Goal: Communication & Community: Answer question/provide support

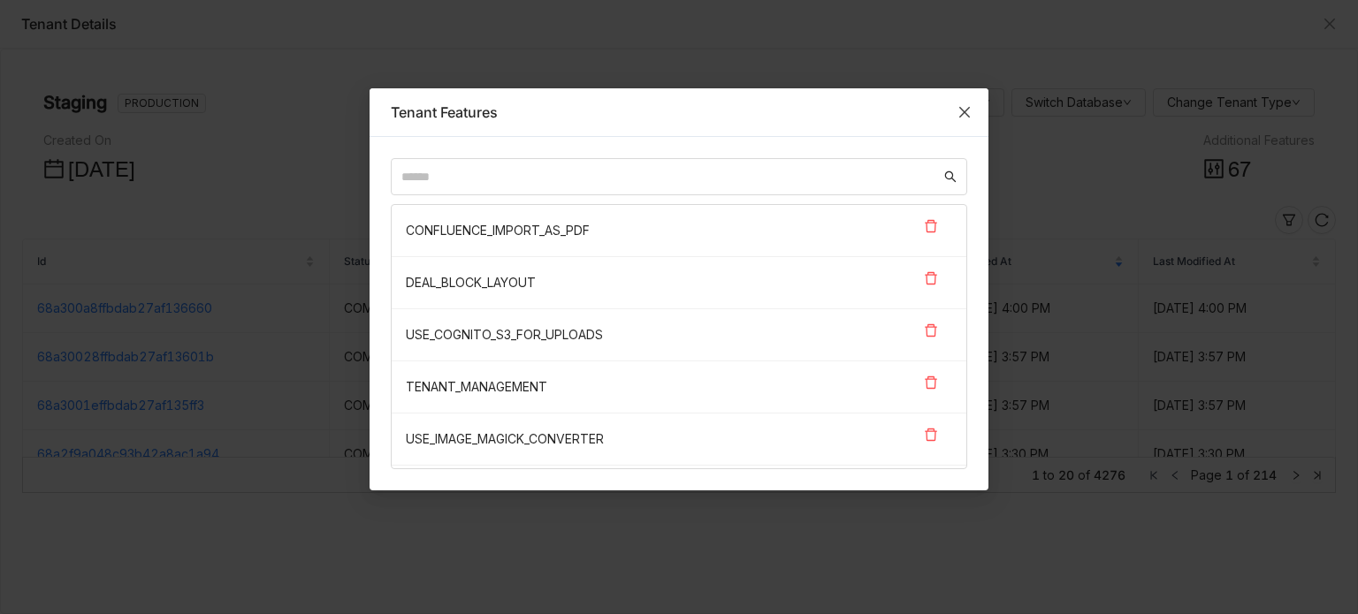
click at [968, 112] on icon "Close" at bounding box center [964, 112] width 14 height 14
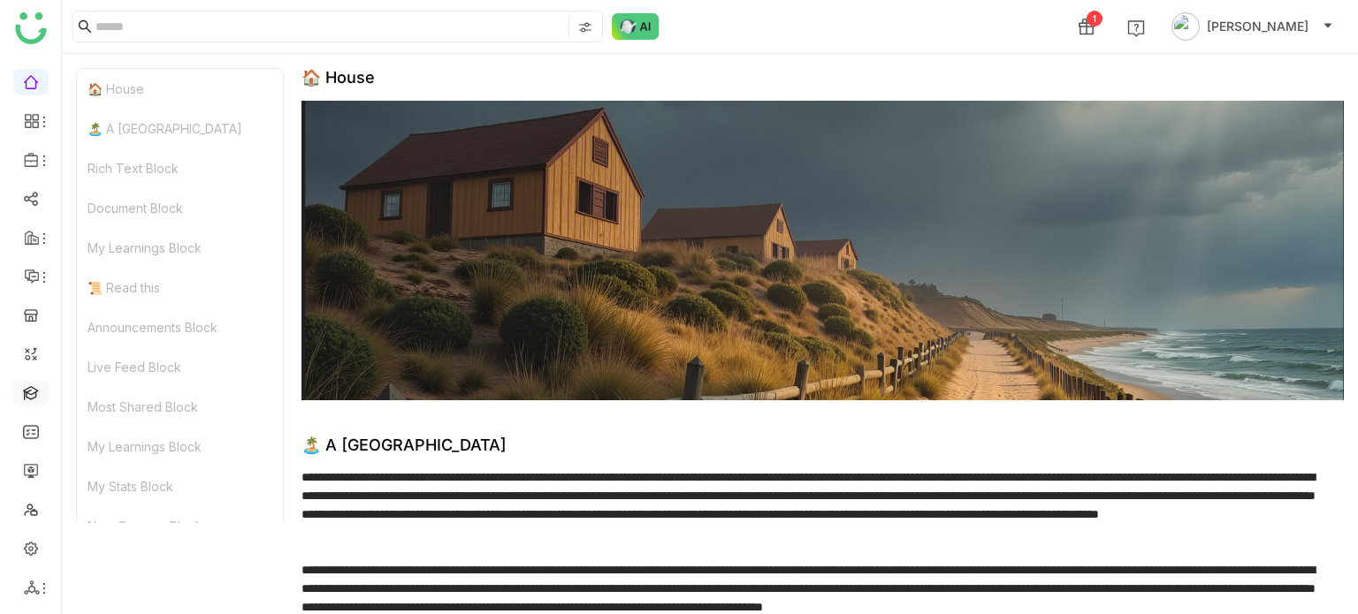
click at [24, 384] on link at bounding box center [31, 391] width 16 height 15
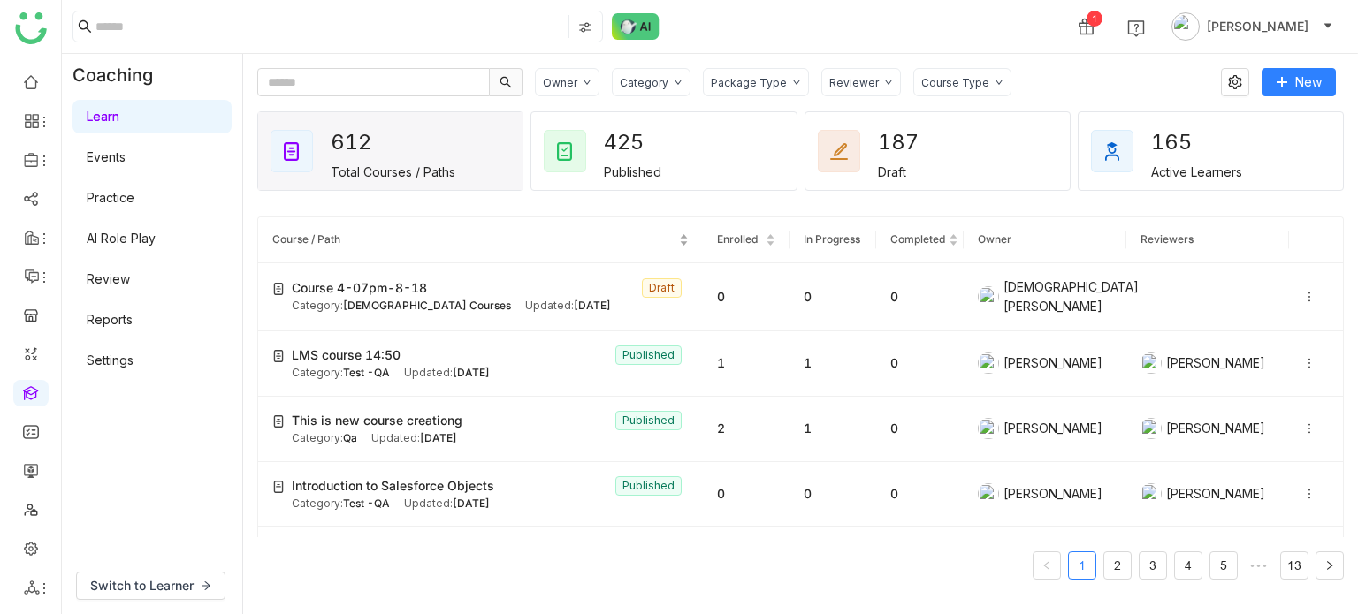
click at [453, 248] on nz-table-sorters "Course / Path" at bounding box center [480, 240] width 416 height 17
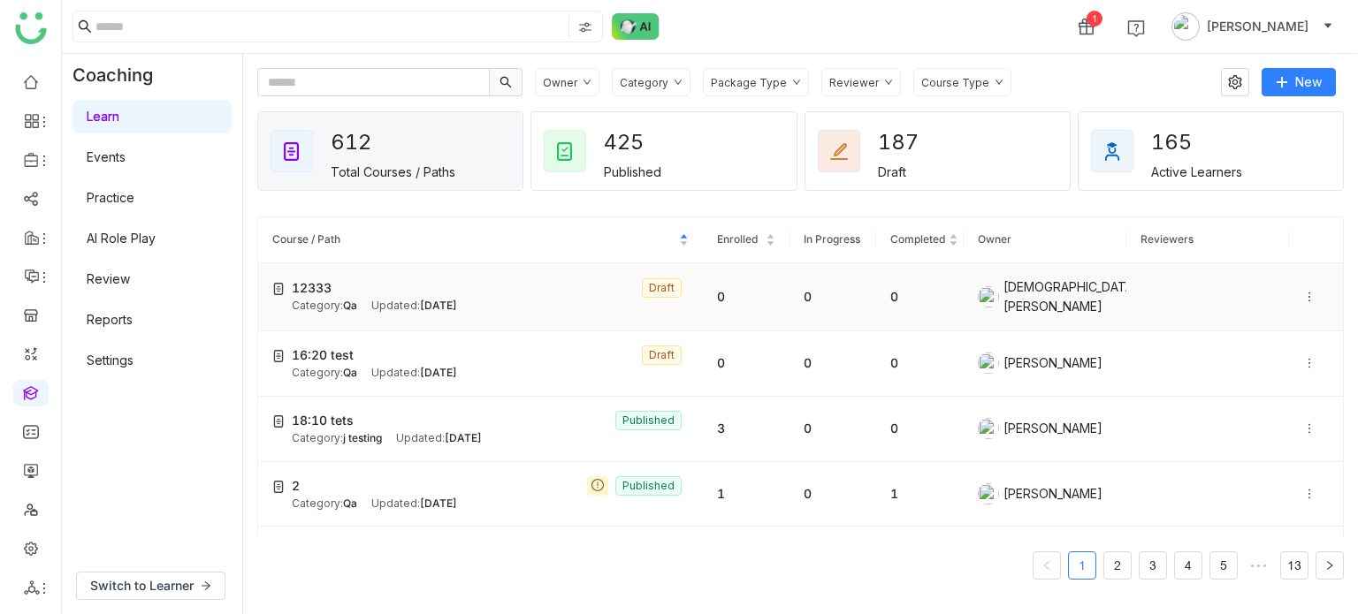
click at [474, 275] on td "12333 Draft Category: Qa Updated: Jul 04, 2025" at bounding box center [480, 297] width 445 height 68
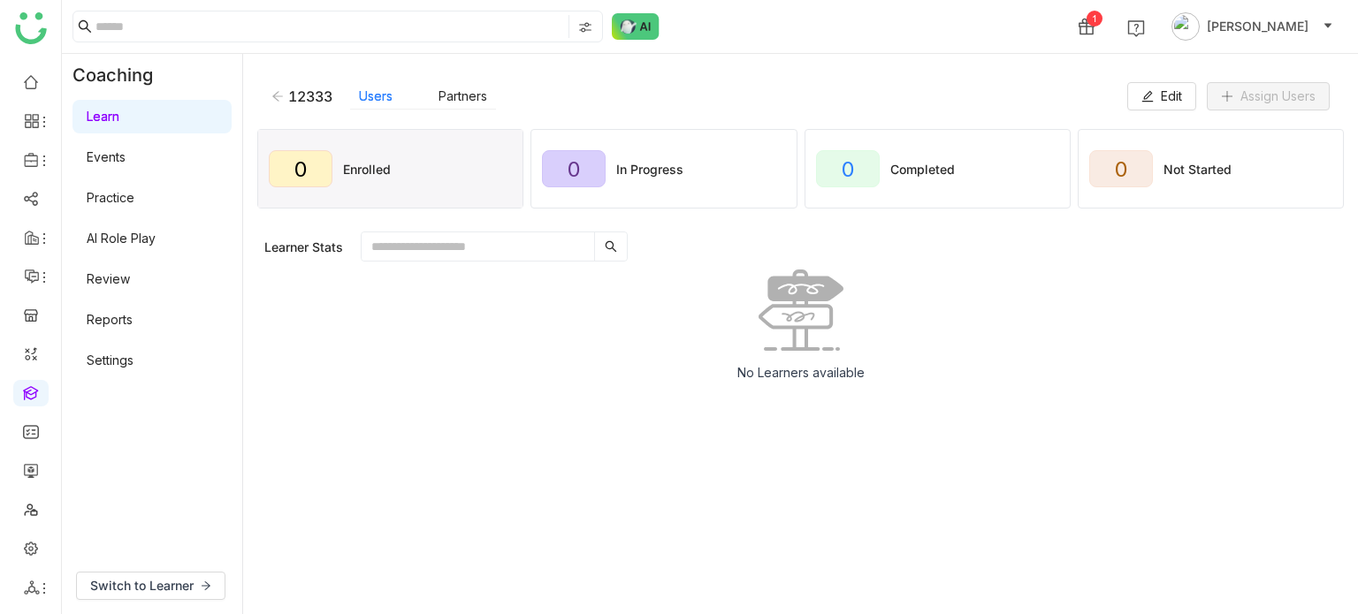
click at [277, 94] on icon at bounding box center [277, 96] width 12 height 12
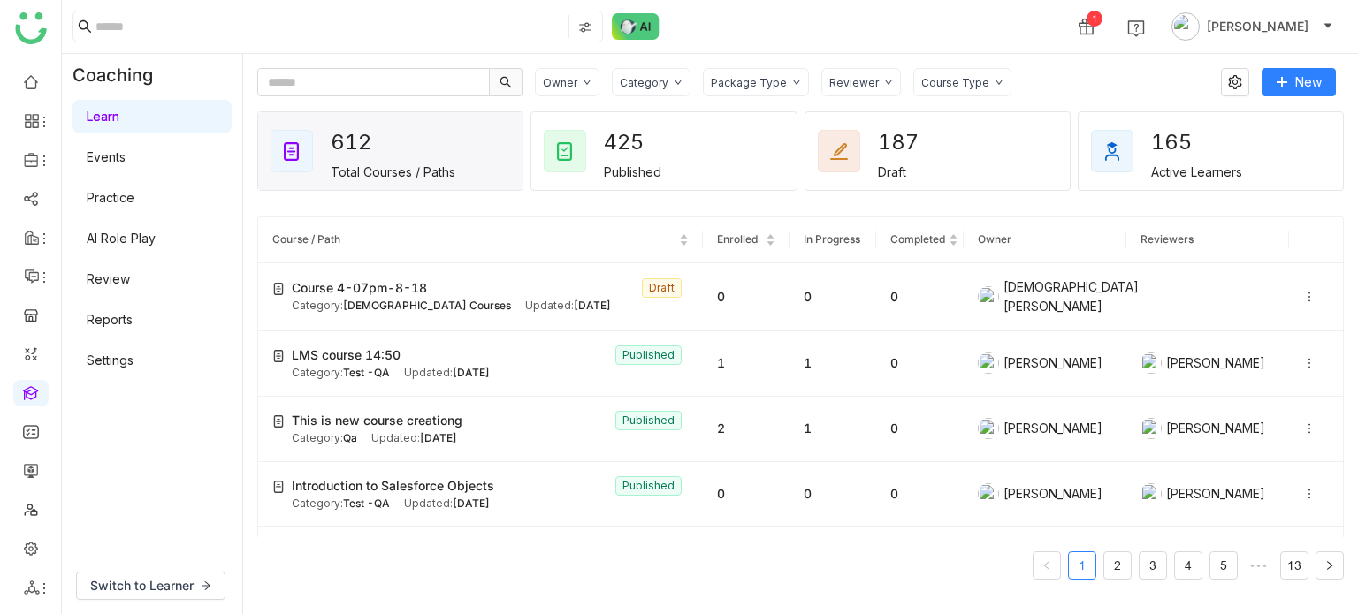
click at [944, 42] on div "1 Arif uddin" at bounding box center [710, 26] width 1296 height 53
click at [656, 24] on img at bounding box center [636, 26] width 48 height 27
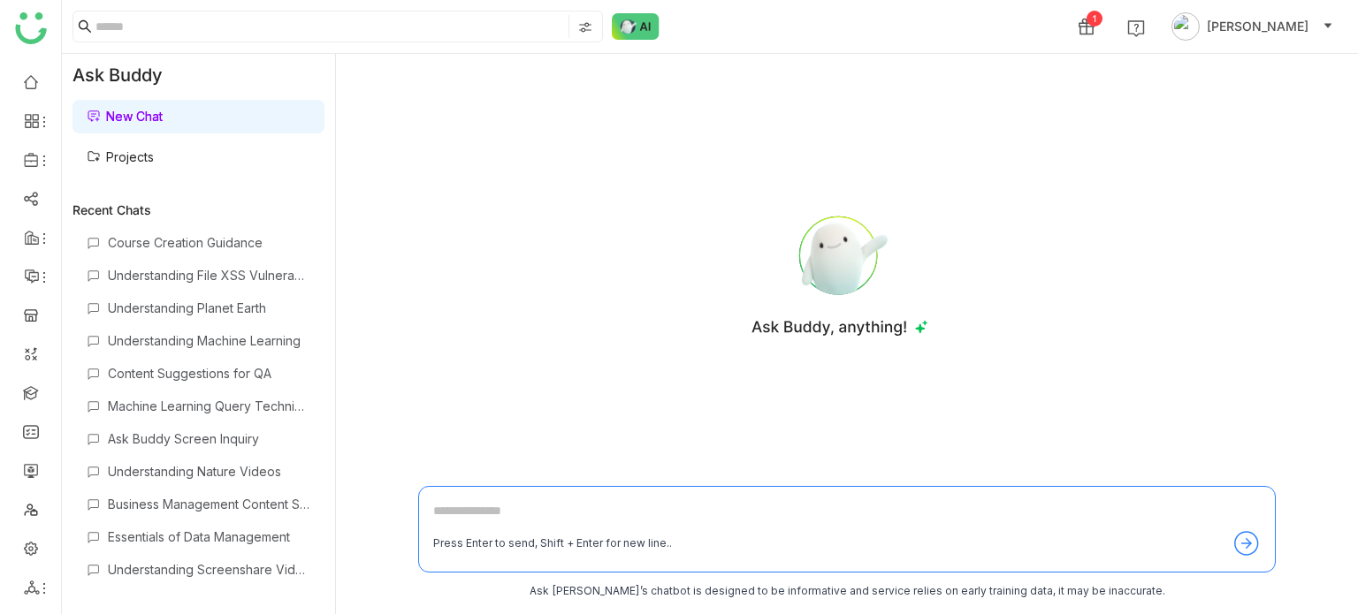
click at [136, 163] on link "Projects" at bounding box center [120, 156] width 67 height 15
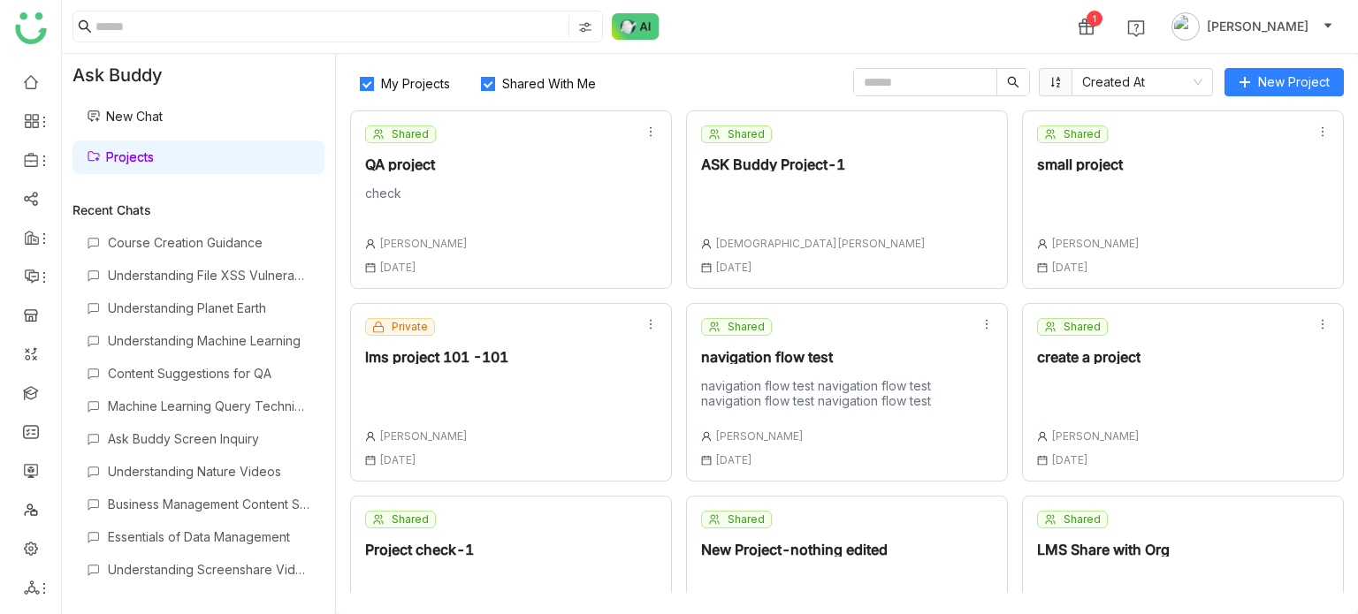
click at [1084, 36] on div "1 Arif uddin" at bounding box center [710, 26] width 1296 height 53
click at [1260, 70] on button "New Project" at bounding box center [1283, 82] width 119 height 28
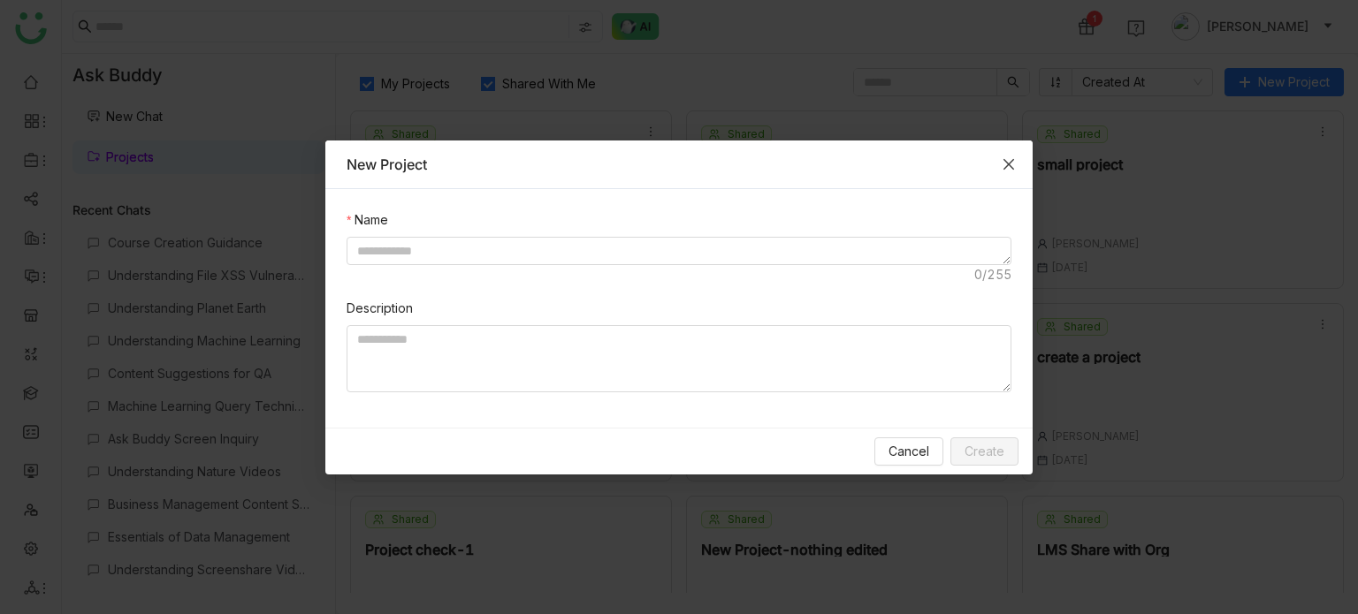
click at [1001, 164] on span "Close" at bounding box center [1009, 165] width 48 height 48
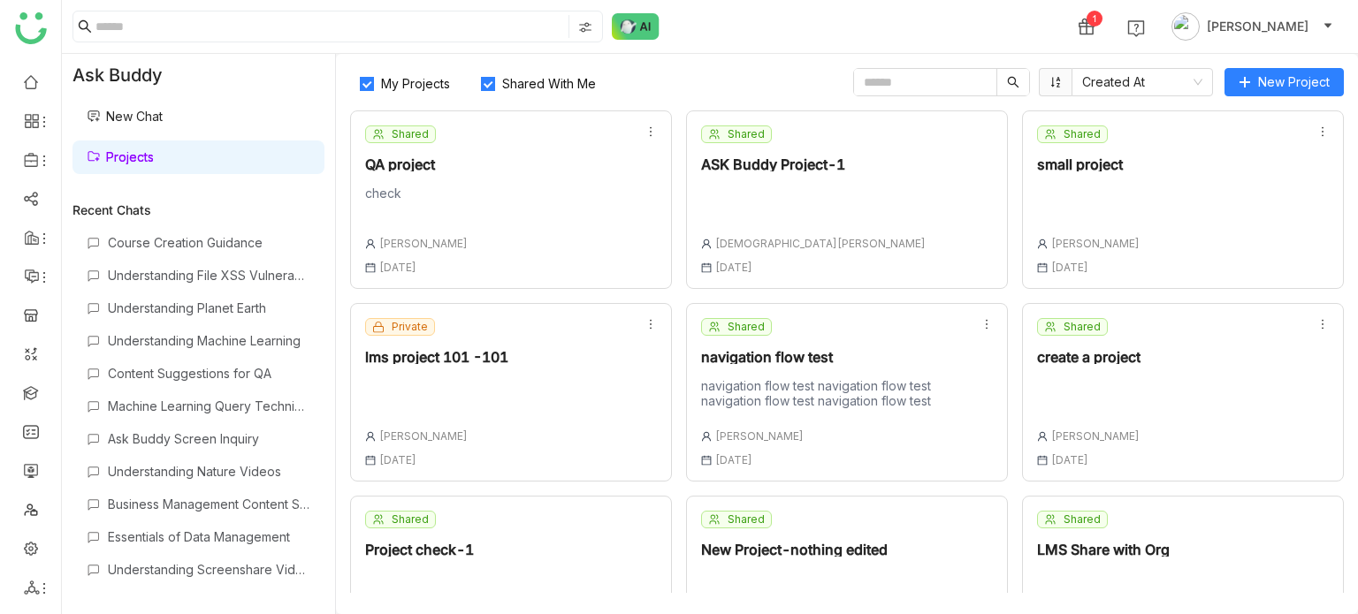
drag, startPoint x: 1315, startPoint y: 0, endPoint x: 968, endPoint y: 25, distance: 348.2
click at [968, 25] on div "1 Arif uddin" at bounding box center [710, 26] width 1296 height 53
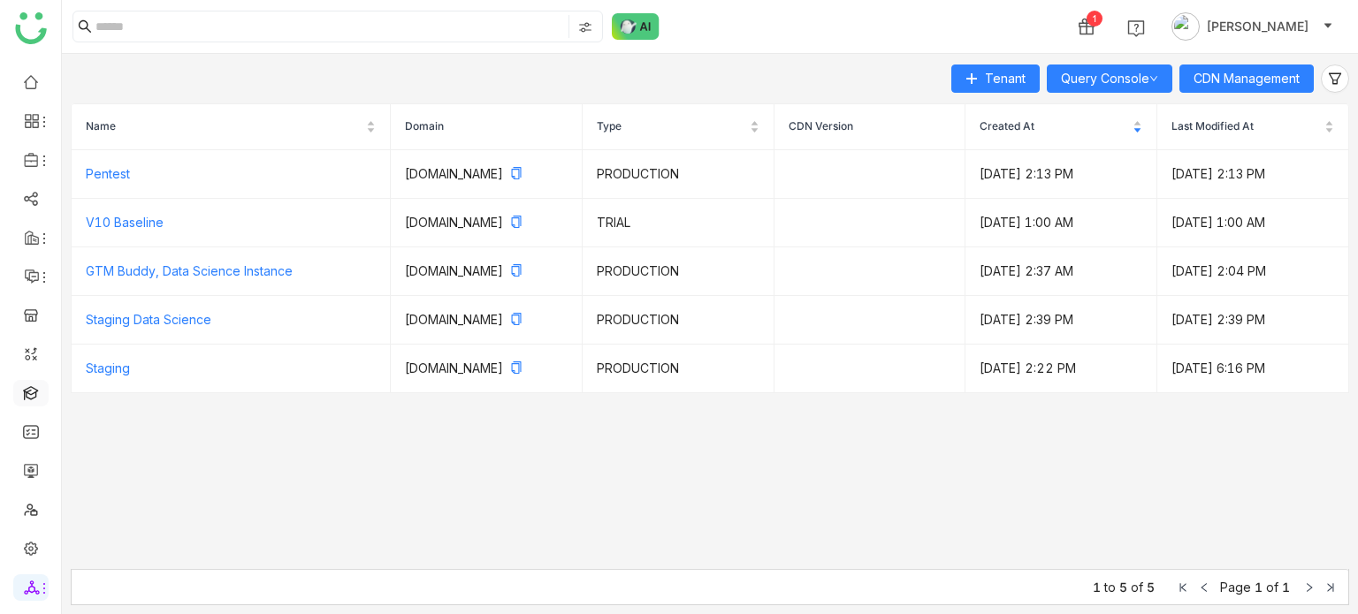
click at [28, 399] on link at bounding box center [31, 391] width 16 height 15
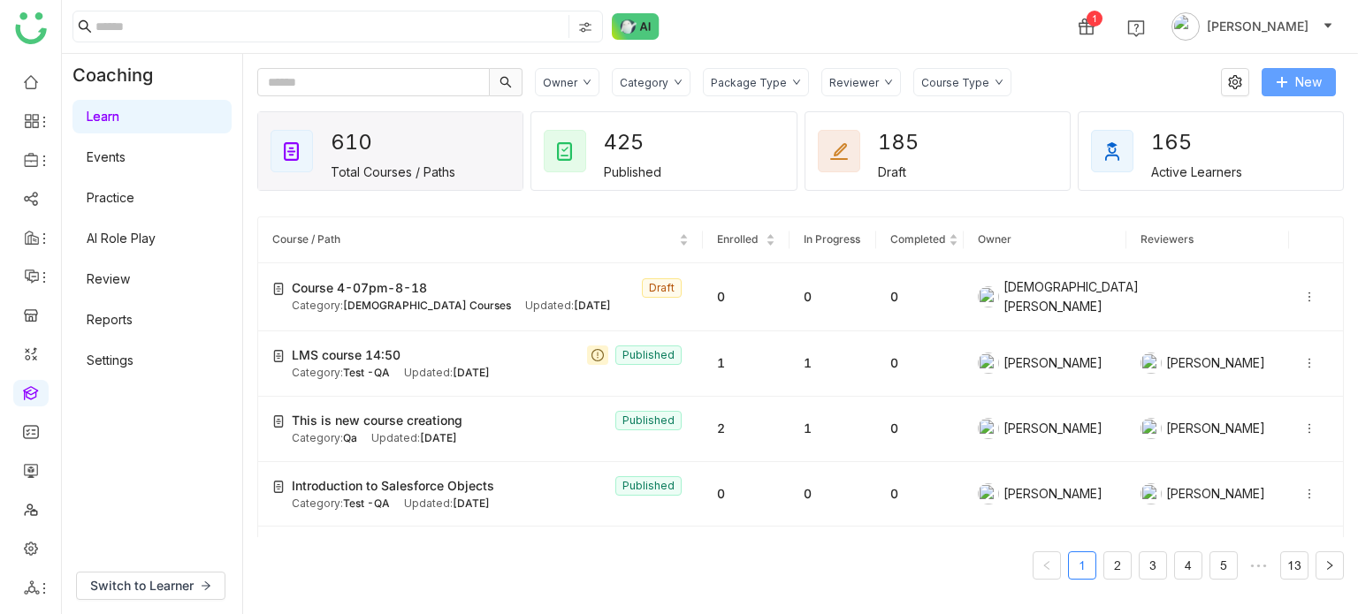
click at [1309, 82] on span "New" at bounding box center [1308, 81] width 27 height 19
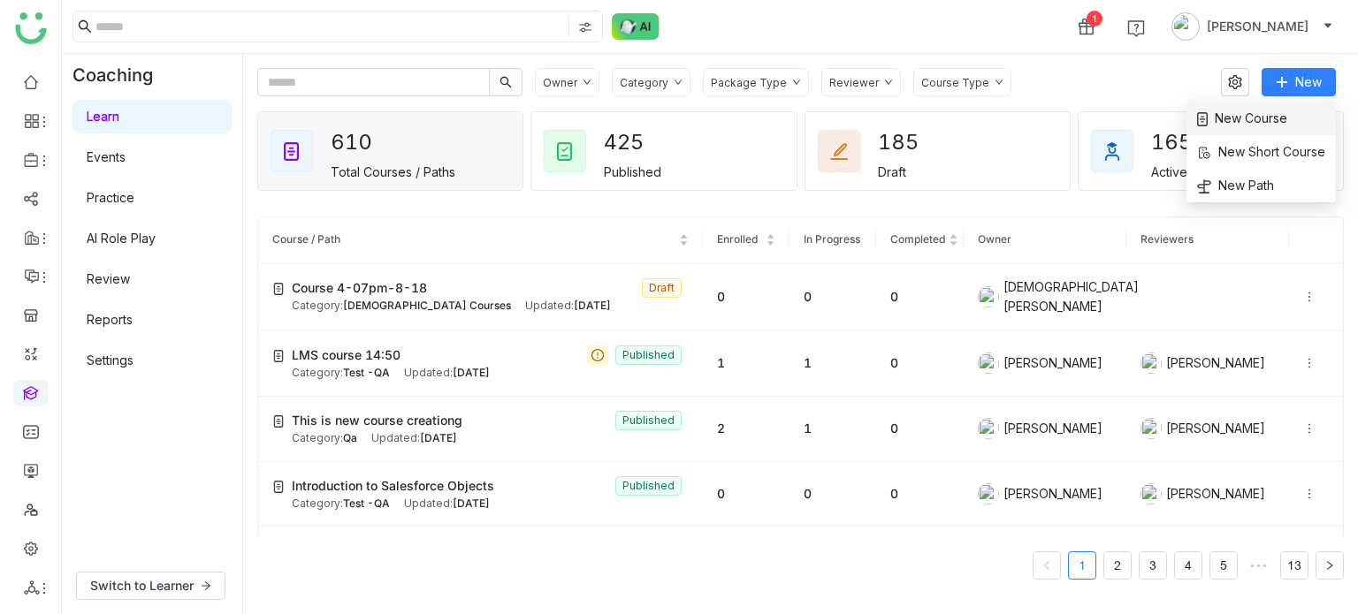
click at [1223, 118] on span "New Course" at bounding box center [1242, 118] width 90 height 19
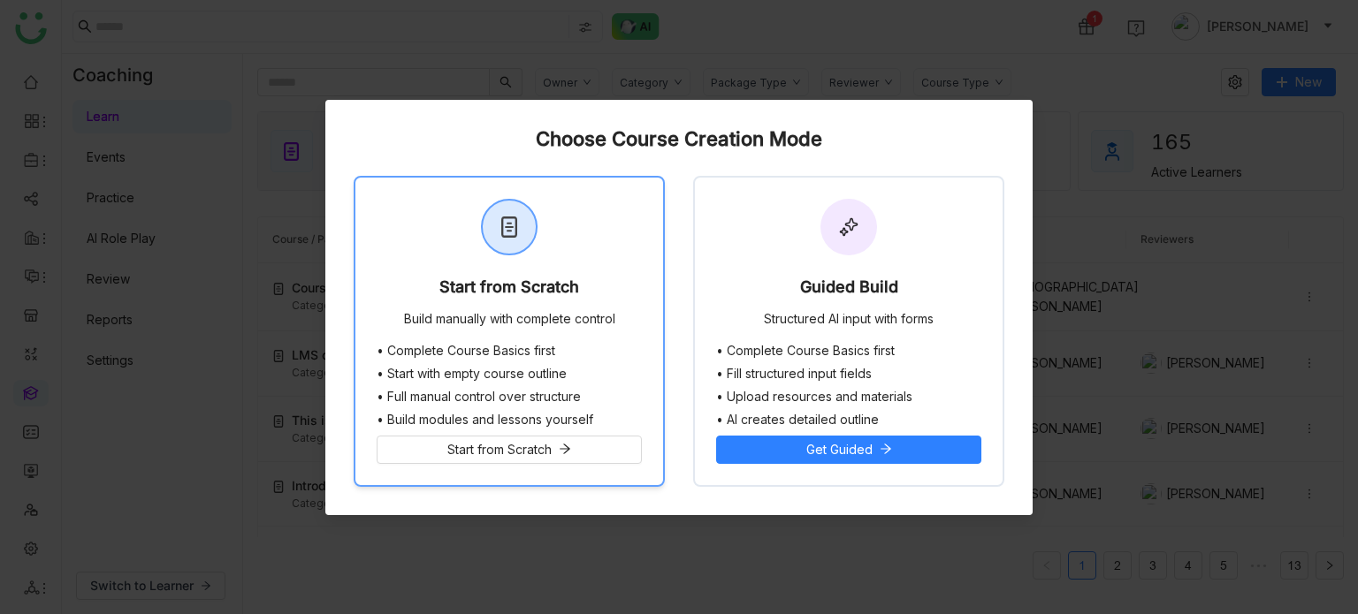
click at [587, 259] on div "Start from Scratch Build manually with complete control" at bounding box center [509, 261] width 308 height 166
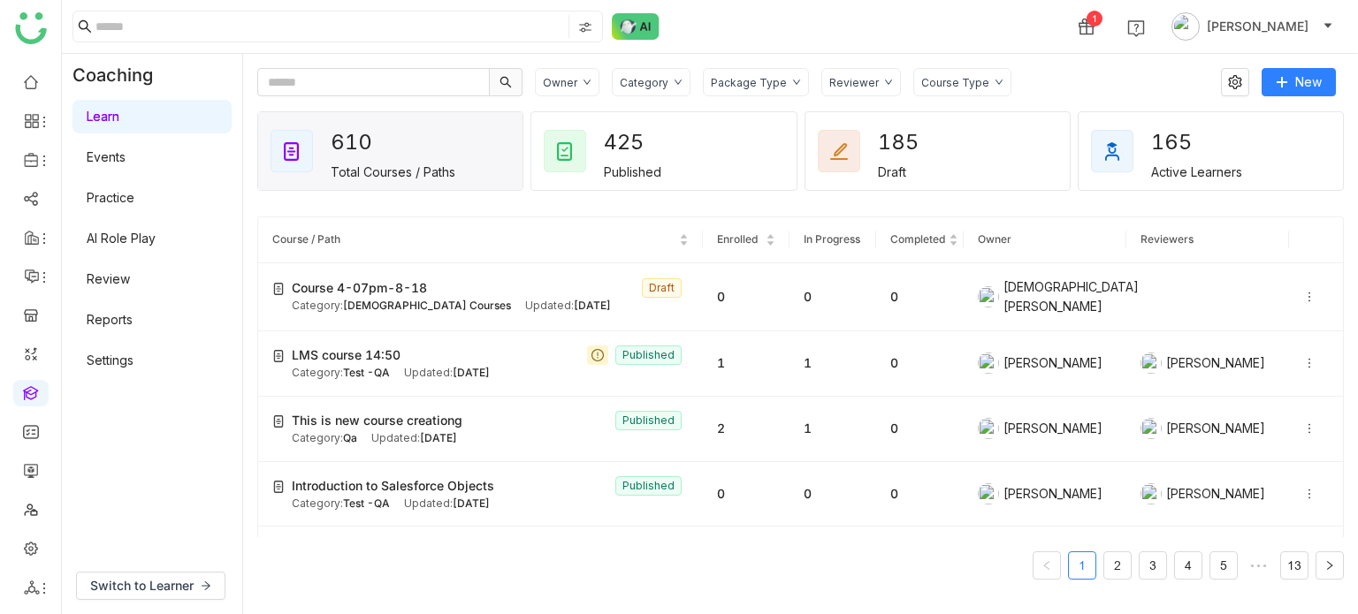
click at [1335, 81] on gtmb-coaching-header "Owner Category Package Type Reviewer Course Type New" at bounding box center [800, 82] width 1086 height 28
click at [1308, 80] on span "New" at bounding box center [1308, 81] width 27 height 19
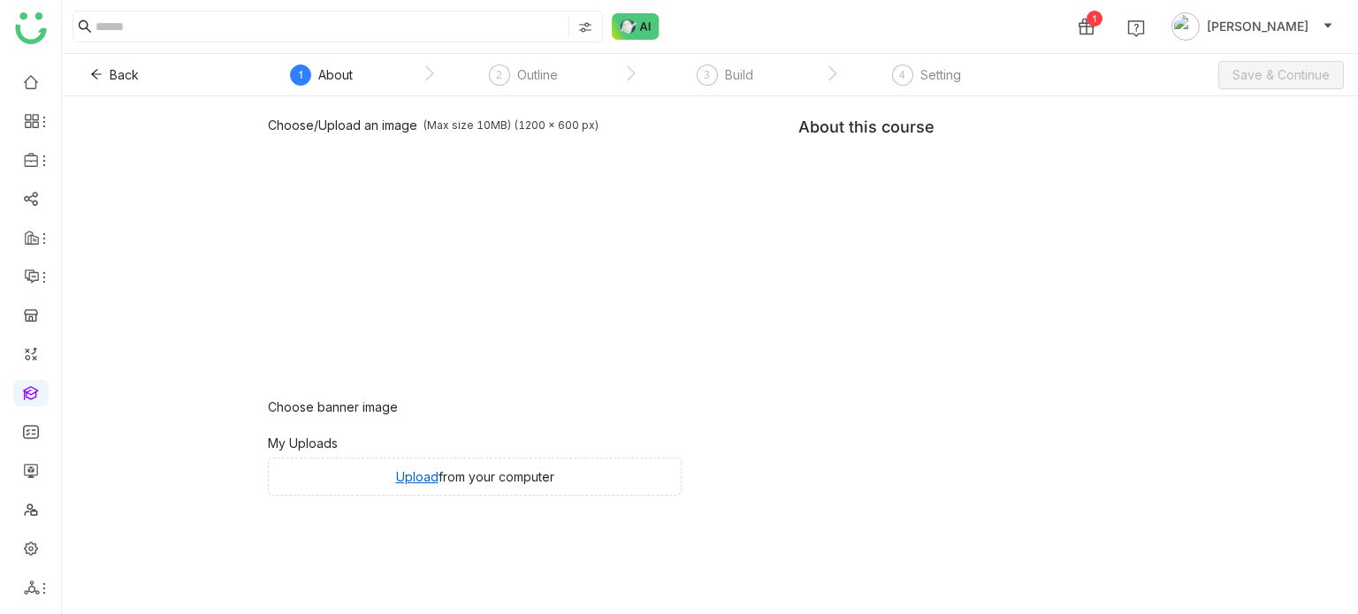
click at [1246, 118] on div "Choose/Upload an image (Max size 10MB) (1200 x 600 px) Browse Image Choose bann…" at bounding box center [710, 355] width 1296 height 518
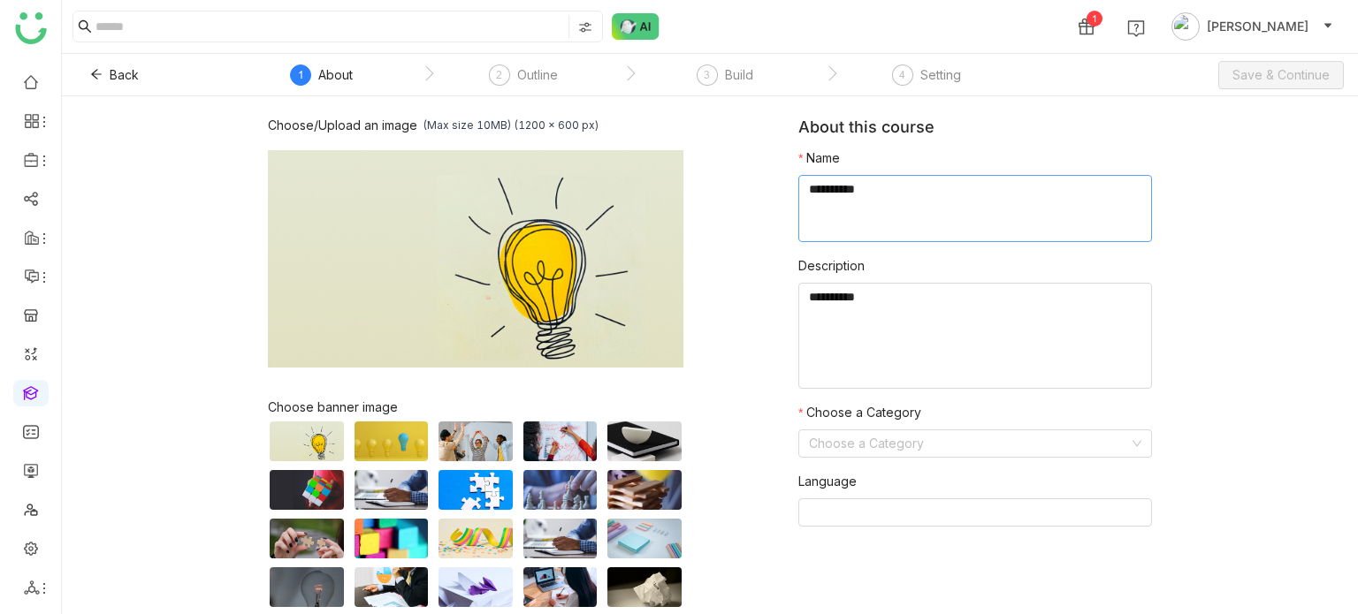
click at [925, 217] on textarea at bounding box center [975, 208] width 354 height 67
type textarea "**********"
type textarea "*****"
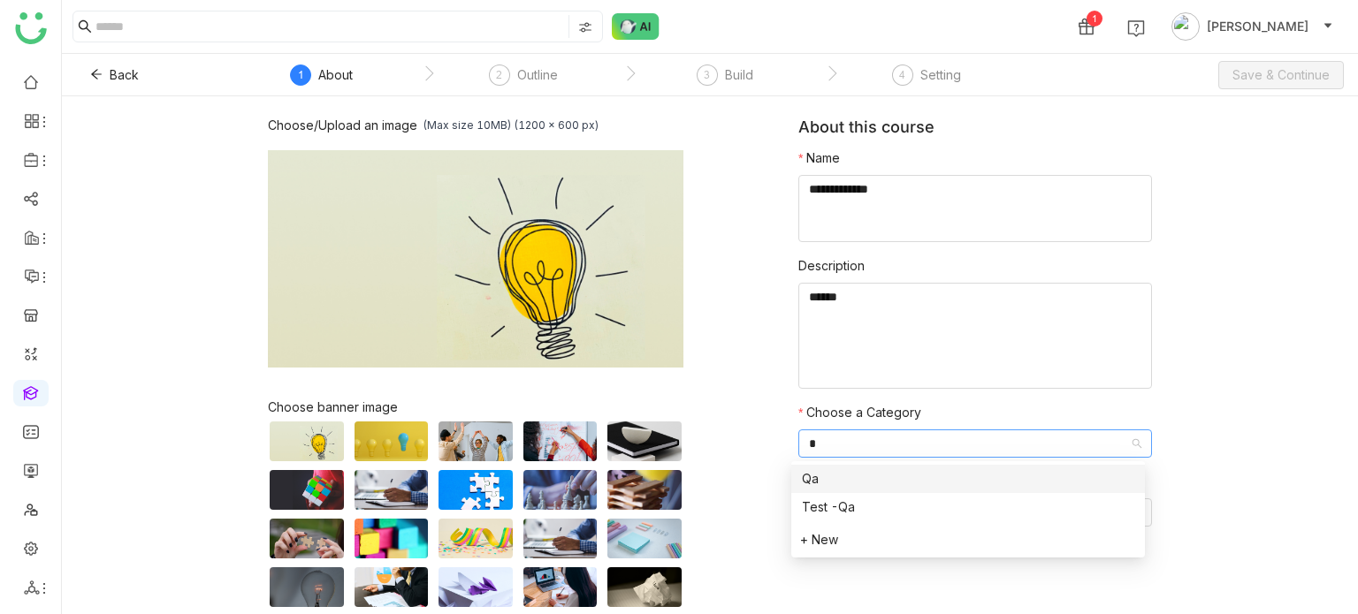
type input "**"
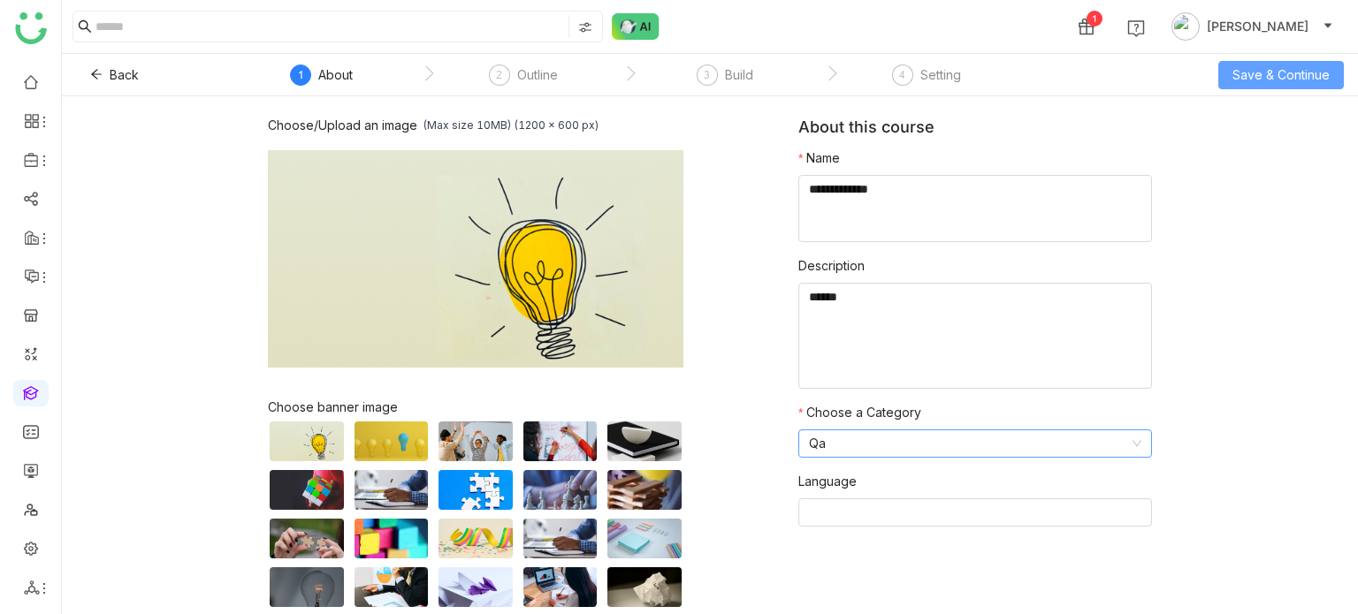
click at [1308, 85] on button "Save & Continue" at bounding box center [1281, 75] width 126 height 28
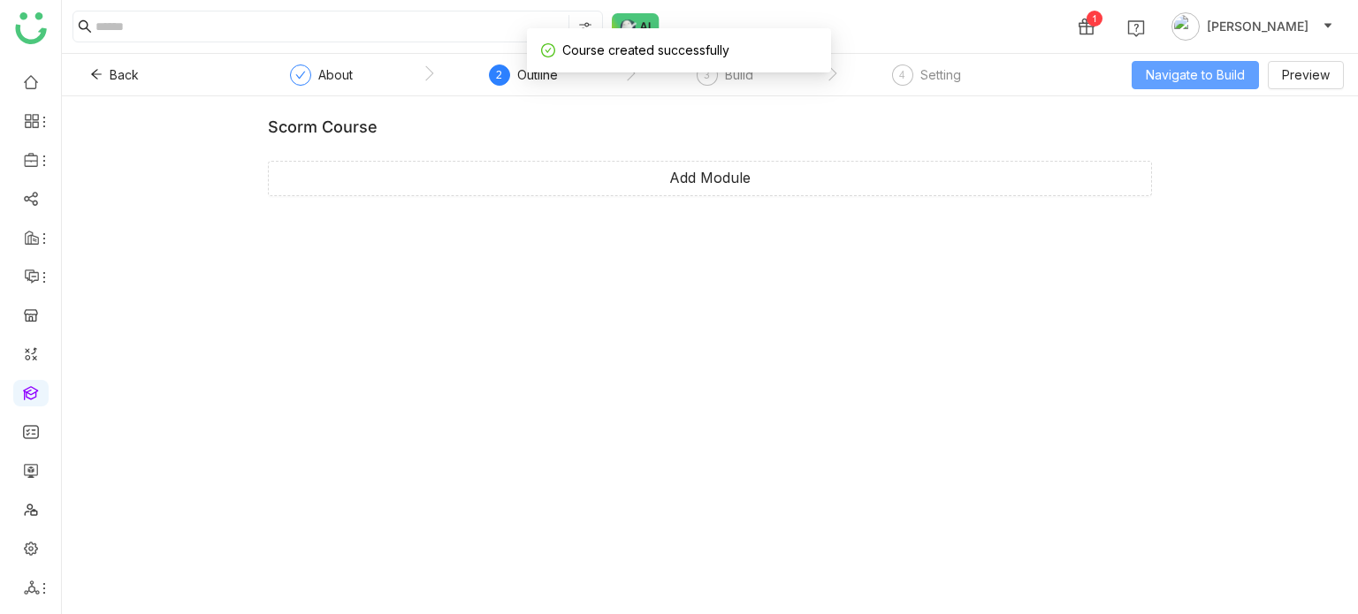
click at [1214, 85] on button "Navigate to Build" at bounding box center [1194, 75] width 127 height 28
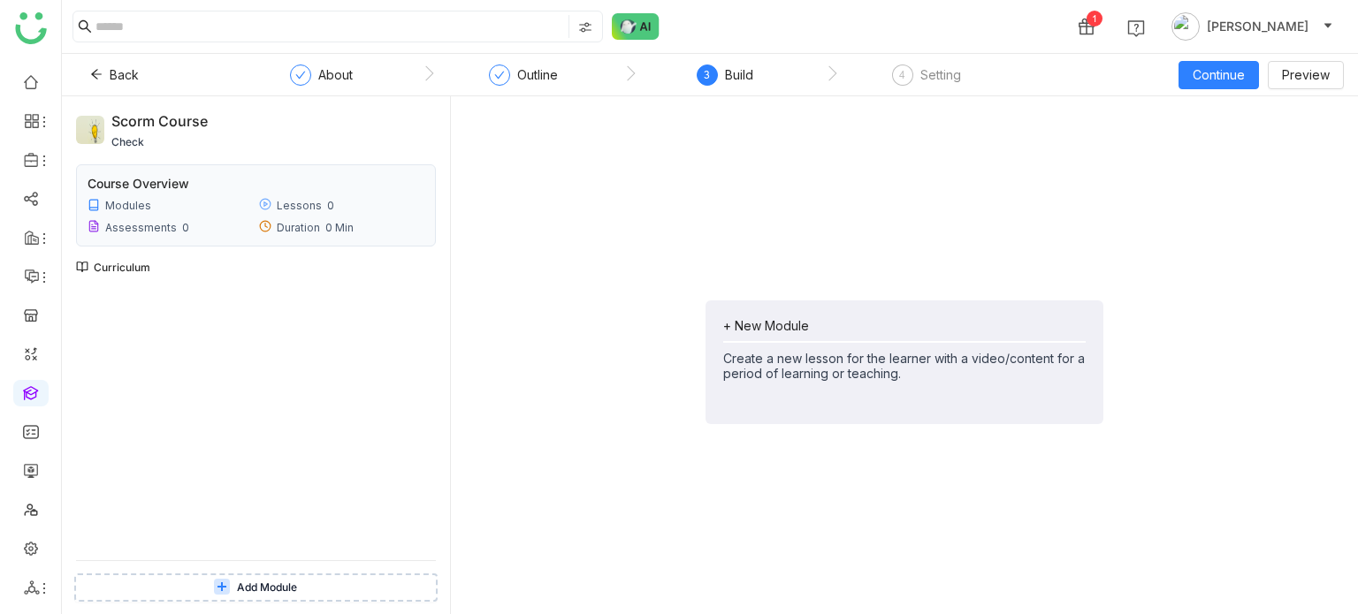
click at [221, 579] on button "Add Module" at bounding box center [255, 588] width 363 height 28
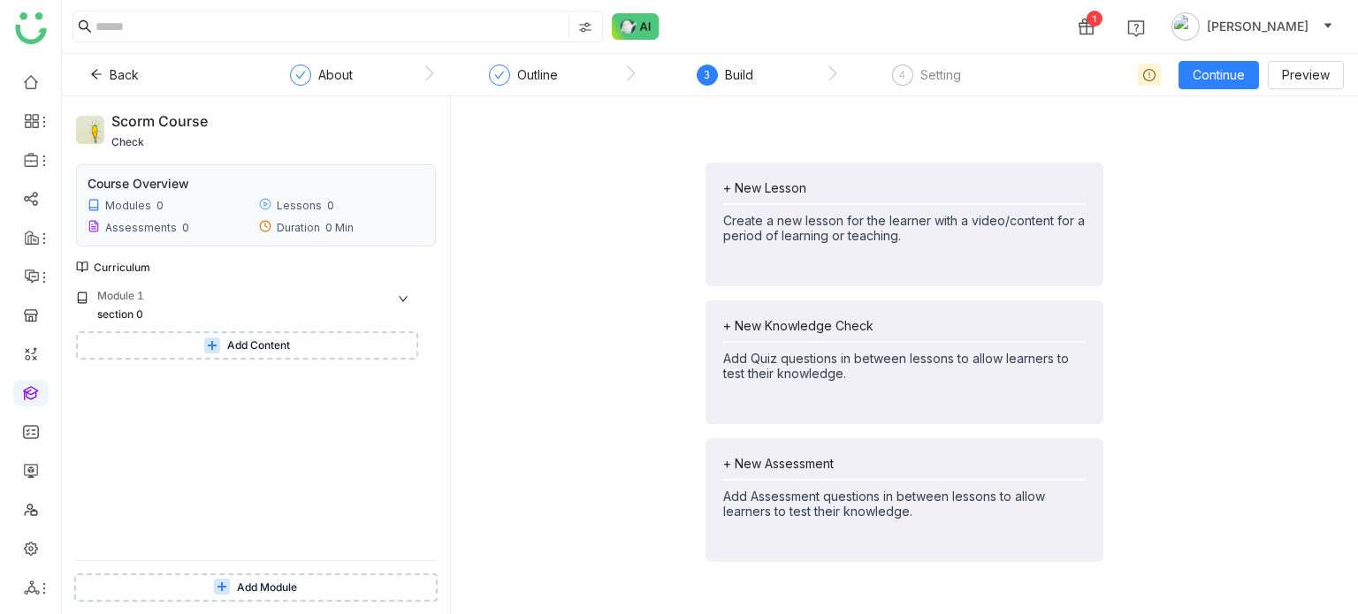
click at [281, 347] on span "Add Content" at bounding box center [258, 346] width 63 height 17
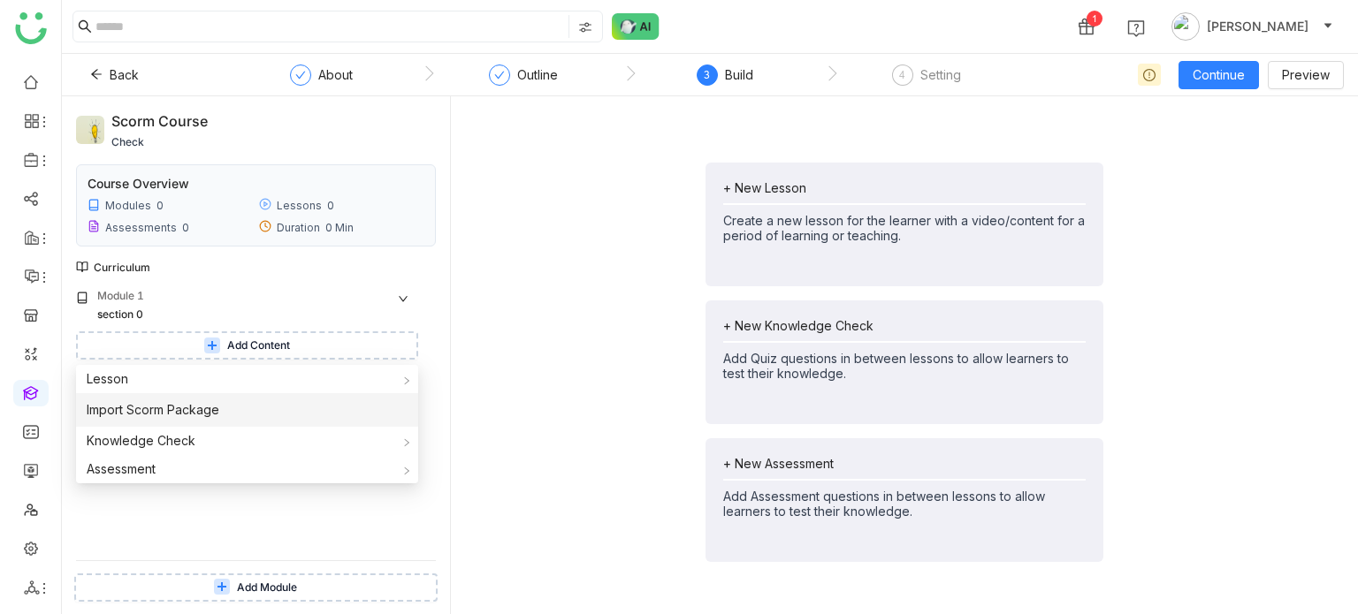
click at [247, 413] on li "Import Scorm Package" at bounding box center [247, 410] width 342 height 34
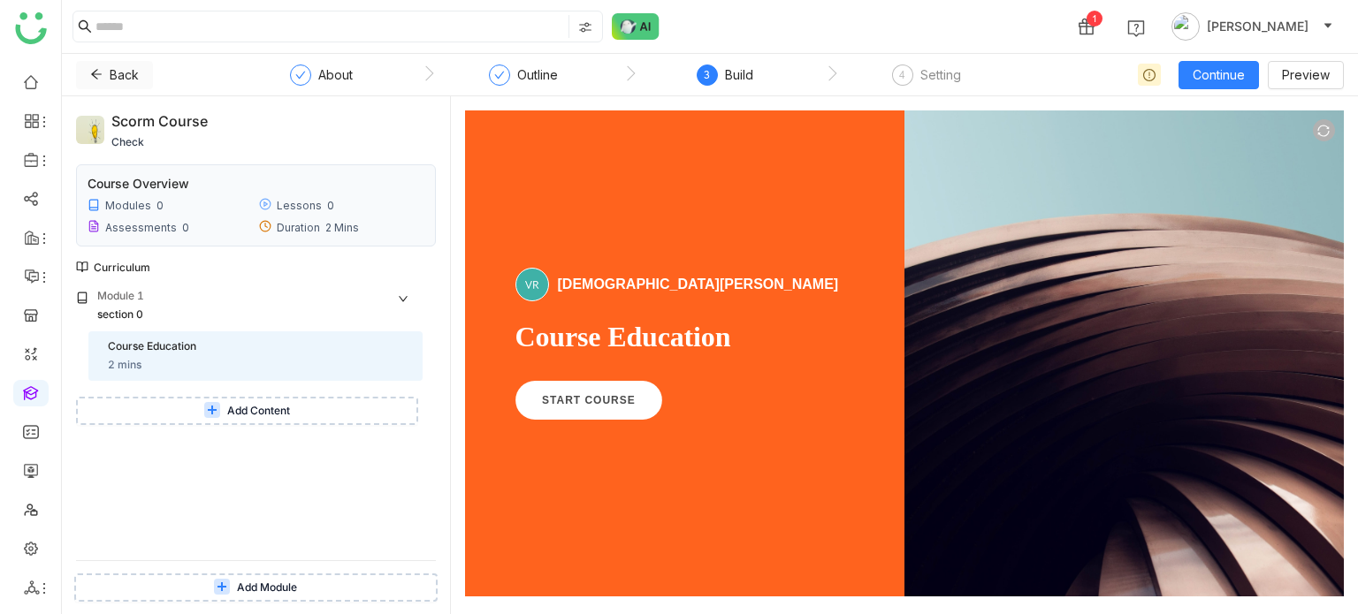
click at [106, 73] on button "Back" at bounding box center [114, 75] width 77 height 28
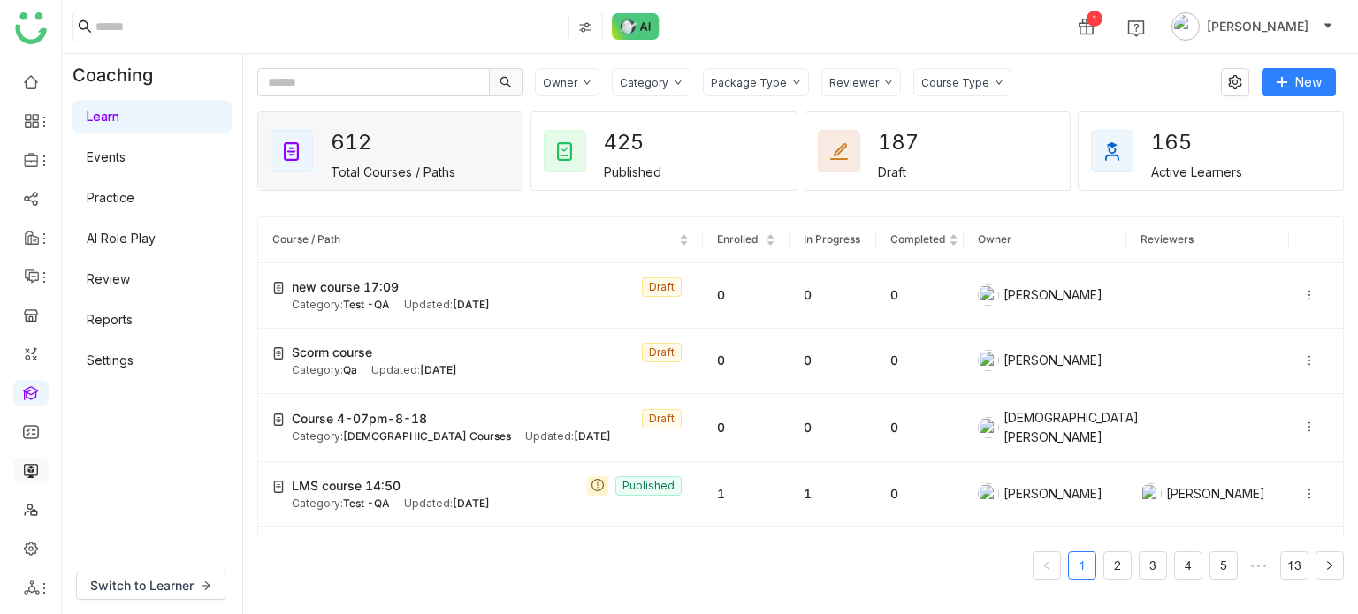
click at [35, 466] on link at bounding box center [31, 469] width 16 height 15
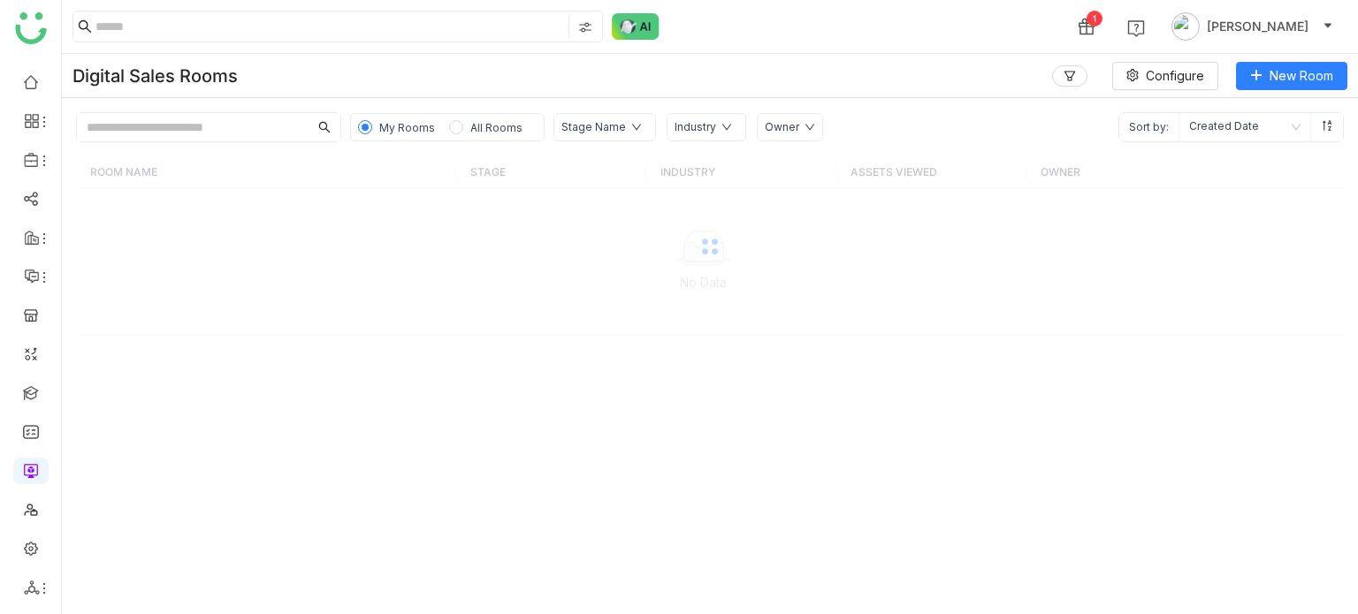
click at [887, 28] on div "1 Arif uddin" at bounding box center [710, 26] width 1296 height 53
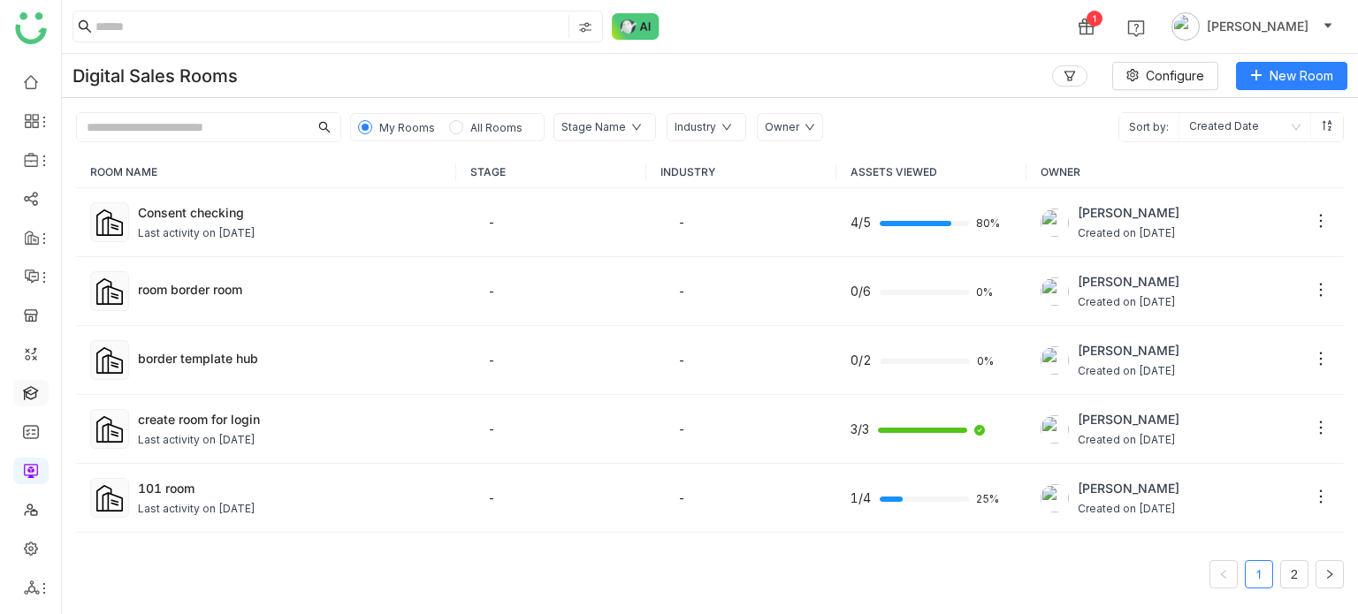
click at [26, 388] on link at bounding box center [31, 391] width 16 height 15
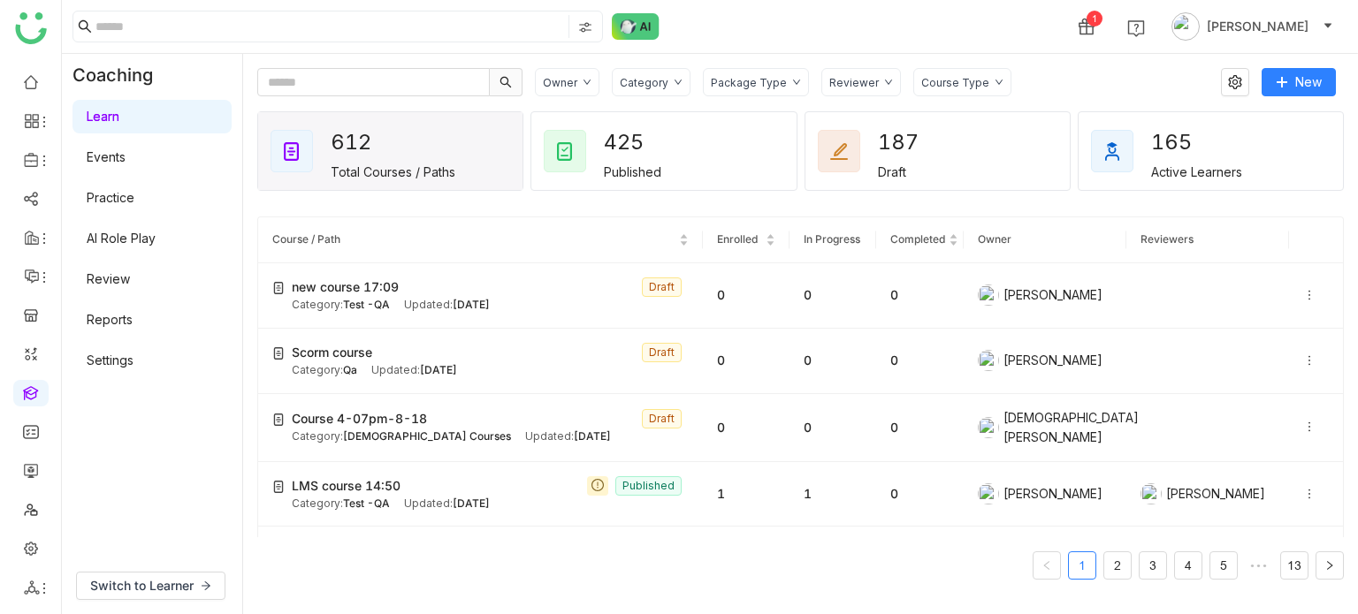
click at [997, 31] on div "1 Arif uddin" at bounding box center [710, 26] width 1296 height 53
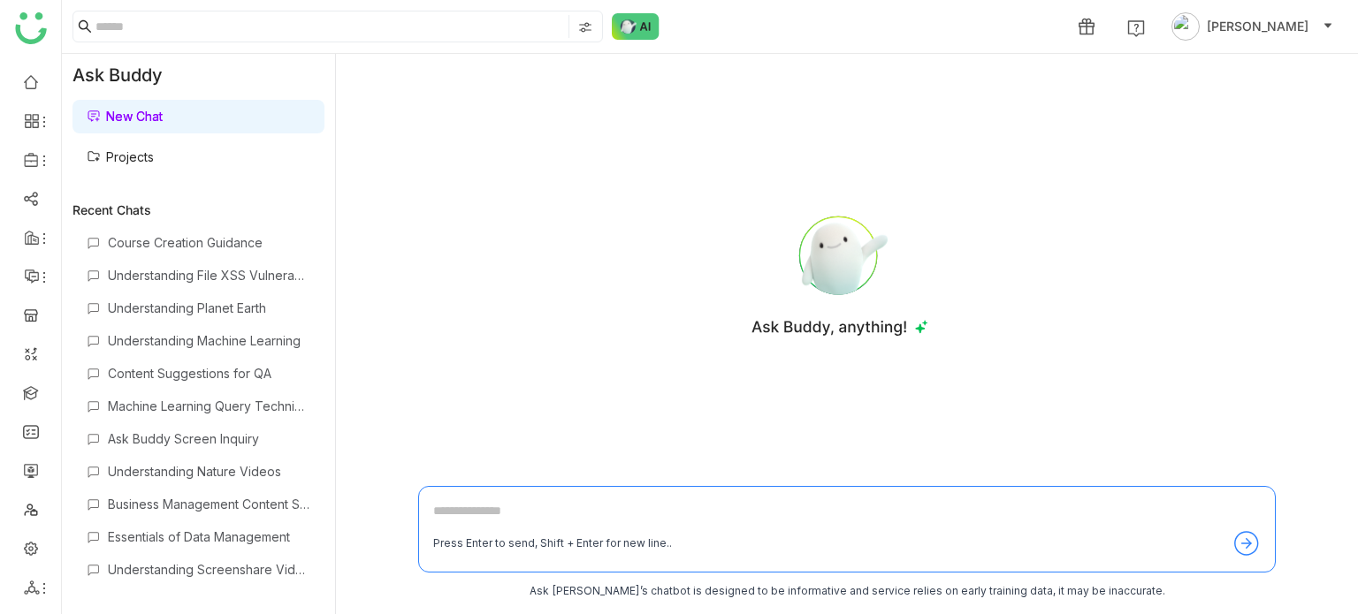
click at [143, 119] on link "New Chat" at bounding box center [125, 116] width 76 height 15
click at [624, 29] on img at bounding box center [636, 26] width 48 height 27
click at [651, 31] on img at bounding box center [636, 26] width 48 height 27
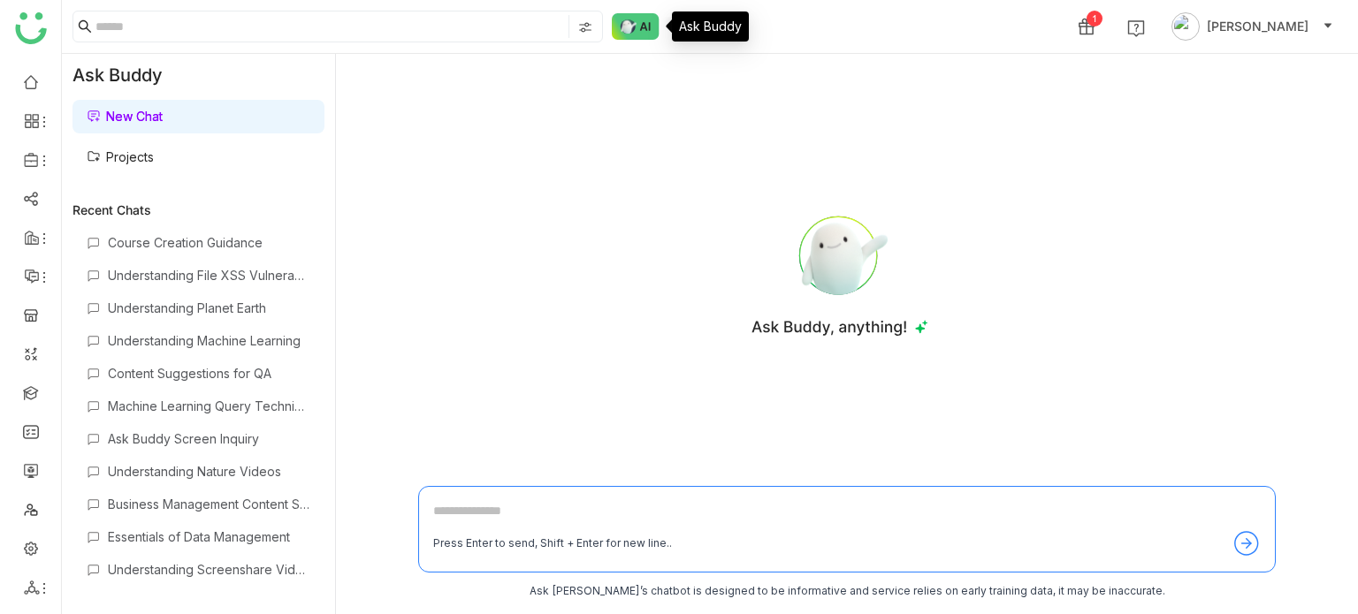
click at [163, 124] on link "New Chat" at bounding box center [125, 116] width 76 height 15
click at [154, 149] on link "Projects" at bounding box center [120, 156] width 67 height 15
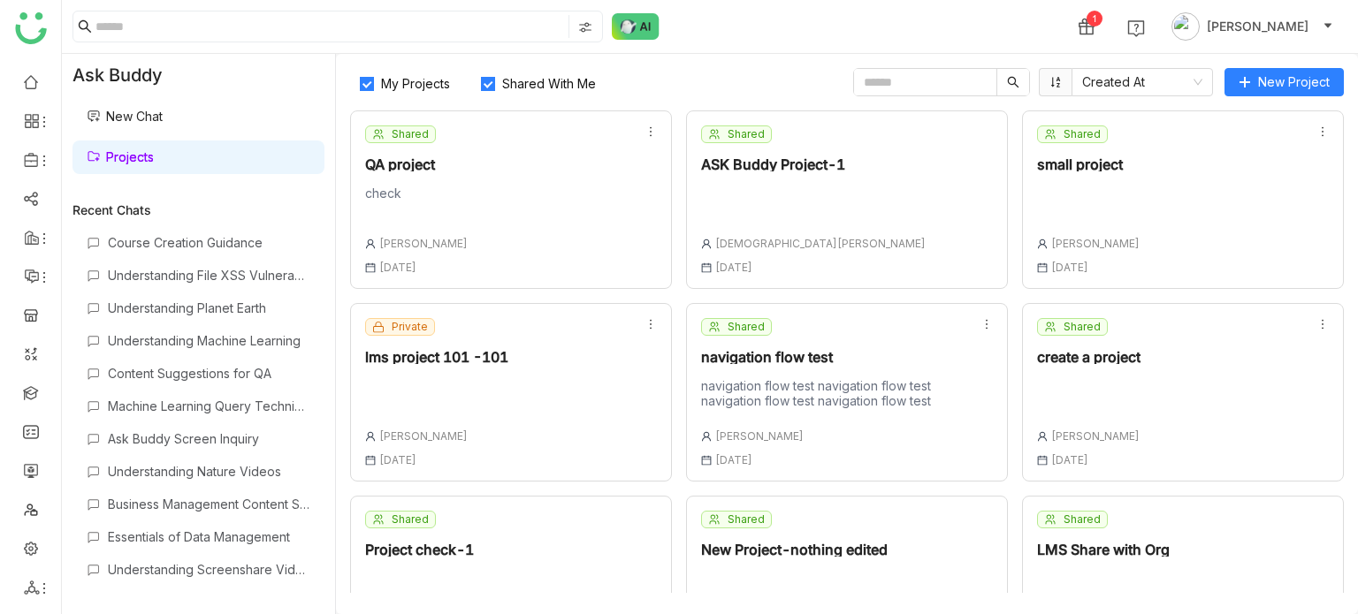
click at [154, 150] on link "Projects" at bounding box center [120, 156] width 67 height 15
click at [959, 86] on input "text" at bounding box center [925, 82] width 142 height 27
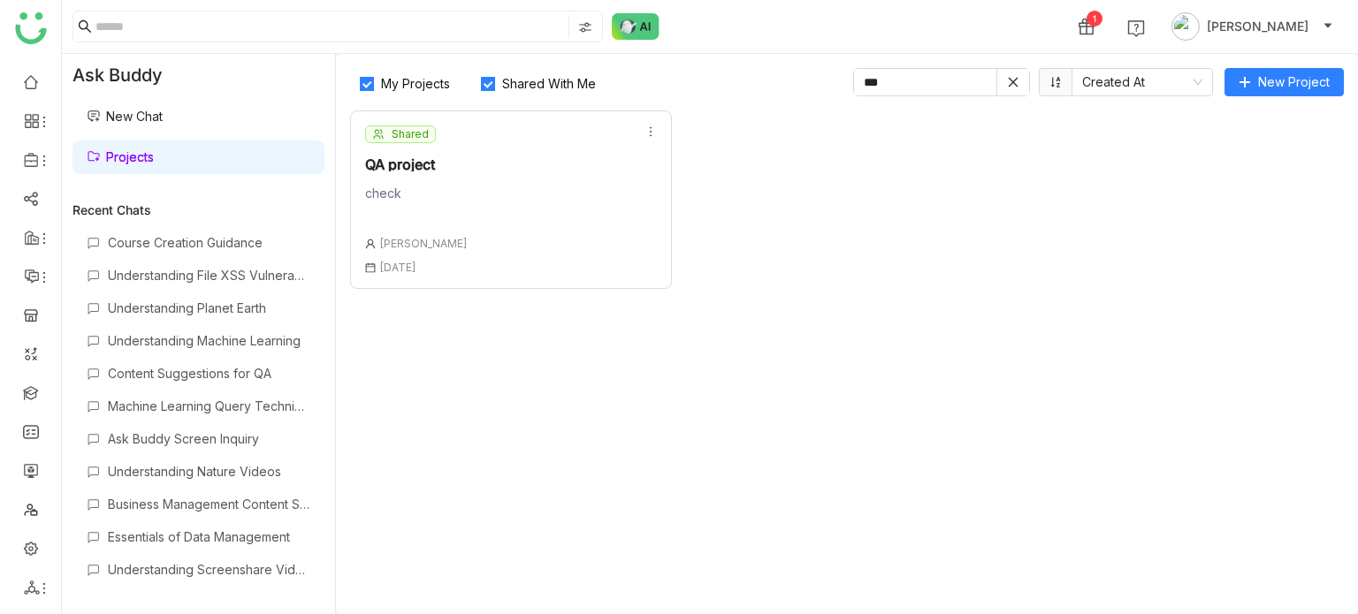
type input "**"
click at [650, 127] on icon at bounding box center [650, 132] width 12 height 12
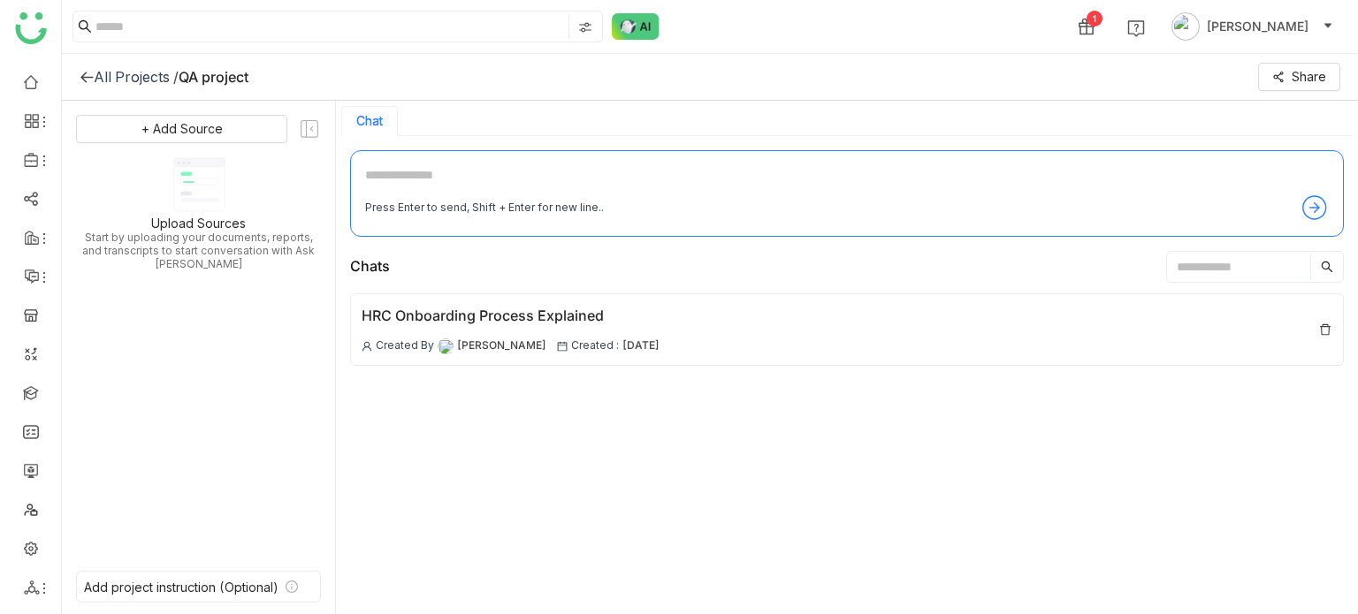
click at [82, 73] on icon at bounding box center [87, 77] width 14 height 14
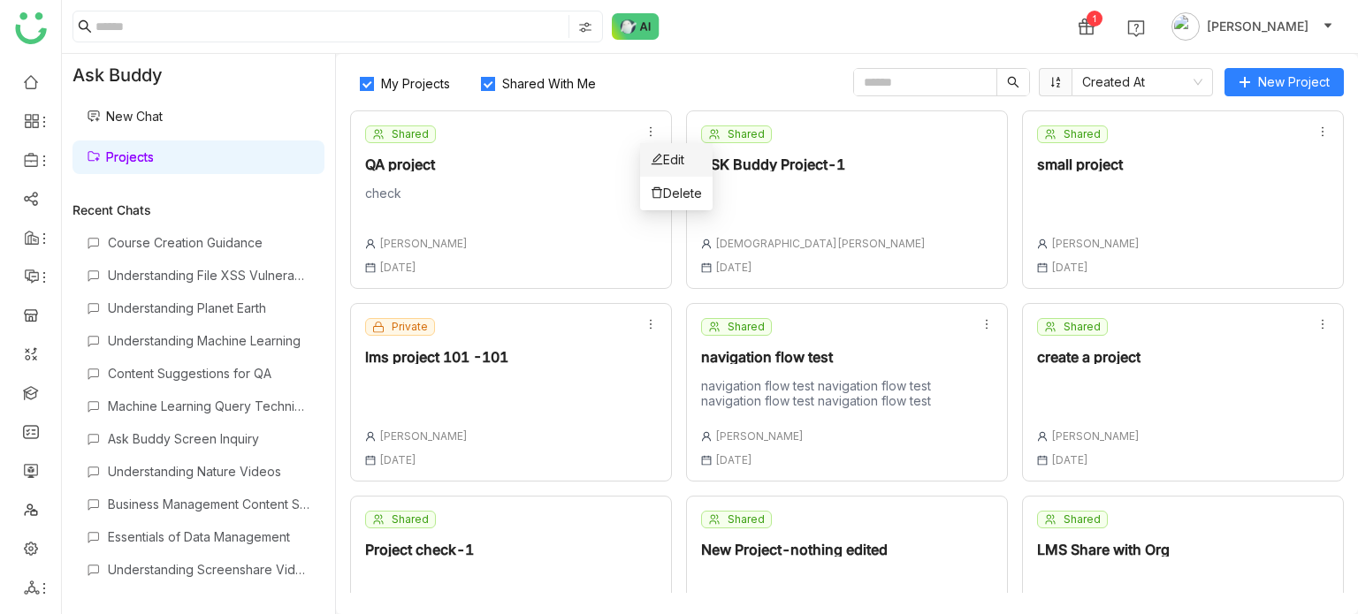
click at [647, 152] on li "Edit" at bounding box center [676, 160] width 72 height 34
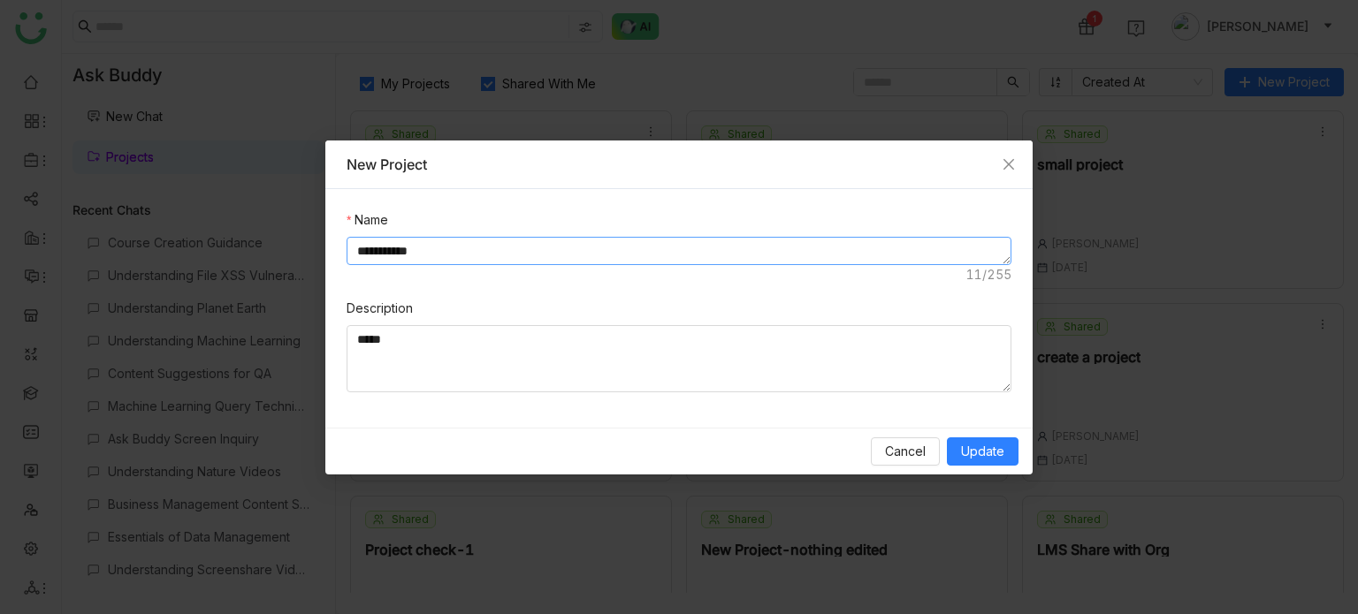
click at [585, 243] on textarea "**********" at bounding box center [678, 251] width 665 height 28
click at [573, 367] on textarea "*****" at bounding box center [678, 358] width 665 height 67
click at [985, 449] on span "Update" at bounding box center [982, 451] width 43 height 19
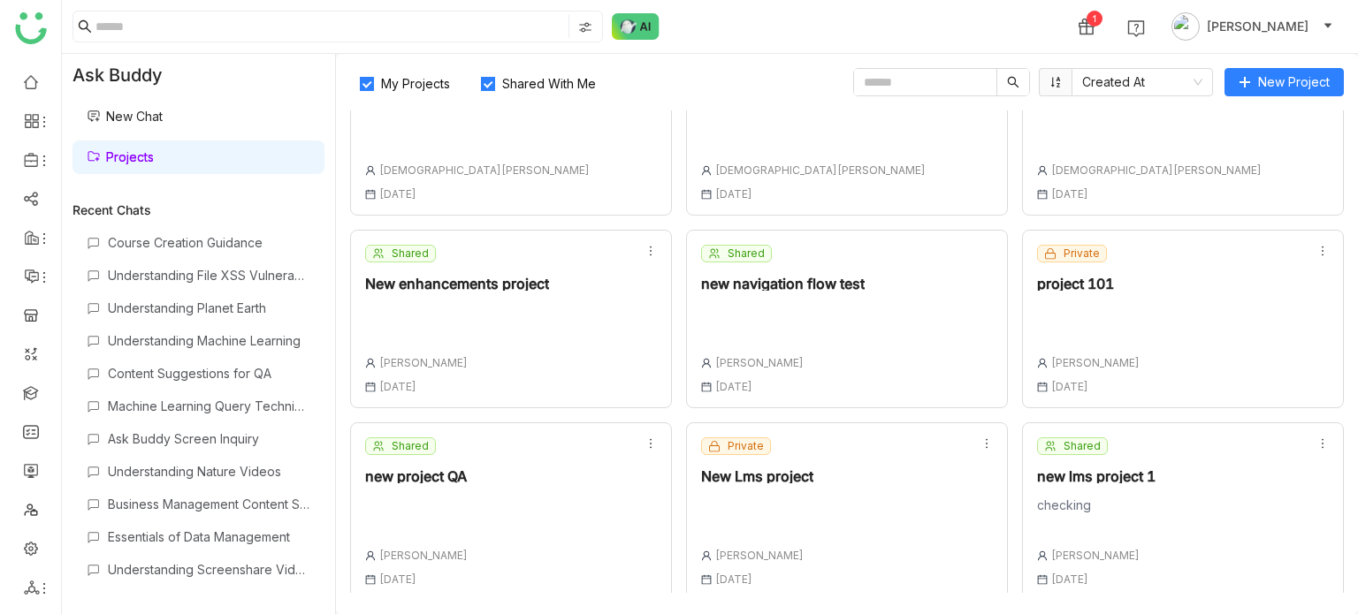
scroll to position [467, 0]
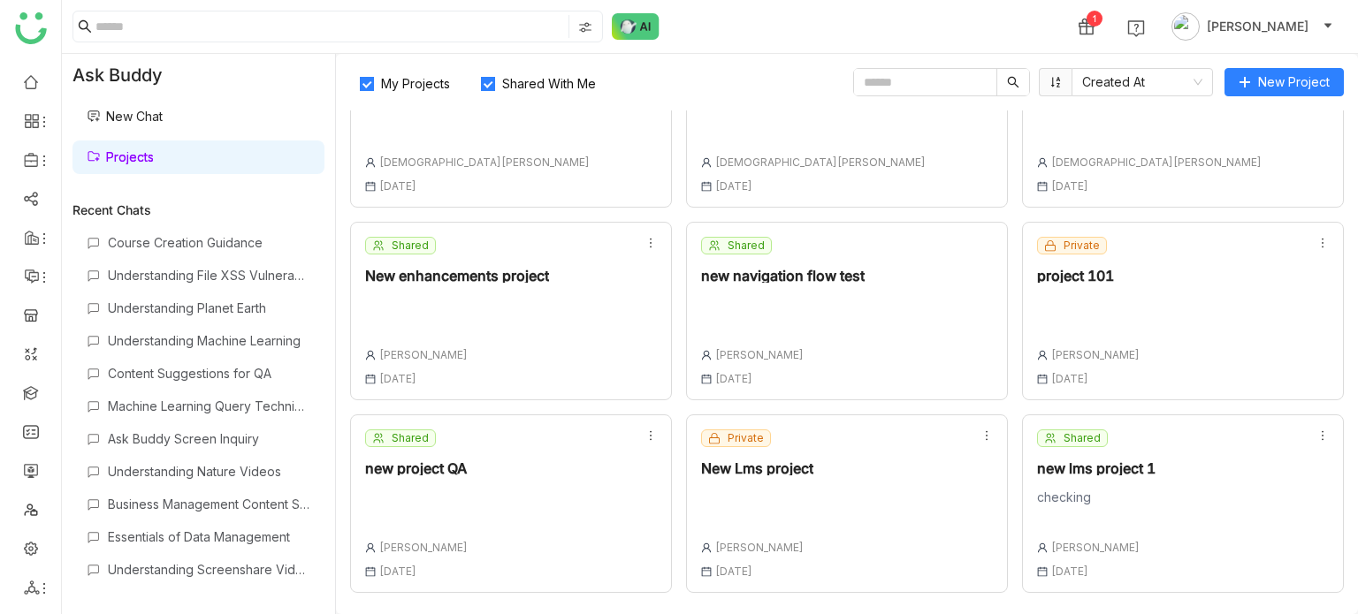
click at [1161, 483] on div "Shared new lms project 1 checking Arif uddin 18 Aug , 2025" at bounding box center [1183, 504] width 322 height 179
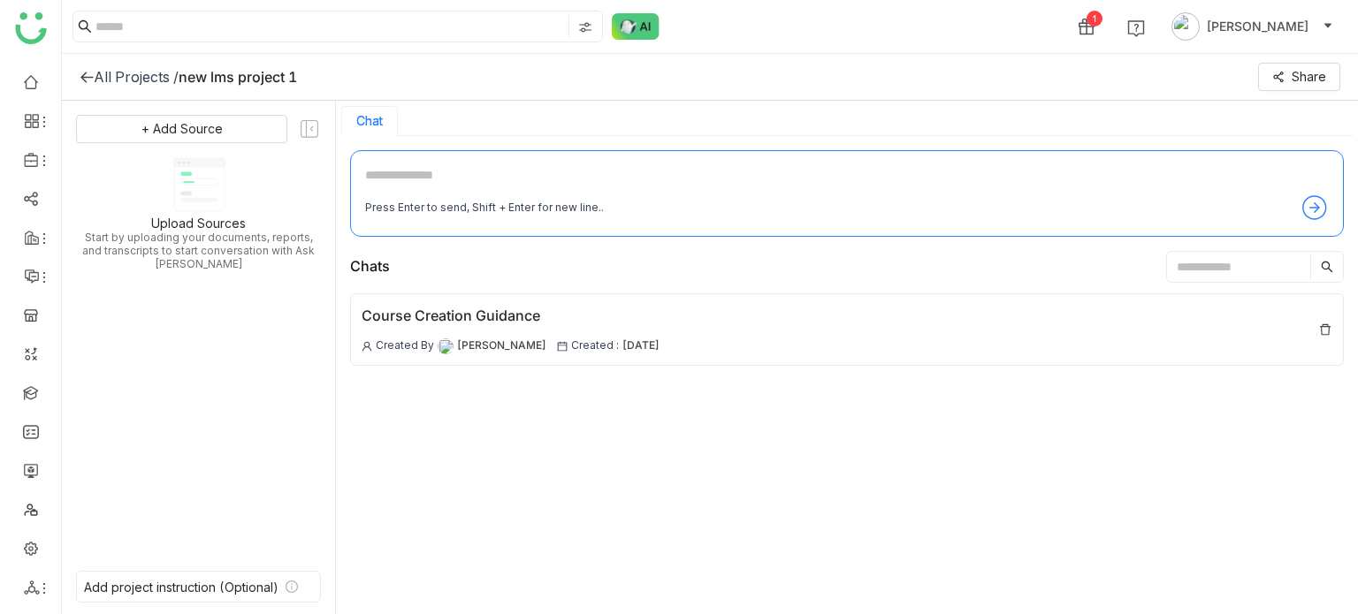
click at [1223, 194] on div "Press Enter to send, Shift + Enter for new line.." at bounding box center [846, 208] width 963 height 28
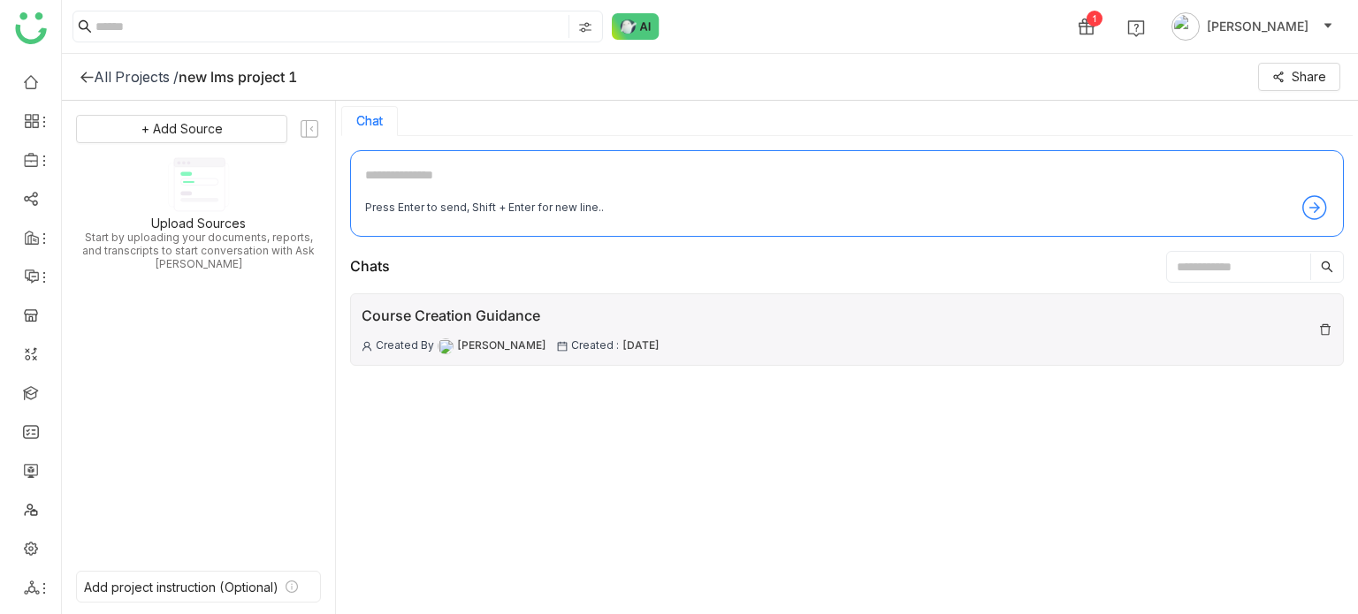
click at [642, 331] on div "Course Creation Guidance Created By Arif uddin Created : 18 Aug , 2025" at bounding box center [510, 329] width 298 height 49
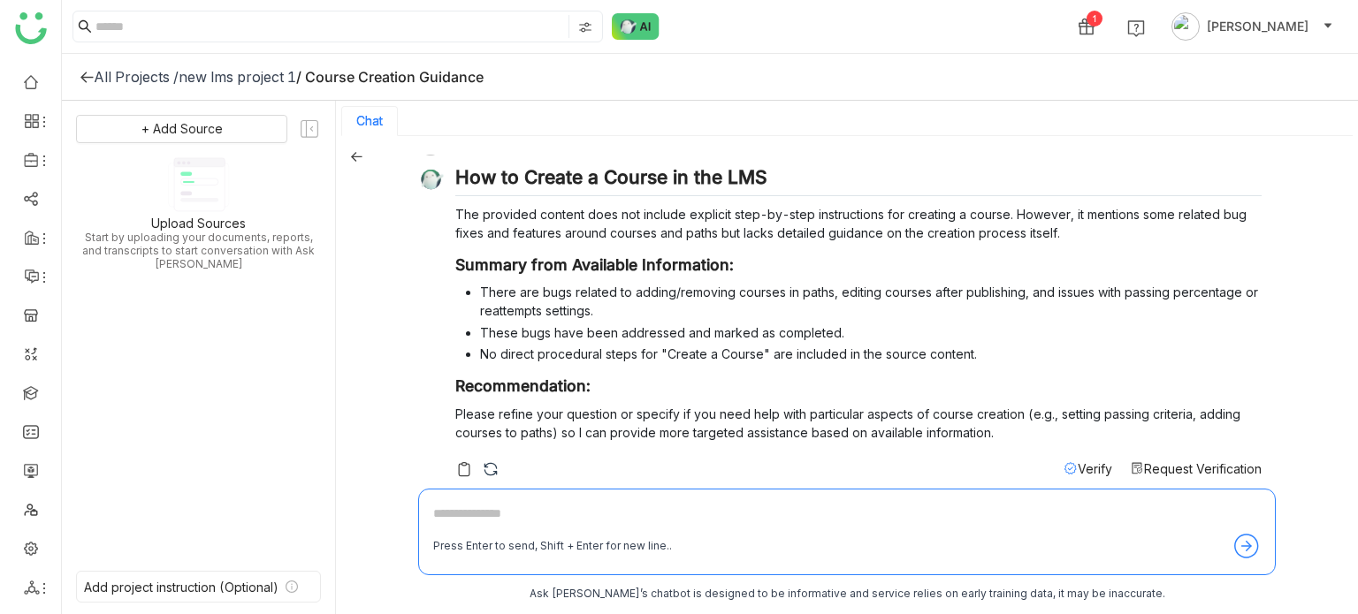
scroll to position [45, 0]
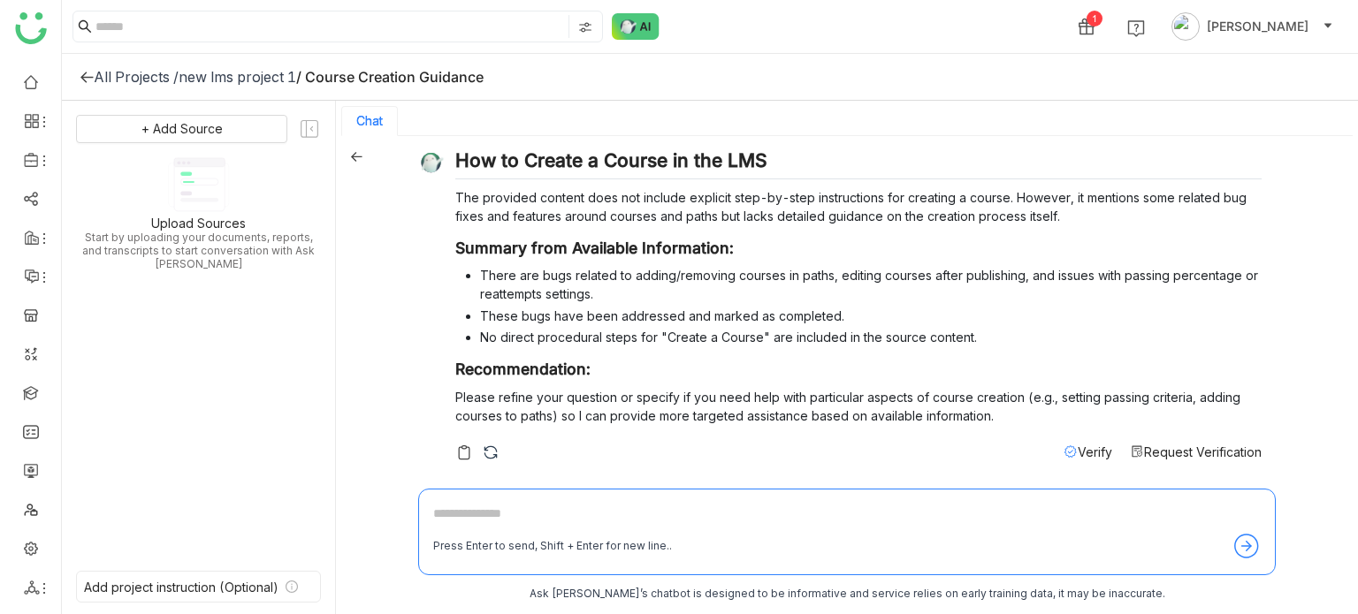
click at [1169, 449] on span "Request Verification" at bounding box center [1203, 452] width 118 height 15
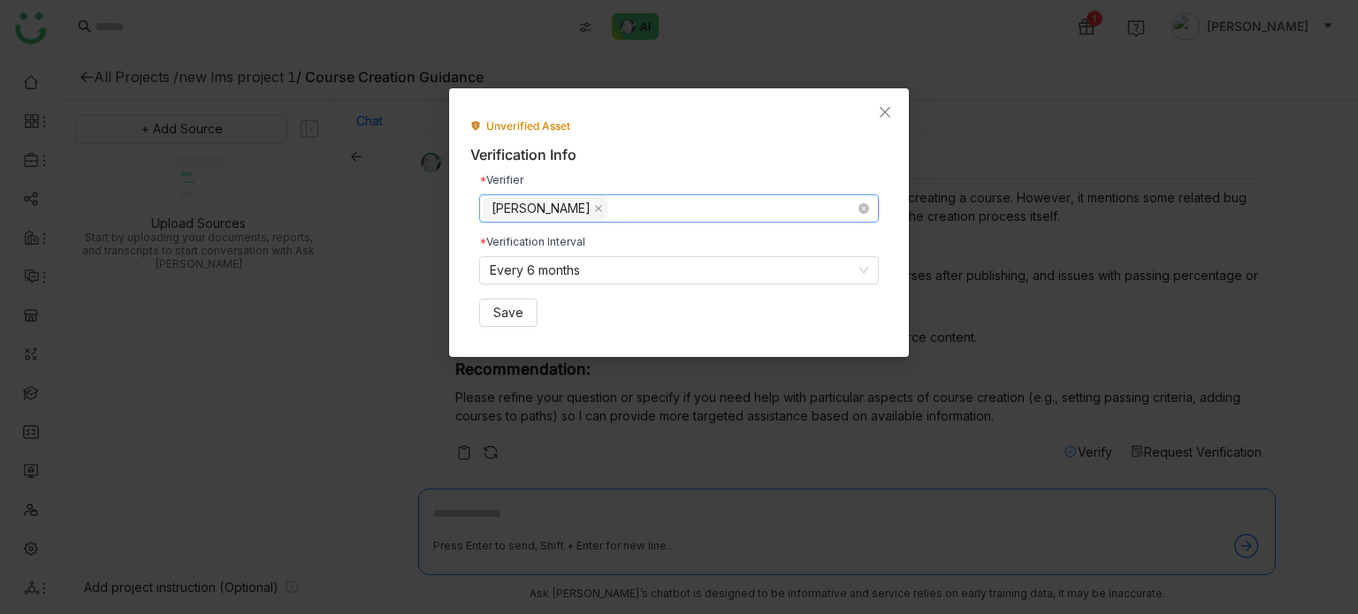
click at [627, 206] on nz-select-top-control "[PERSON_NAME]" at bounding box center [678, 208] width 399 height 28
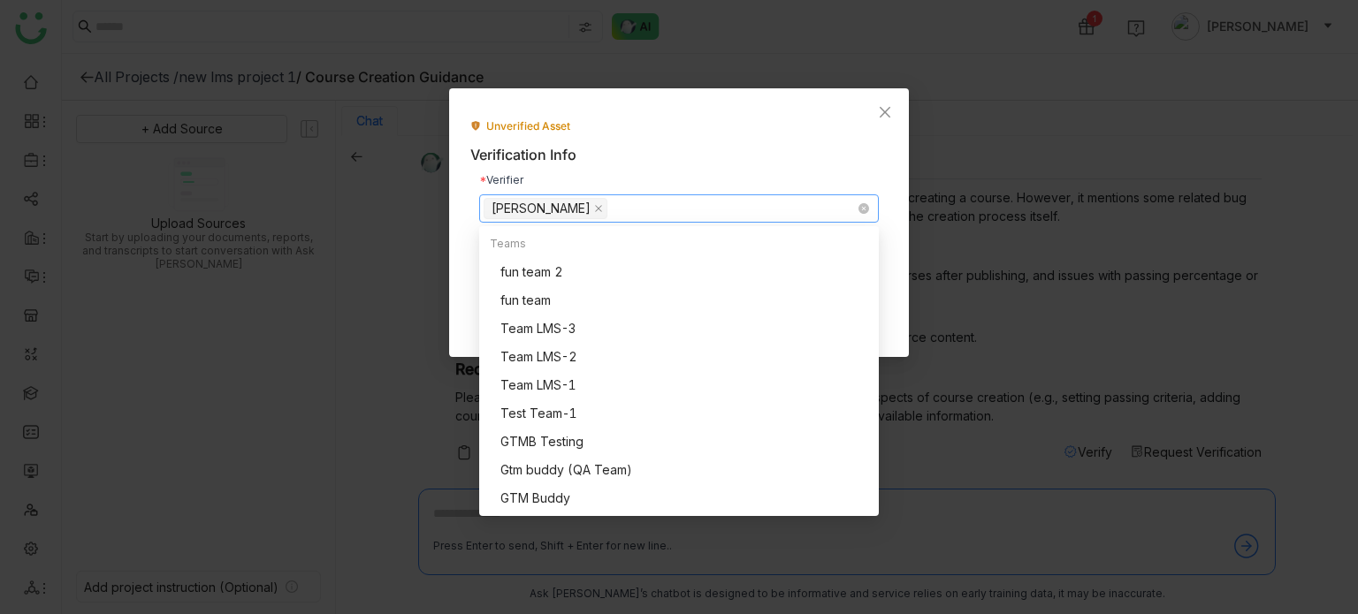
scroll to position [453, 0]
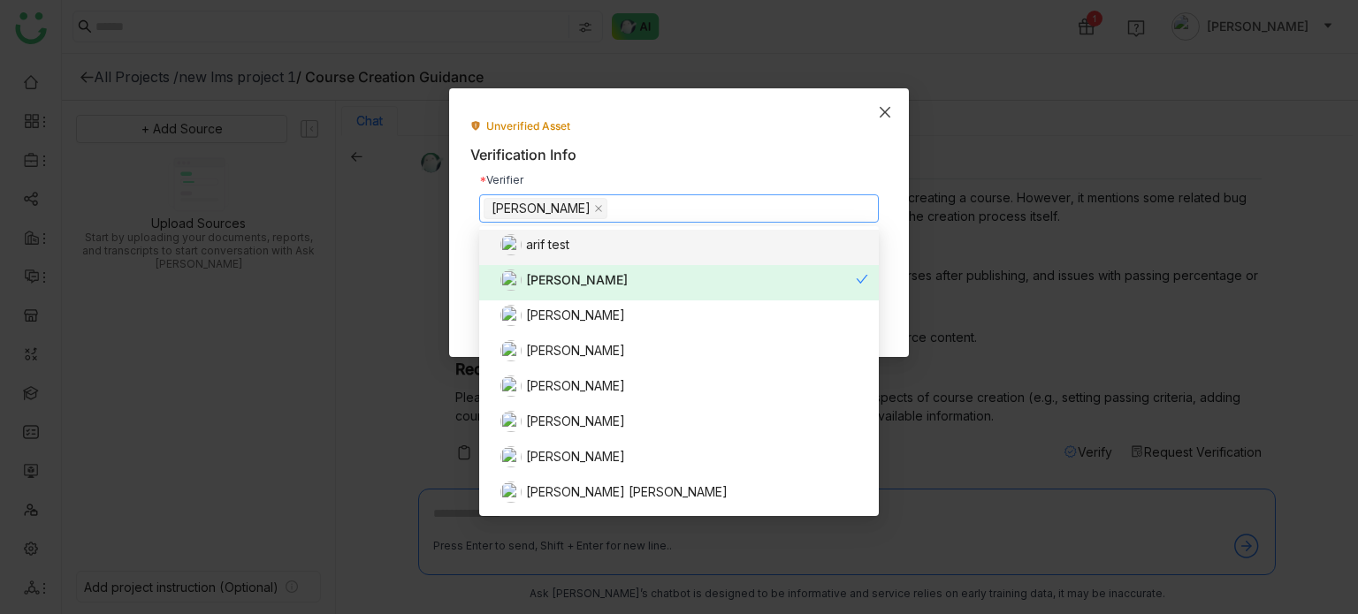
click at [886, 102] on span "Close" at bounding box center [885, 112] width 48 height 48
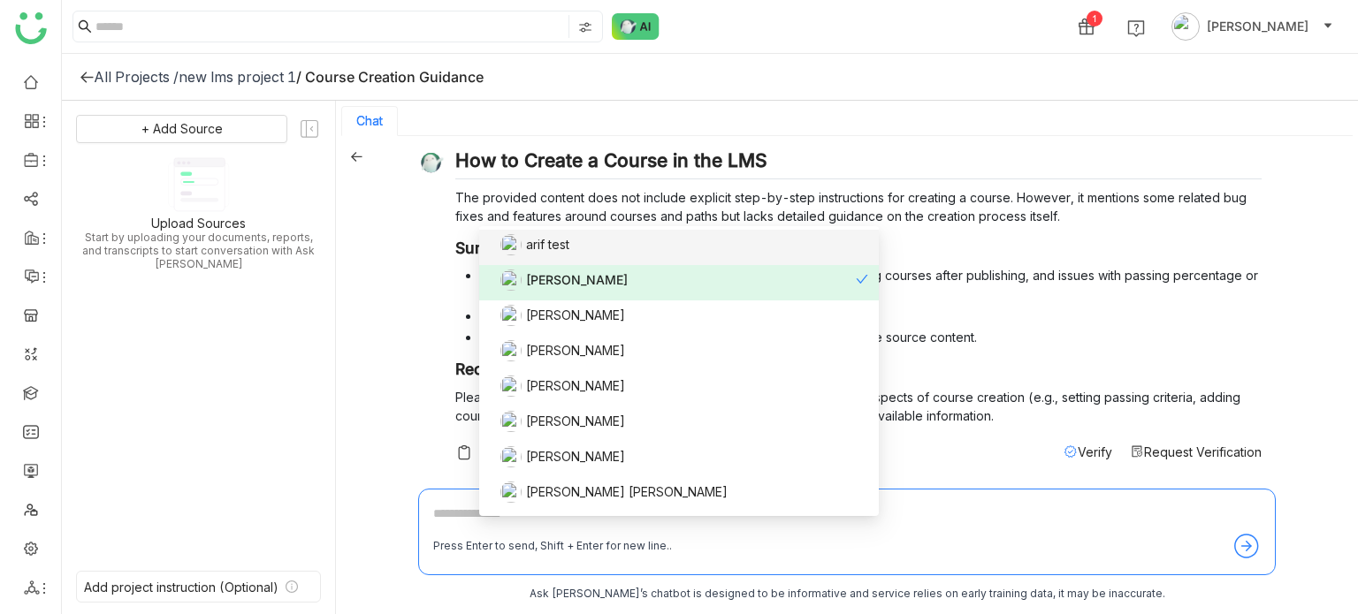
scroll to position [3, 0]
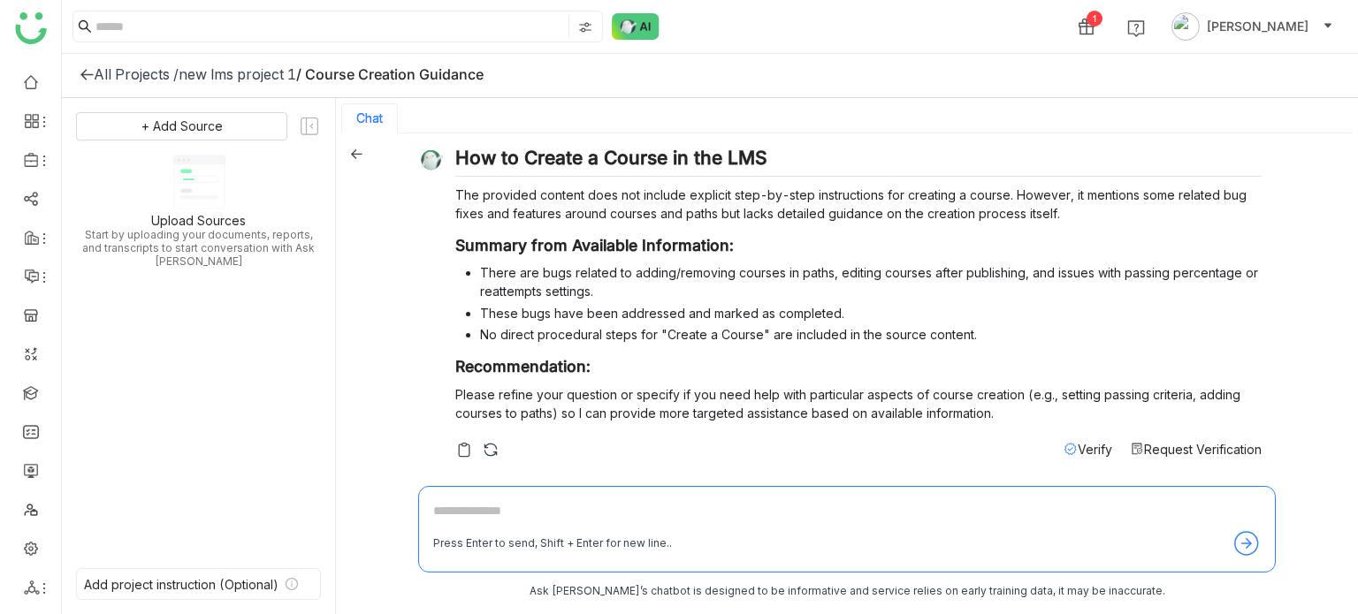
click at [1077, 452] on span "Verify" at bounding box center [1094, 449] width 34 height 15
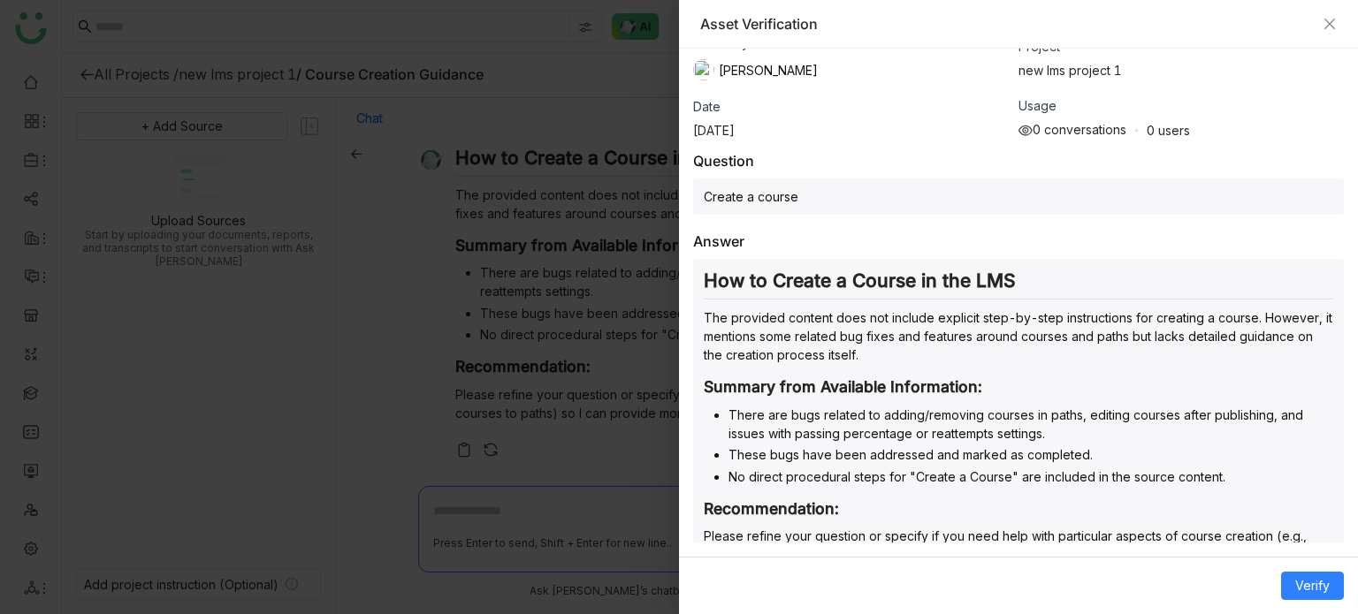
scroll to position [126, 0]
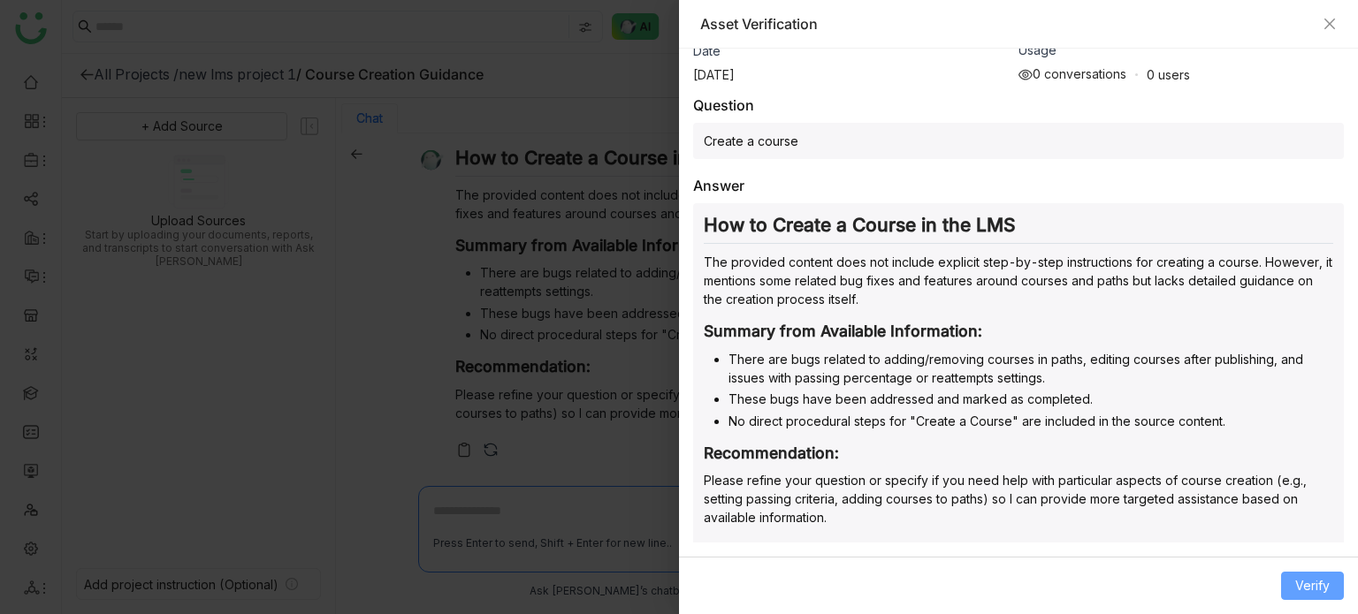
click at [1312, 576] on span "Verify" at bounding box center [1312, 585] width 34 height 19
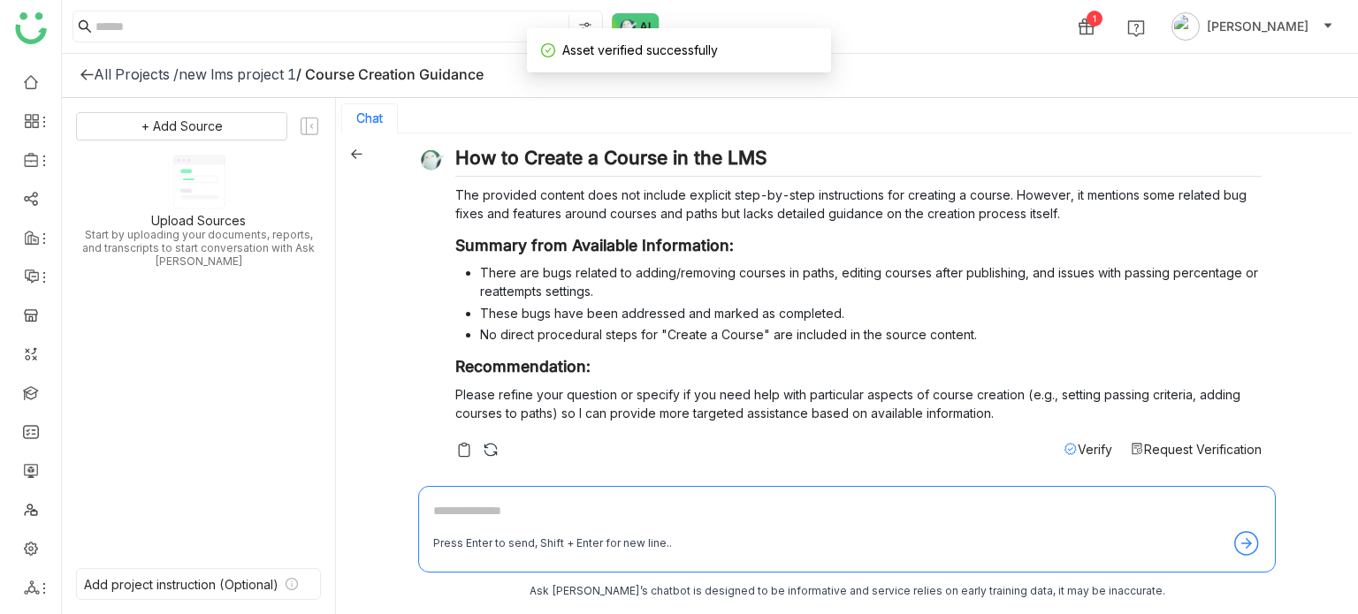
click at [1077, 445] on span "Verify" at bounding box center [1094, 449] width 34 height 15
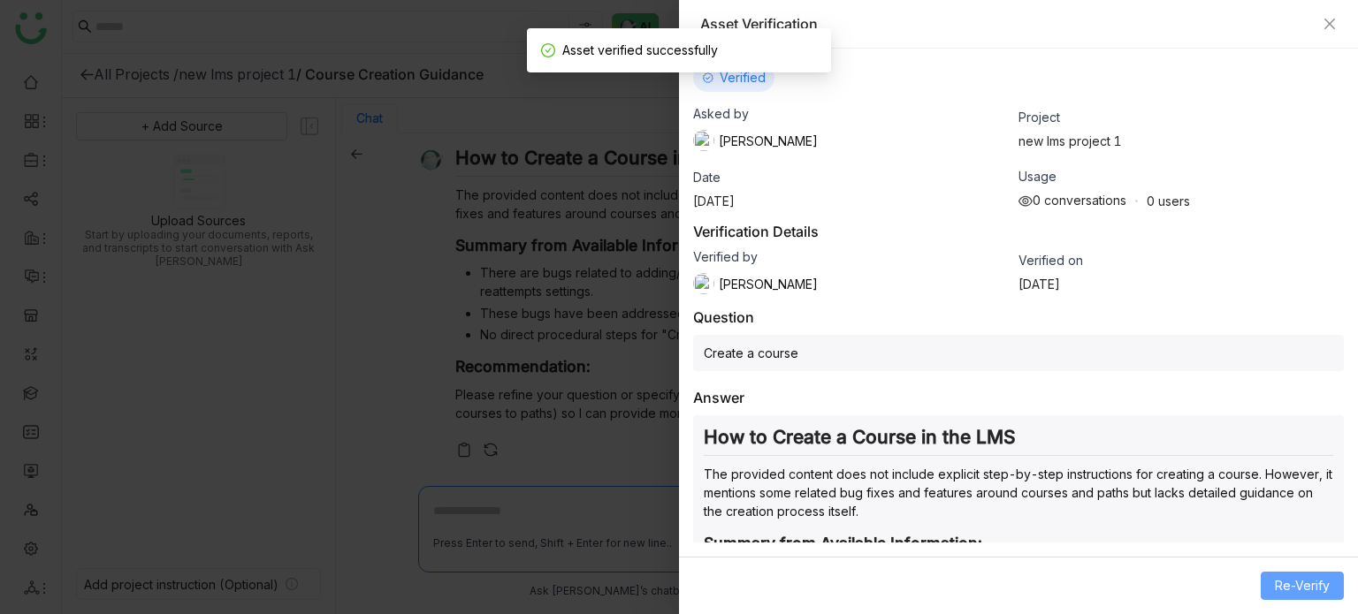
click at [1312, 585] on span "Re-Verify" at bounding box center [1301, 585] width 55 height 19
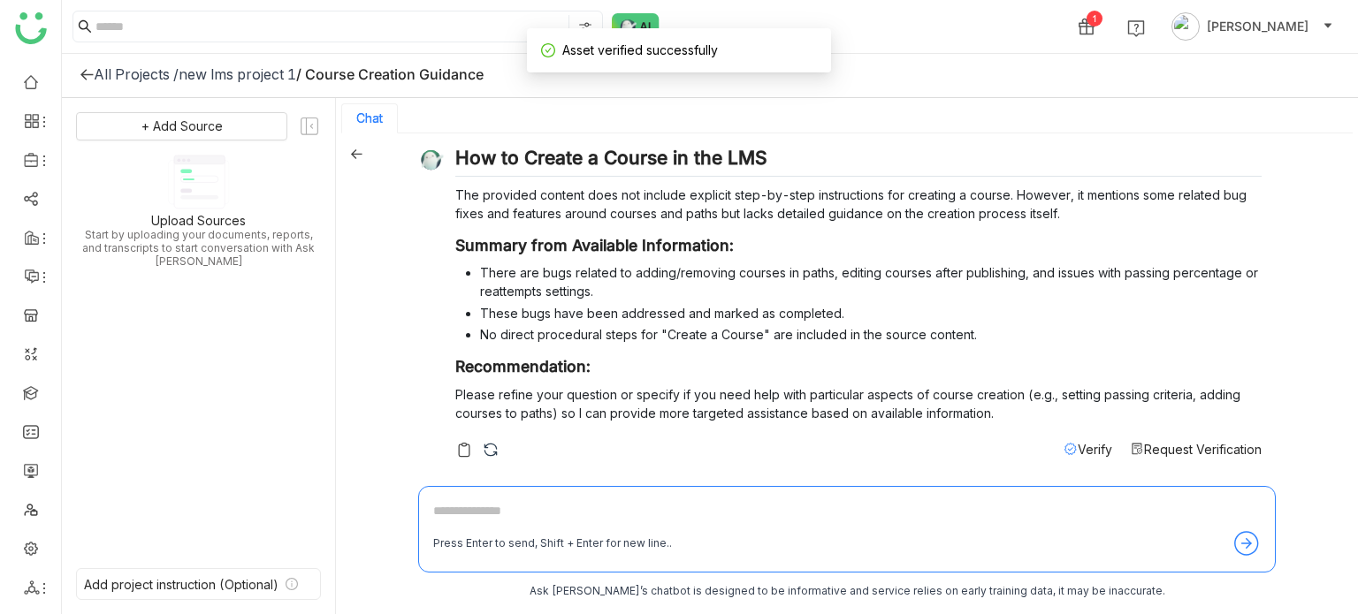
click at [1077, 450] on span "Verify" at bounding box center [1094, 449] width 34 height 15
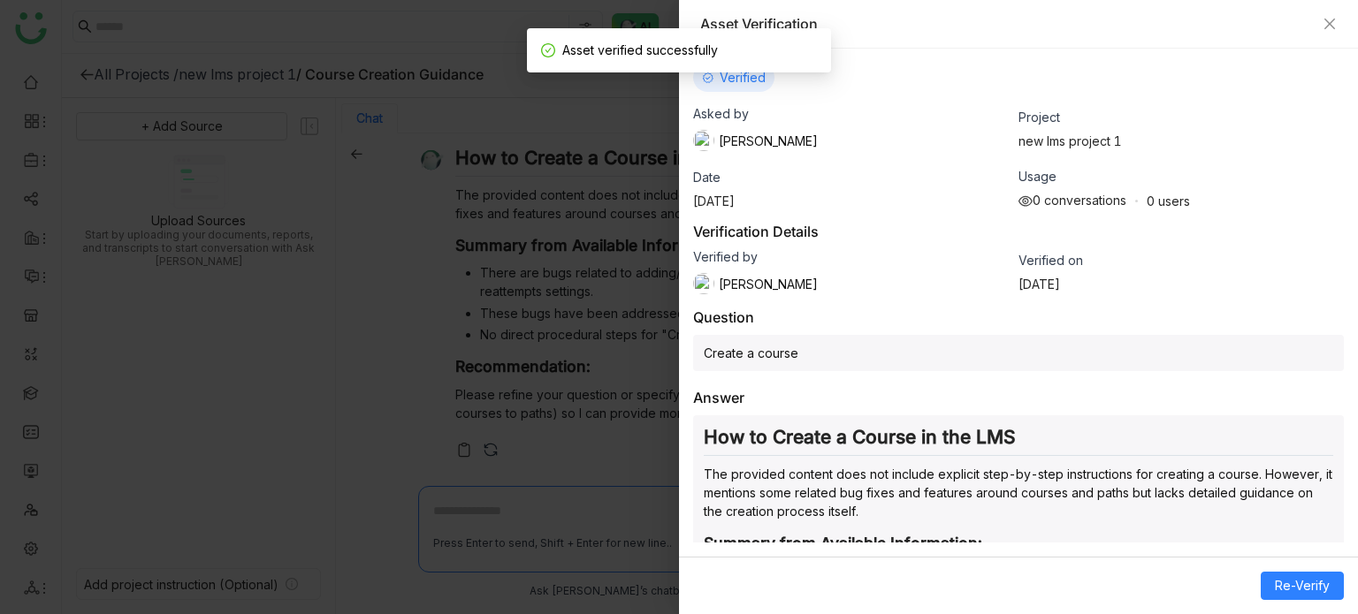
scroll to position [211, 0]
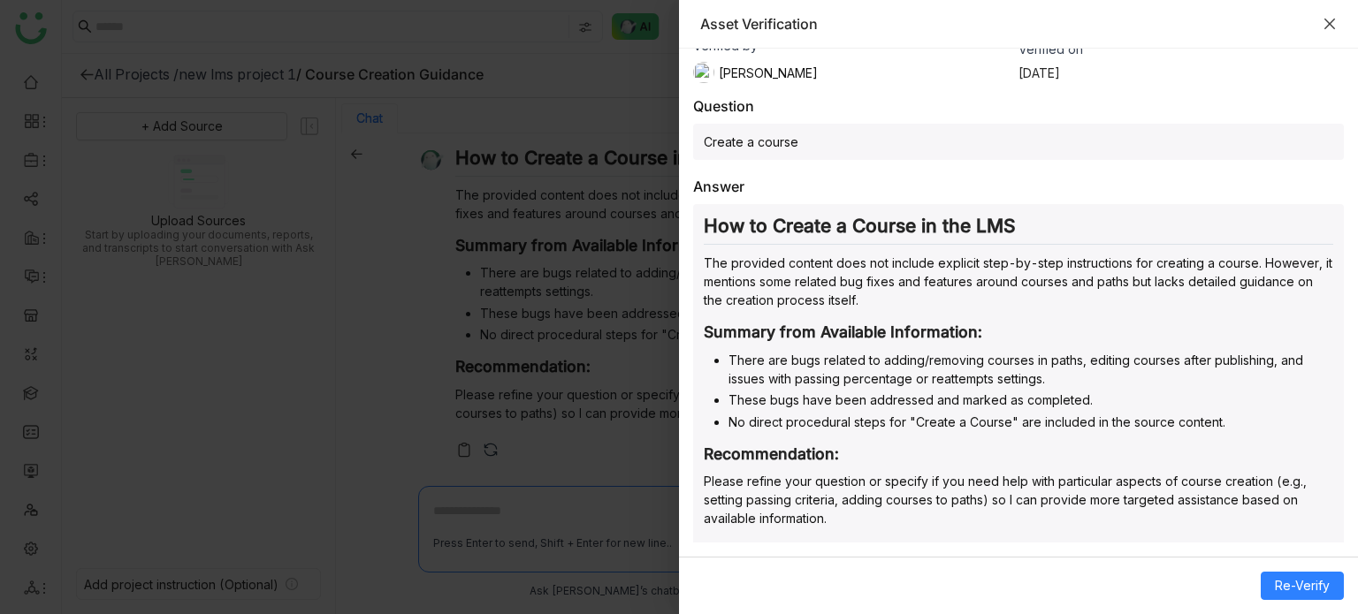
click at [1333, 27] on icon "Close" at bounding box center [1329, 24] width 11 height 11
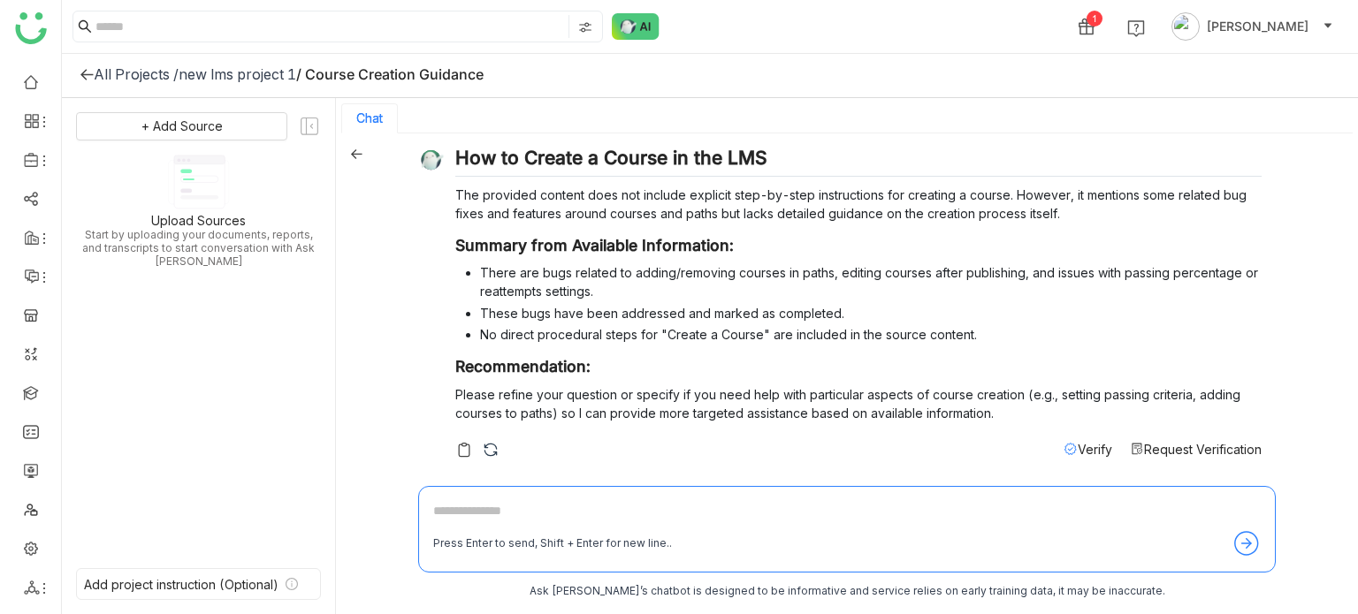
click at [85, 80] on div at bounding box center [87, 74] width 14 height 18
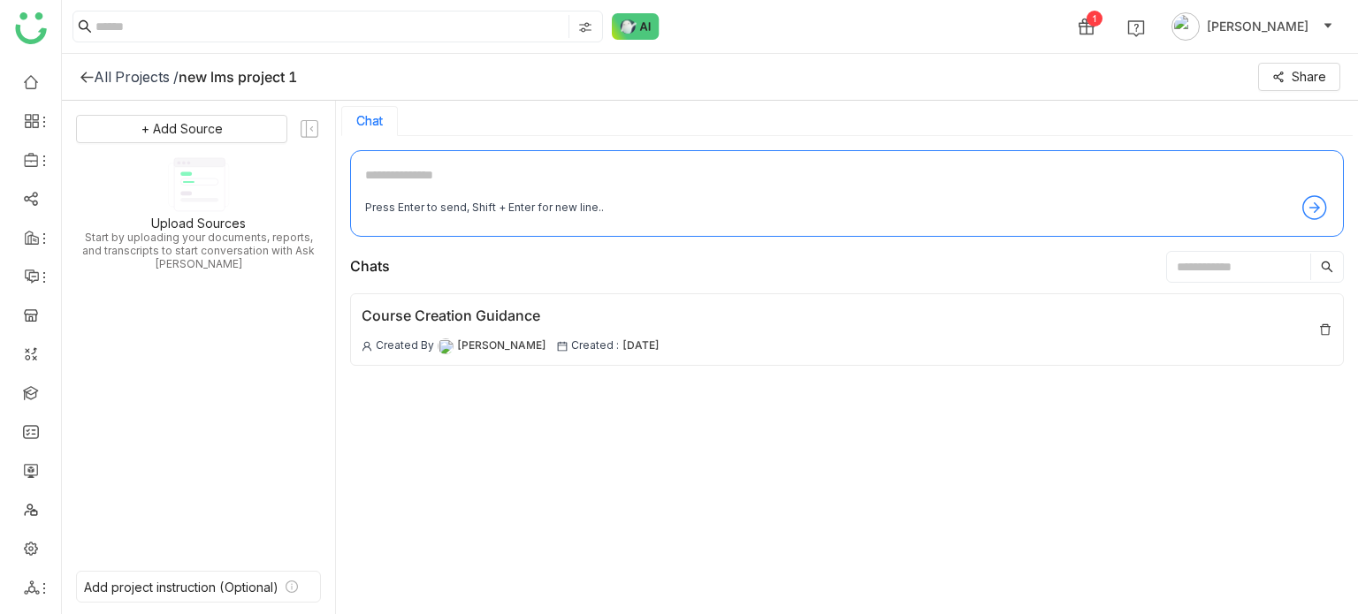
click at [85, 80] on icon at bounding box center [86, 77] width 12 height 11
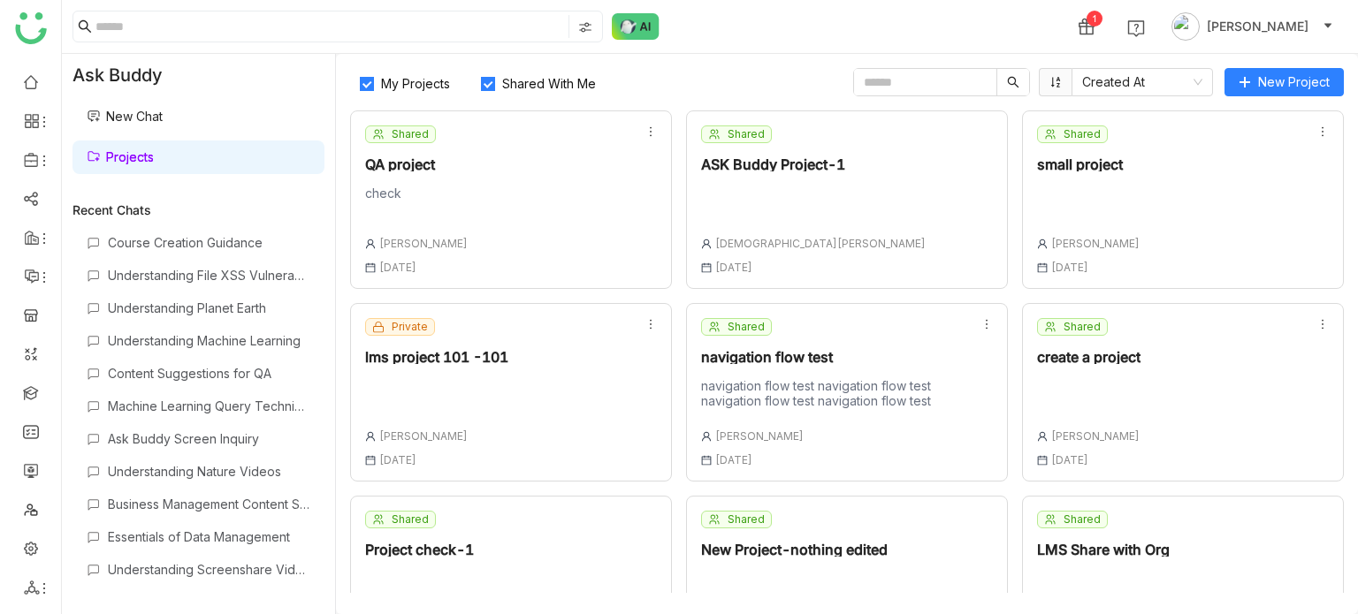
click at [730, 85] on div "My Projects Shared With Me Created At" at bounding box center [782, 82] width 865 height 28
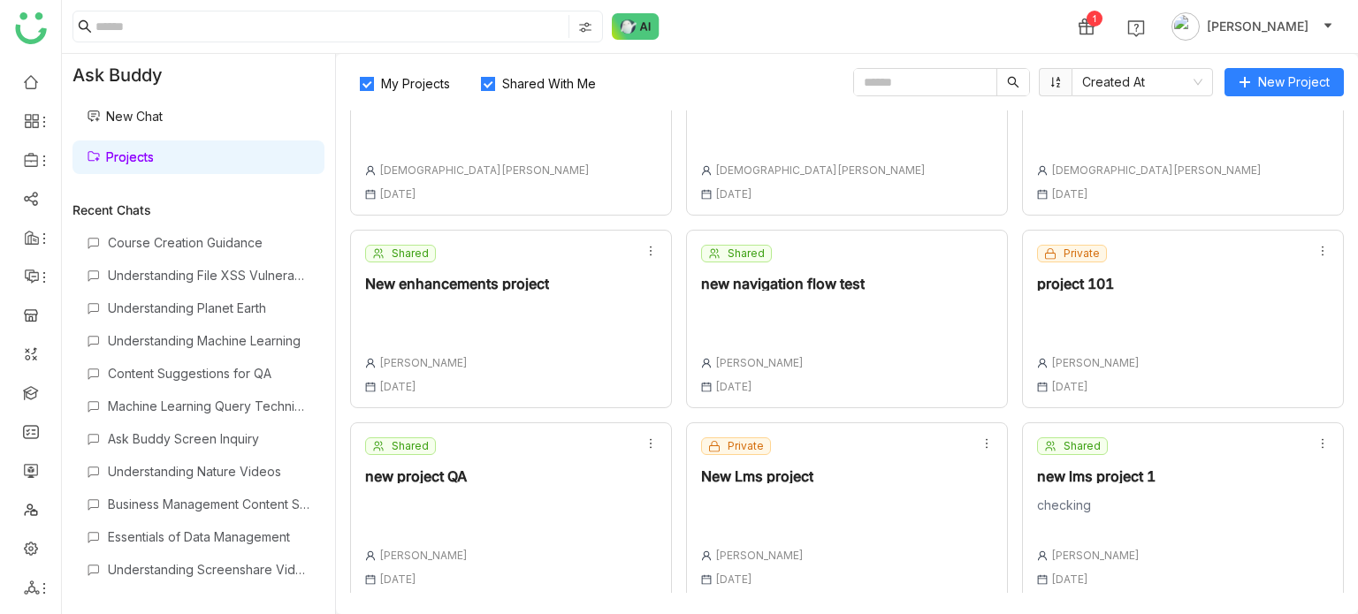
scroll to position [467, 0]
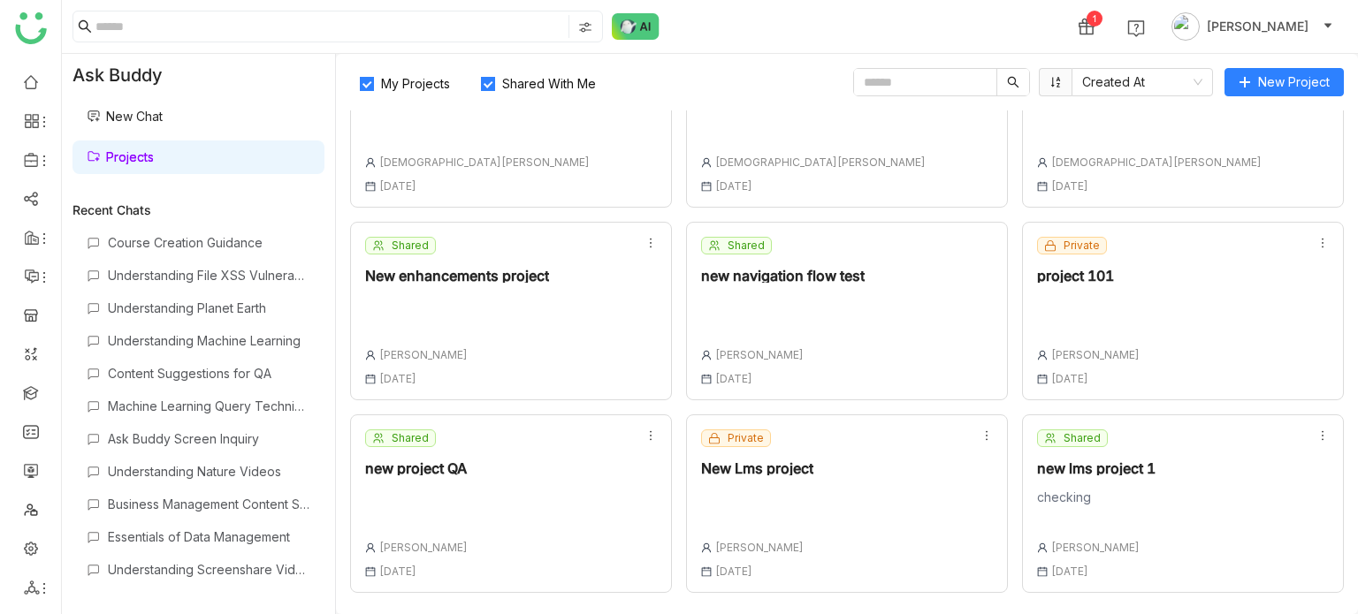
click at [658, 73] on div "My Projects Shared With Me Created At" at bounding box center [782, 82] width 865 height 28
click at [768, 93] on div "My Projects Shared With Me Created At" at bounding box center [782, 82] width 865 height 28
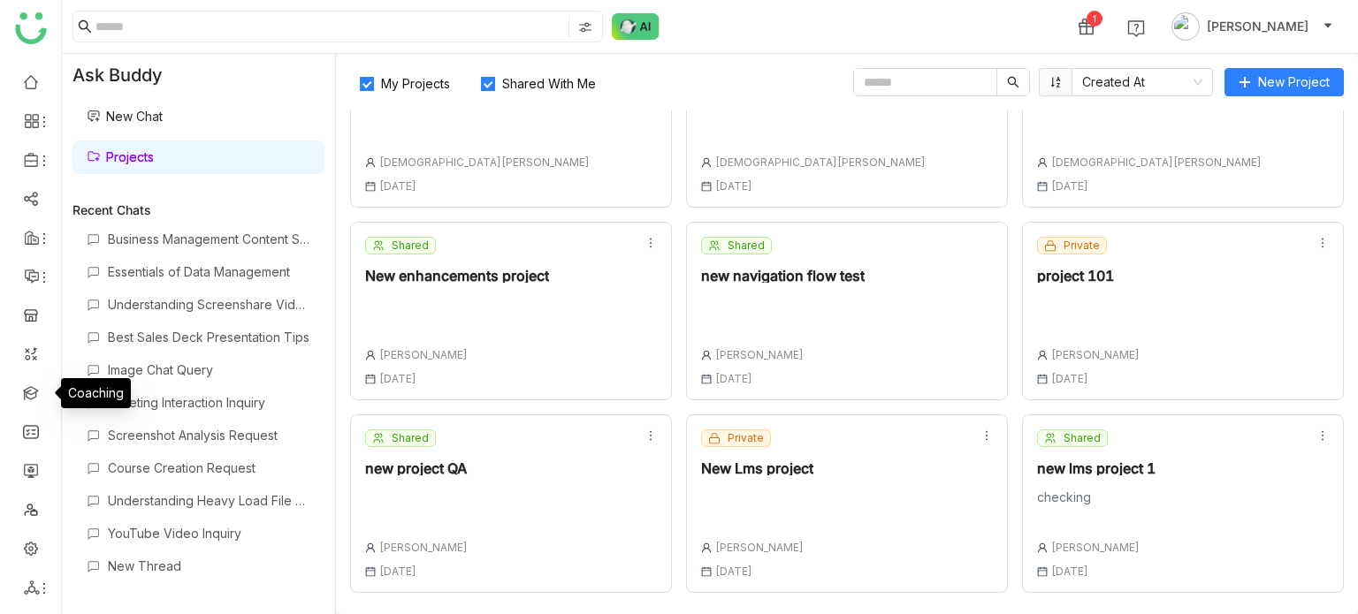
drag, startPoint x: 34, startPoint y: 395, endPoint x: 51, endPoint y: 394, distance: 16.8
click at [34, 395] on link at bounding box center [31, 391] width 16 height 15
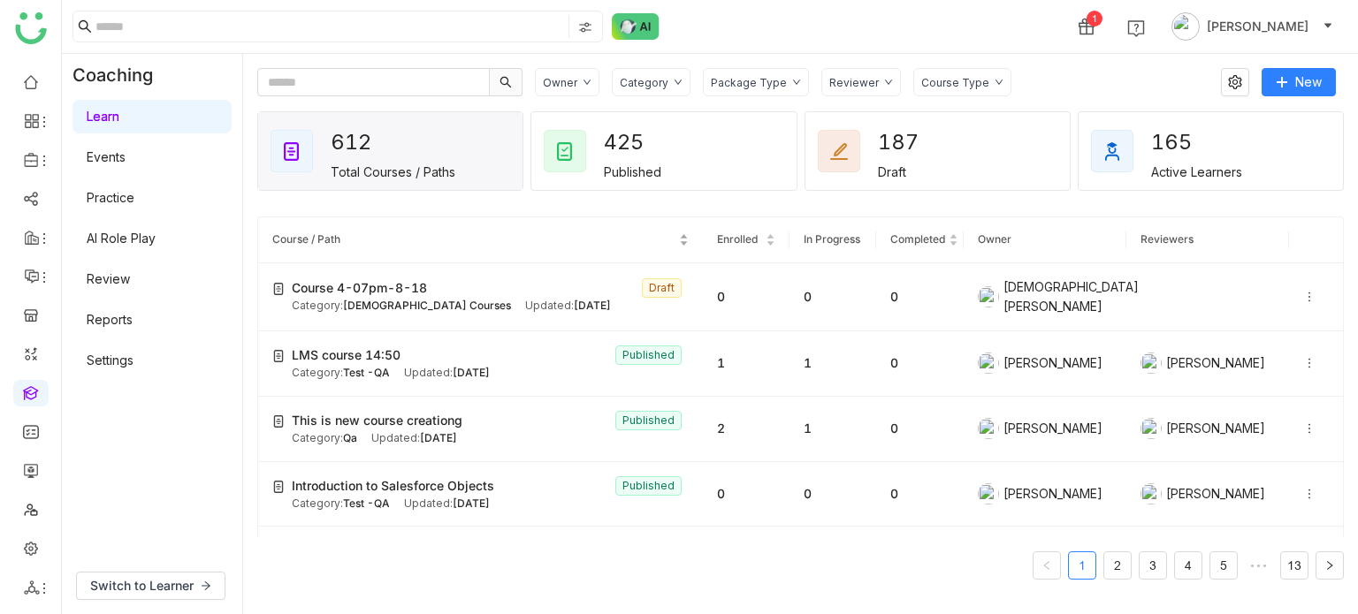
click at [543, 232] on nz-table-sorters "Course / Path" at bounding box center [480, 240] width 416 height 17
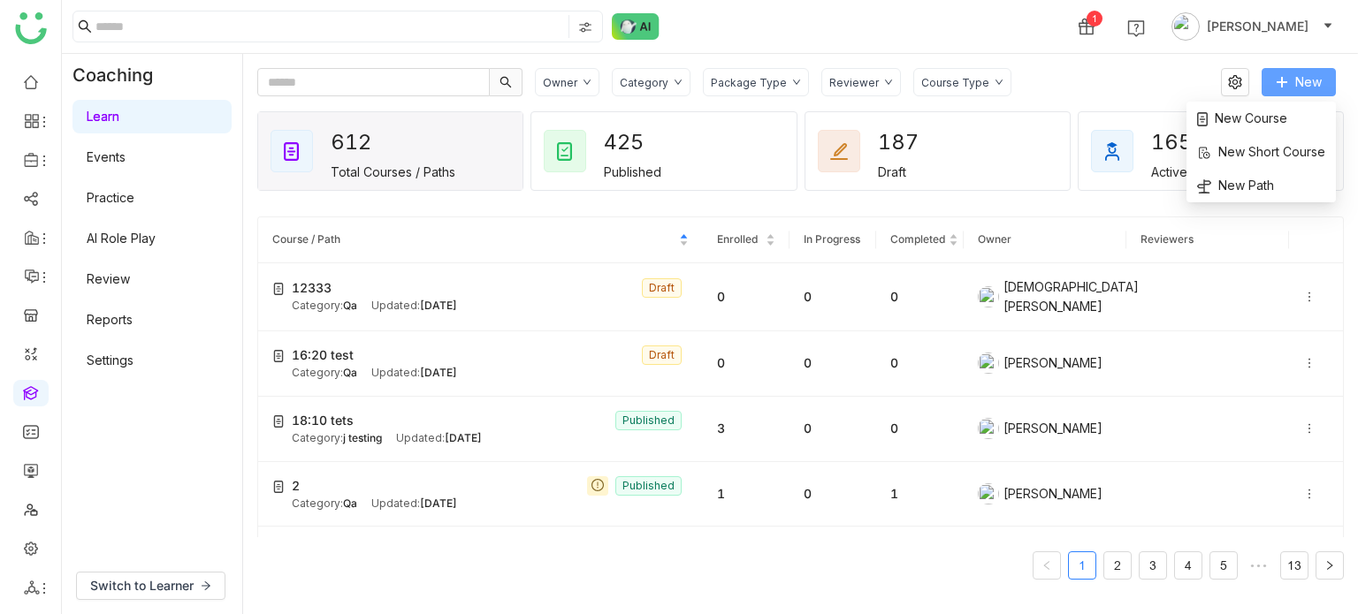
click at [1293, 78] on button "New" at bounding box center [1298, 82] width 74 height 28
click at [1269, 110] on span "New Course" at bounding box center [1242, 118] width 90 height 19
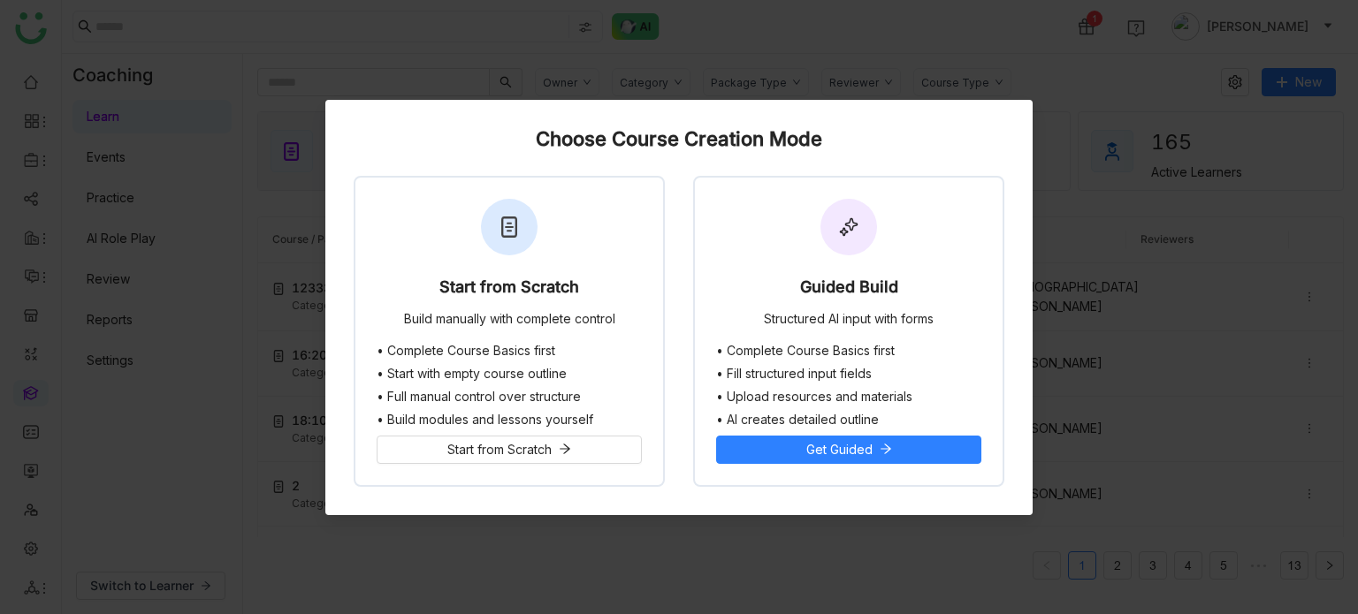
click at [1047, 69] on nz-modal-container "Choose Course Creation Mode Start from Scratch Build manually with complete con…" at bounding box center [679, 307] width 1358 height 614
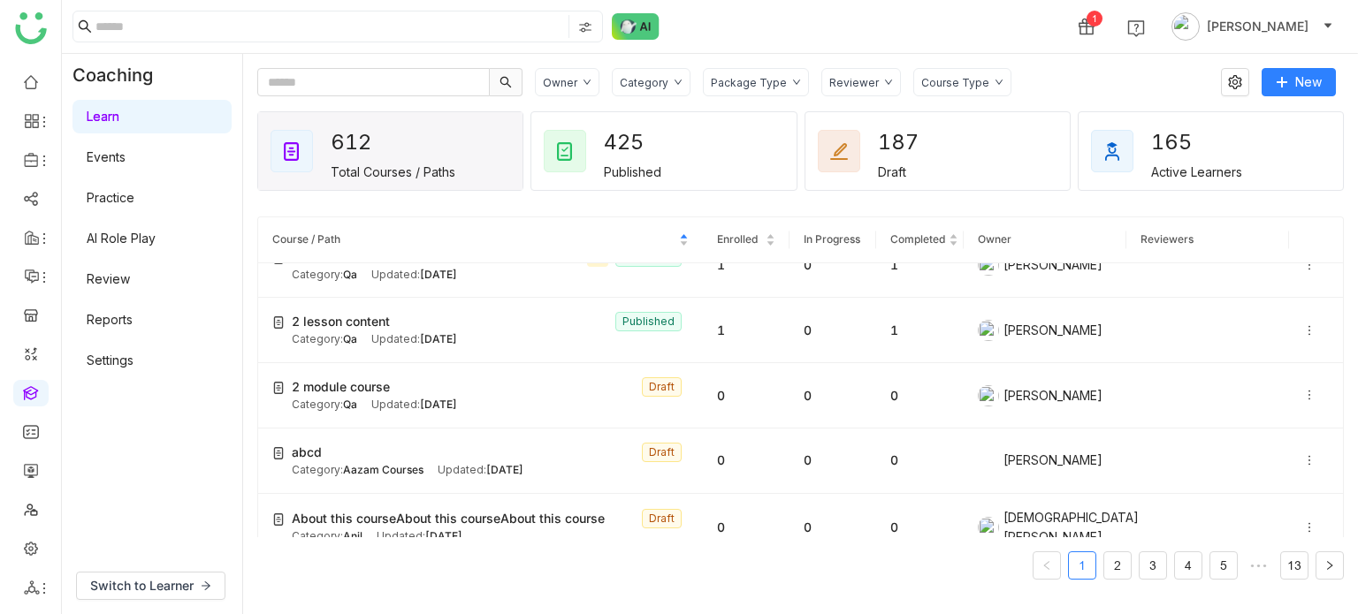
scroll to position [354, 0]
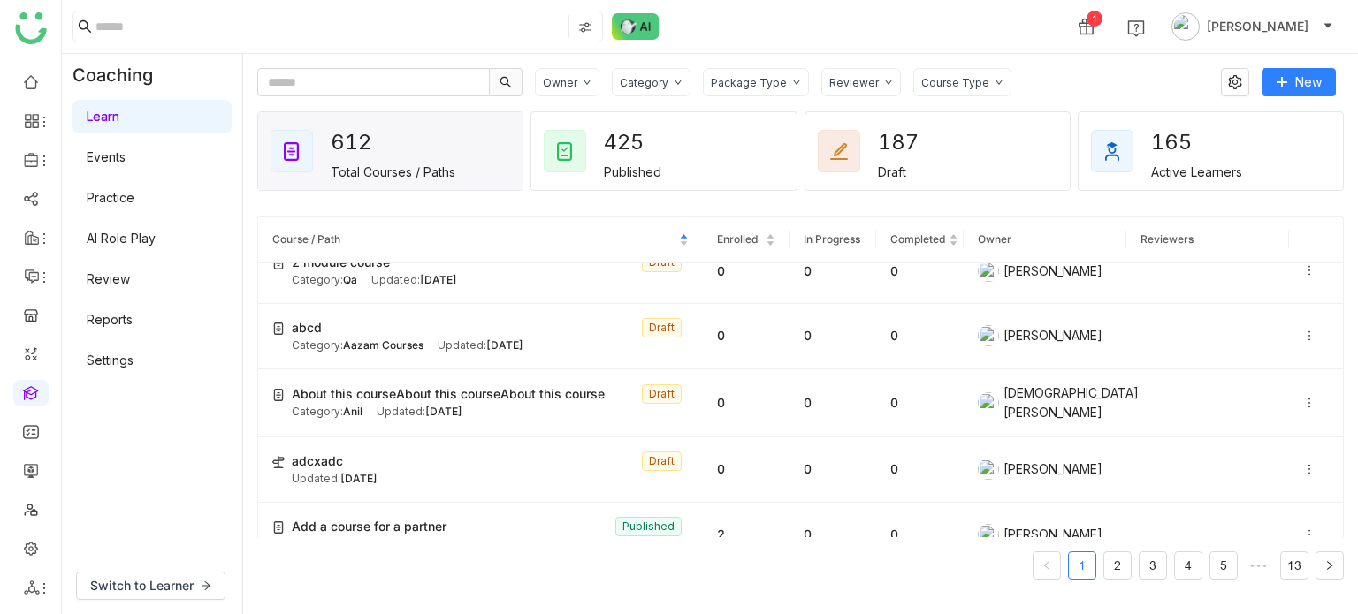
click at [665, 79] on div "Category" at bounding box center [651, 82] width 79 height 28
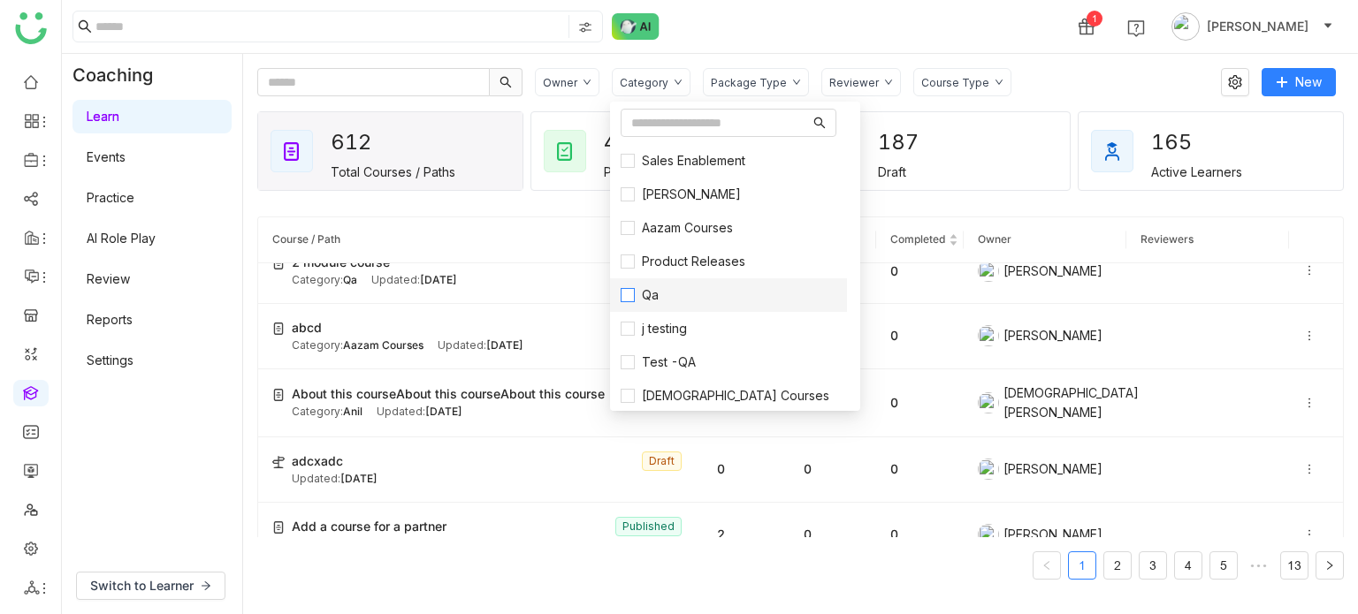
click at [673, 296] on label "Qa" at bounding box center [728, 294] width 216 height 19
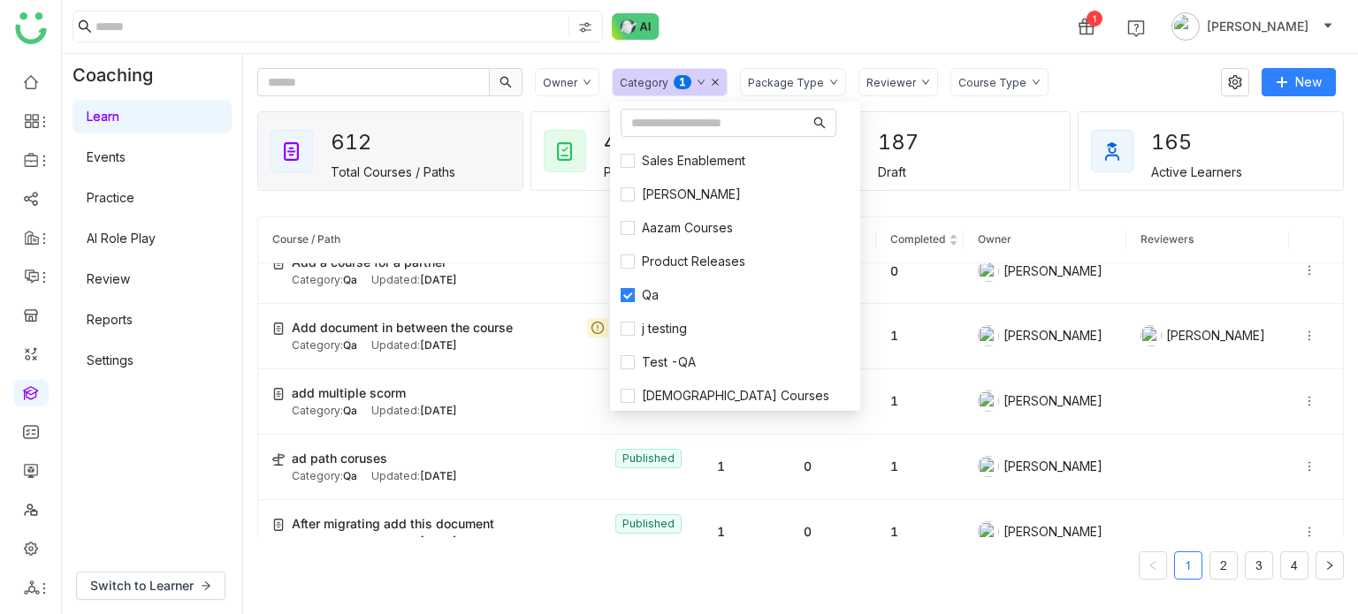
click at [1095, 50] on div "1 Arif uddin" at bounding box center [710, 26] width 1296 height 53
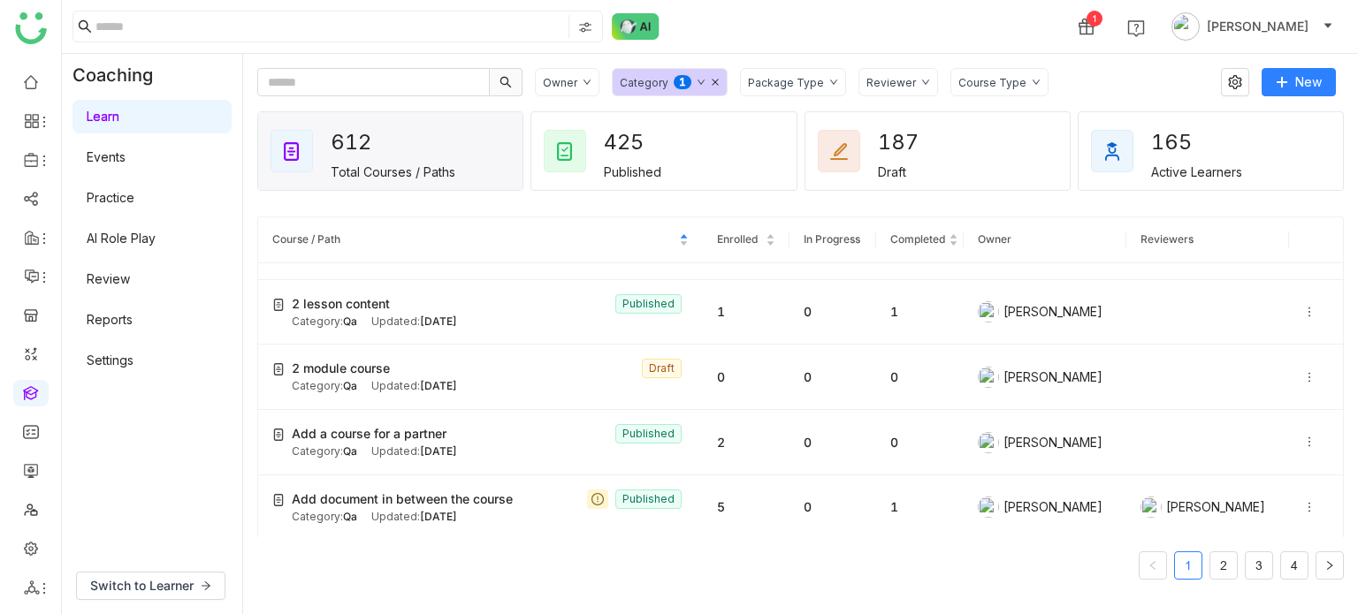
scroll to position [0, 0]
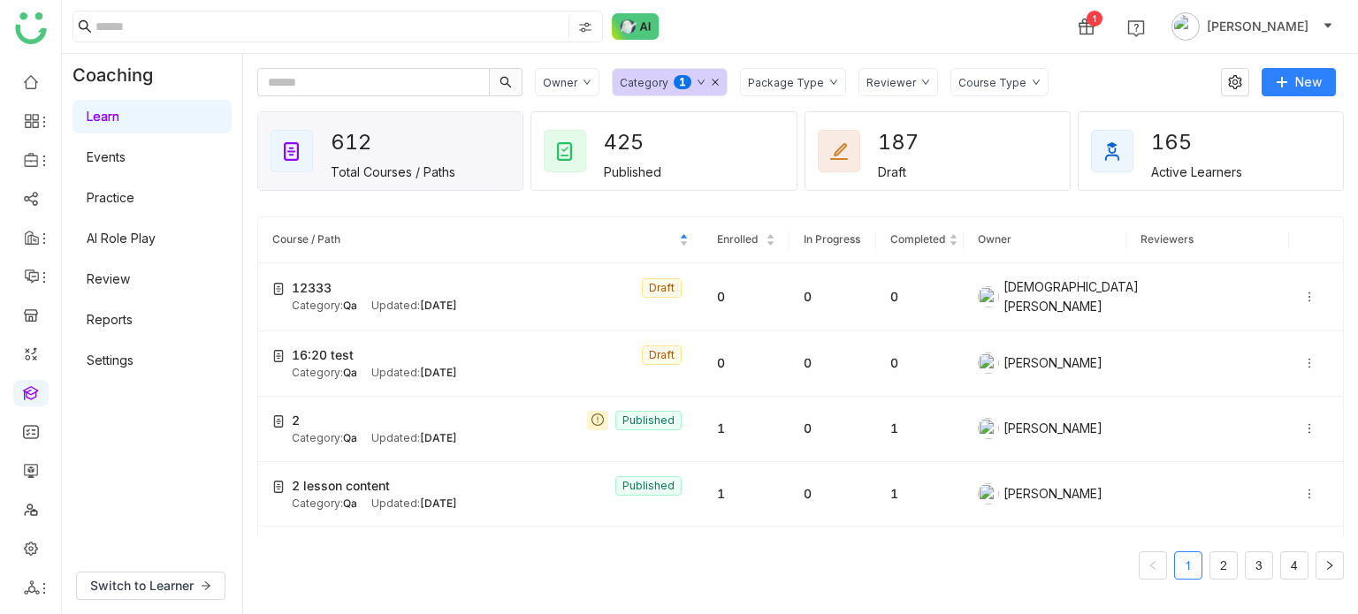
click at [714, 80] on icon at bounding box center [715, 82] width 9 height 9
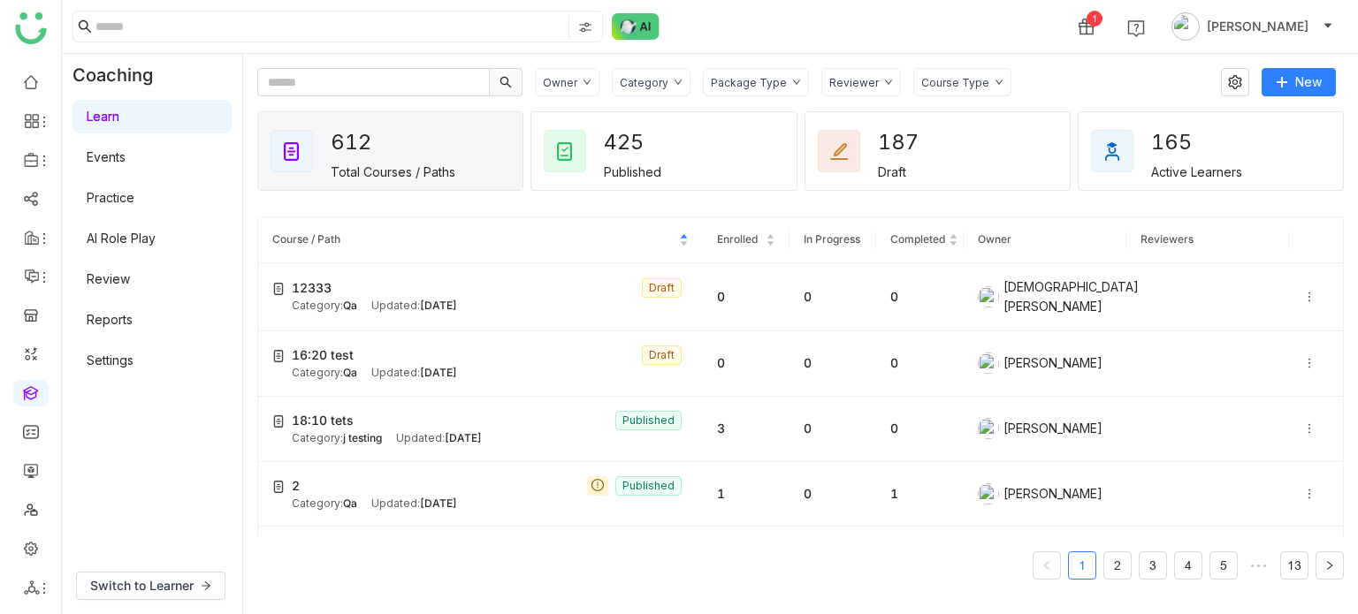
click at [661, 81] on div "Category" at bounding box center [644, 82] width 49 height 13
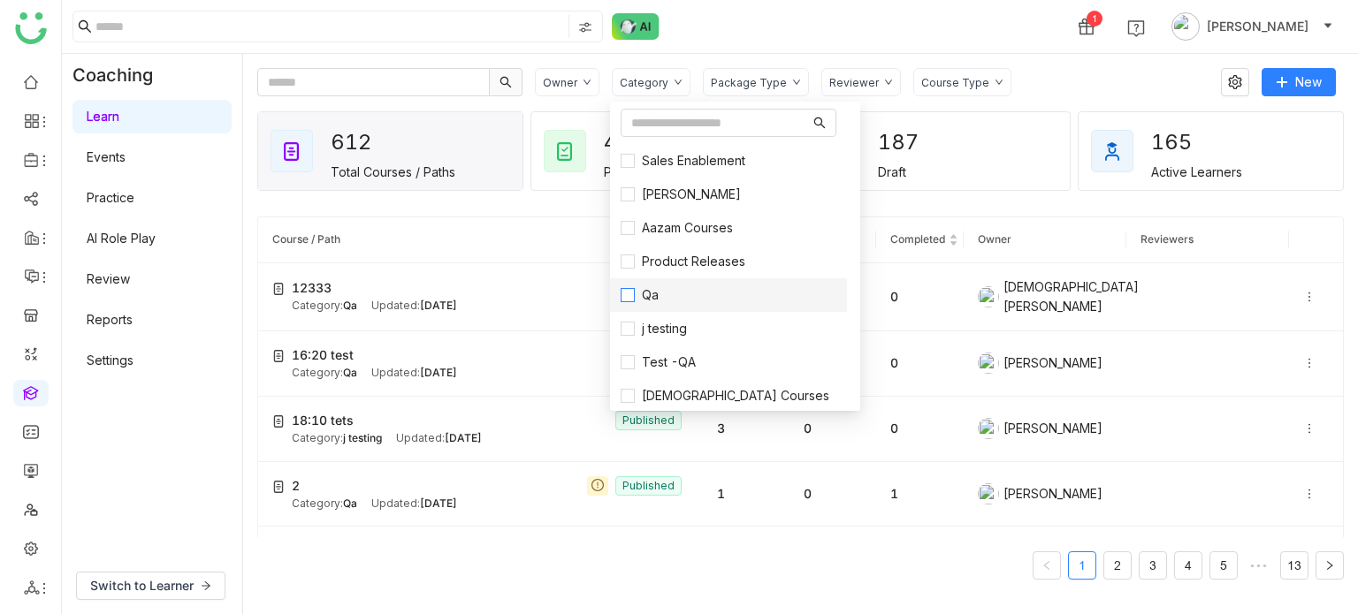
click at [653, 303] on span "Qa" at bounding box center [650, 294] width 31 height 19
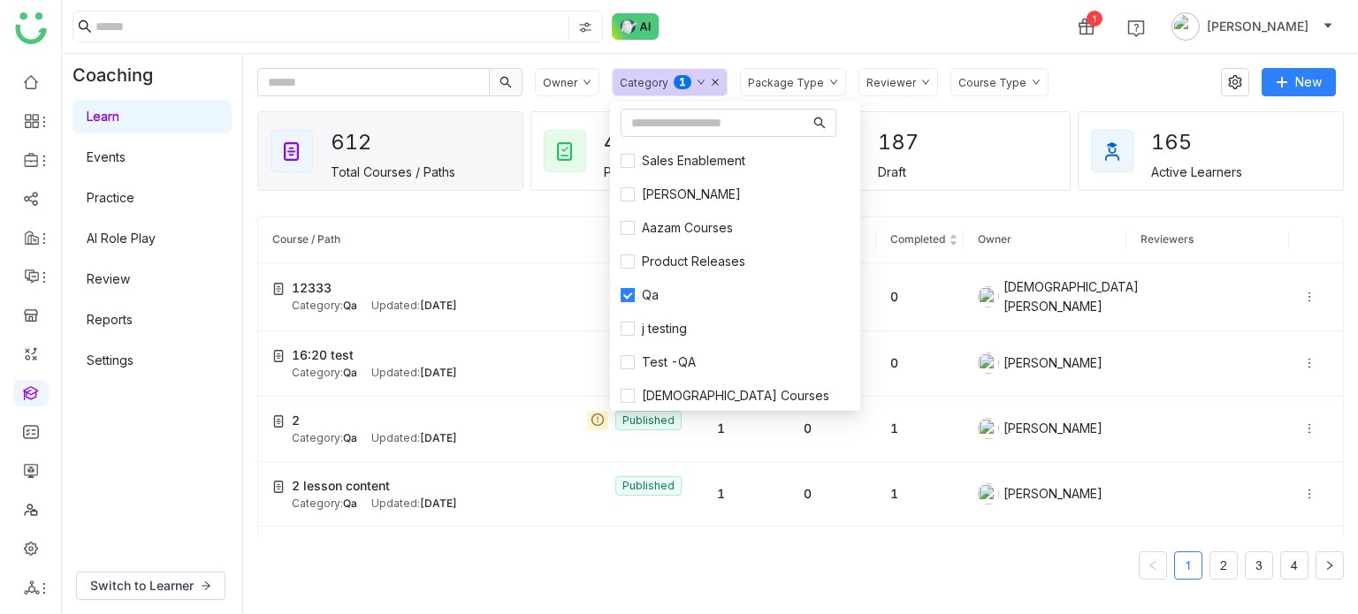
click at [781, 52] on div "1 Arif uddin" at bounding box center [710, 26] width 1296 height 53
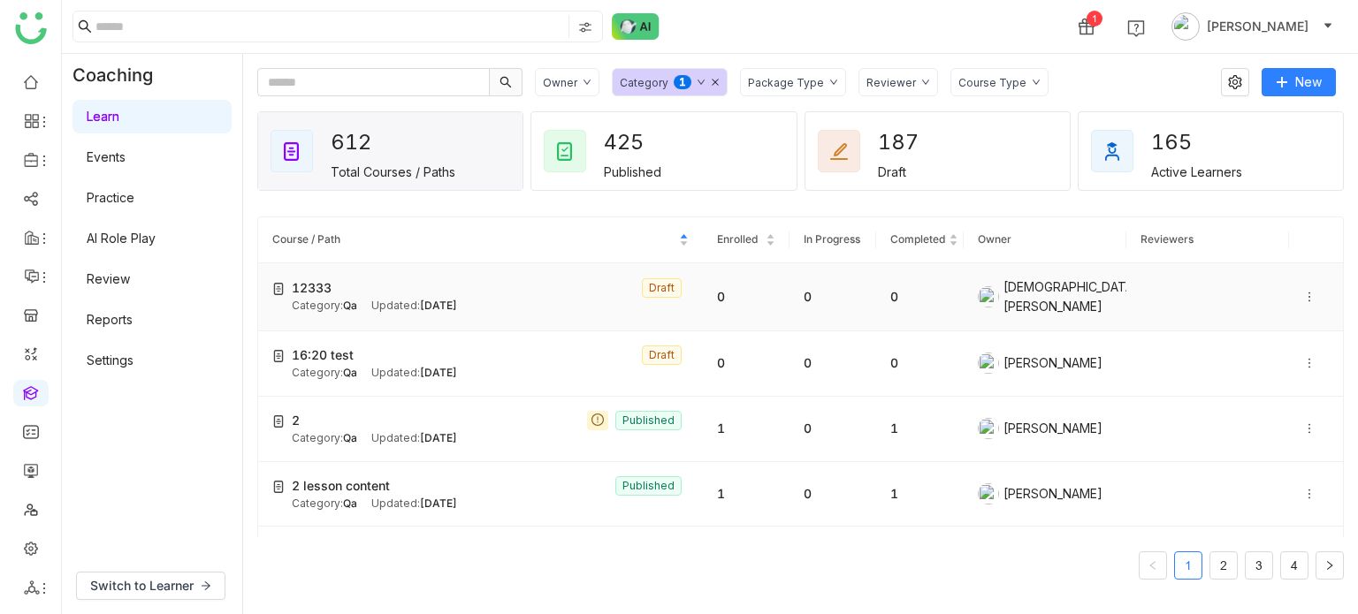
click at [1303, 293] on icon at bounding box center [1309, 297] width 12 height 12
click at [1245, 343] on span "Delete" at bounding box center [1258, 345] width 39 height 15
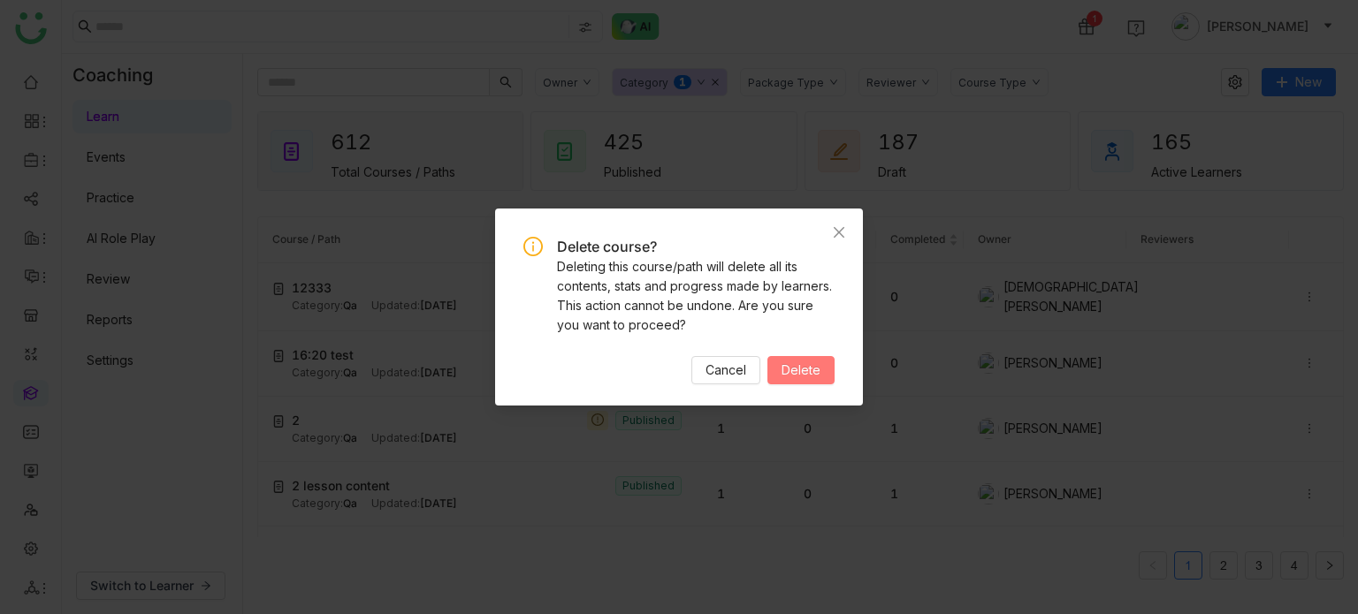
click at [818, 375] on span "Delete" at bounding box center [800, 370] width 39 height 19
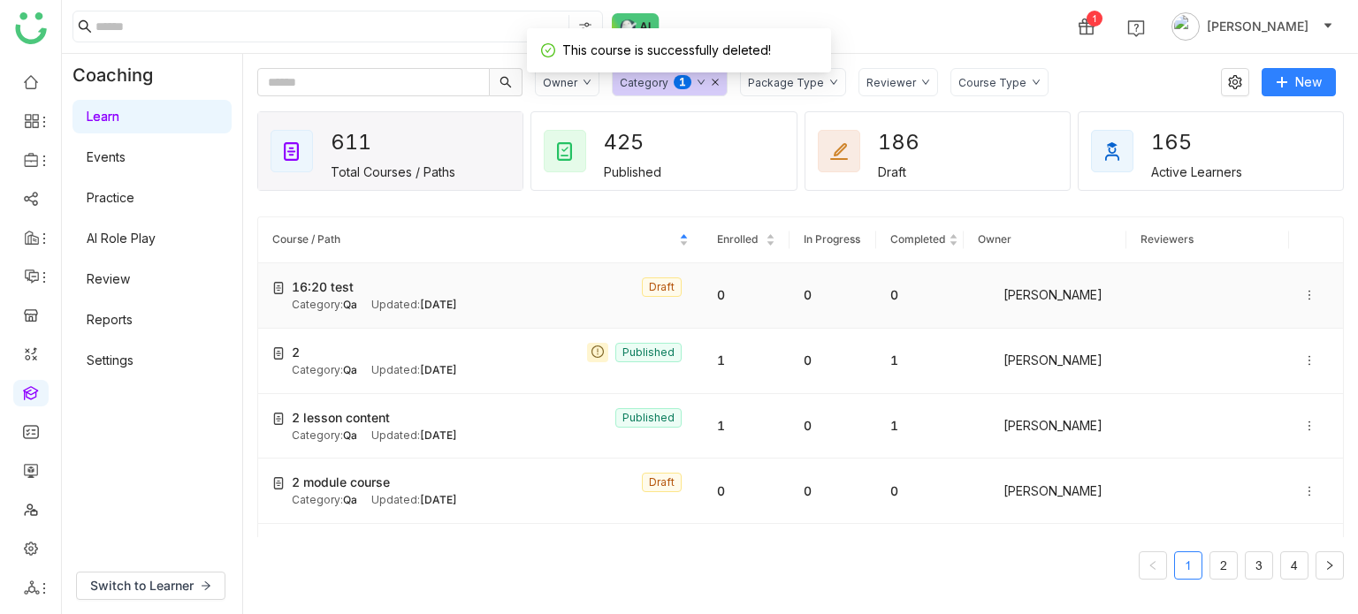
click at [1303, 292] on icon at bounding box center [1309, 295] width 12 height 12
click at [1260, 344] on span "Delete" at bounding box center [1258, 345] width 39 height 15
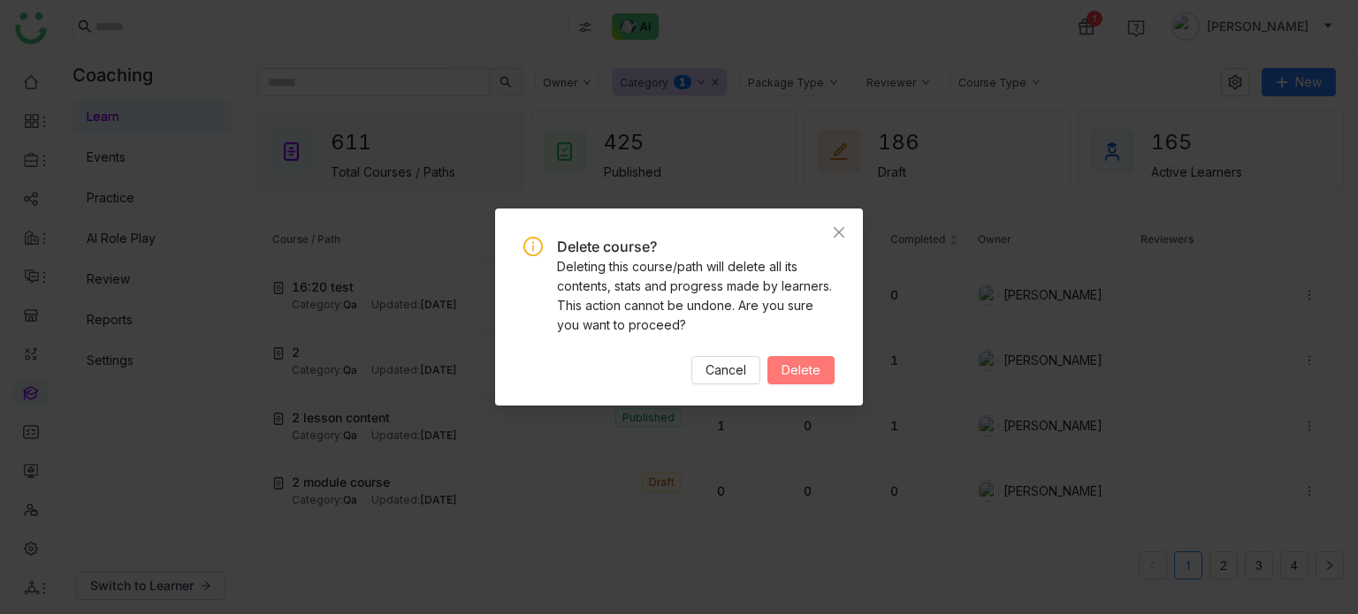
click at [808, 368] on span "Delete" at bounding box center [800, 370] width 39 height 19
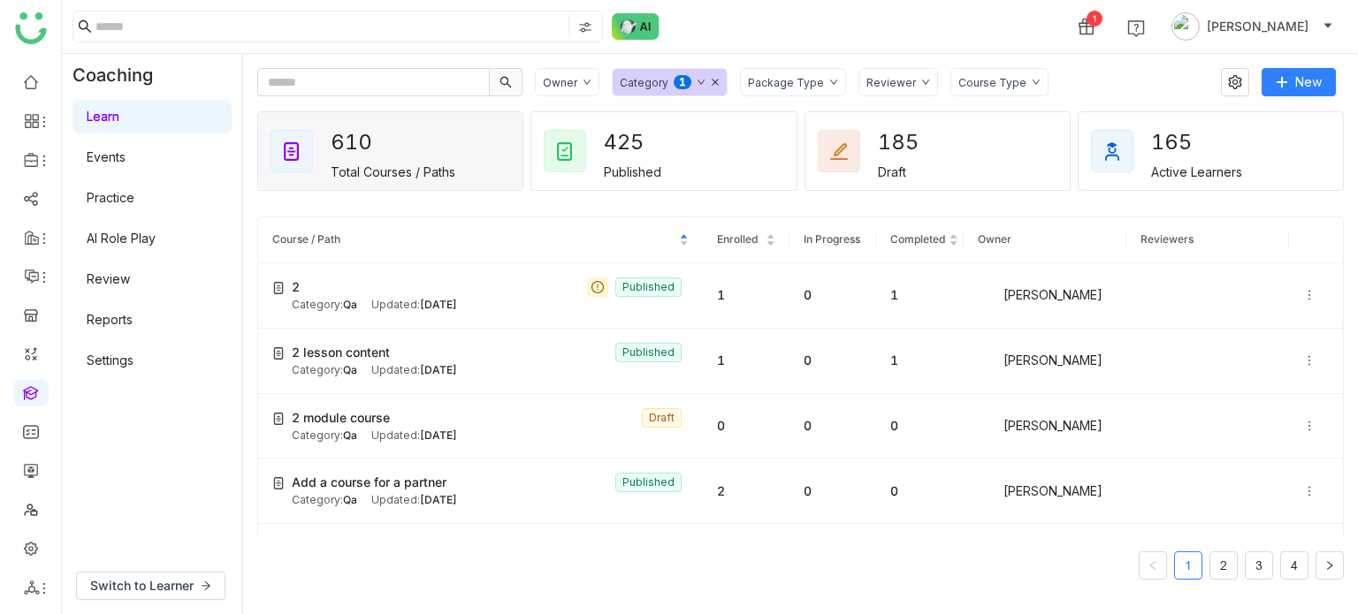
click at [800, 88] on div "Package Type" at bounding box center [793, 82] width 106 height 28
click at [781, 56] on div "Owner Category 0 1 2 3 4 5 6 7 8 9 Package Type Reviewer Course Type New 610 To…" at bounding box center [800, 334] width 1115 height 560
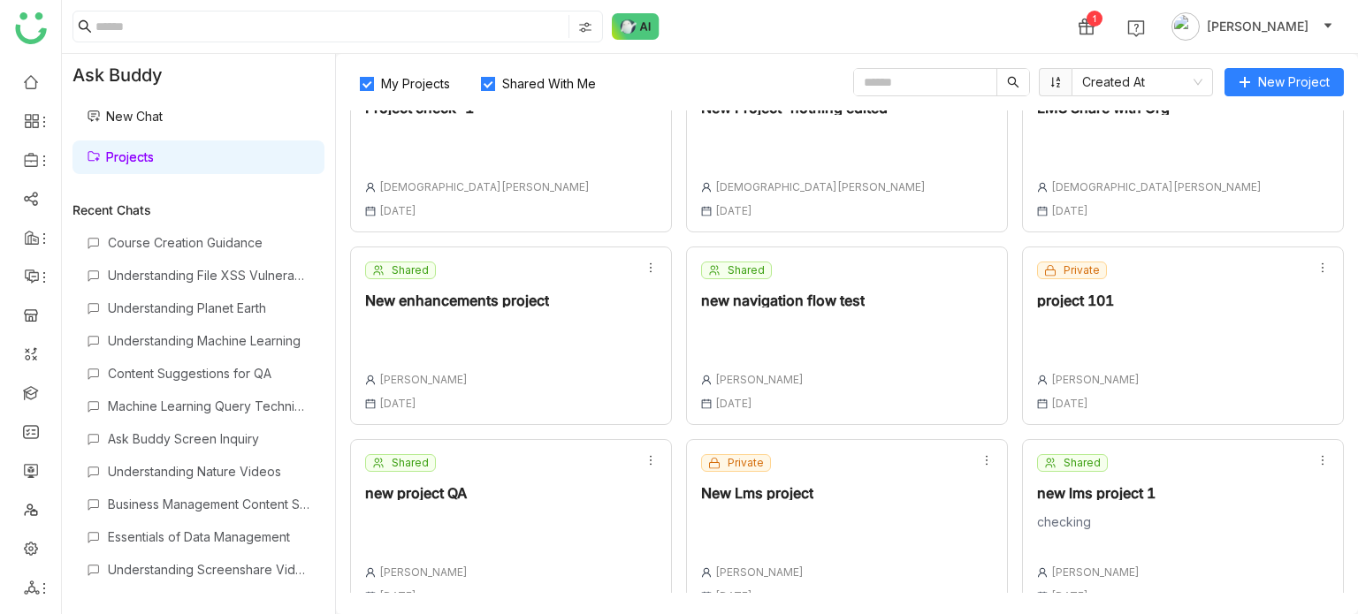
scroll to position [467, 0]
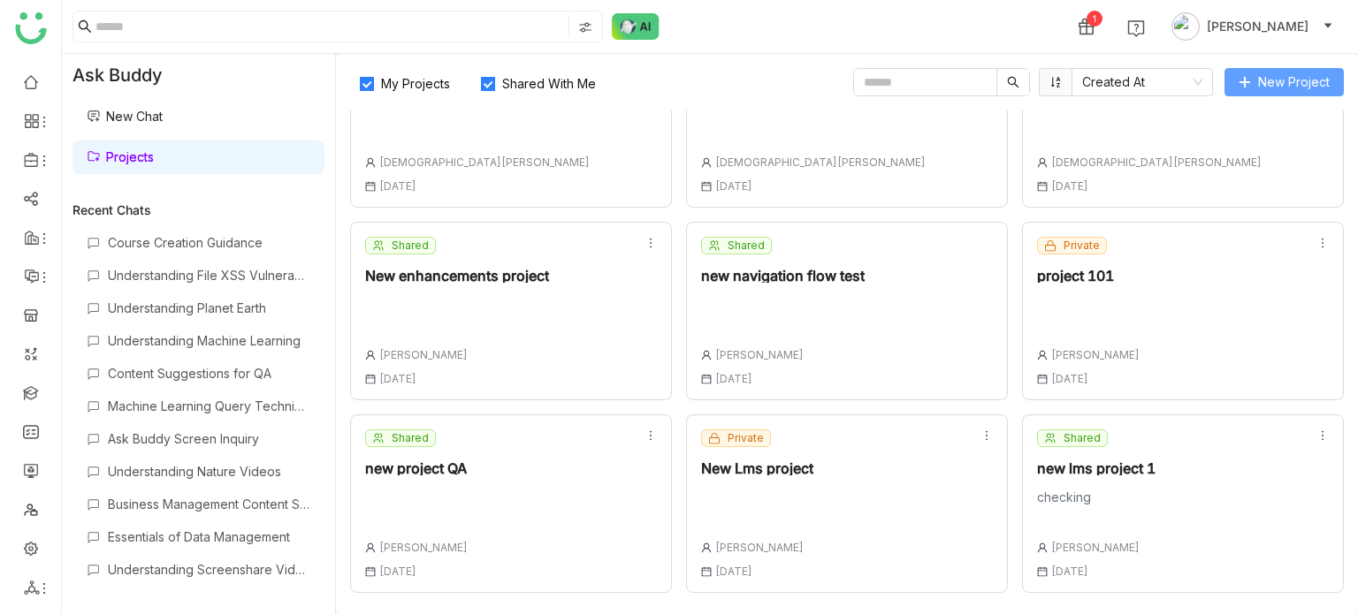
click at [1290, 84] on span "New Project" at bounding box center [1294, 81] width 72 height 19
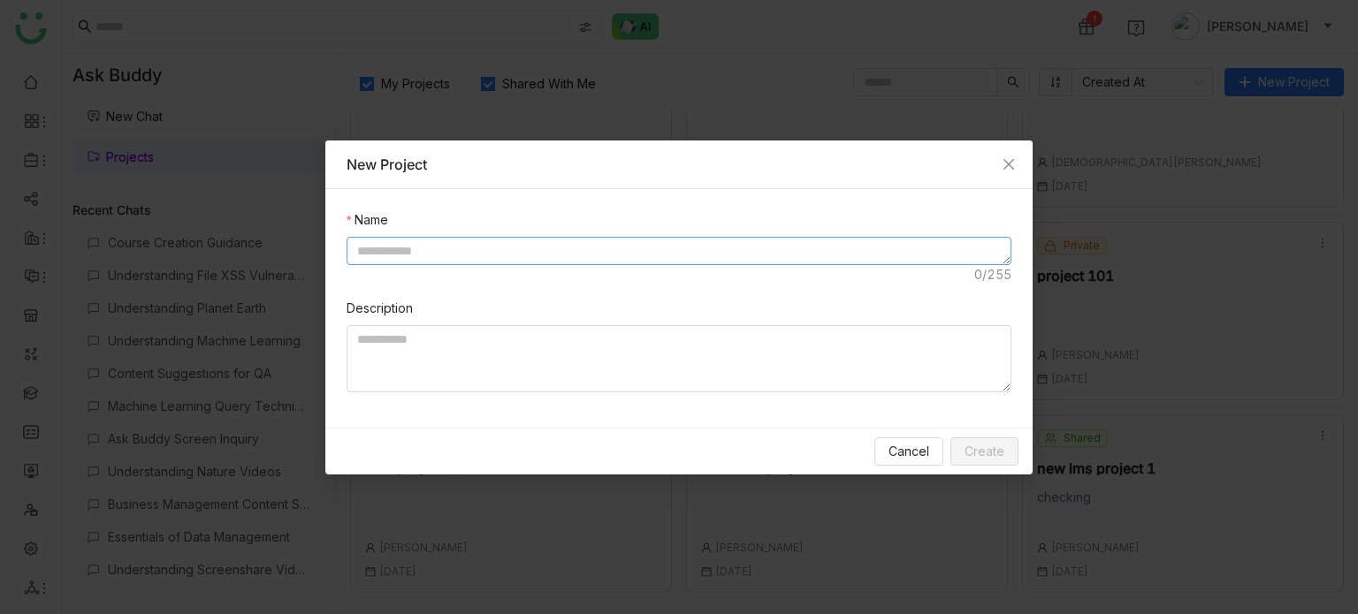
click at [734, 254] on textarea at bounding box center [678, 251] width 665 height 28
click at [1000, 158] on span "Close" at bounding box center [1009, 165] width 48 height 48
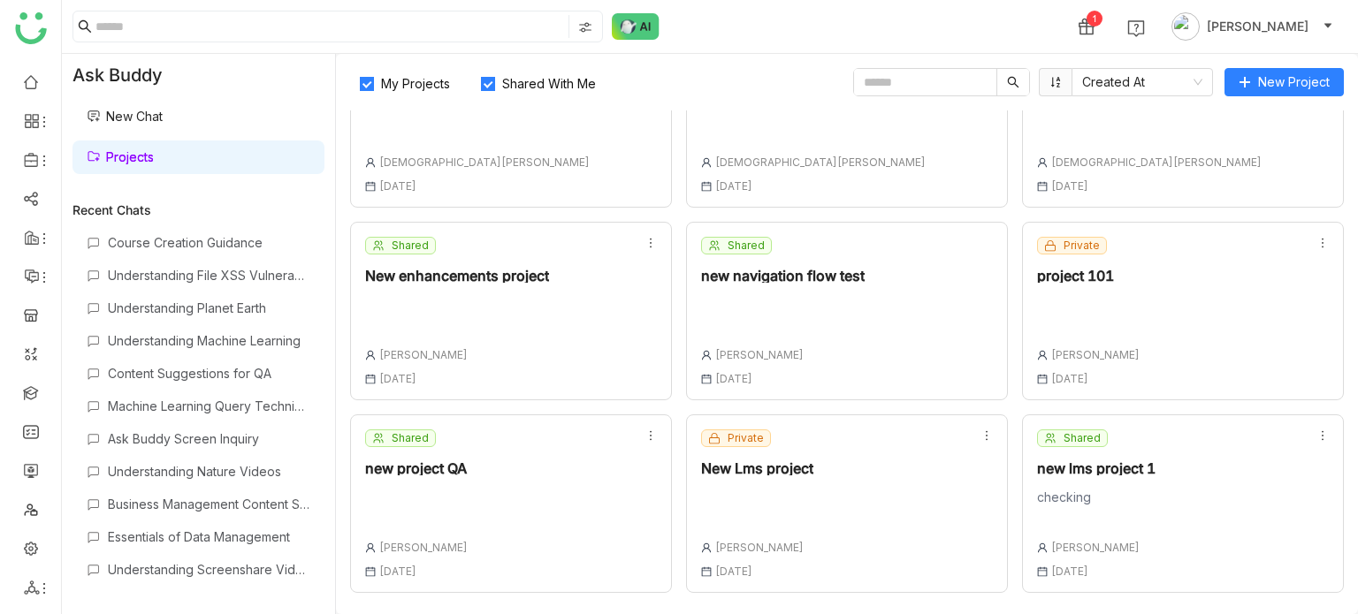
click at [544, 468] on div "Shared new project QA Arif uddin 18 Aug , 2025" at bounding box center [511, 504] width 322 height 179
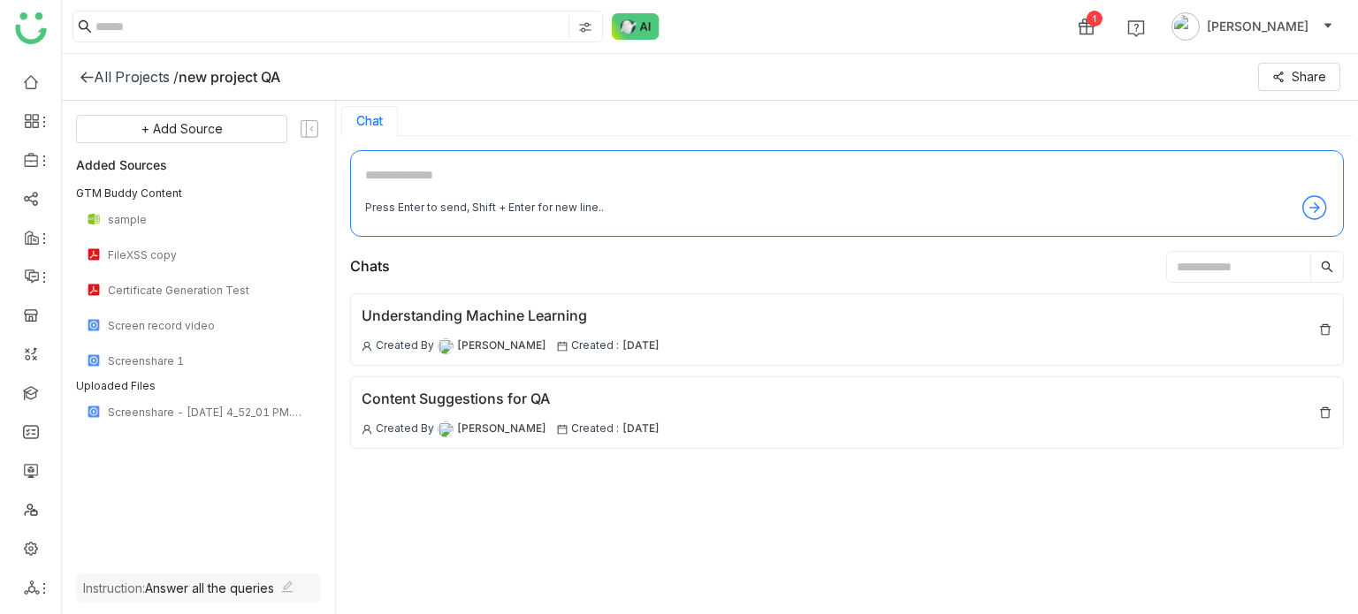
click at [636, 183] on textarea at bounding box center [846, 179] width 963 height 28
type textarea "**********"
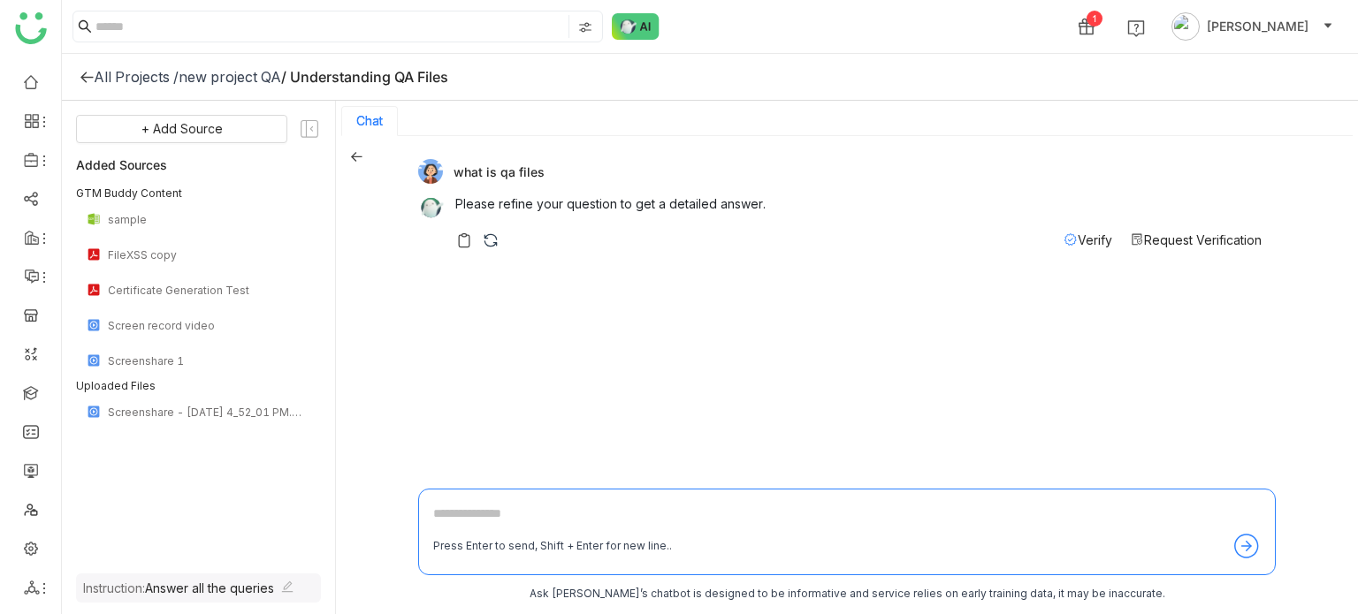
click at [558, 502] on div "Press Enter to send, Shift + Enter for new line.." at bounding box center [846, 532] width 857 height 87
click at [557, 506] on textarea at bounding box center [846, 518] width 827 height 28
type textarea "***"
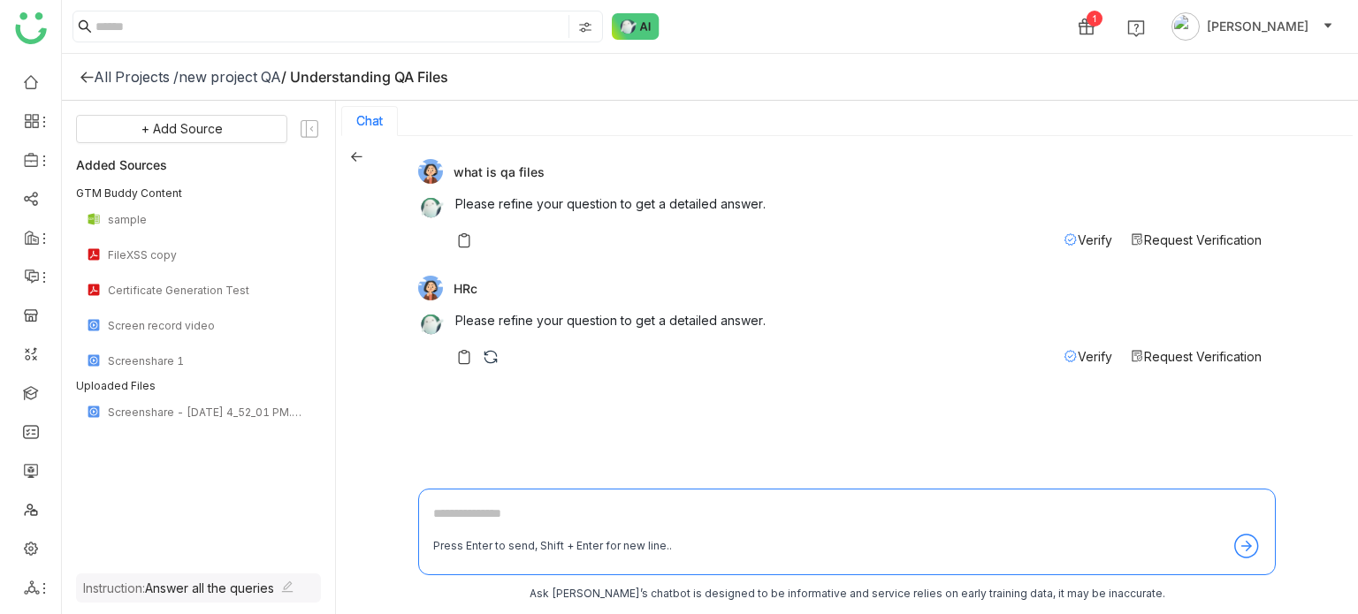
click at [556, 506] on textarea at bounding box center [846, 518] width 827 height 28
type textarea "*"
type textarea "**********"
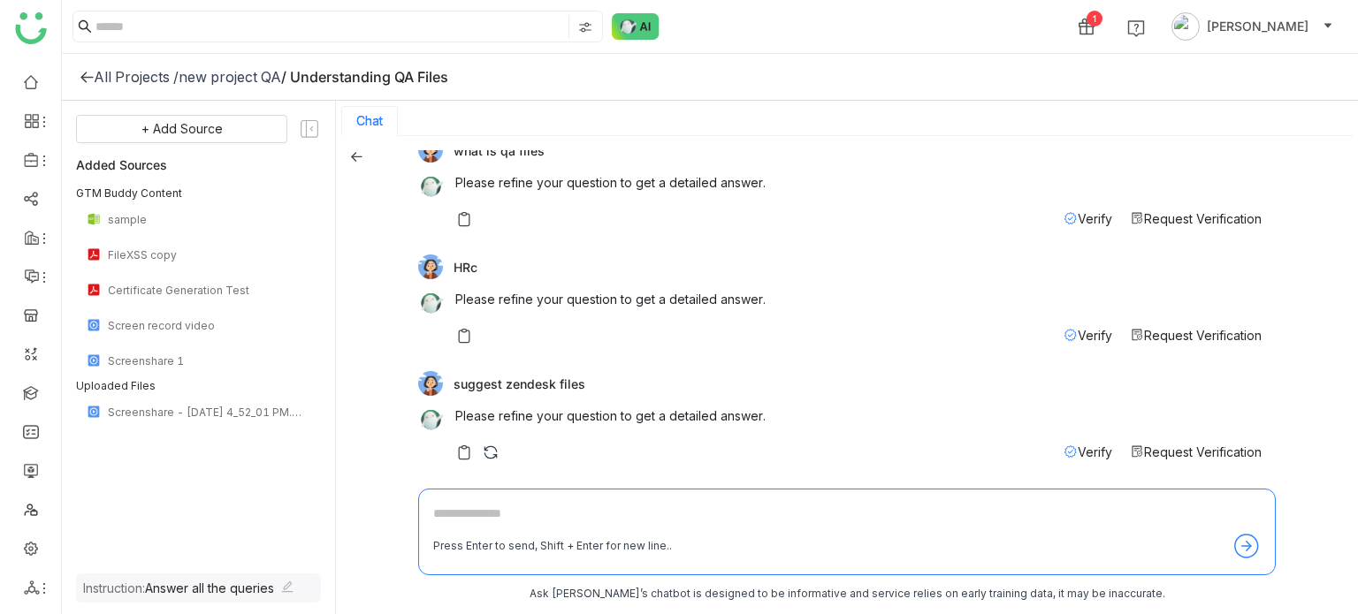
click at [555, 524] on textarea at bounding box center [846, 518] width 827 height 28
type textarea "*******"
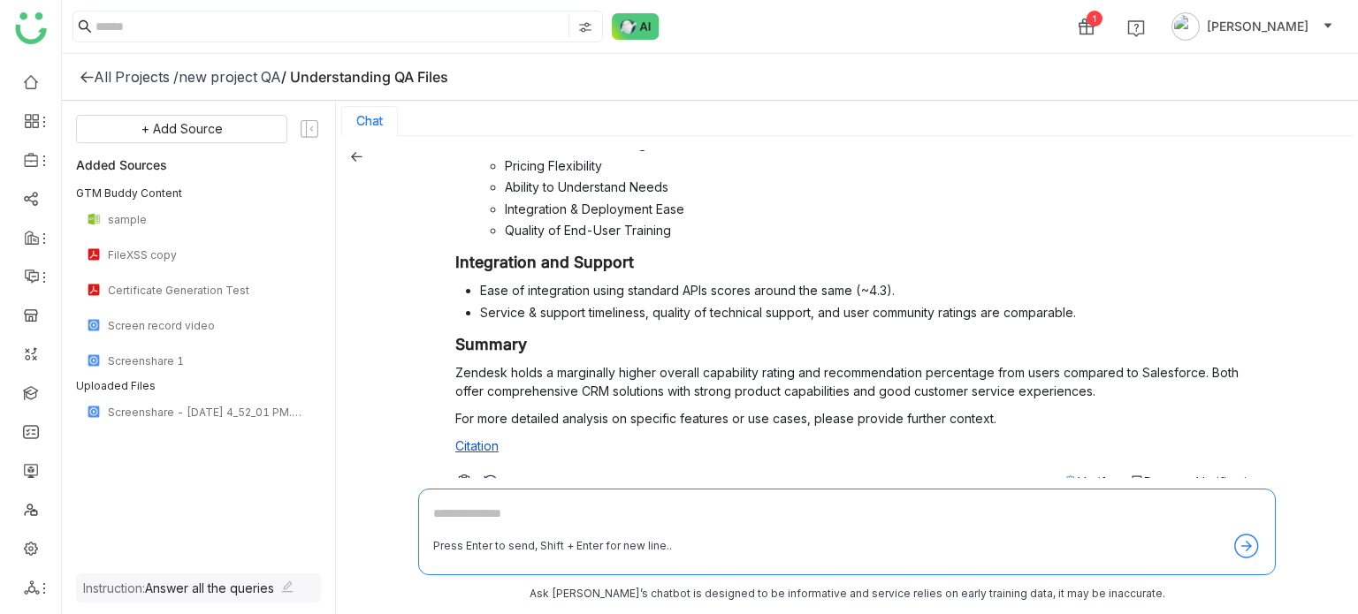
scroll to position [776, 0]
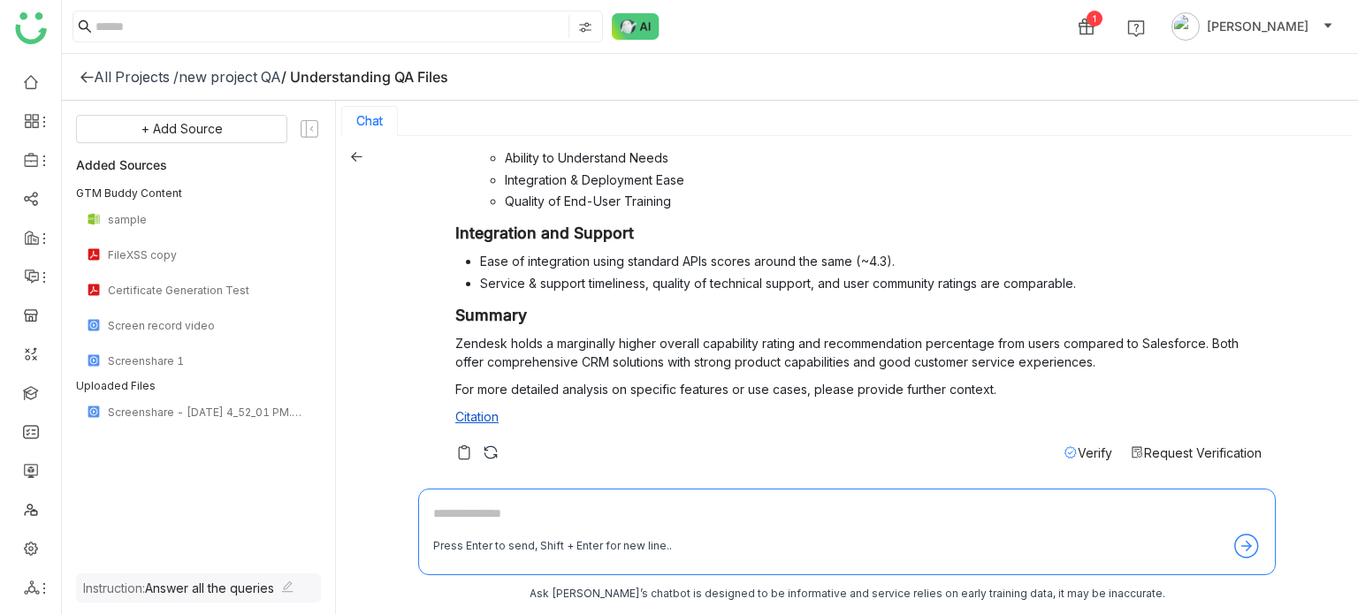
click at [1177, 448] on span "Request Verification" at bounding box center [1203, 452] width 118 height 15
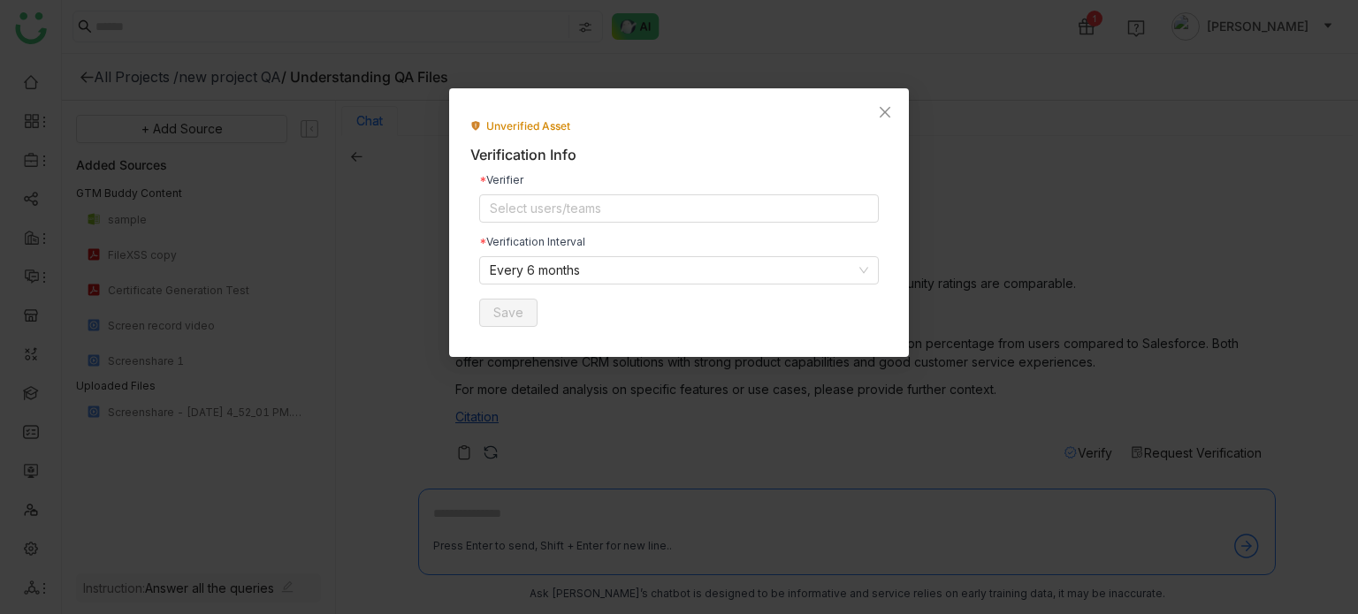
click at [583, 191] on div "Verifier Select users/teams" at bounding box center [678, 199] width 399 height 48
click at [587, 211] on nz-select-top-control "Select users/teams" at bounding box center [678, 208] width 399 height 28
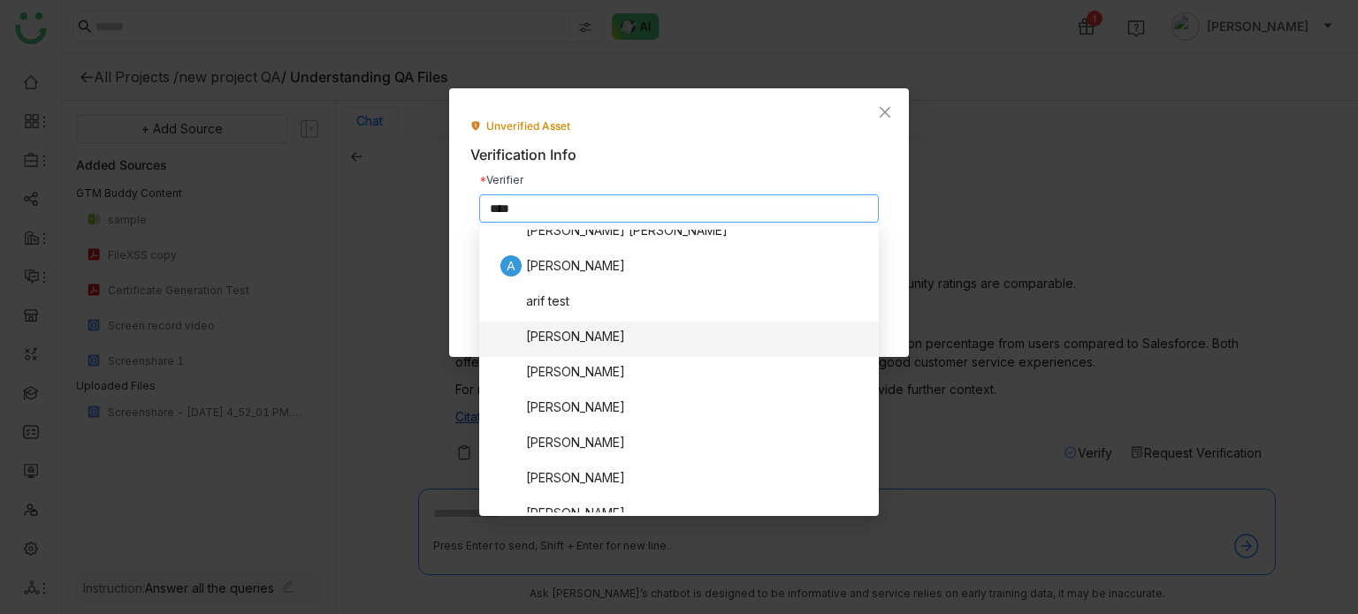
scroll to position [0, 0]
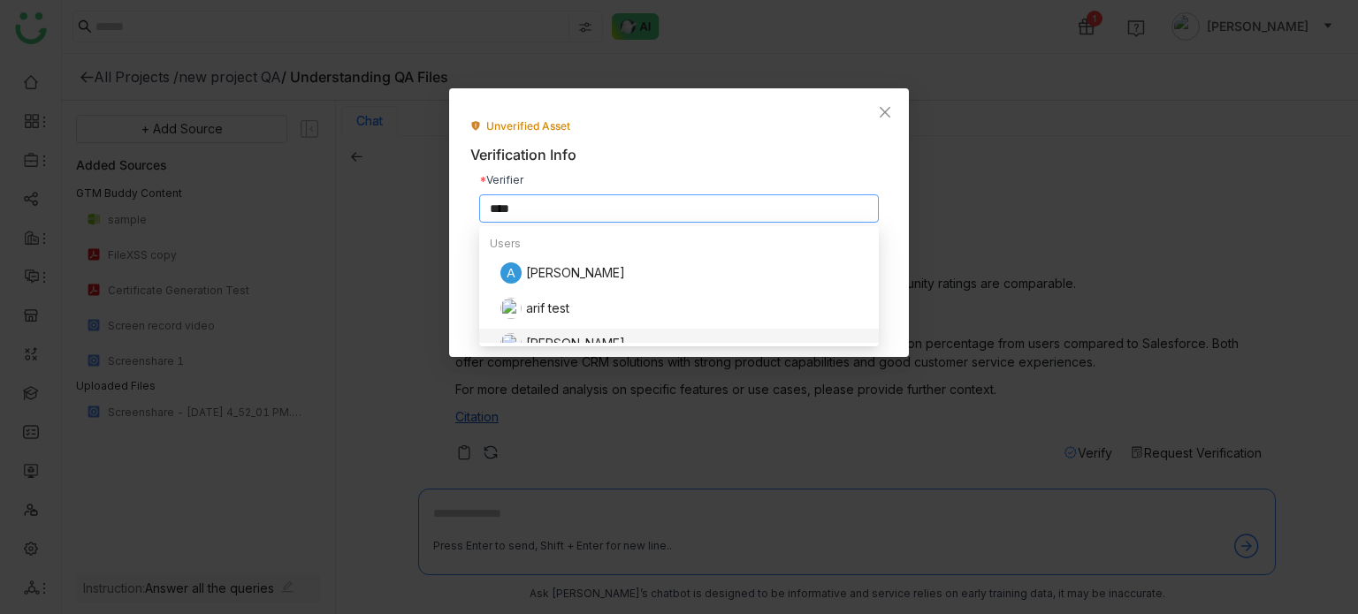
type input "****"
click at [608, 338] on div "[PERSON_NAME]" at bounding box center [684, 343] width 368 height 21
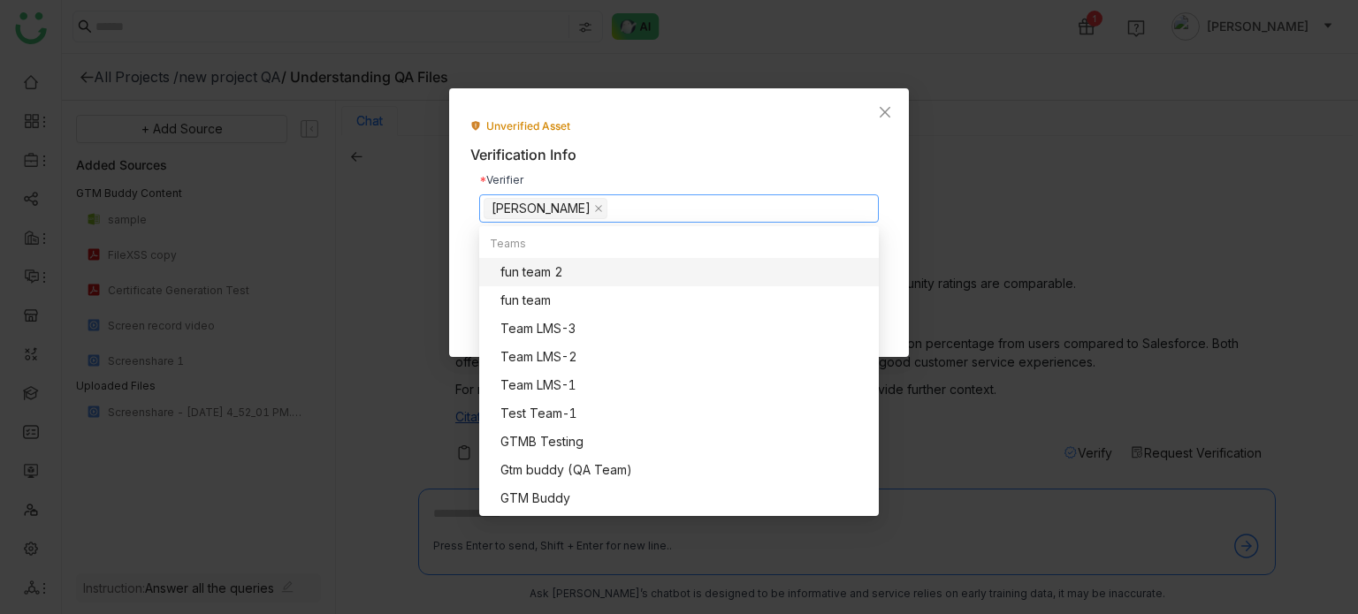
click at [818, 152] on div "Verification Info" at bounding box center [678, 155] width 417 height 22
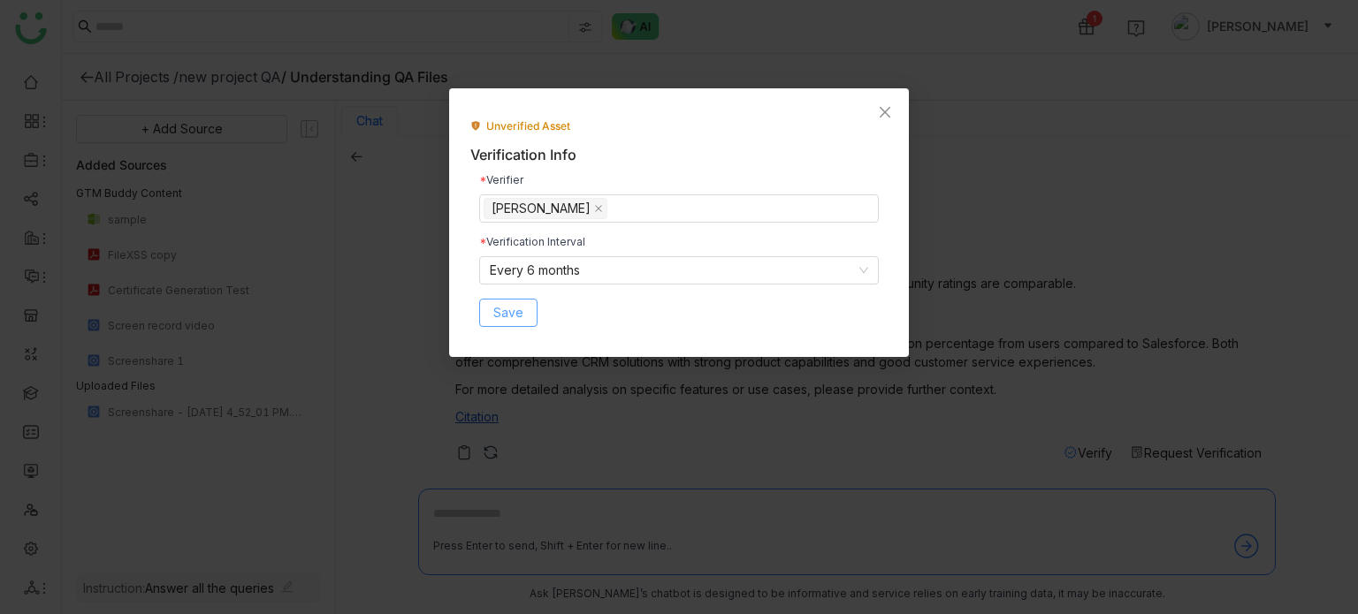
click at [506, 309] on span "Save" at bounding box center [508, 312] width 30 height 19
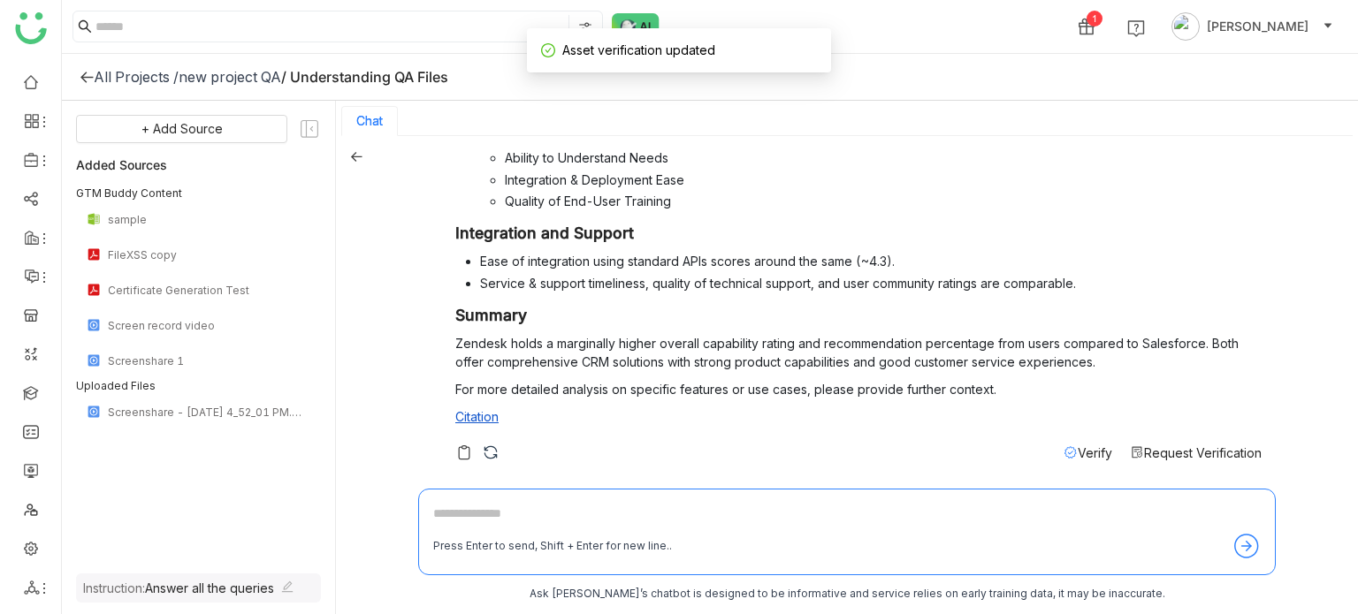
scroll to position [3, 0]
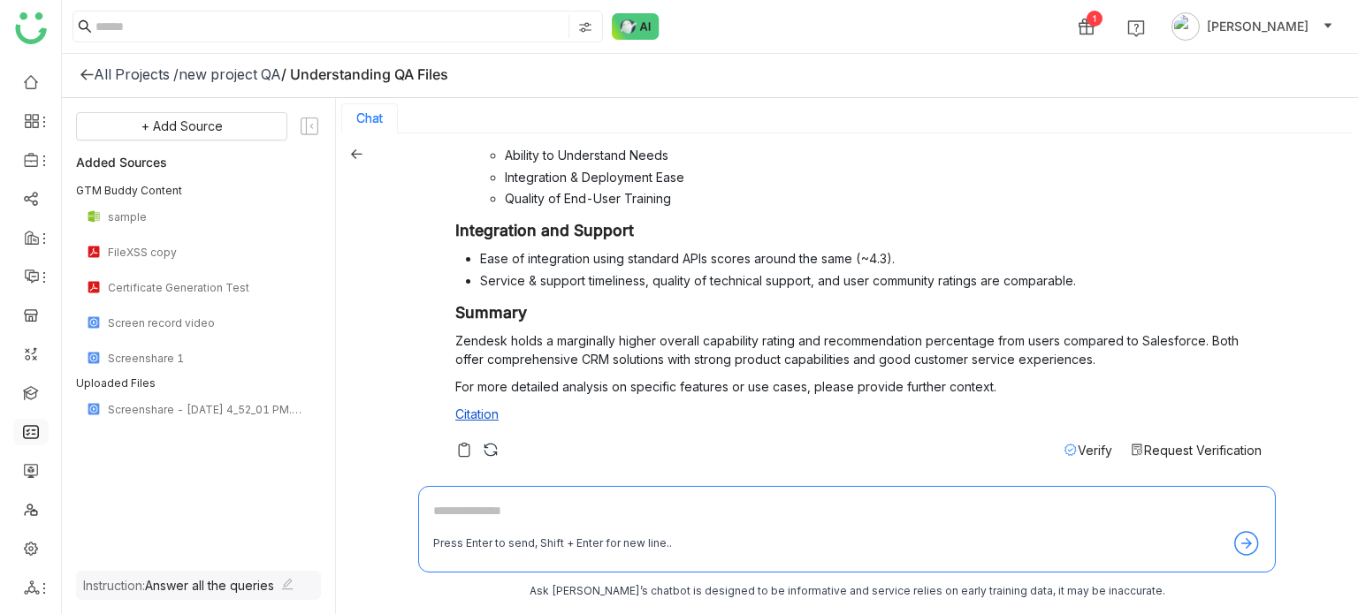
click at [34, 430] on link at bounding box center [31, 430] width 16 height 15
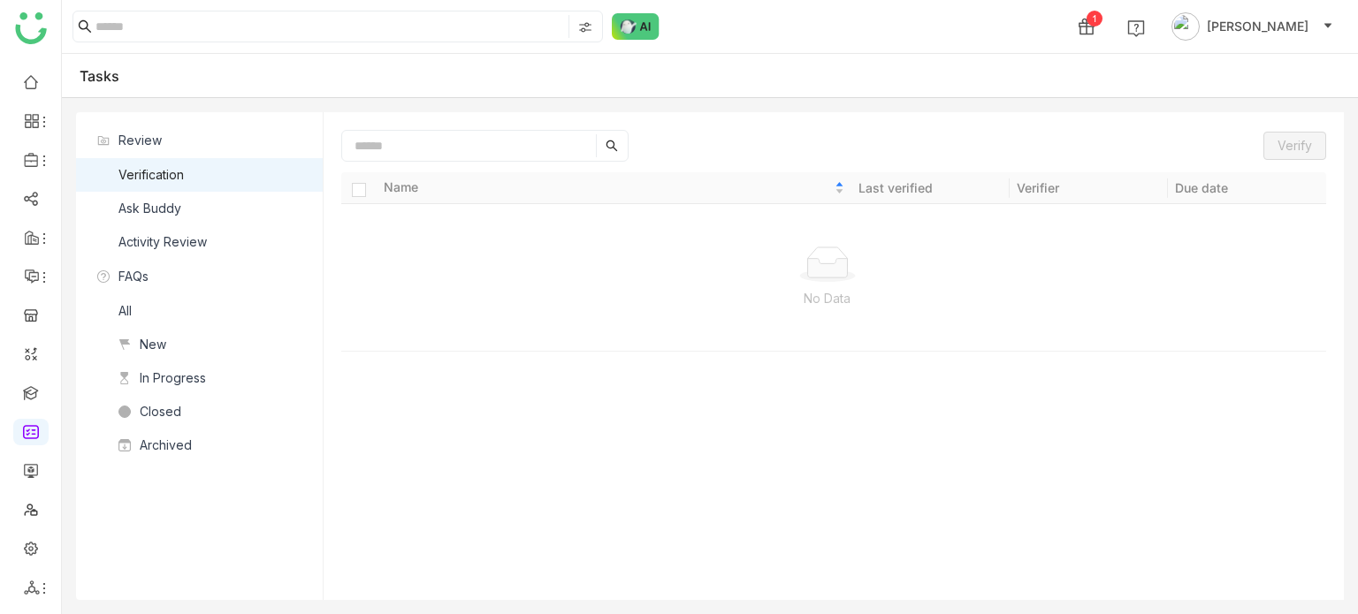
click at [148, 217] on div "Ask Buddy" at bounding box center [149, 208] width 63 height 19
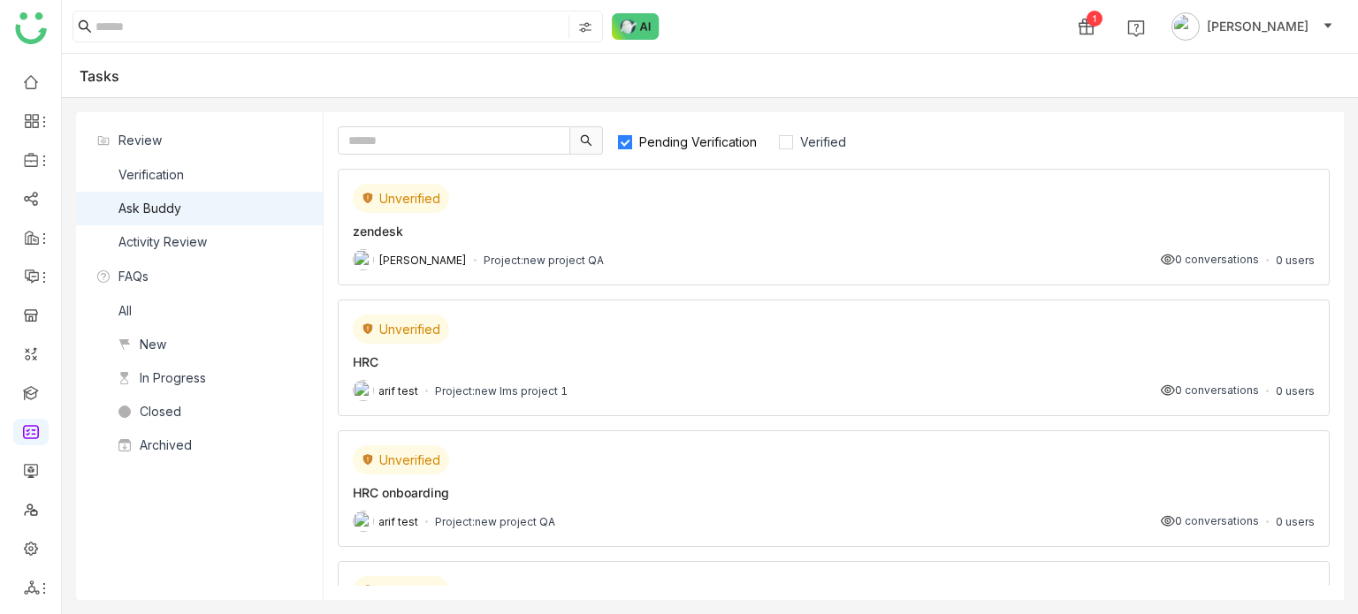
click at [744, 220] on div "Unverified zendesk Arif uddin Project: new project QA 0 conversations 0 users" at bounding box center [834, 227] width 992 height 117
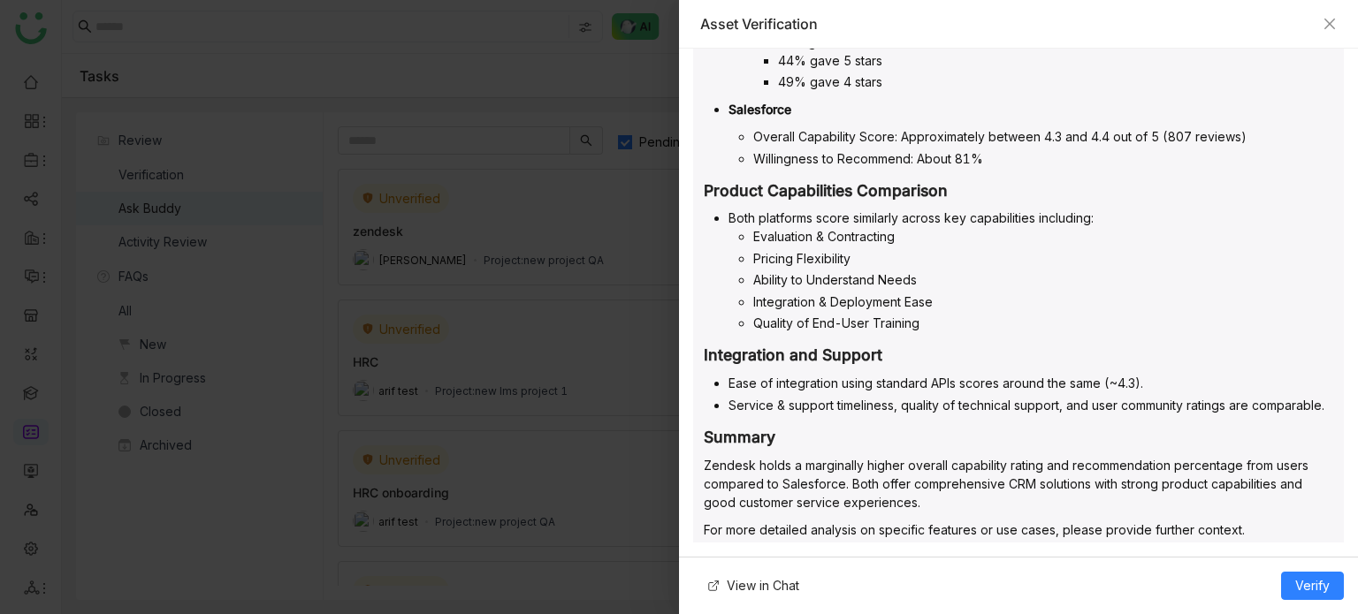
scroll to position [527, 0]
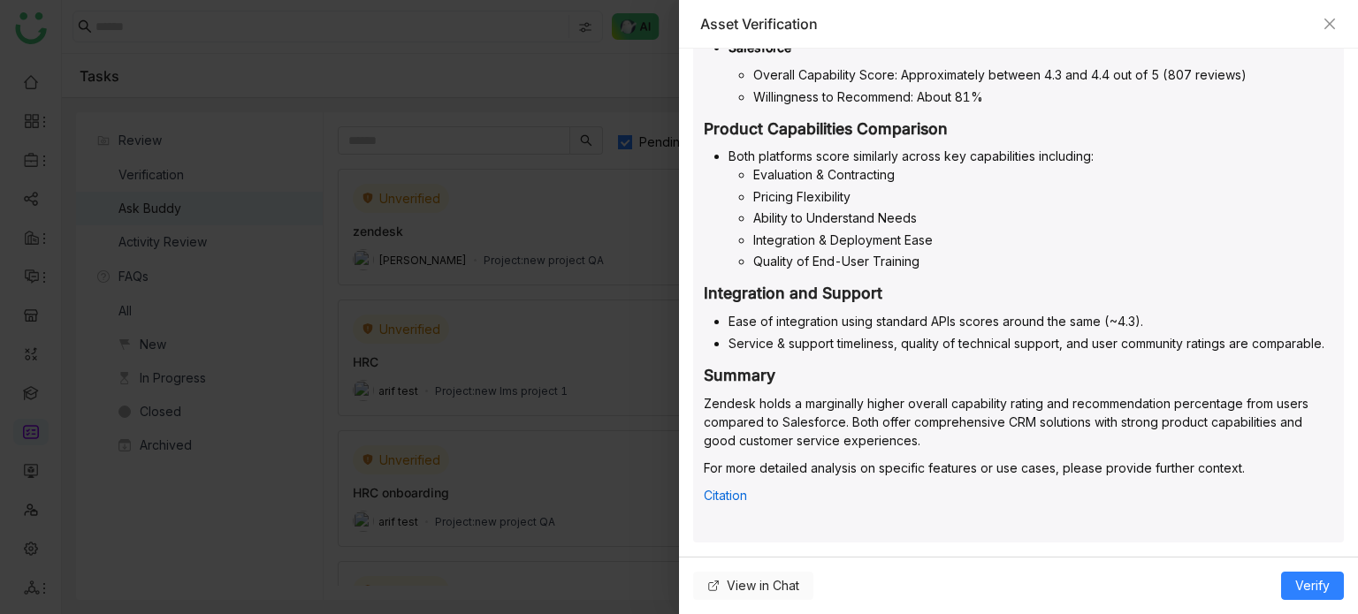
click at [792, 581] on span "View in Chat" at bounding box center [763, 585] width 72 height 19
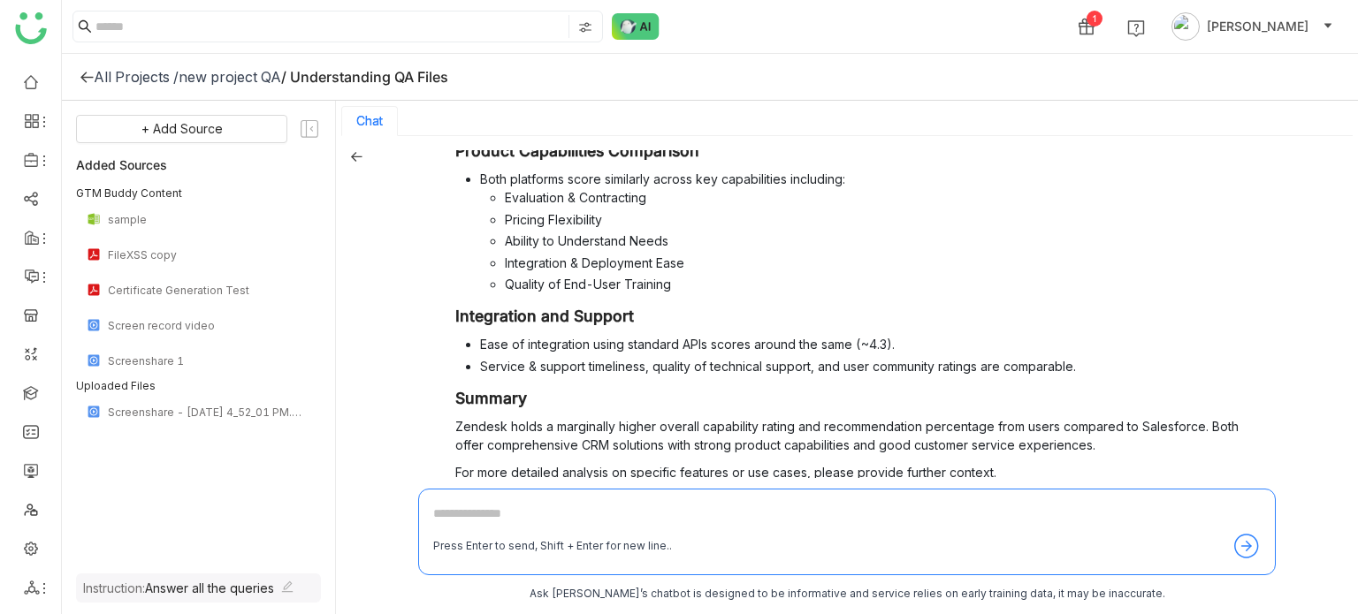
scroll to position [776, 0]
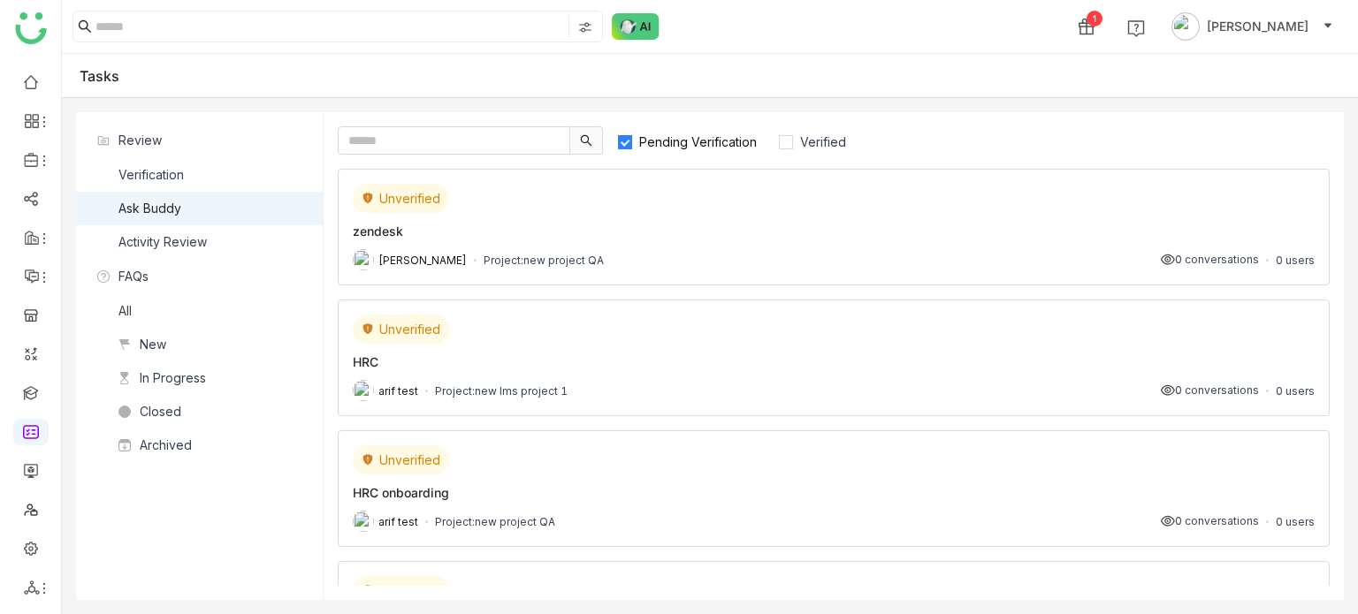
click at [778, 254] on div "Arif uddin Project: new project QA 0 conversations 0 users" at bounding box center [834, 259] width 962 height 21
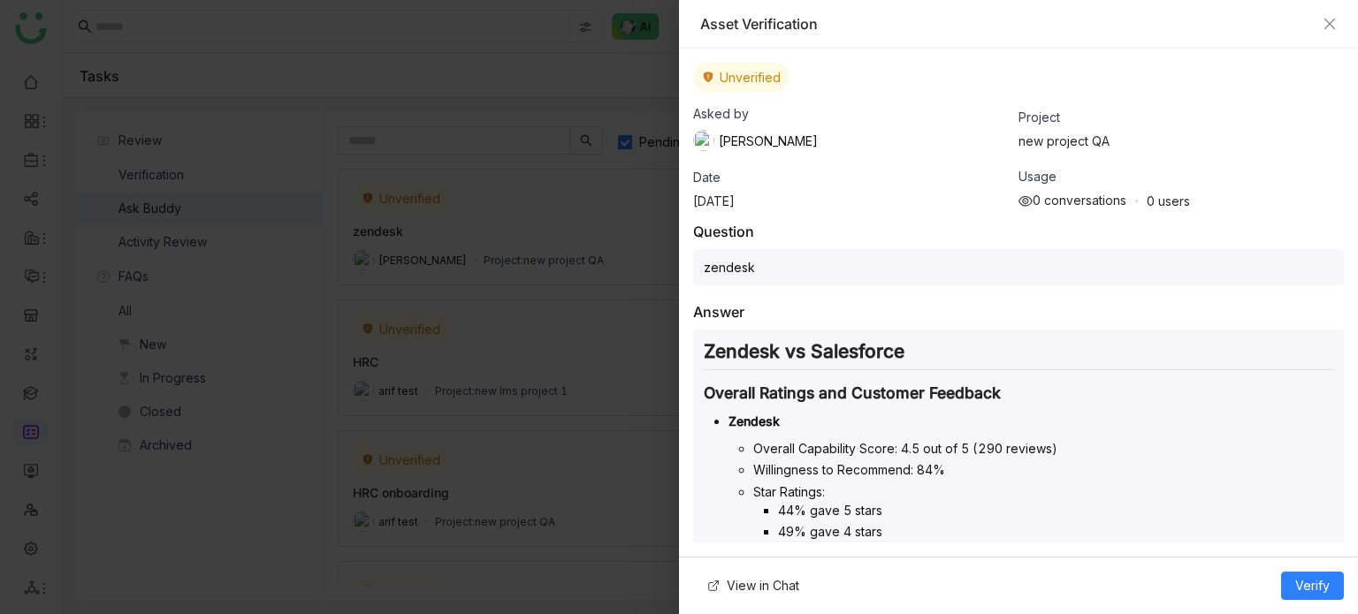
click at [749, 88] on div "Unverified" at bounding box center [741, 77] width 96 height 29
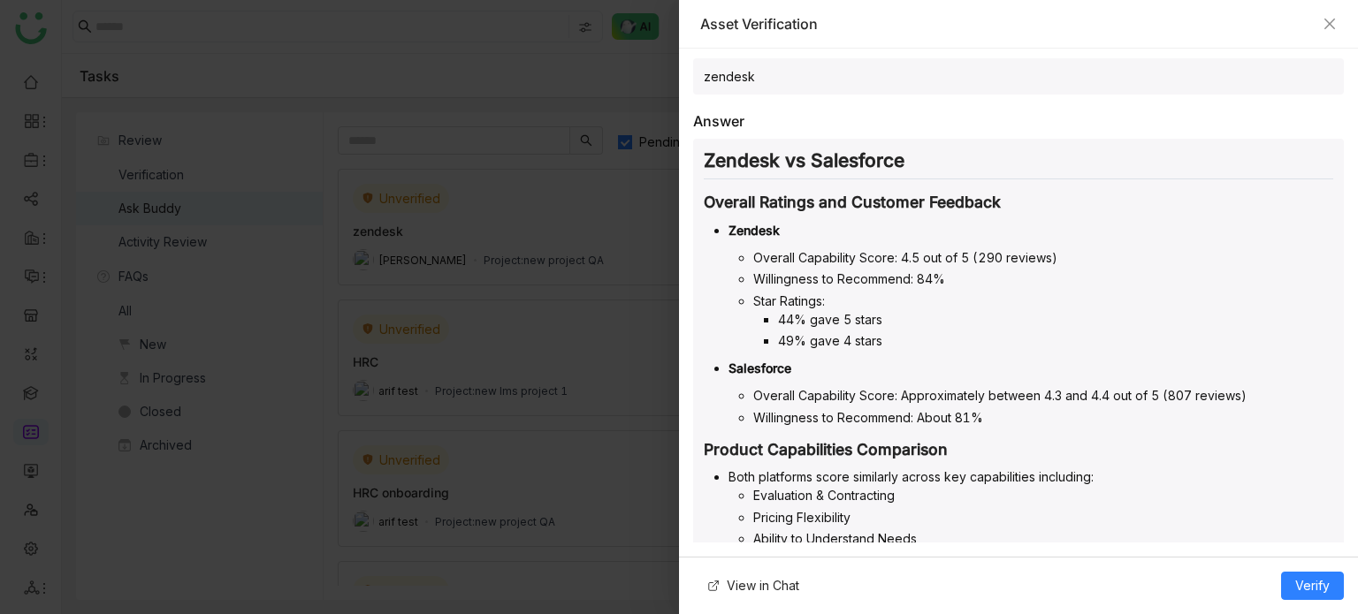
scroll to position [442, 0]
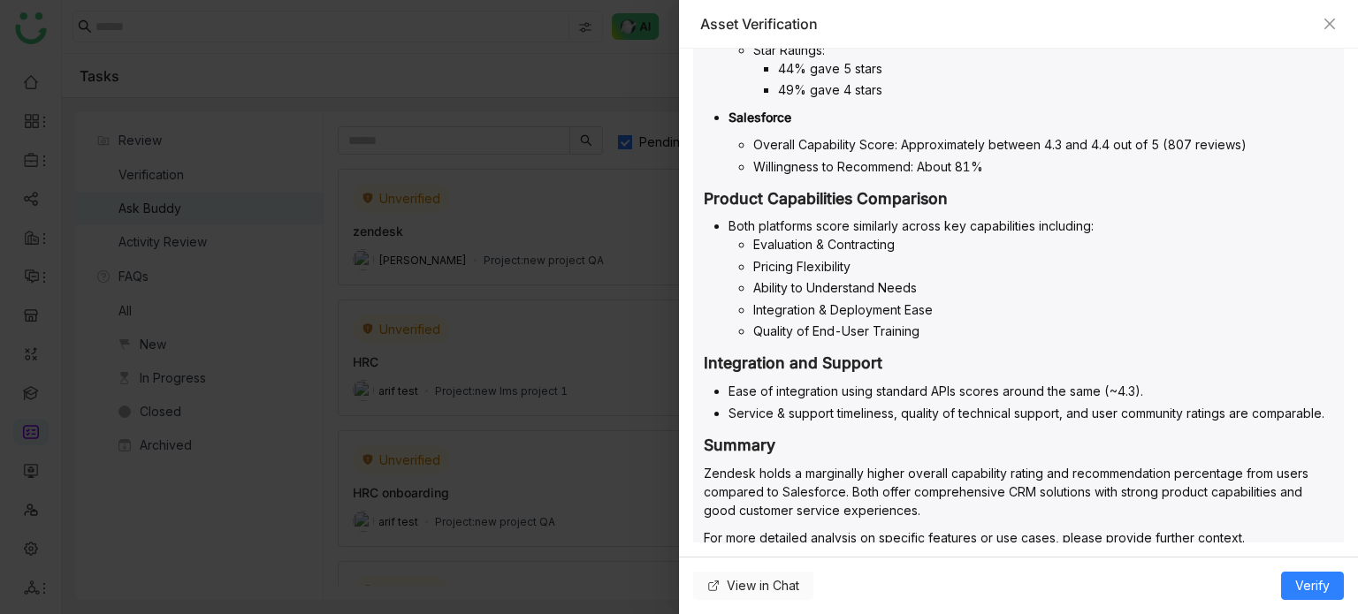
click at [786, 590] on span "View in Chat" at bounding box center [763, 585] width 72 height 19
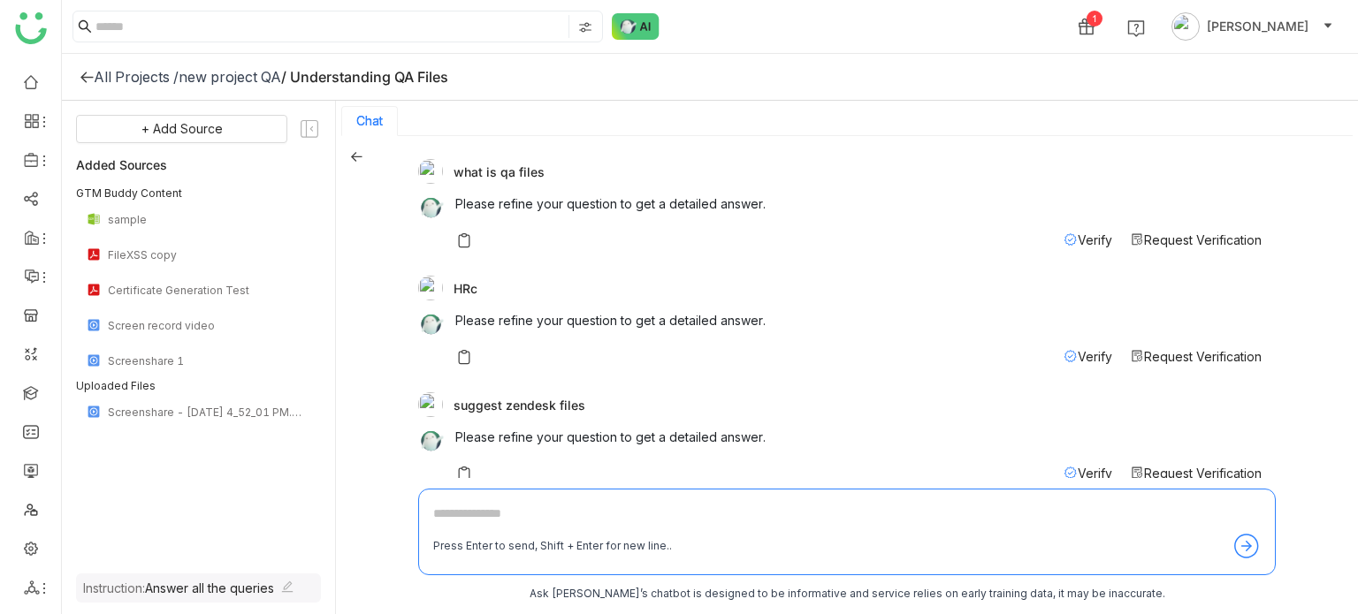
click at [348, 157] on div "what is qa files Please refine your question to get a detailed answer. Verify R…" at bounding box center [847, 376] width 1022 height 481
click at [356, 155] on icon at bounding box center [356, 156] width 12 height 12
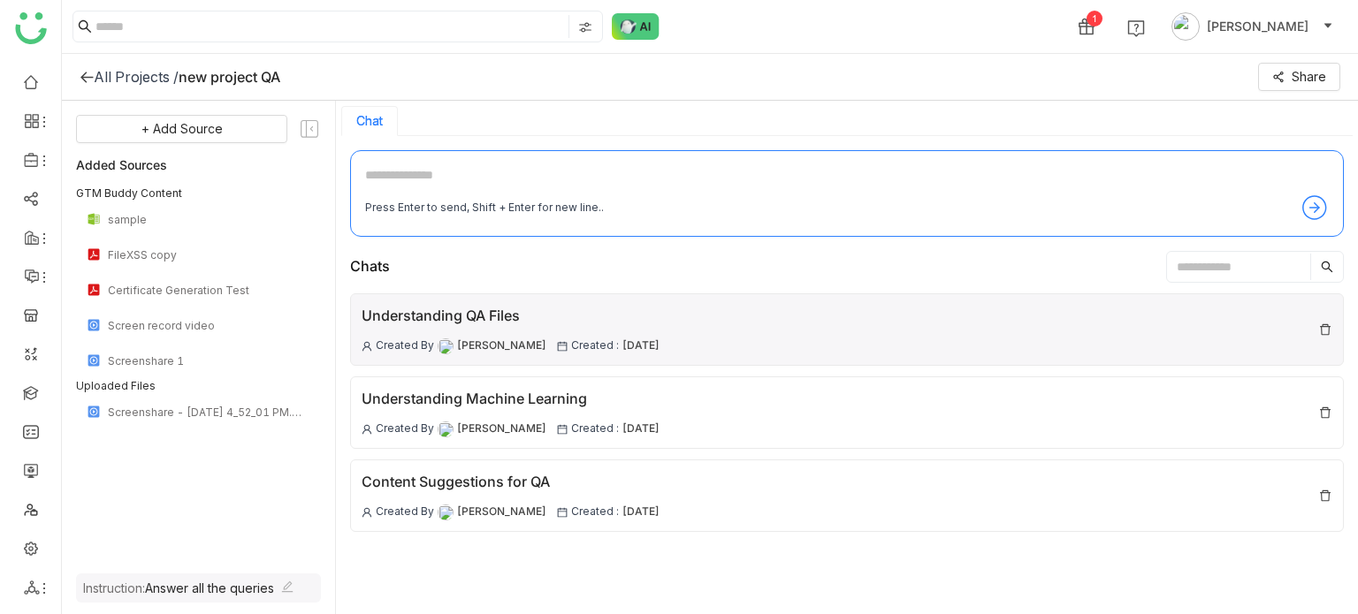
click at [787, 335] on div "Understanding QA Files Created By Arif uddin Created : 18 Aug , 2025" at bounding box center [846, 329] width 993 height 72
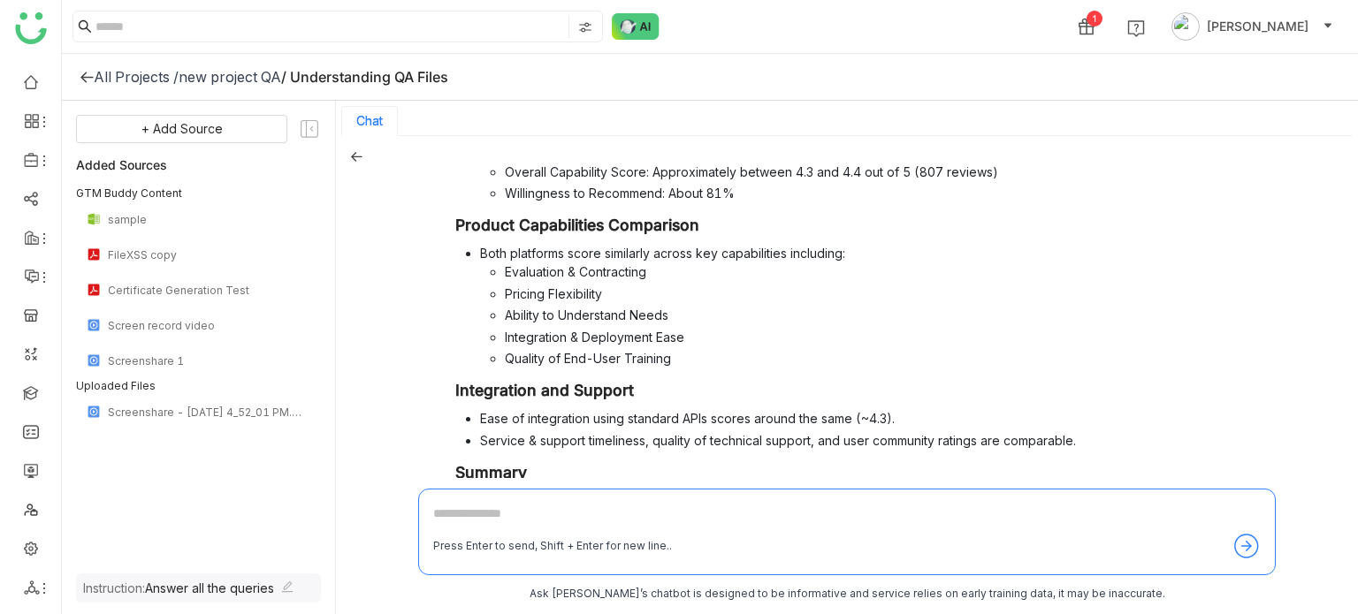
scroll to position [776, 0]
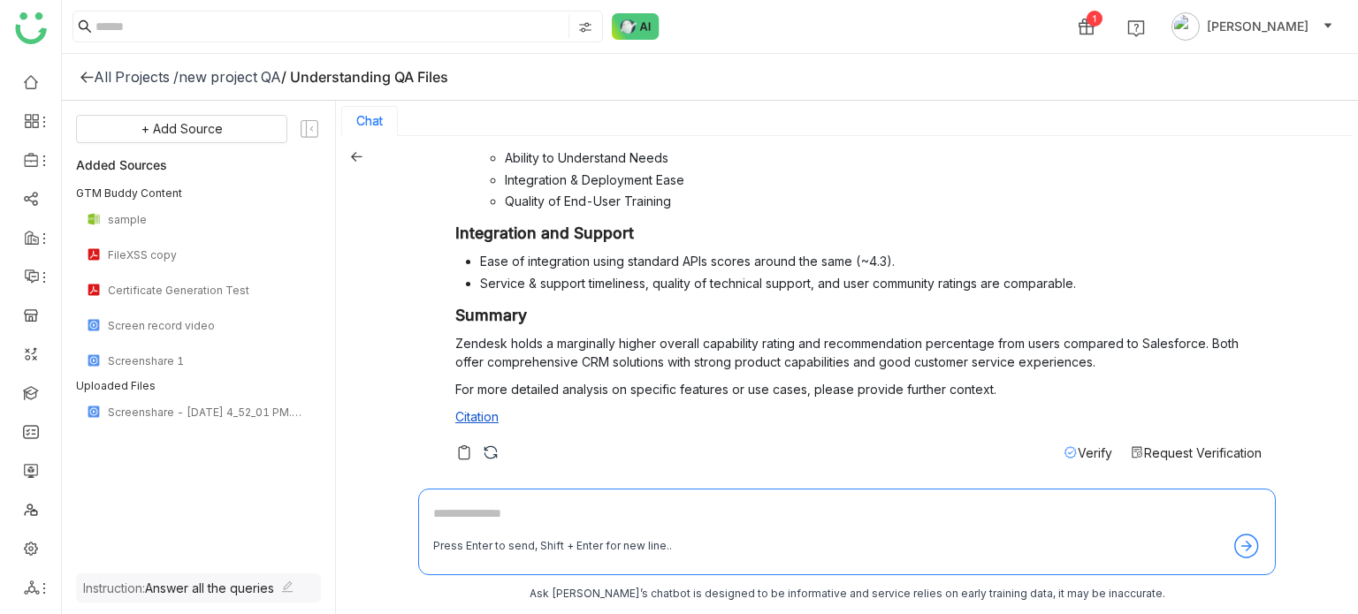
click at [1206, 452] on span "Request Verification" at bounding box center [1203, 452] width 118 height 15
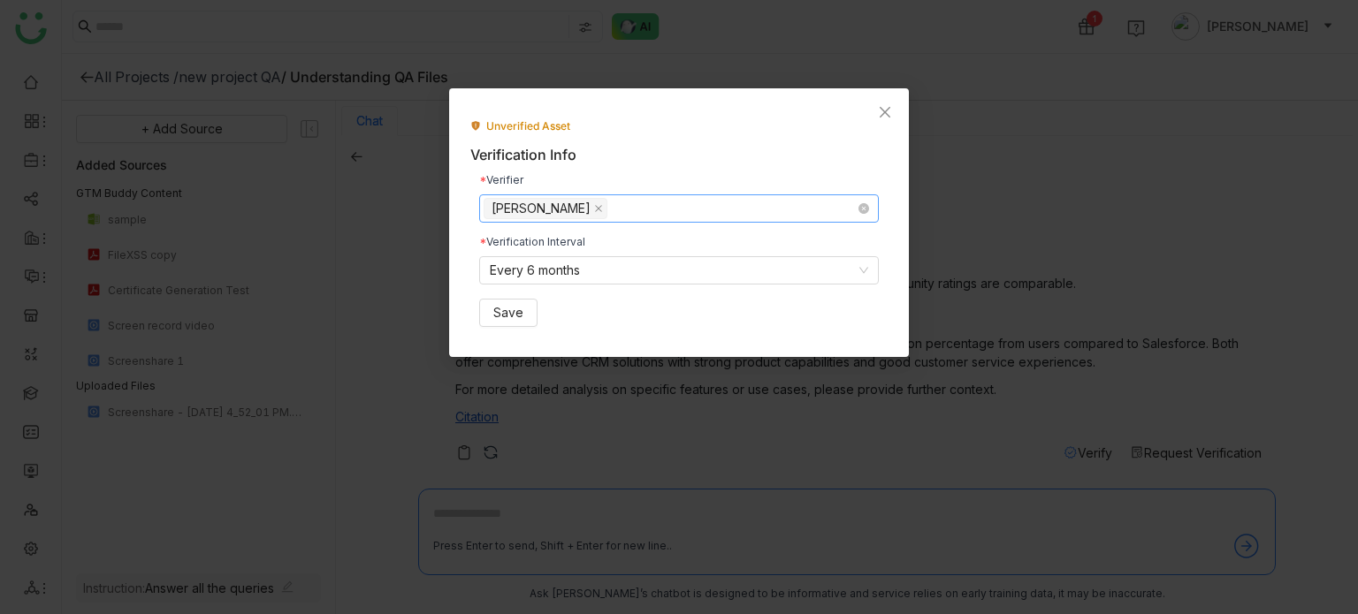
click at [643, 206] on nz-select-top-control "[PERSON_NAME]" at bounding box center [678, 208] width 399 height 28
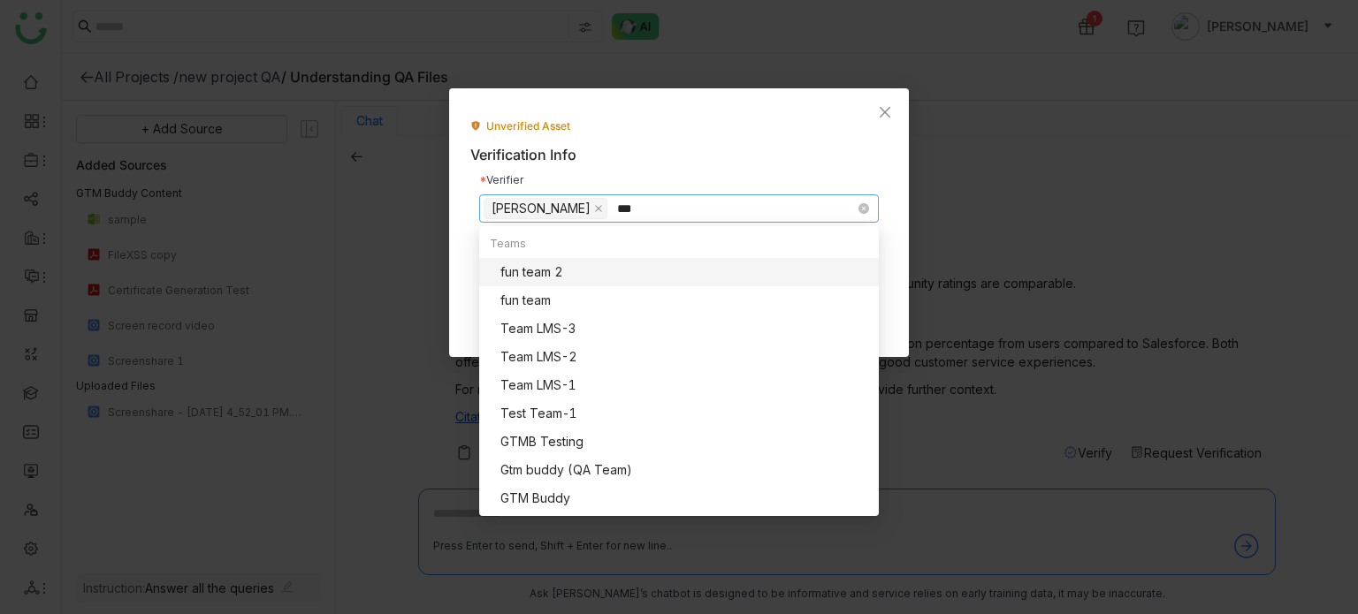
scroll to position [0, 0]
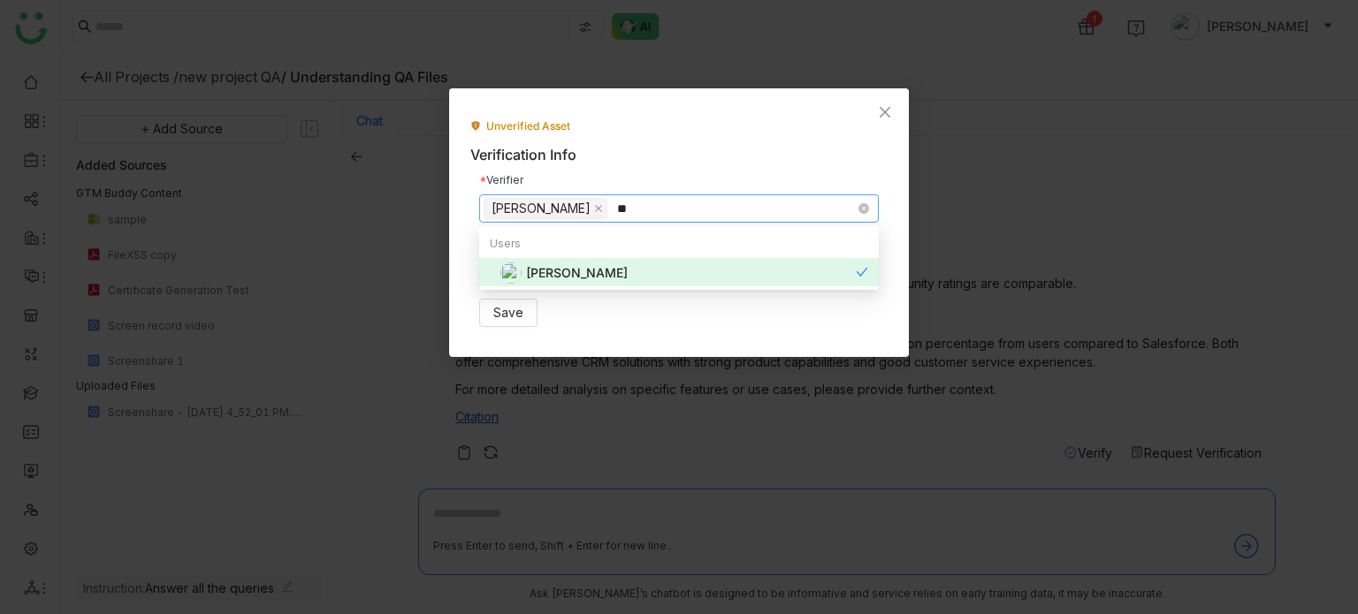
type input "*"
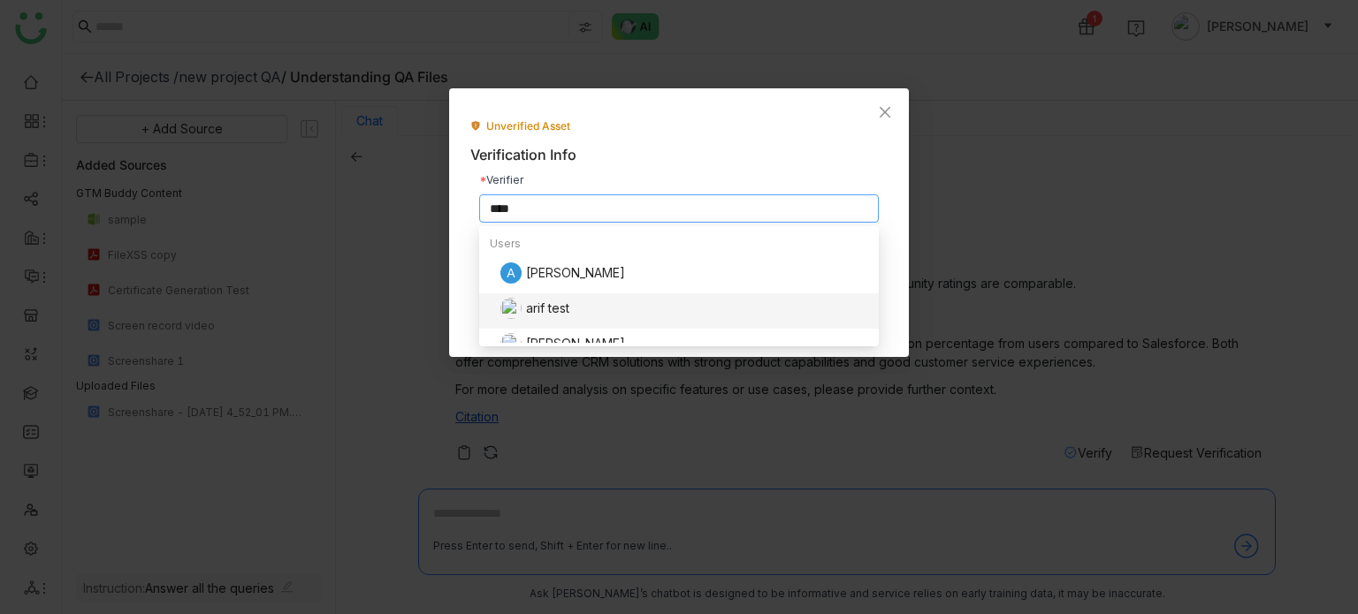
type input "****"
click at [586, 303] on div "arif test" at bounding box center [684, 308] width 368 height 21
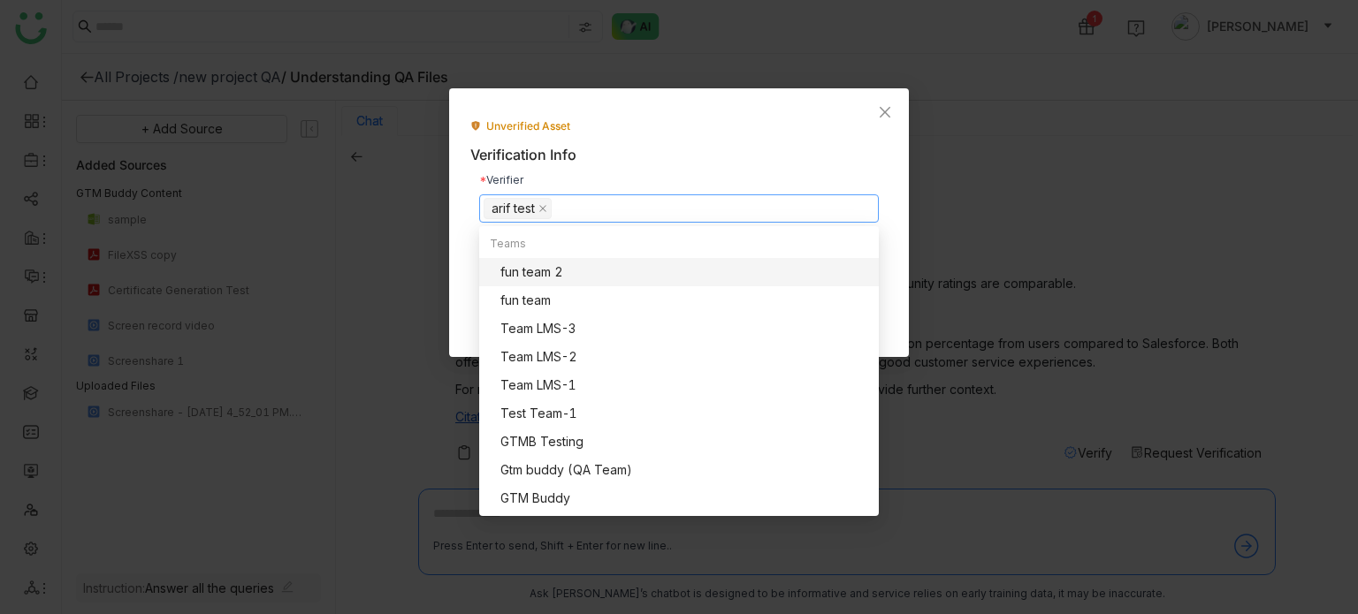
click at [800, 145] on div "Verification Info" at bounding box center [678, 155] width 417 height 22
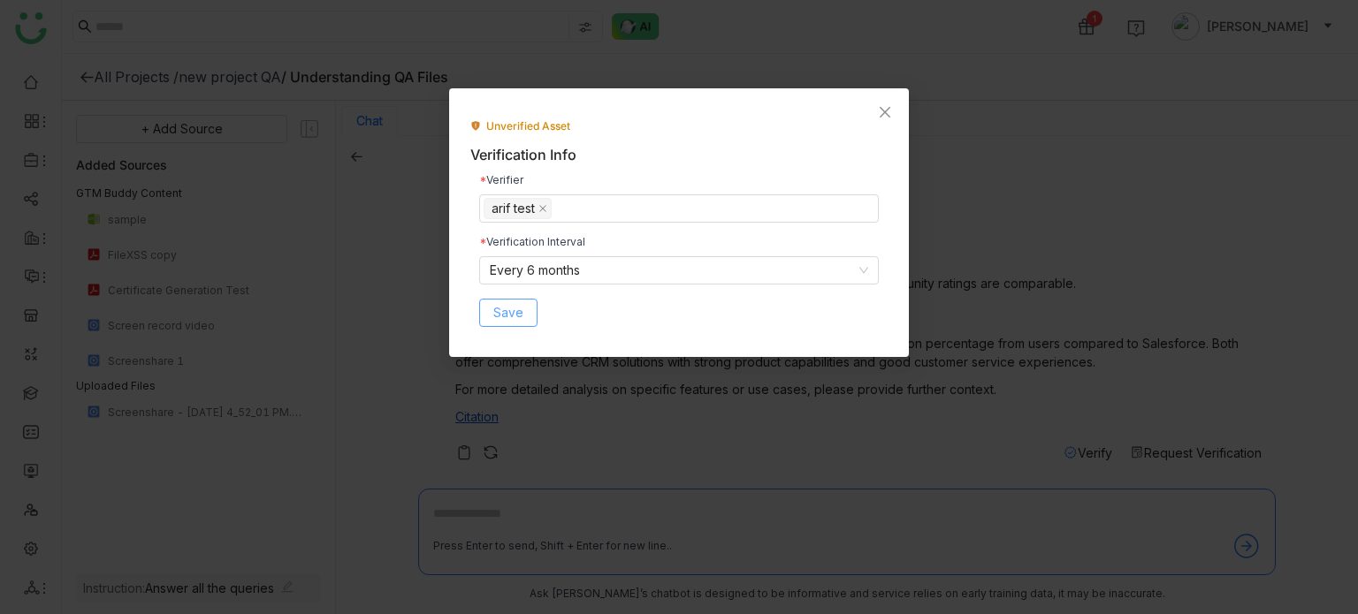
click at [497, 307] on span "Save" at bounding box center [508, 312] width 30 height 19
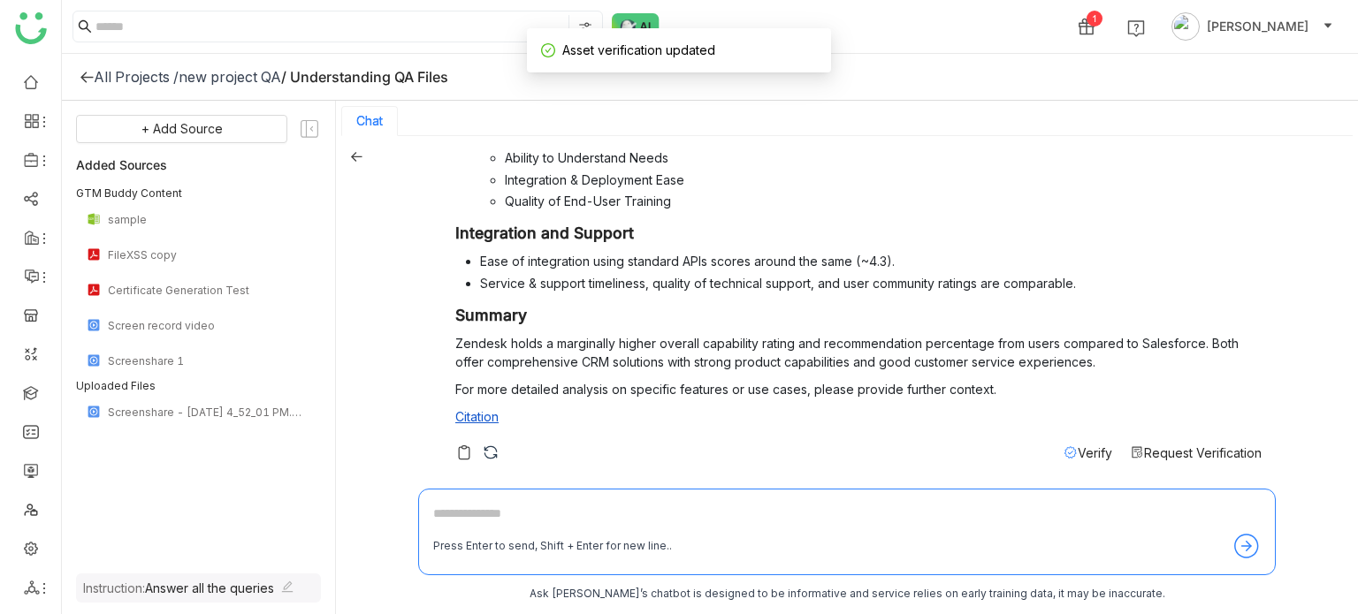
scroll to position [3, 0]
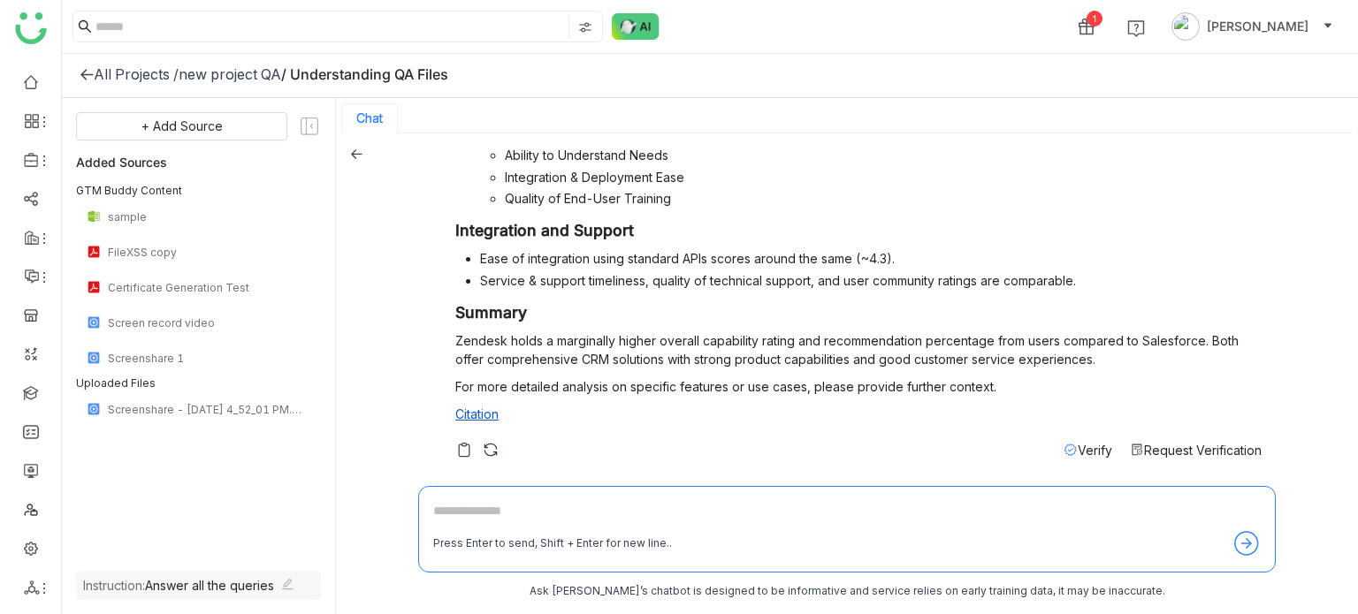
click at [1077, 453] on span "Verify" at bounding box center [1094, 450] width 34 height 15
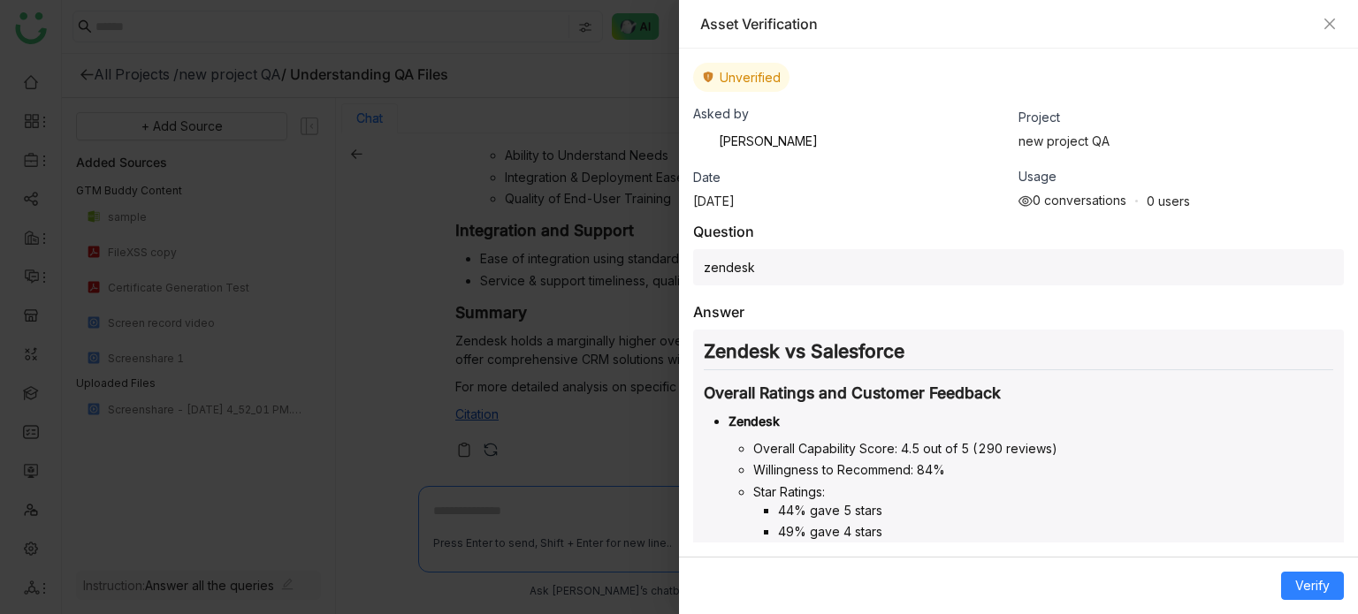
click at [1336, 24] on div "Asset Verification" at bounding box center [1018, 24] width 679 height 49
click at [1334, 24] on icon "Close" at bounding box center [1329, 24] width 14 height 14
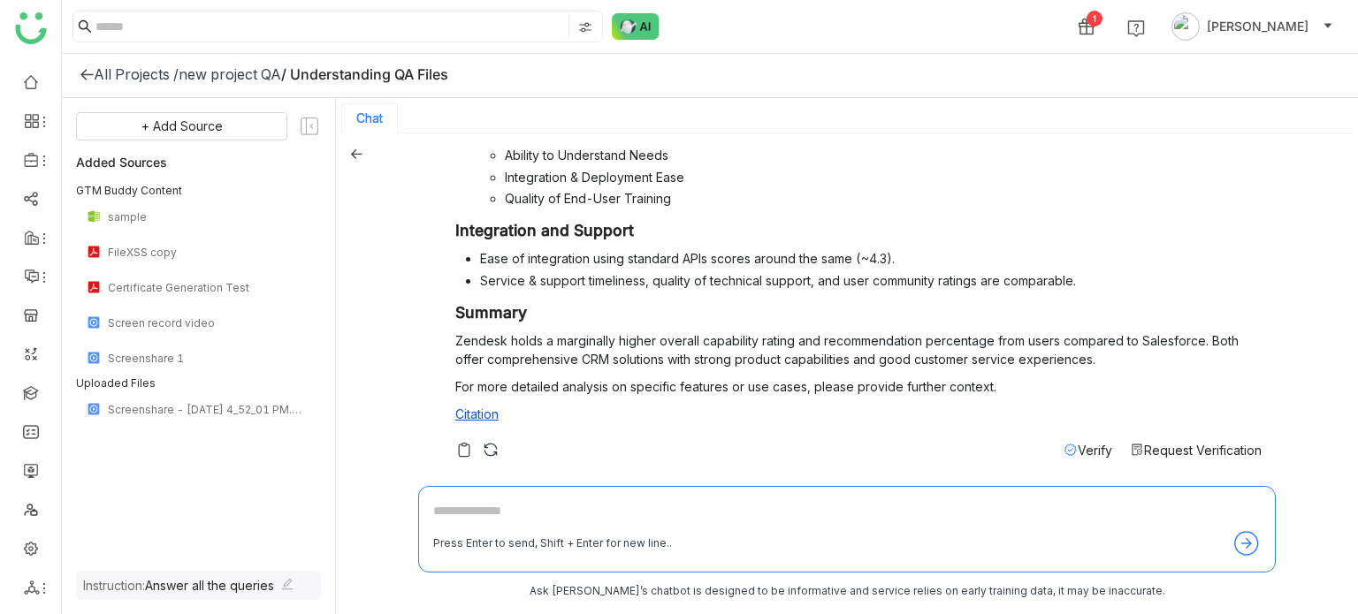
click at [1078, 451] on span "Verify" at bounding box center [1094, 450] width 34 height 15
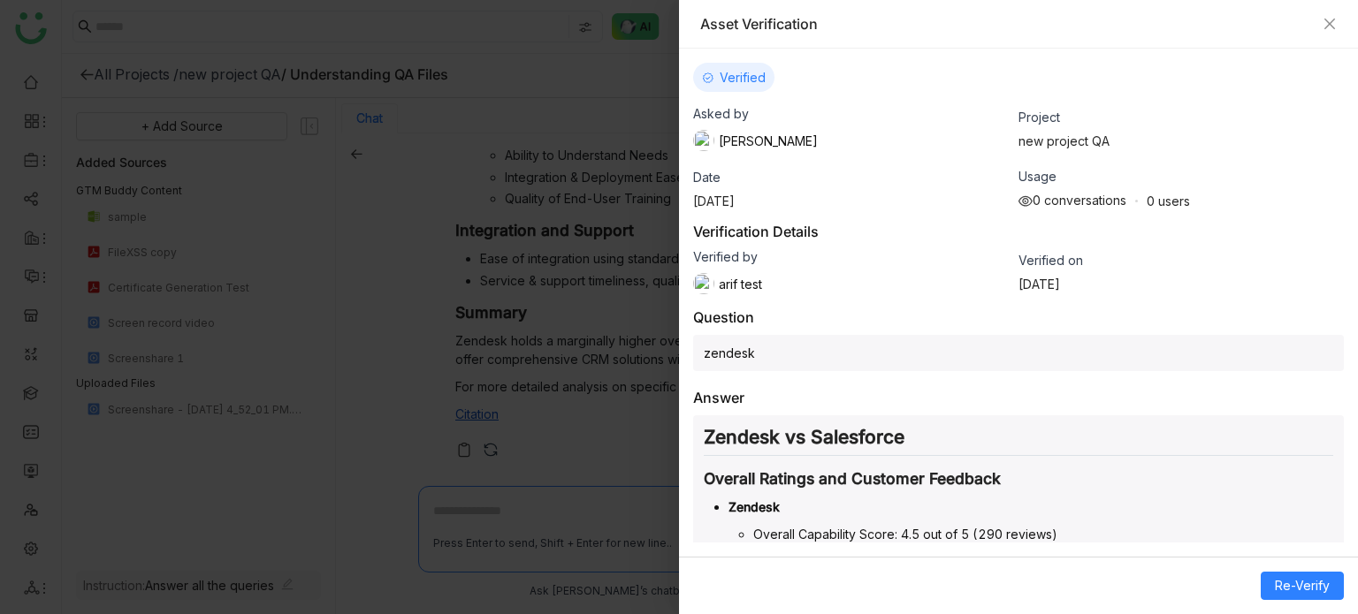
click at [571, 333] on div at bounding box center [679, 307] width 1358 height 614
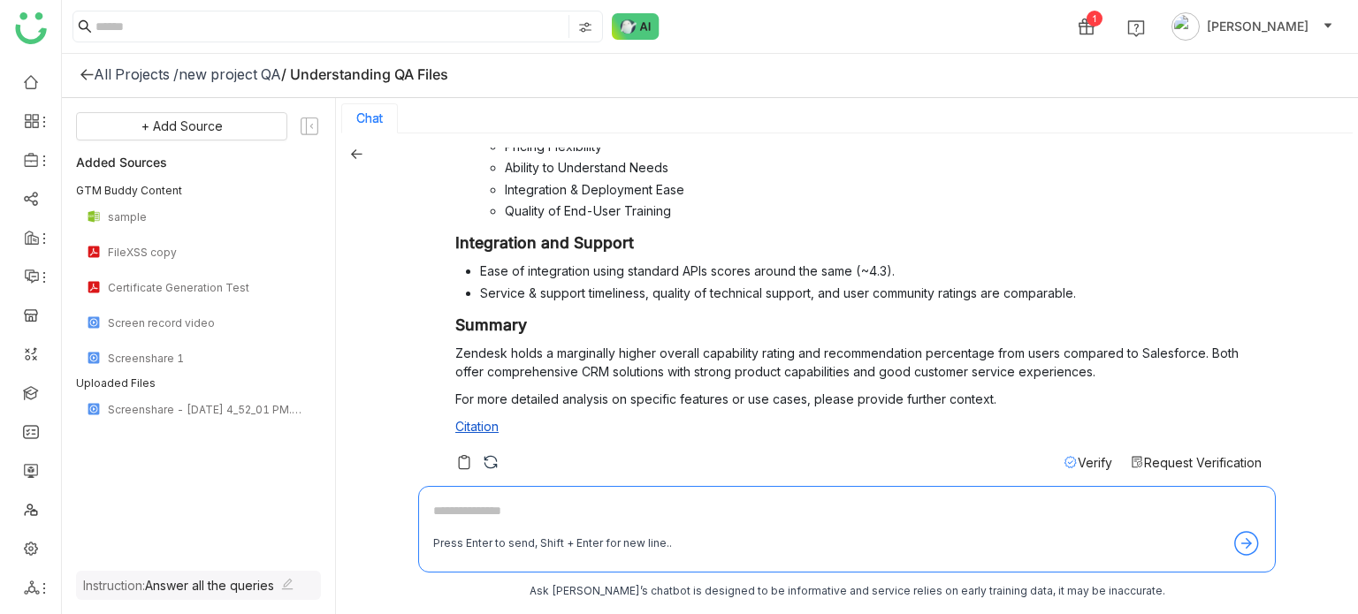
scroll to position [776, 0]
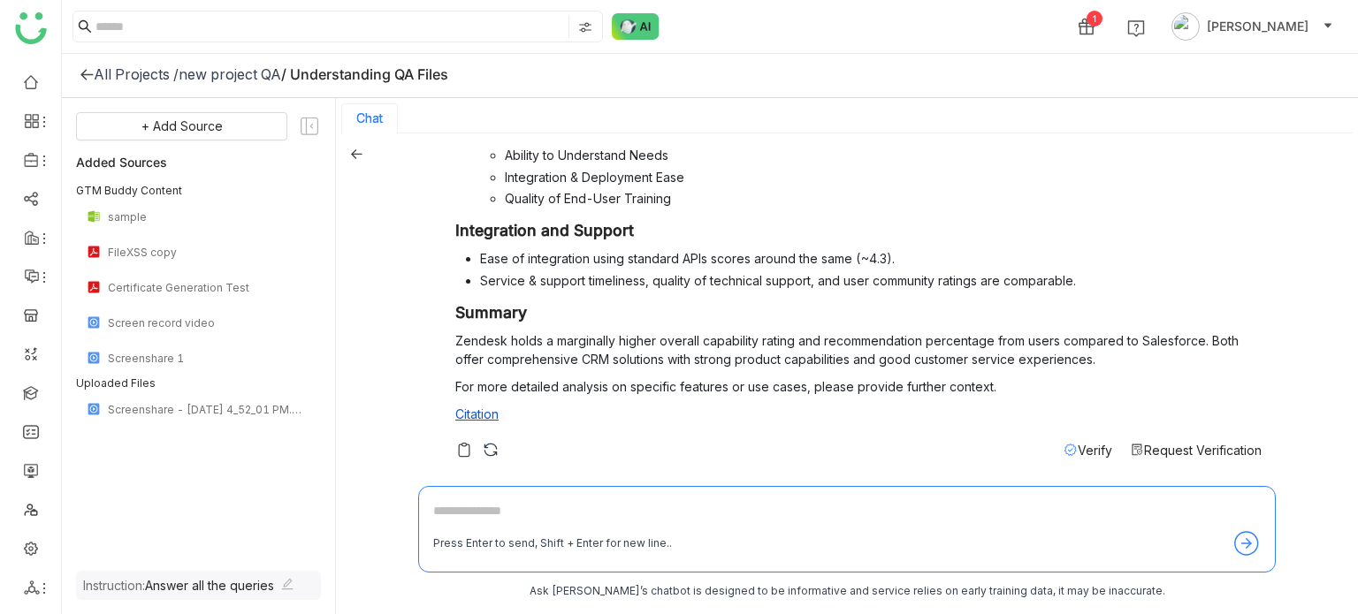
click at [1066, 455] on div "Verify" at bounding box center [1087, 450] width 49 height 19
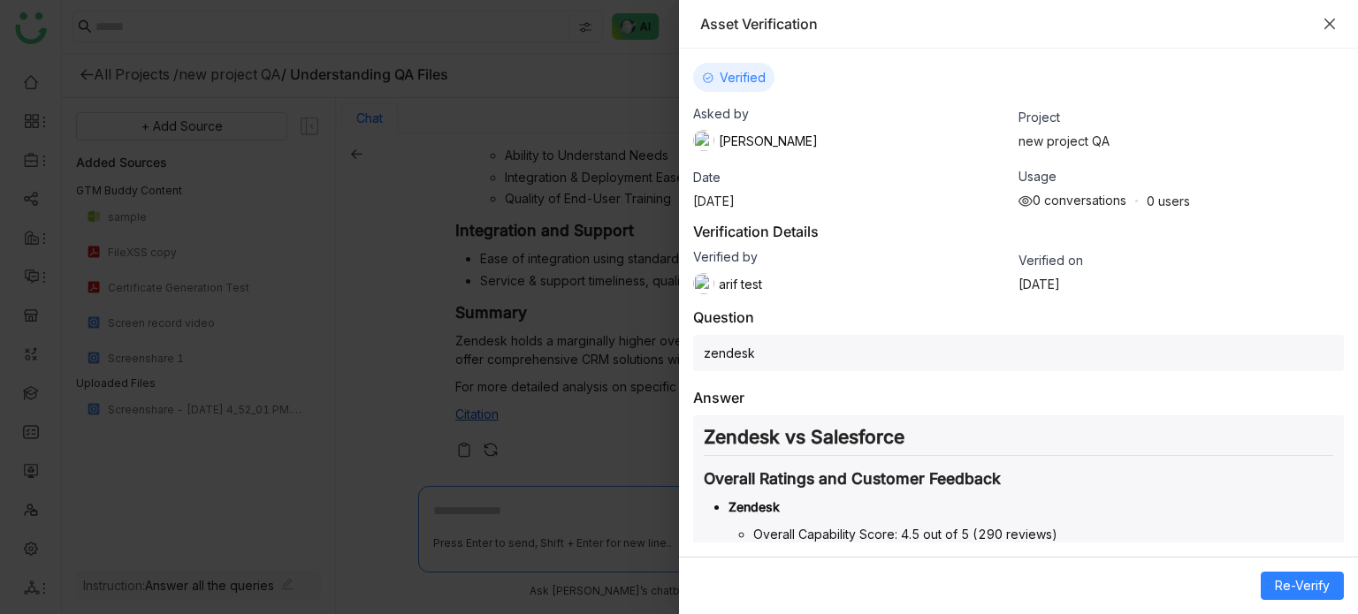
click at [1326, 23] on icon "Close" at bounding box center [1329, 24] width 14 height 14
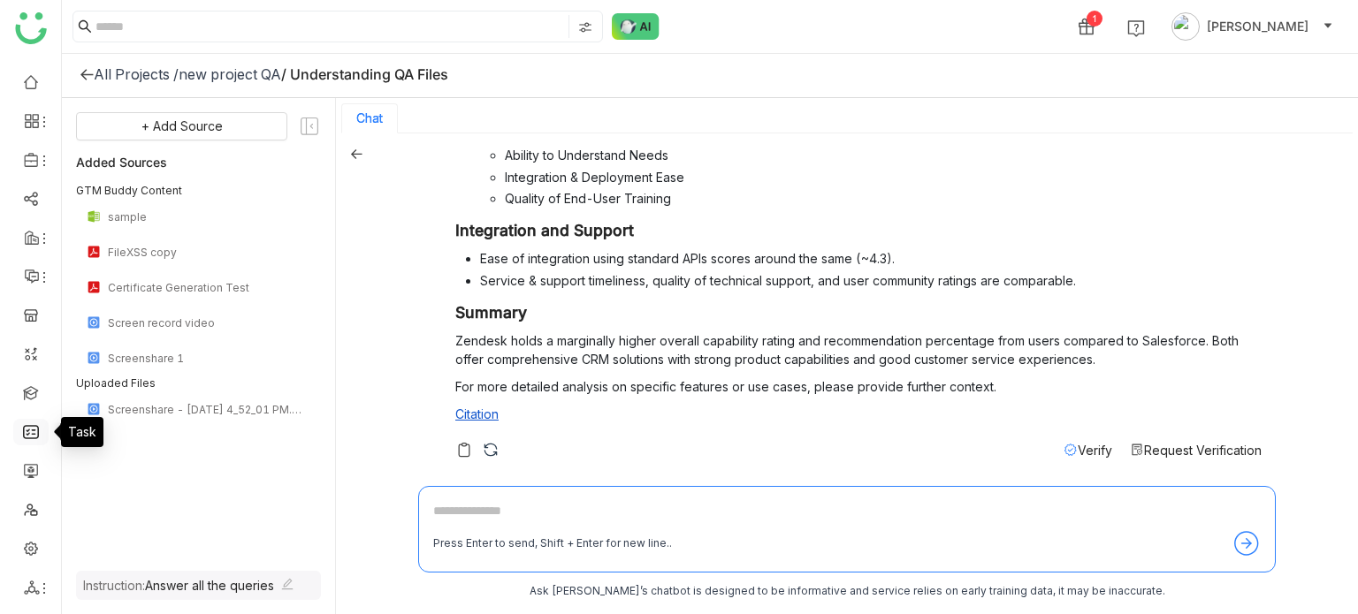
click at [38, 437] on link at bounding box center [31, 430] width 16 height 15
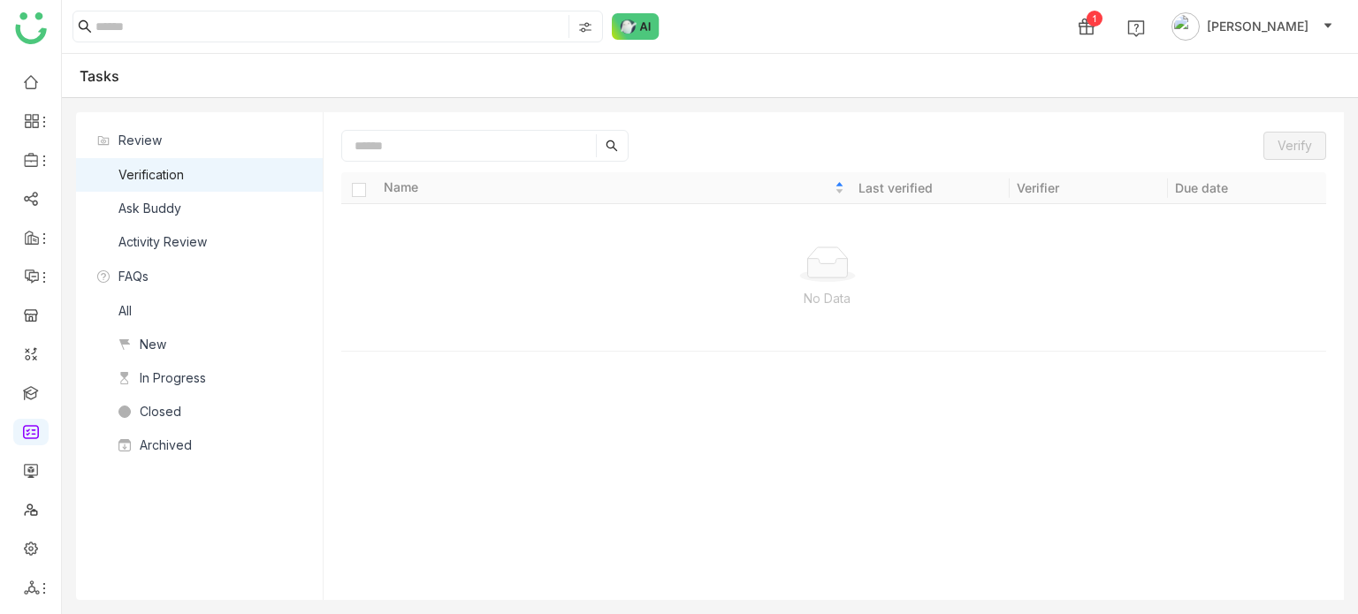
click at [208, 218] on nz-list-item "Ask Buddy" at bounding box center [199, 209] width 247 height 34
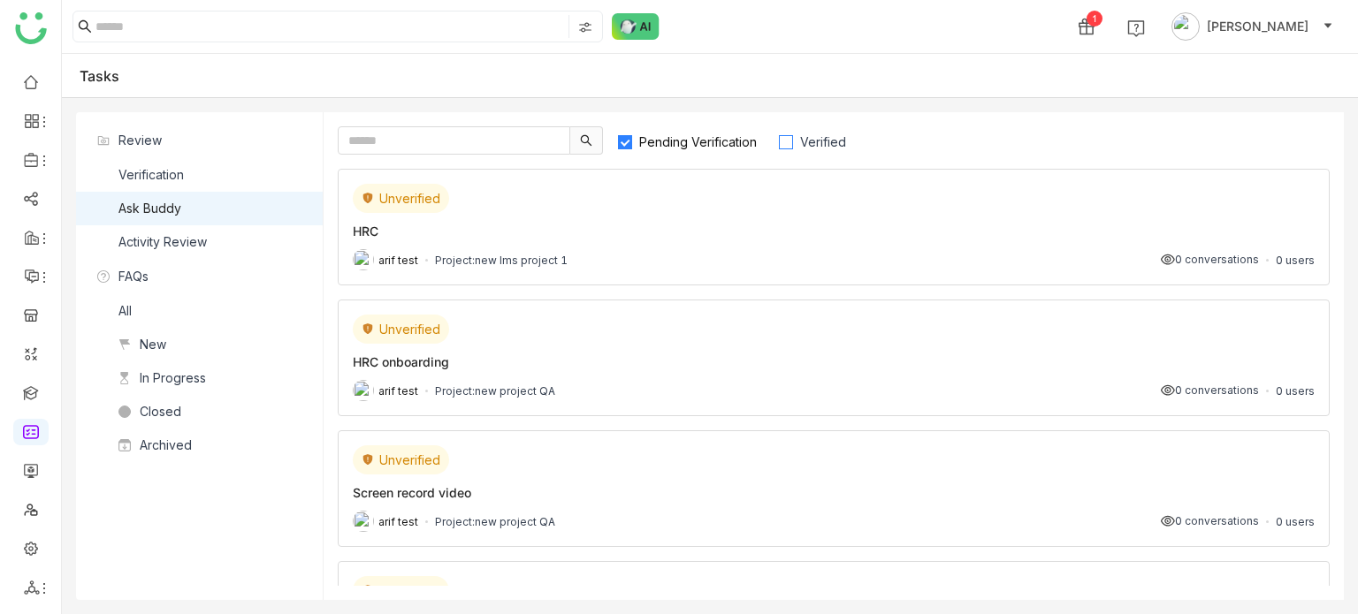
click at [823, 126] on label "Verified" at bounding box center [820, 140] width 85 height 28
click at [665, 144] on span "Pending Verification" at bounding box center [698, 141] width 132 height 15
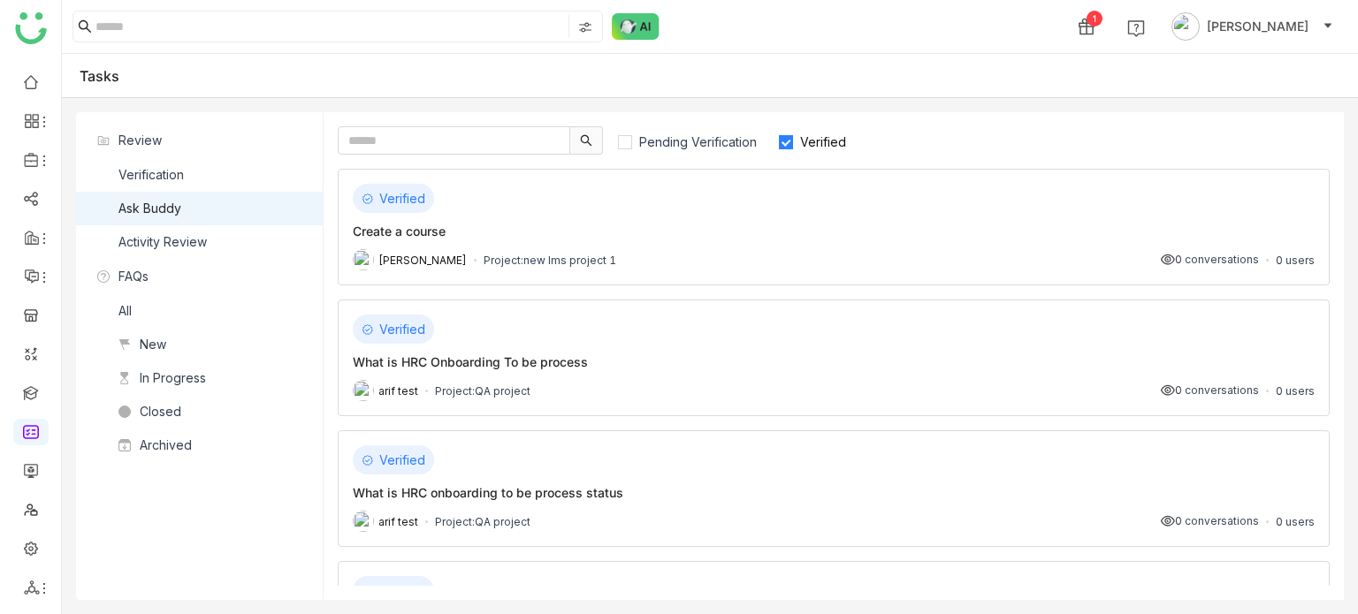
click at [643, 201] on div "Verified" at bounding box center [834, 198] width 962 height 29
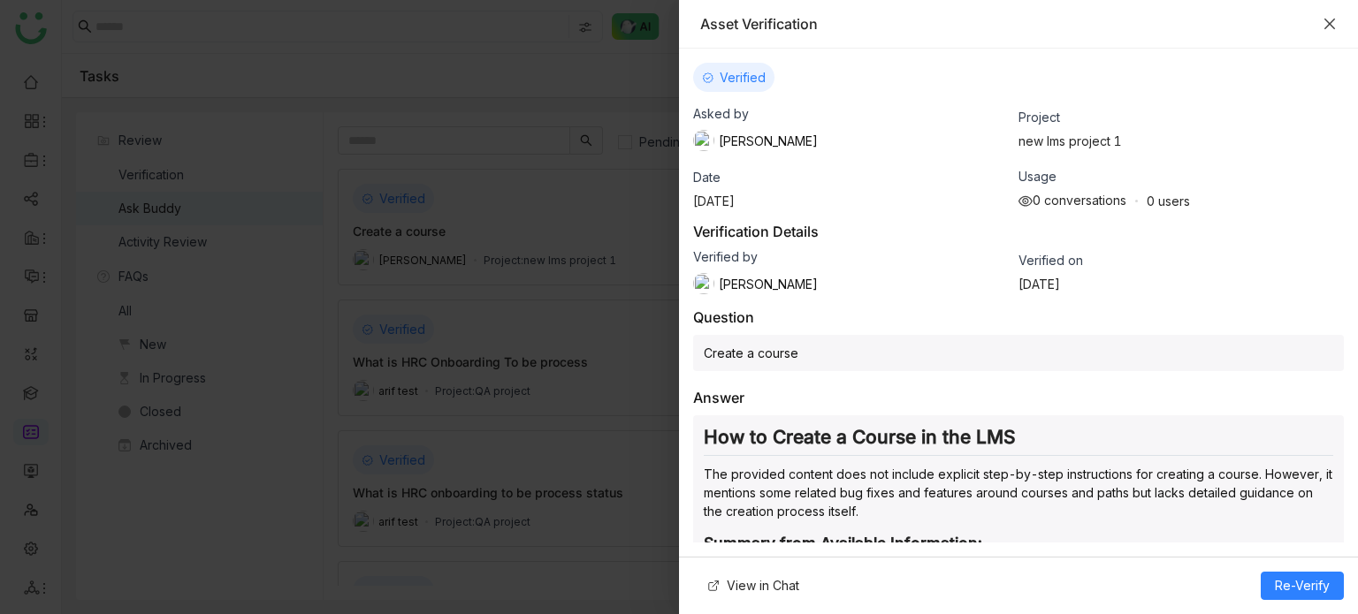
click at [1329, 27] on icon "Close" at bounding box center [1329, 24] width 14 height 14
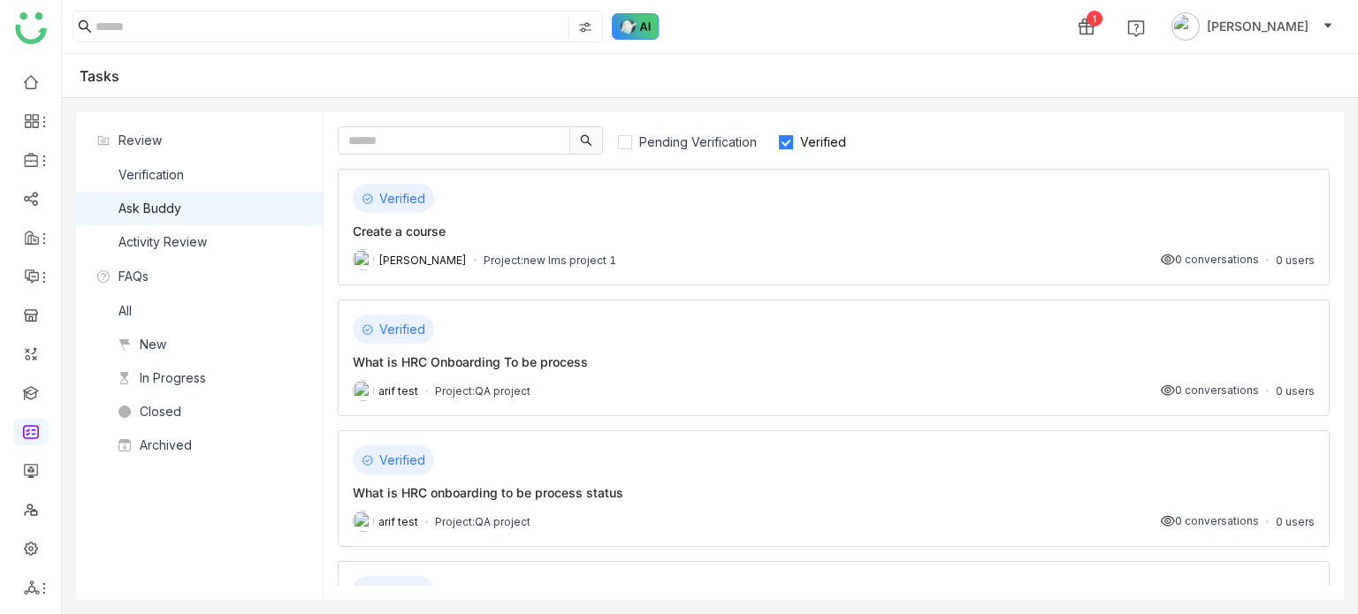
click at [633, 31] on img at bounding box center [636, 26] width 48 height 27
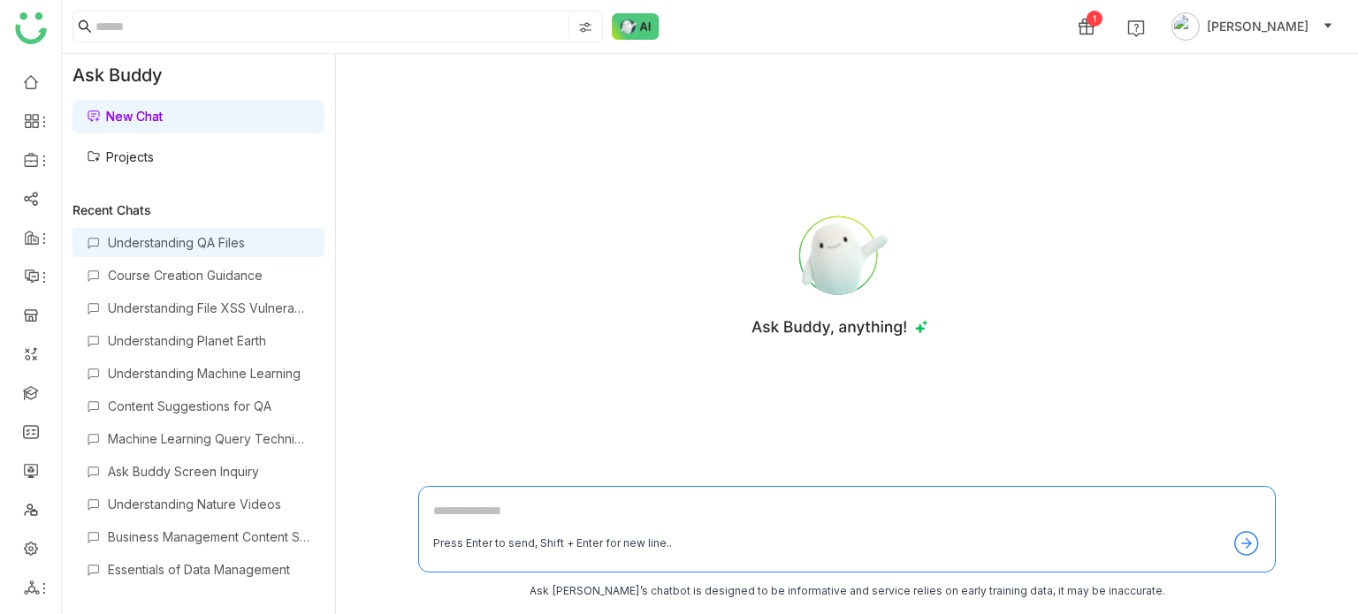
click at [133, 240] on div "Understanding QA Files" at bounding box center [209, 242] width 202 height 15
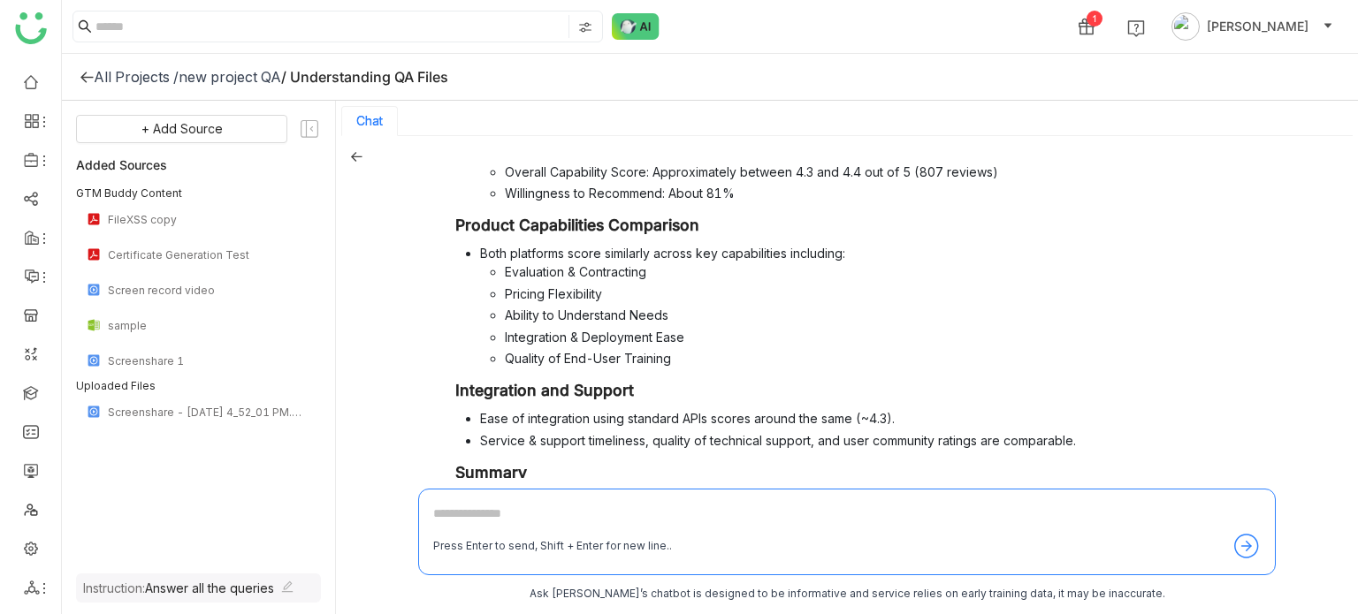
scroll to position [776, 0]
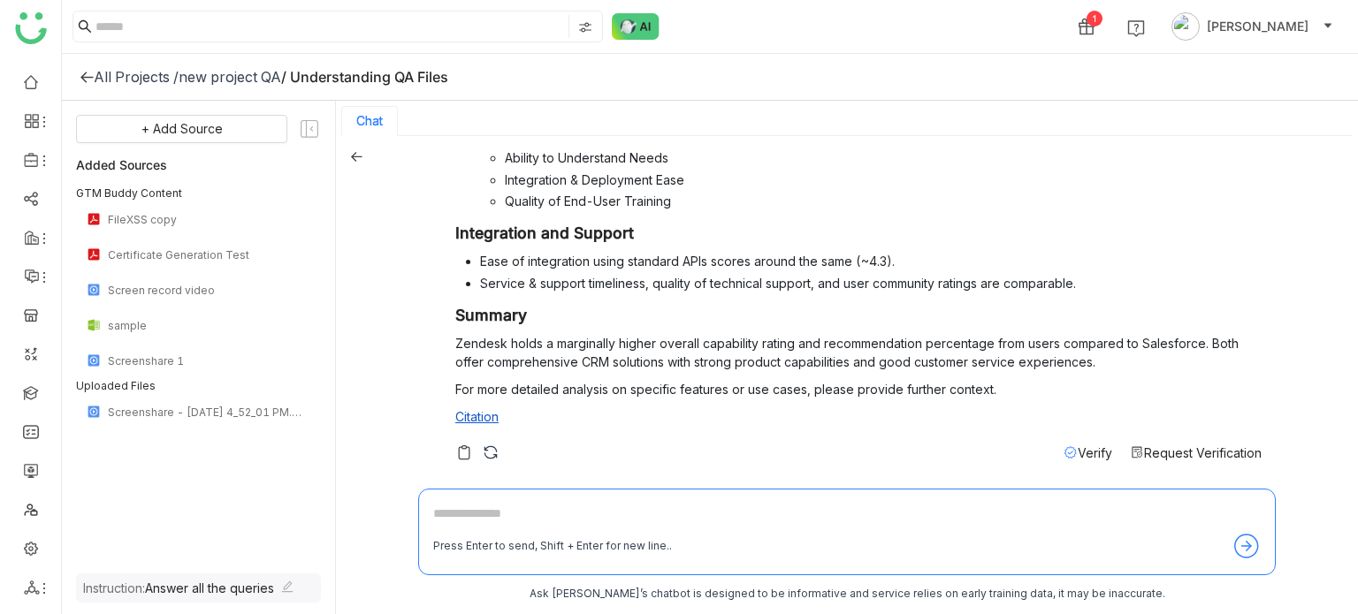
click at [1077, 452] on span "Verify" at bounding box center [1094, 452] width 34 height 15
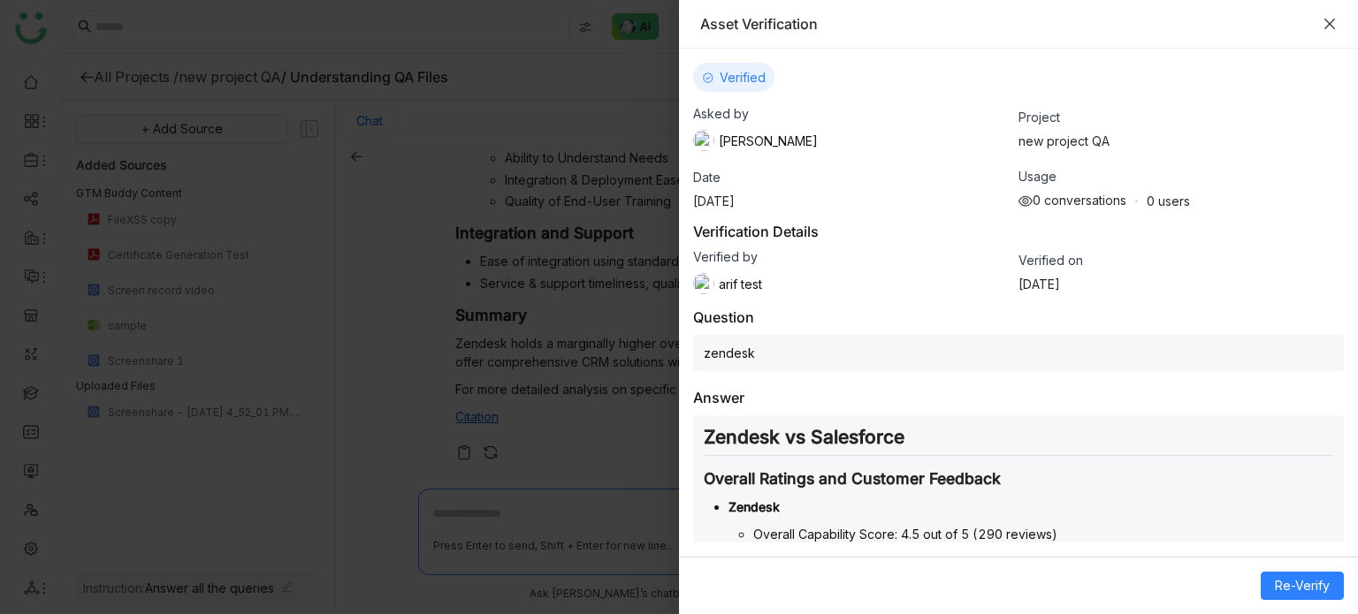
click at [1322, 24] on icon "Close" at bounding box center [1329, 24] width 14 height 14
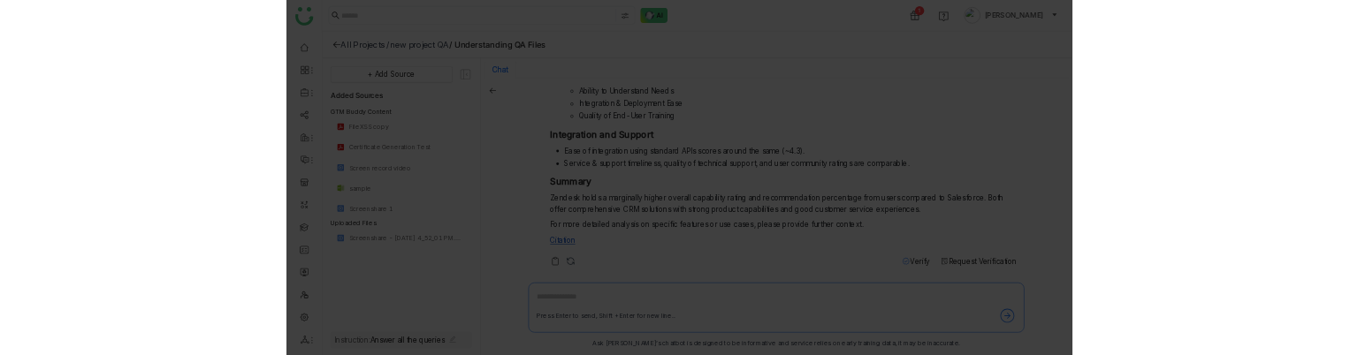
scroll to position [3, 0]
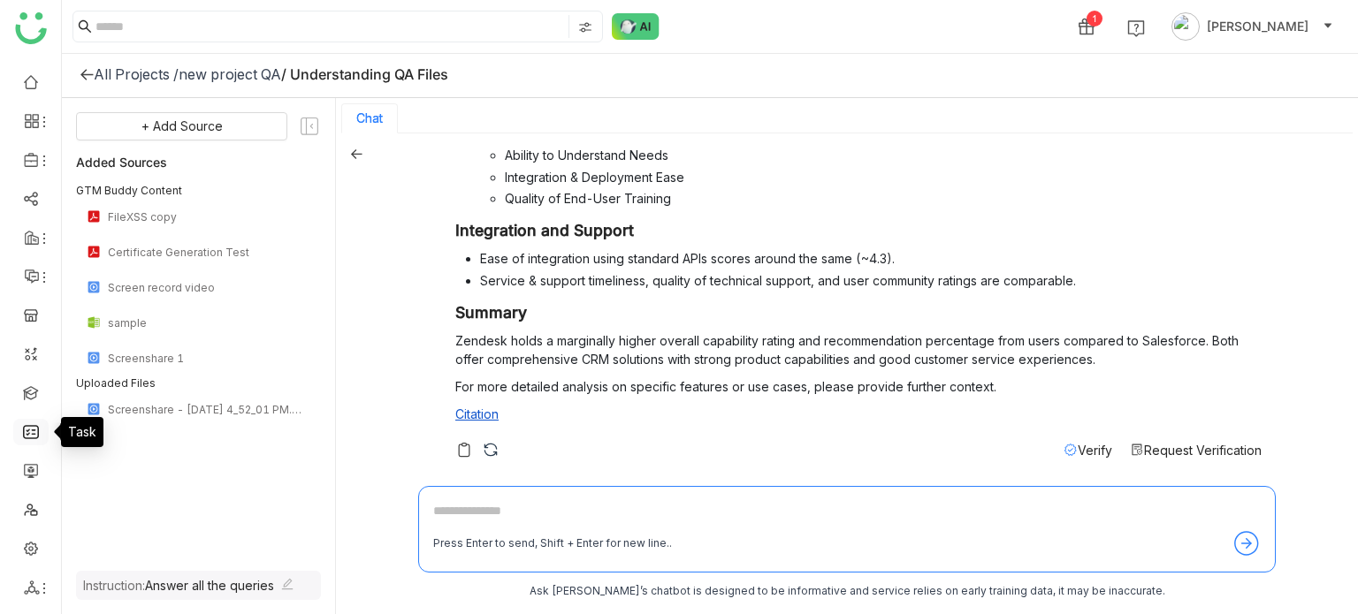
click at [34, 427] on link at bounding box center [31, 430] width 16 height 15
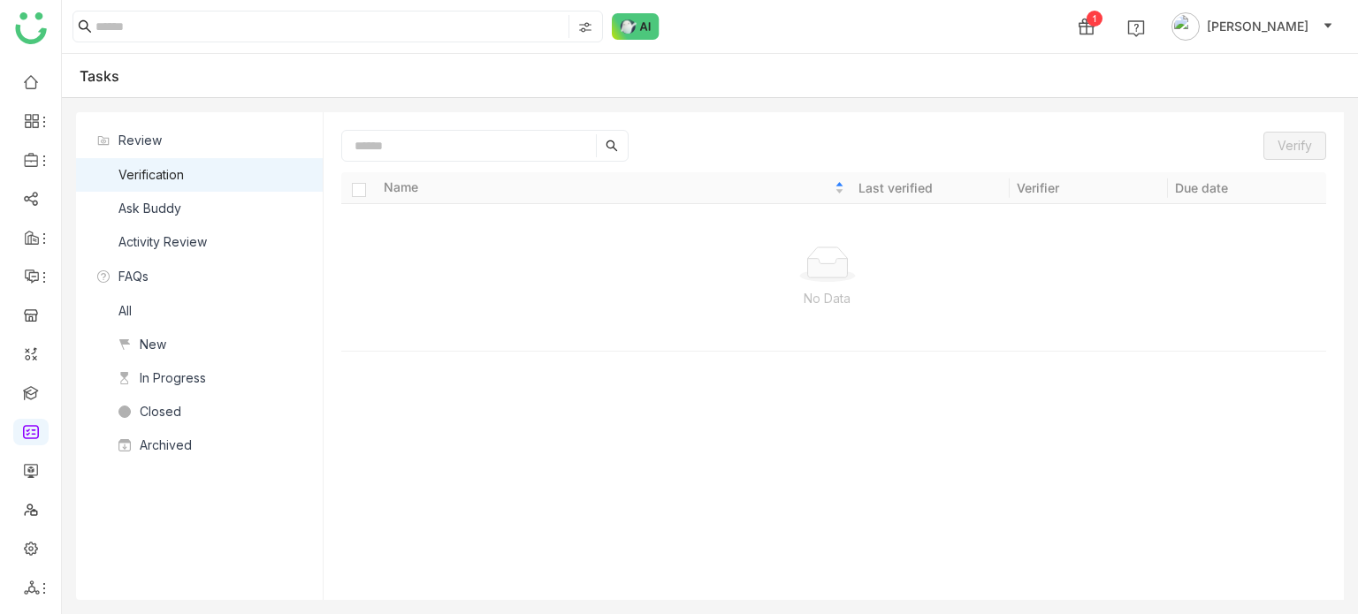
click at [185, 209] on nz-list-item "Ask Buddy" at bounding box center [199, 209] width 247 height 34
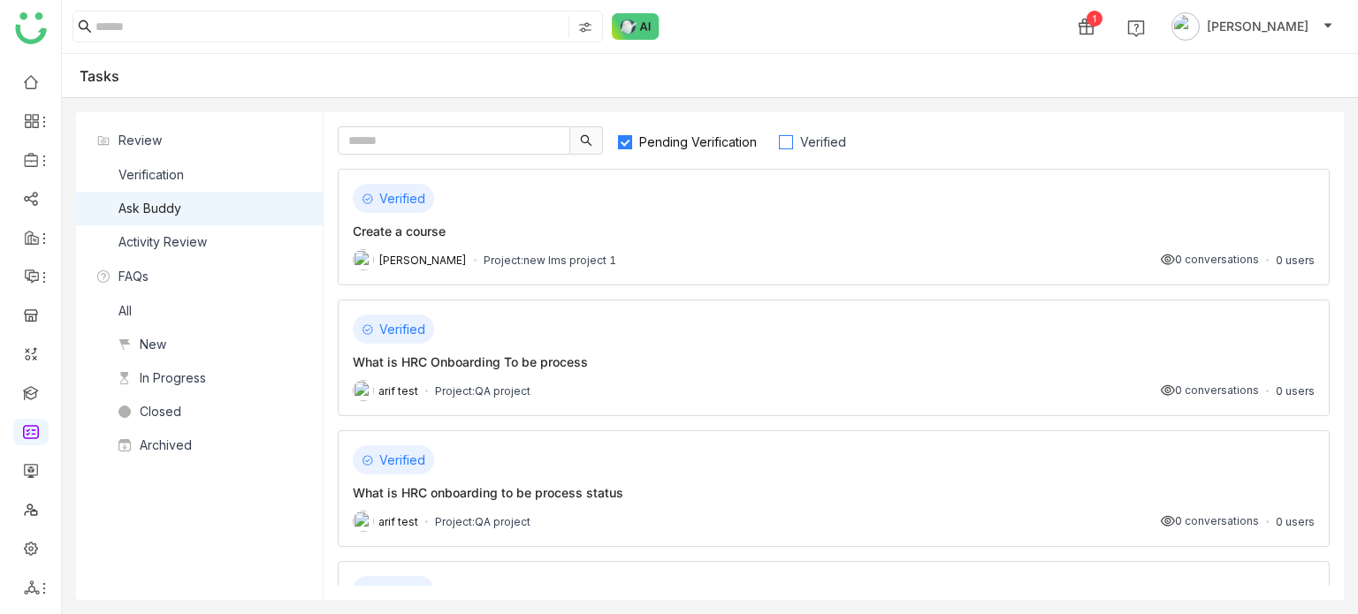
click at [815, 130] on label "Verified" at bounding box center [820, 140] width 85 height 28
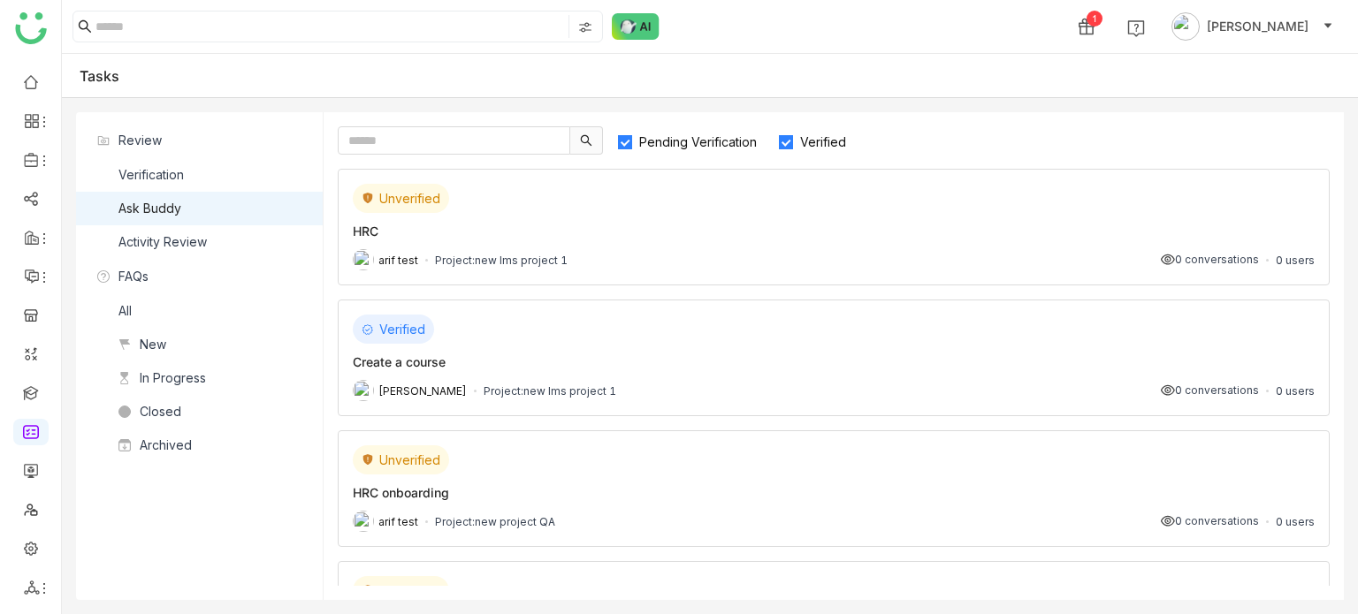
click at [651, 144] on span "Pending Verification" at bounding box center [698, 141] width 132 height 15
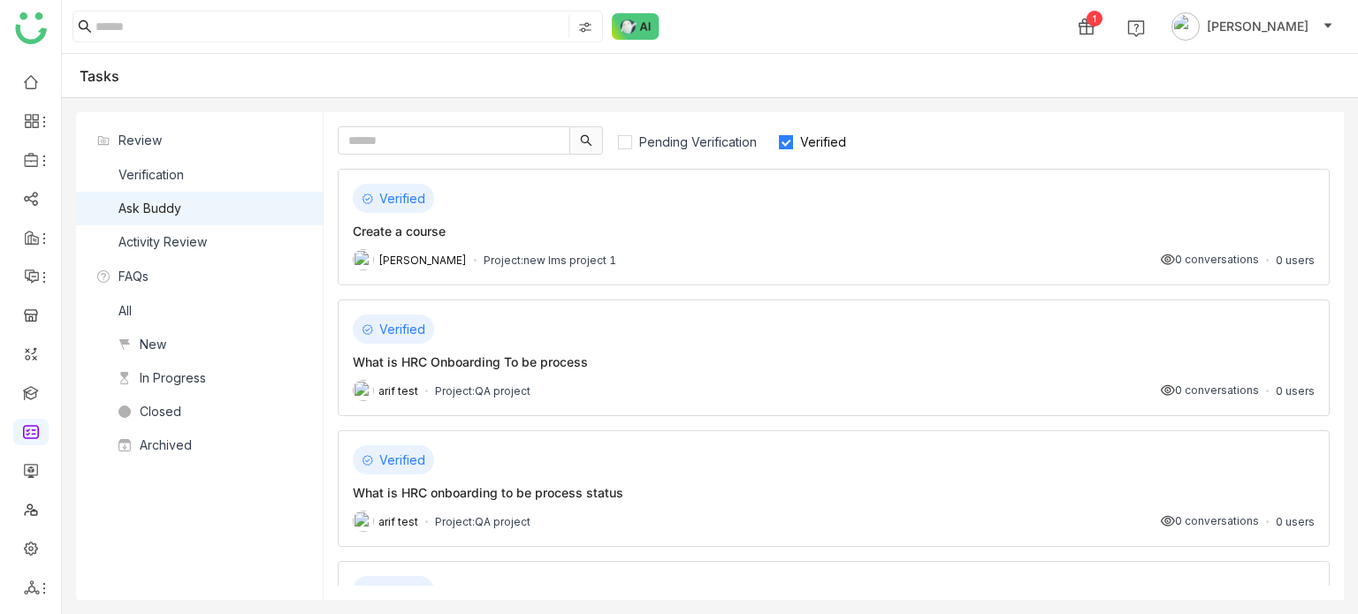
click at [482, 231] on div "Create a course" at bounding box center [834, 231] width 962 height 19
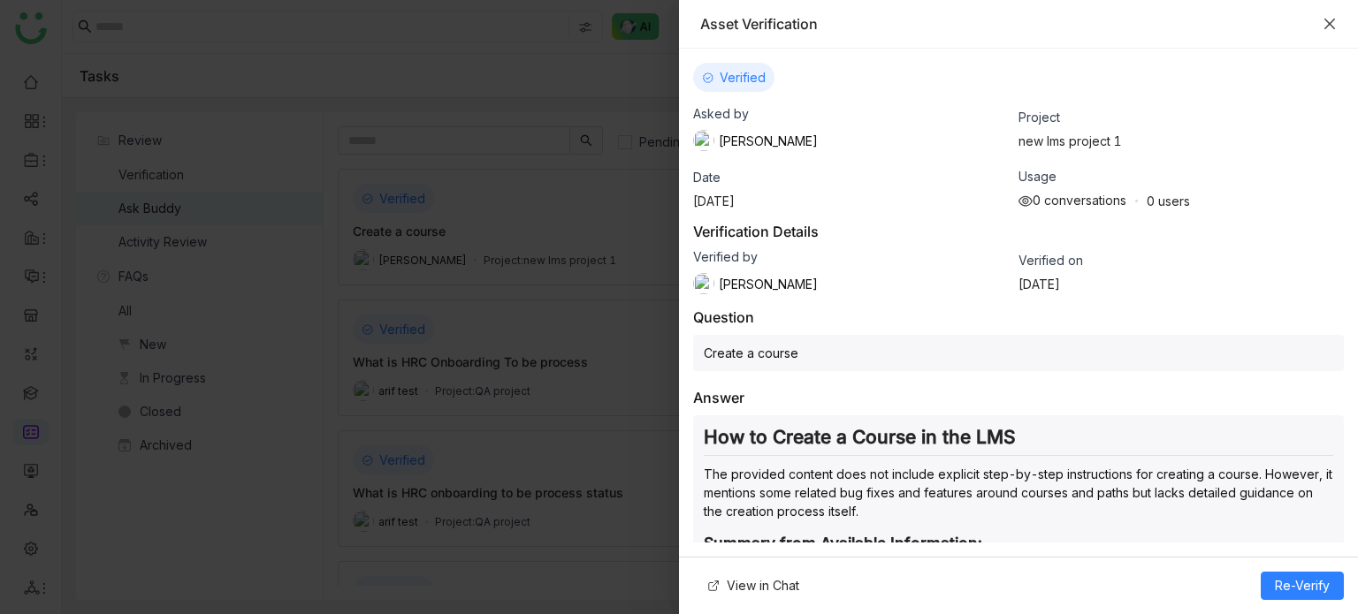
click at [1333, 24] on icon "Close" at bounding box center [1329, 24] width 14 height 14
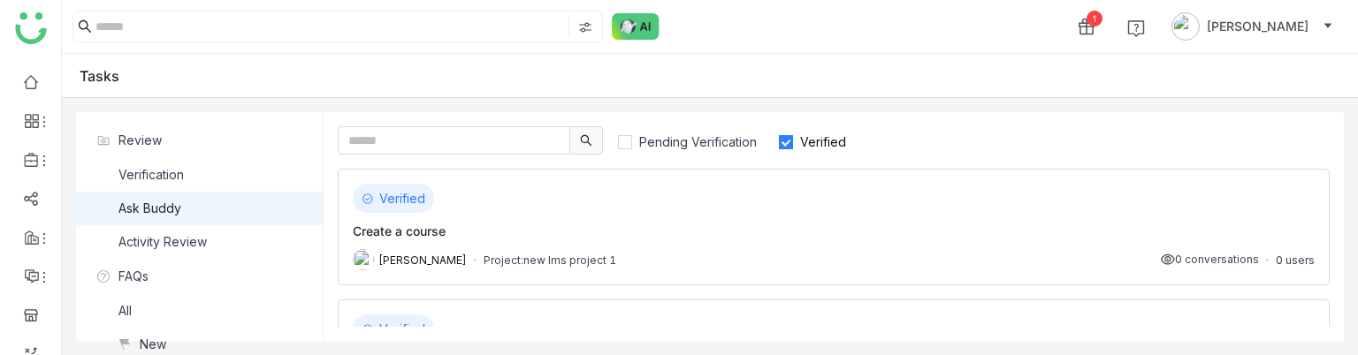
click at [605, 240] on div "Verified Create a course Arif uddin Project: new lms project 1 0 conversations …" at bounding box center [834, 227] width 992 height 117
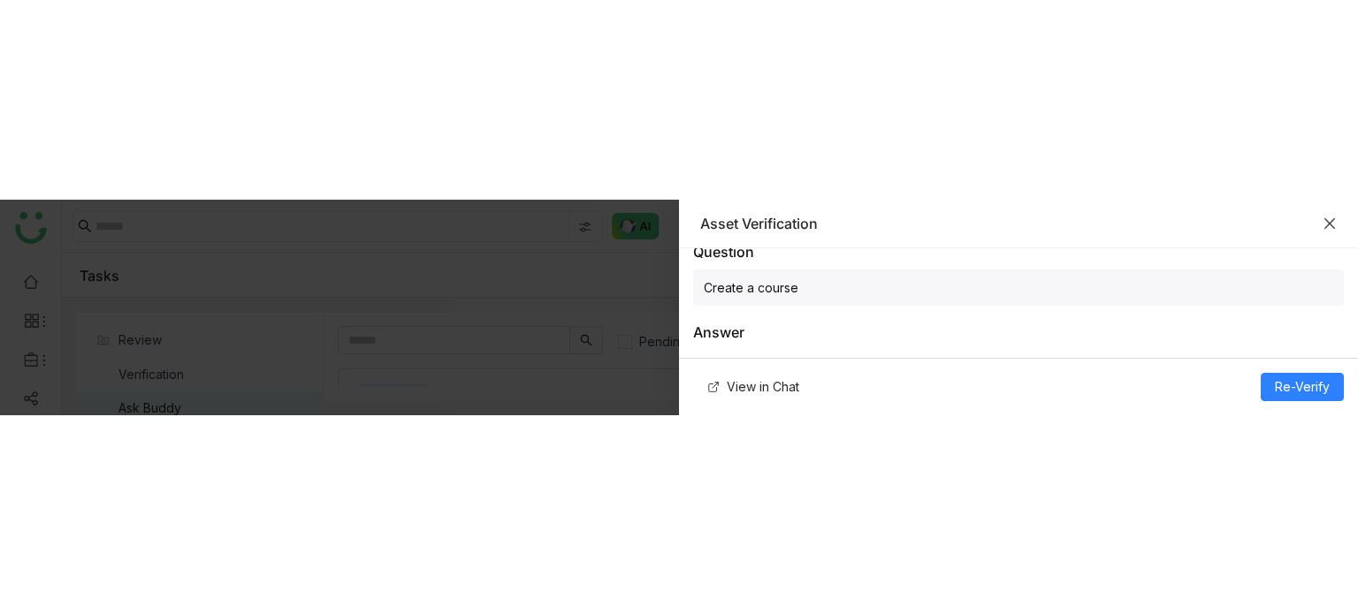
scroll to position [230, 0]
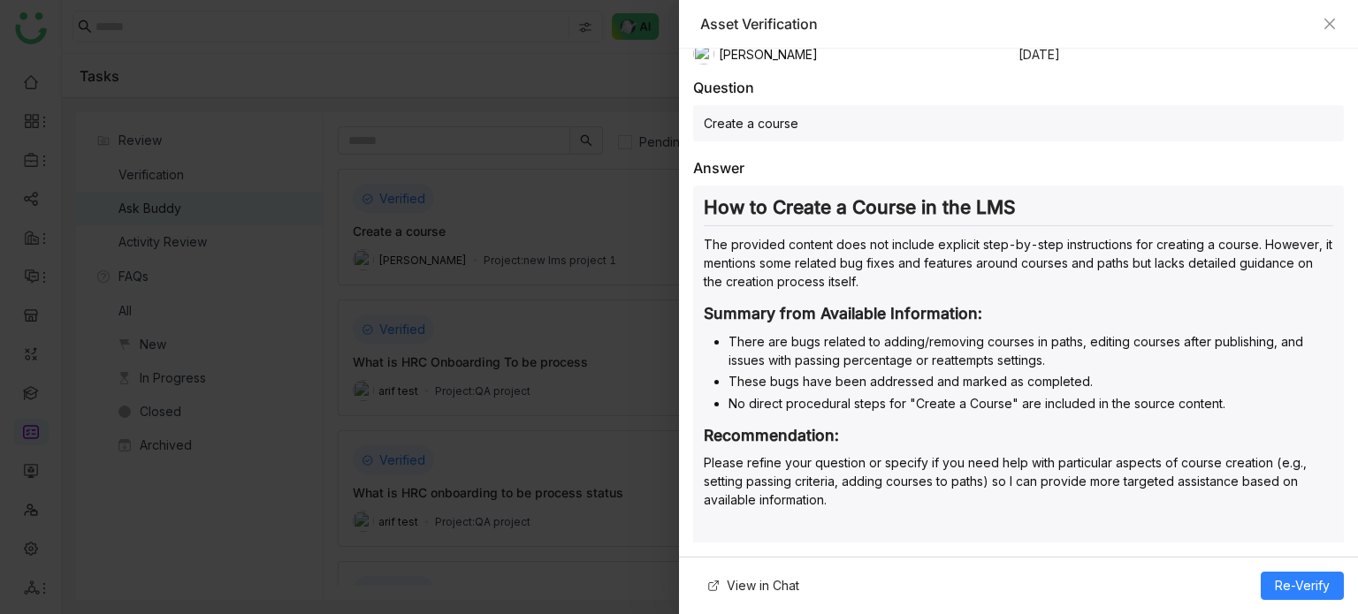
click at [1340, 31] on div "Asset Verification" at bounding box center [1018, 24] width 679 height 49
click at [1327, 23] on icon "Close" at bounding box center [1329, 24] width 14 height 14
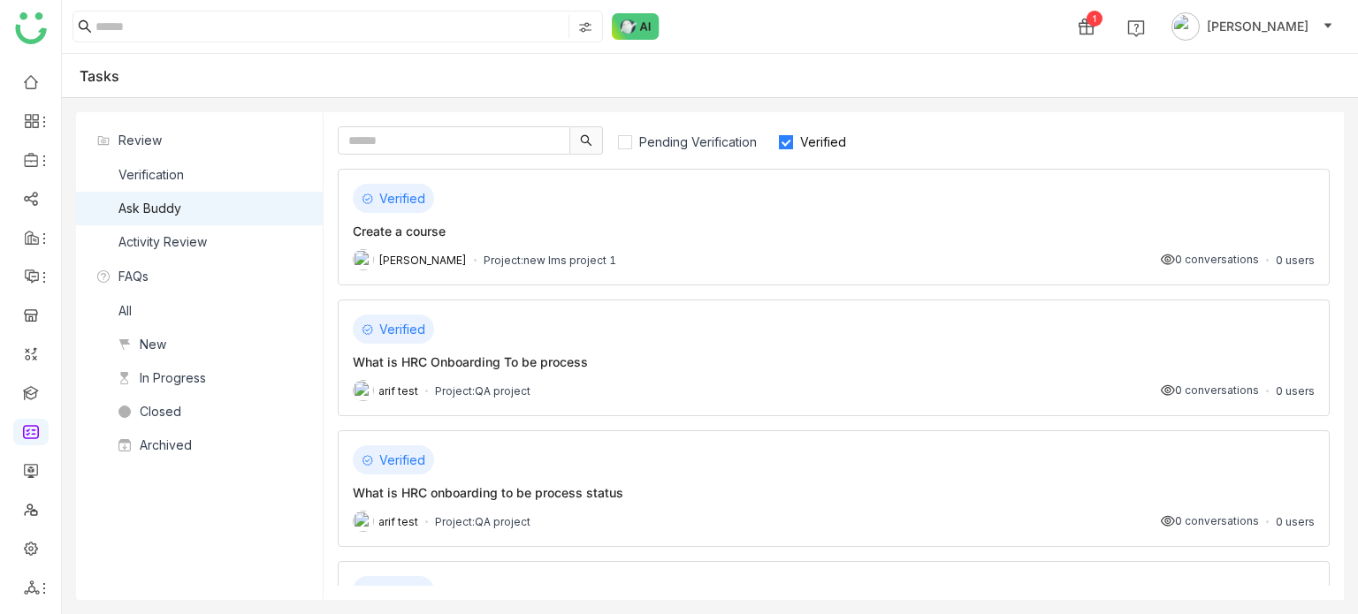
click at [640, 20] on img at bounding box center [636, 26] width 48 height 27
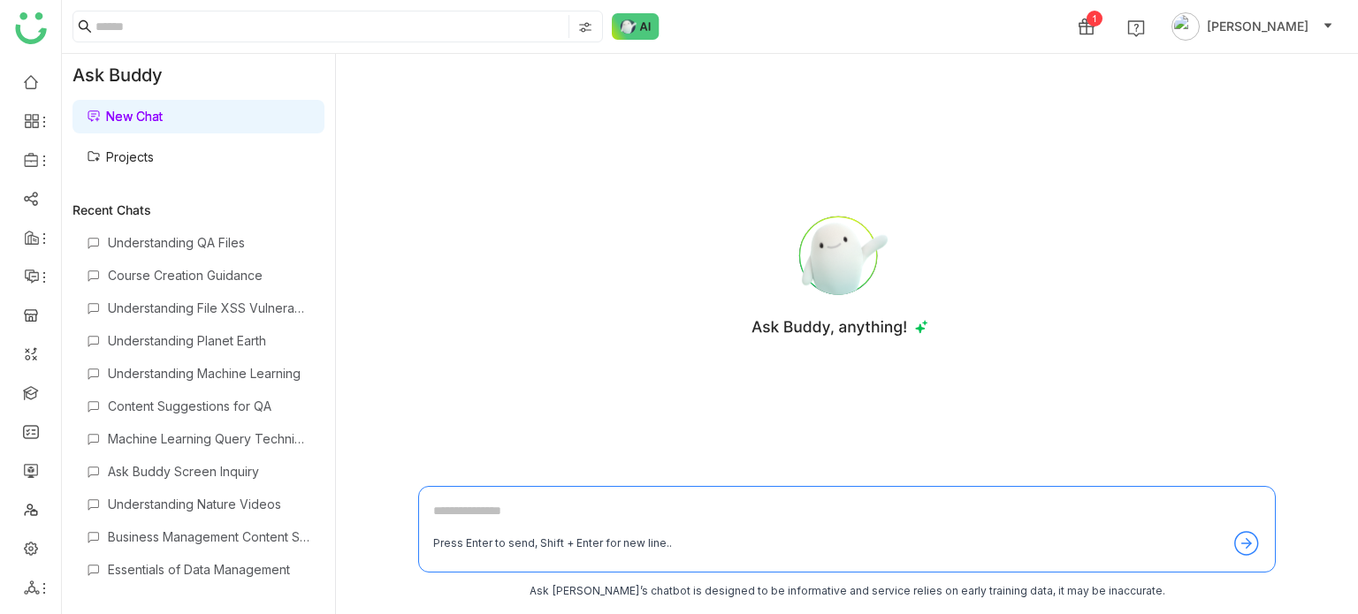
click at [148, 149] on link "Projects" at bounding box center [120, 156] width 67 height 15
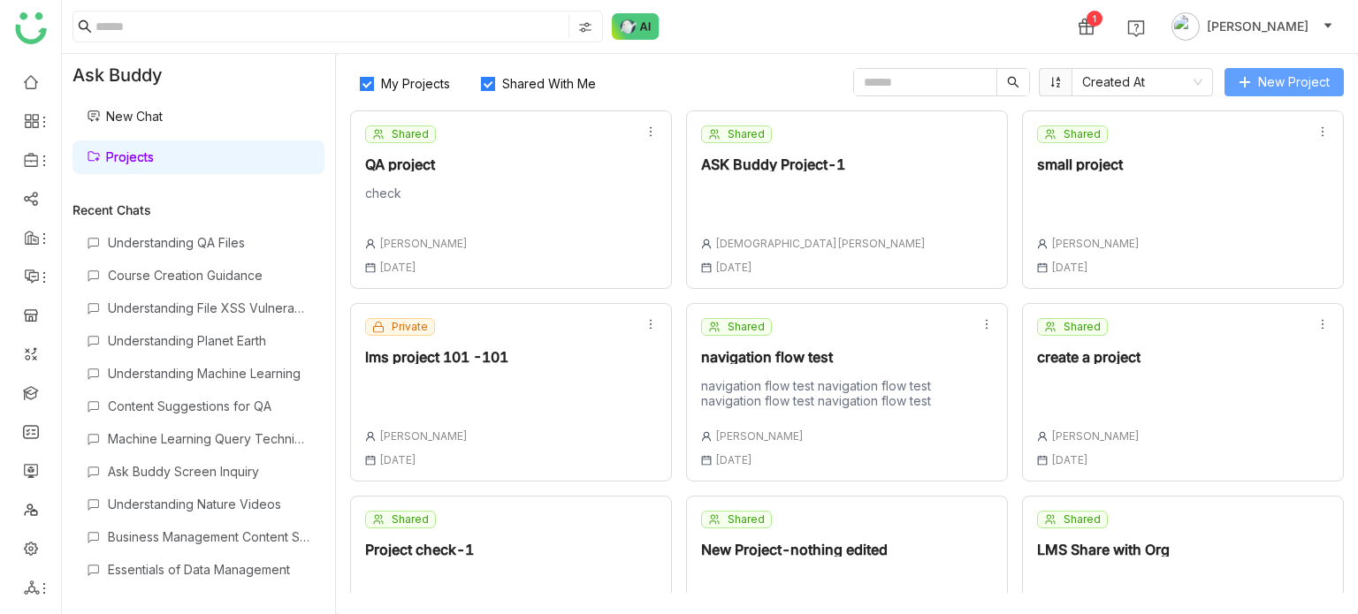
click at [1276, 80] on span "New Project" at bounding box center [1294, 81] width 72 height 19
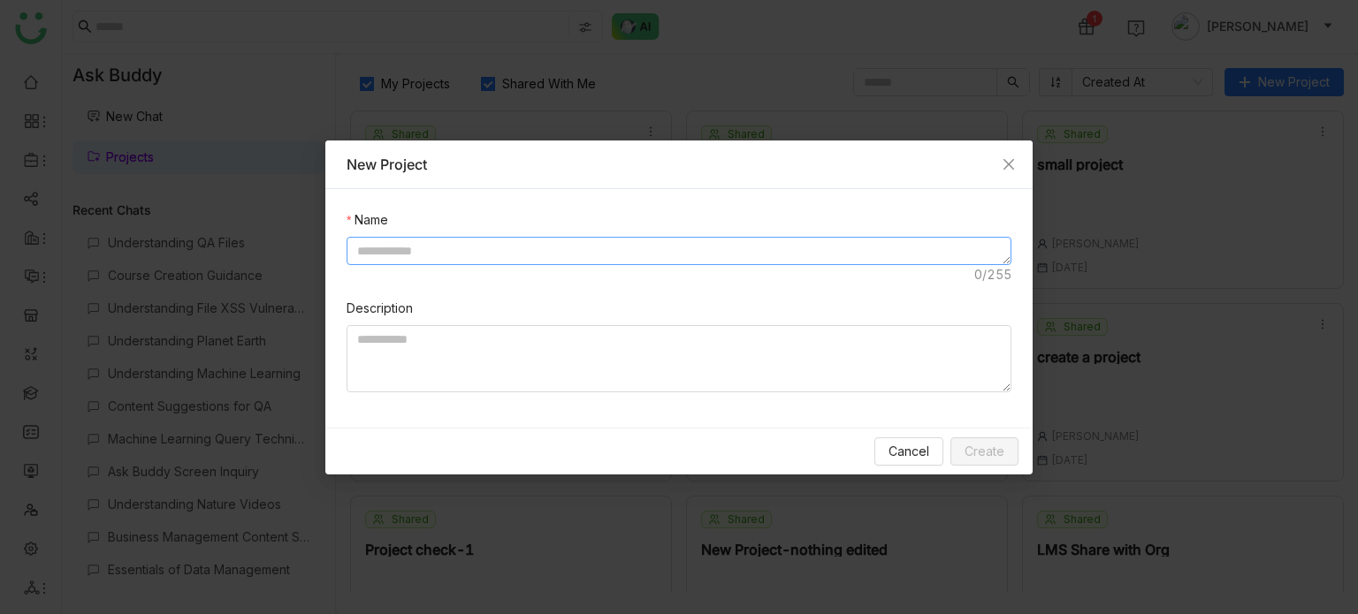
click at [490, 247] on textarea at bounding box center [678, 251] width 665 height 28
type textarea "********"
click at [1000, 440] on button "Create" at bounding box center [984, 451] width 68 height 28
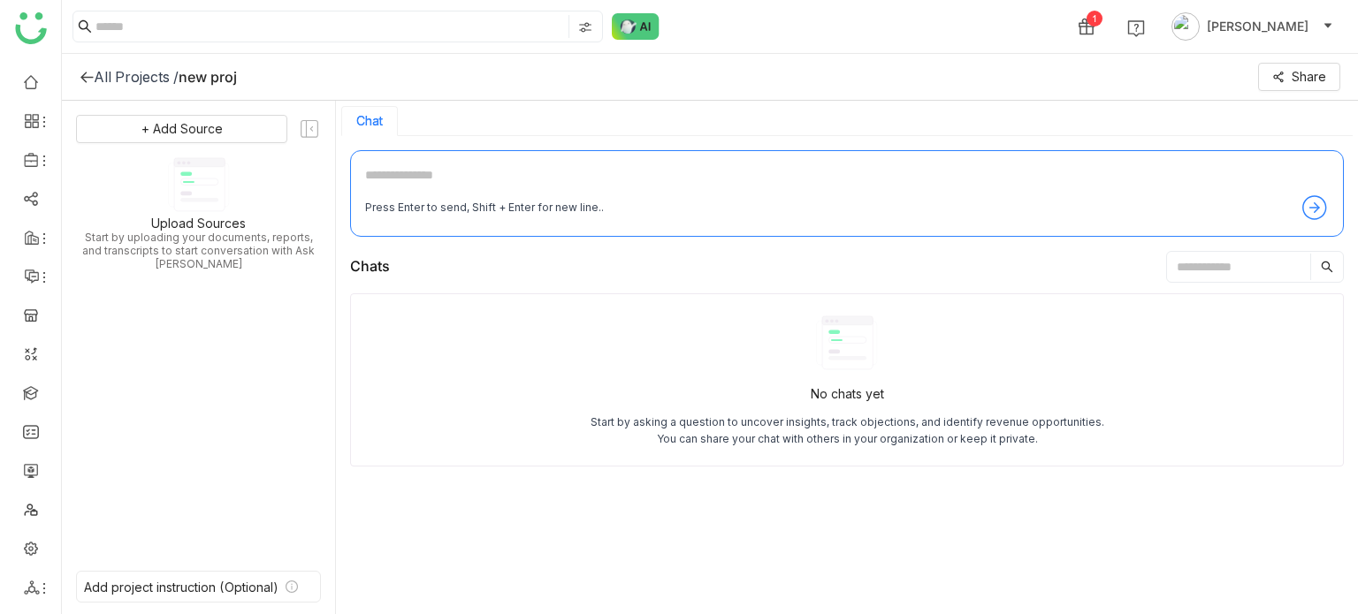
click at [649, 173] on textarea at bounding box center [846, 179] width 963 height 28
type textarea "*******"
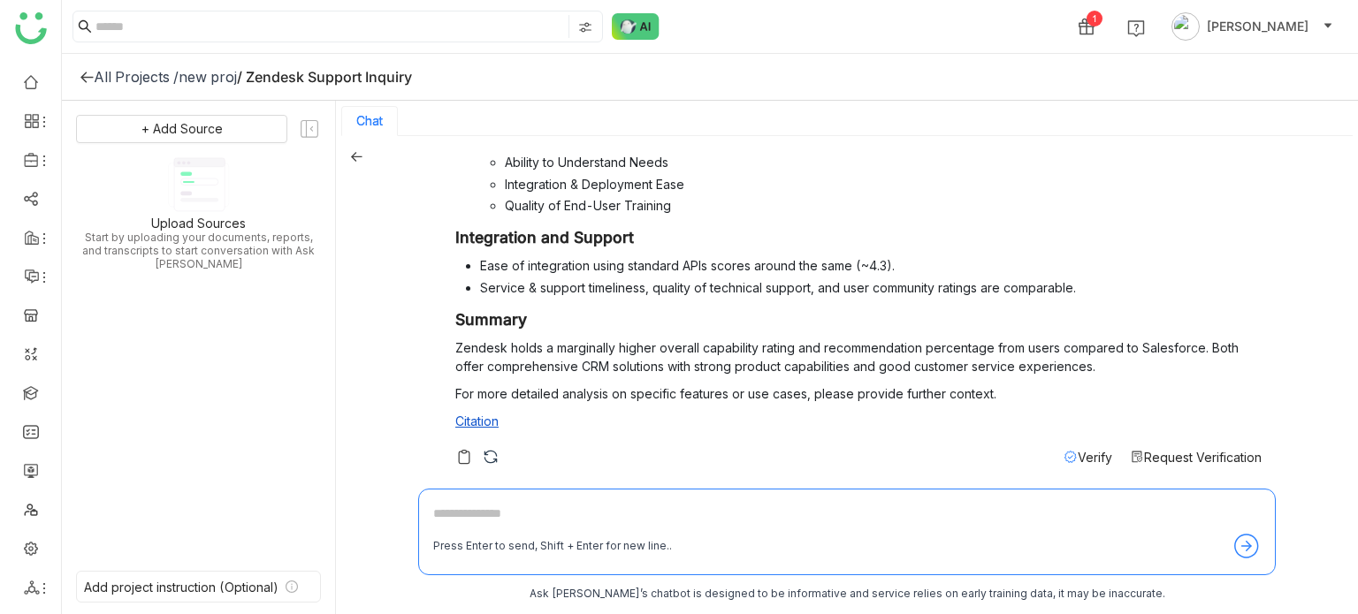
scroll to position [426, 0]
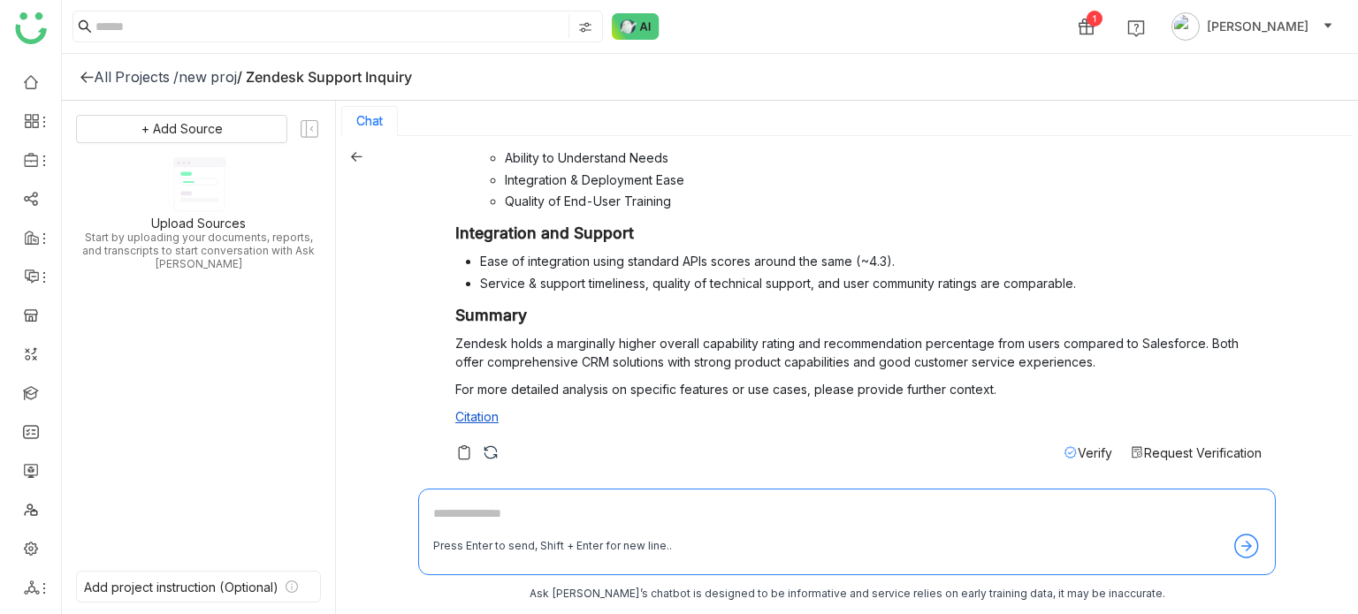
click at [1208, 451] on span "Request Verification" at bounding box center [1203, 452] width 118 height 15
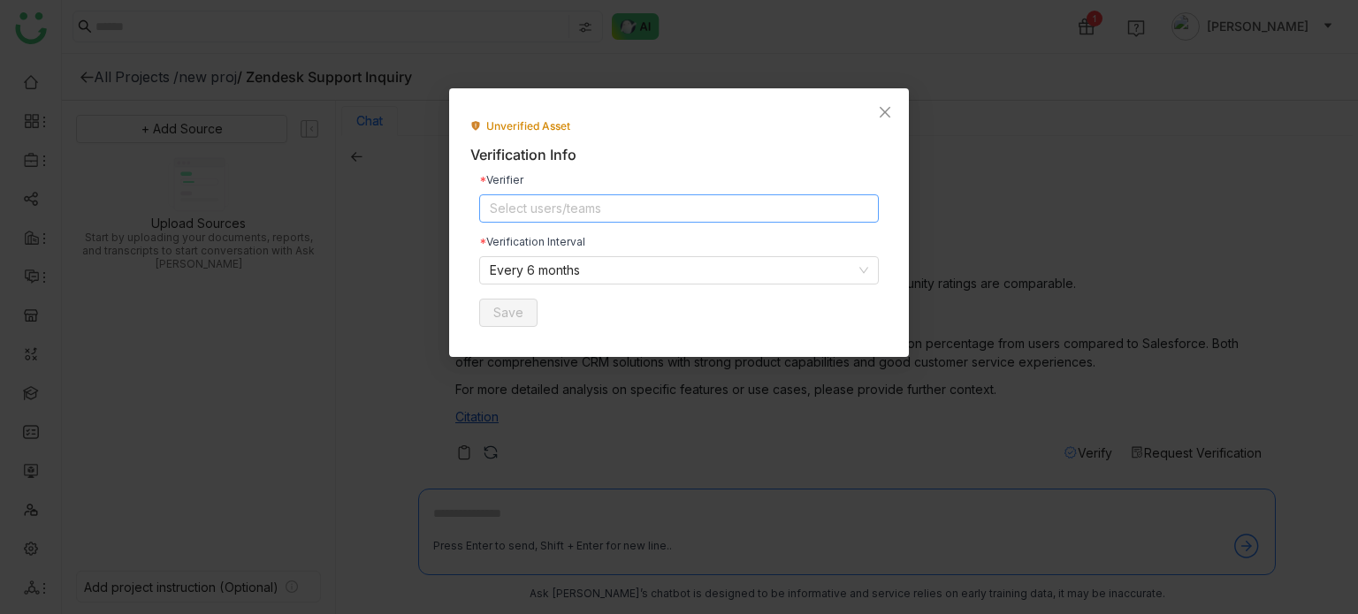
click at [647, 208] on nz-select-top-control "Select users/teams" at bounding box center [678, 208] width 399 height 28
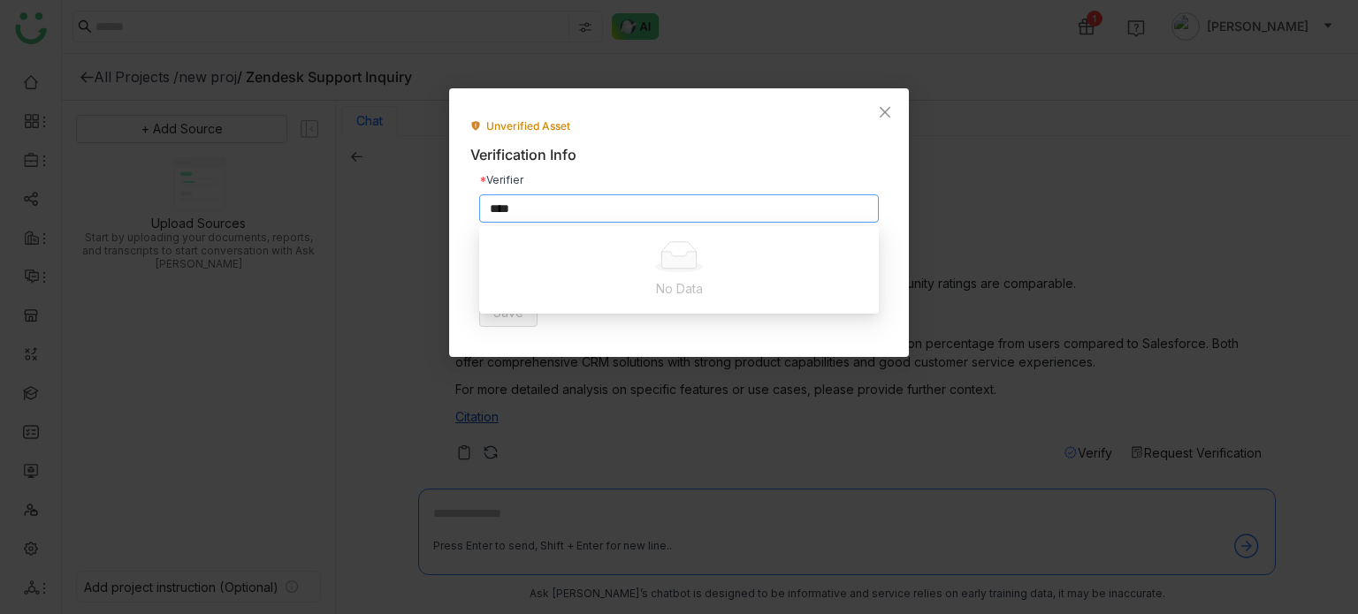
scroll to position [0, 0]
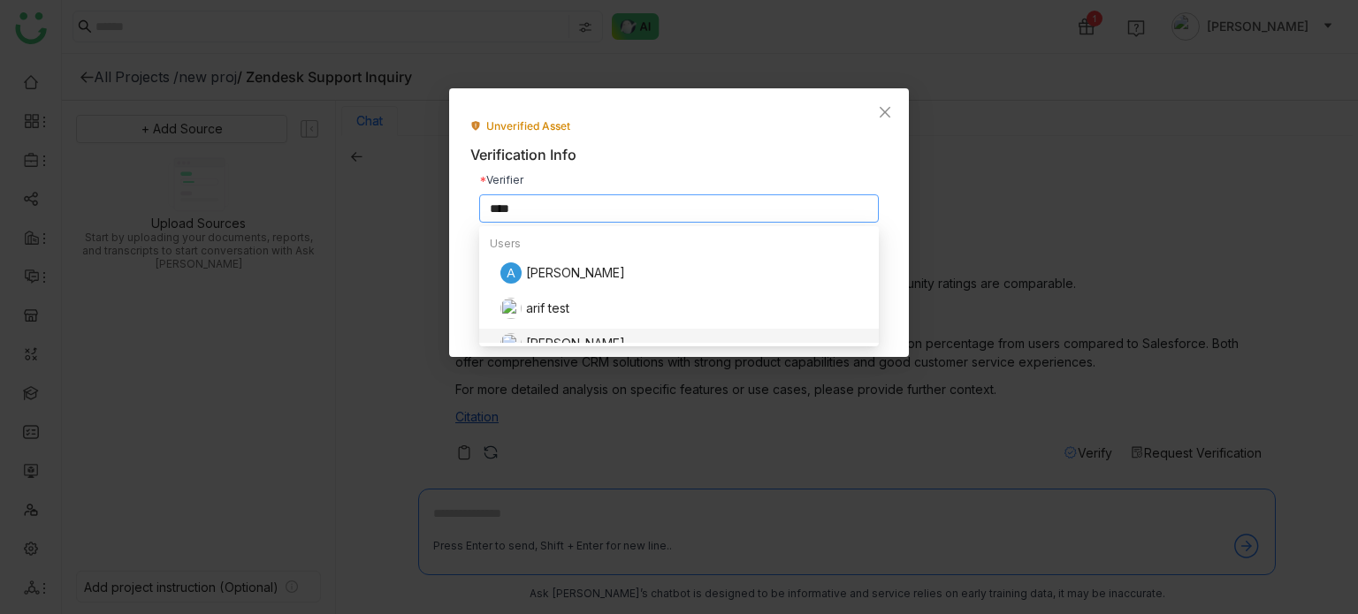
type input "****"
click at [581, 335] on div "[PERSON_NAME]" at bounding box center [684, 343] width 368 height 21
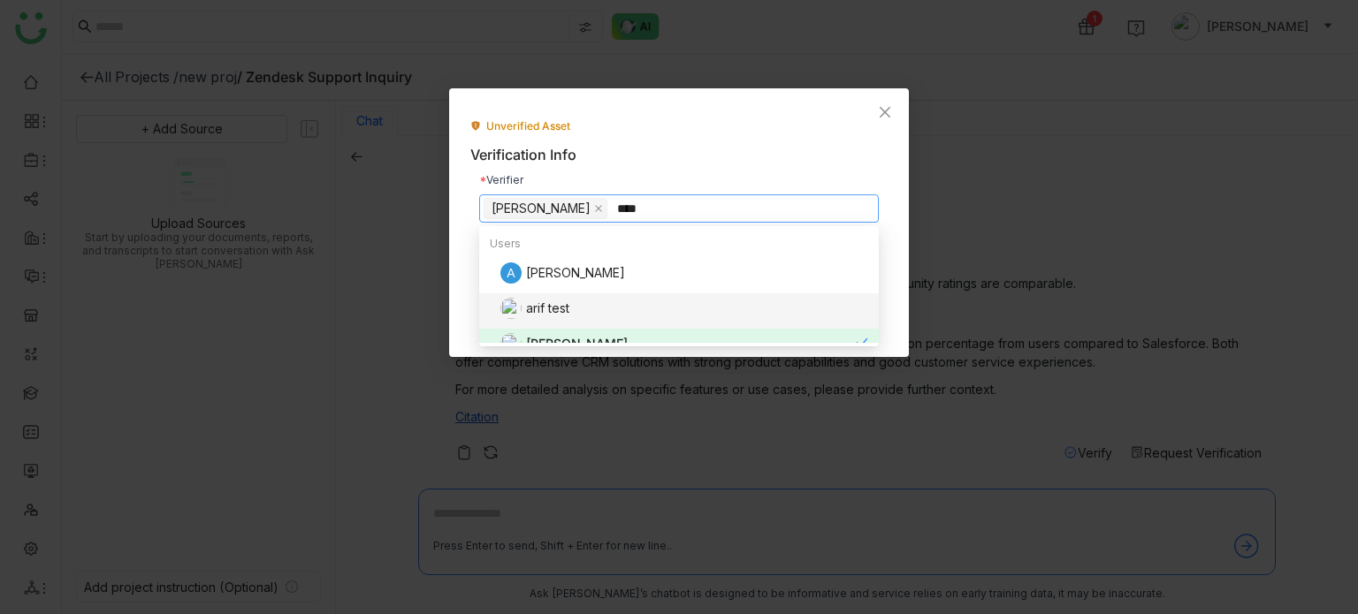
type input "****"
click at [566, 309] on div "arif test" at bounding box center [684, 308] width 368 height 21
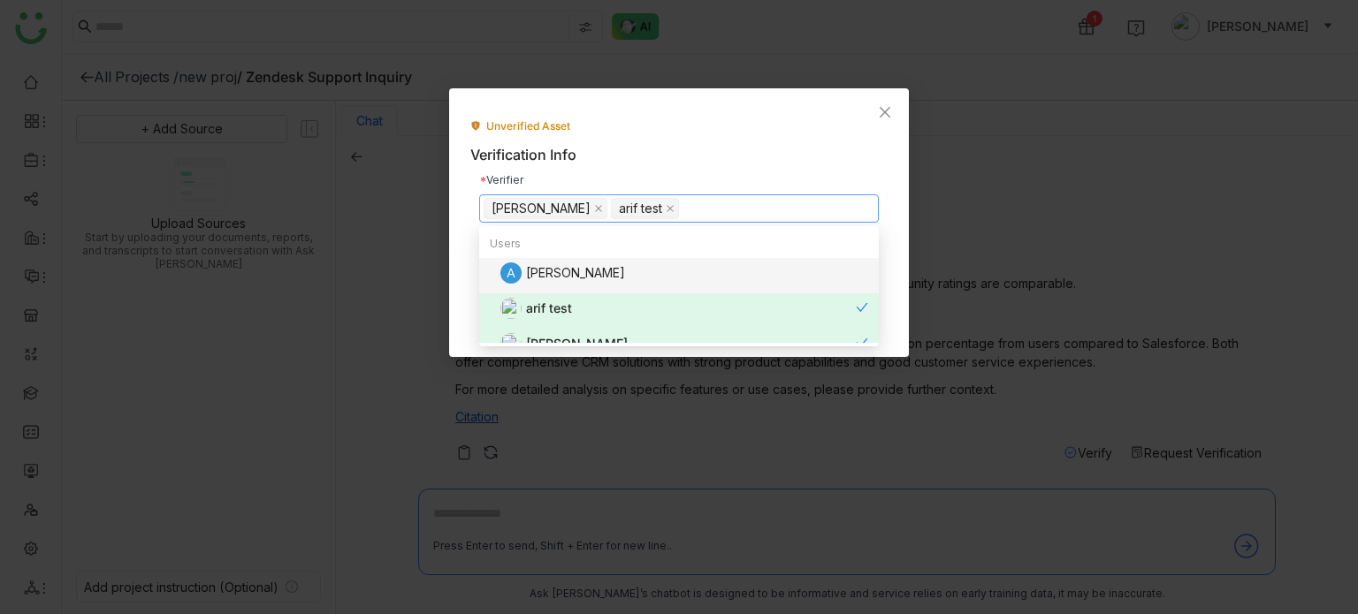
click at [666, 126] on div "Unverified Asset" at bounding box center [678, 126] width 417 height 17
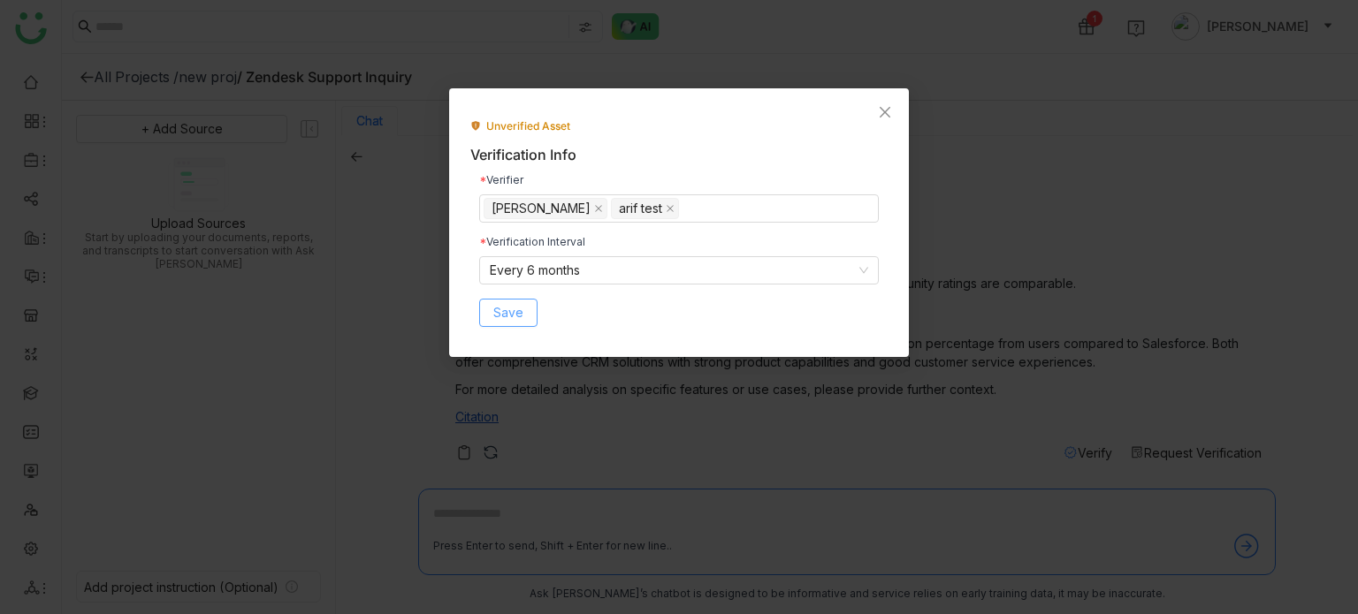
click at [514, 310] on span "Save" at bounding box center [508, 312] width 30 height 19
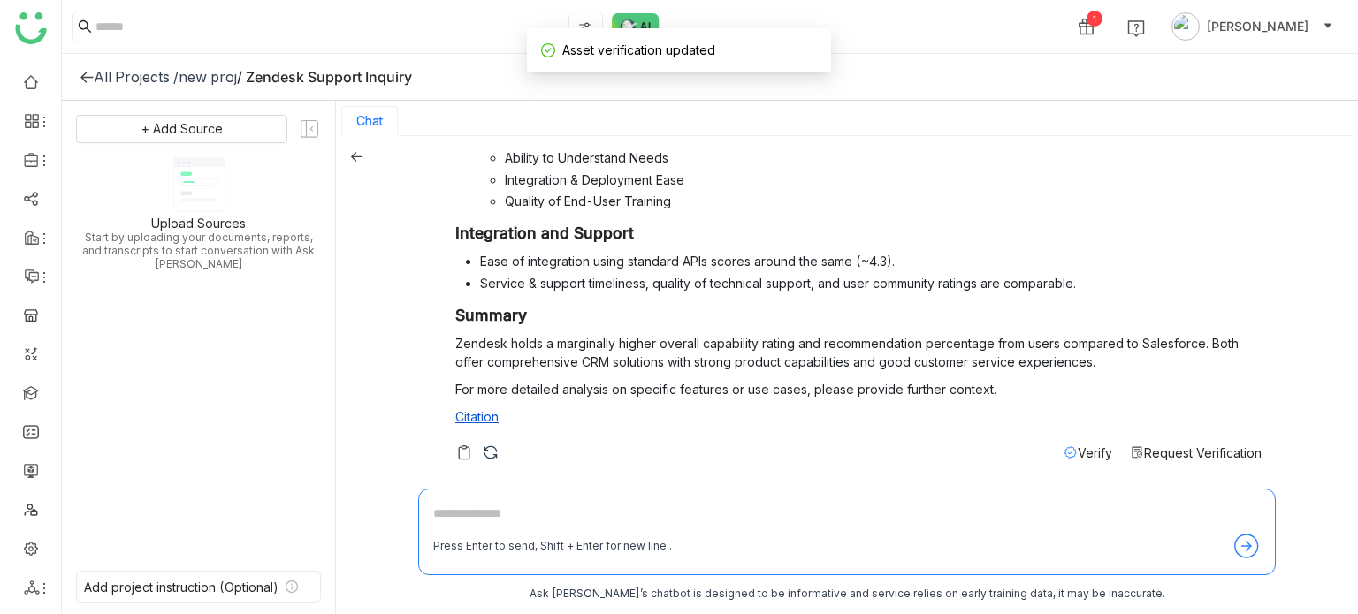
scroll to position [3, 0]
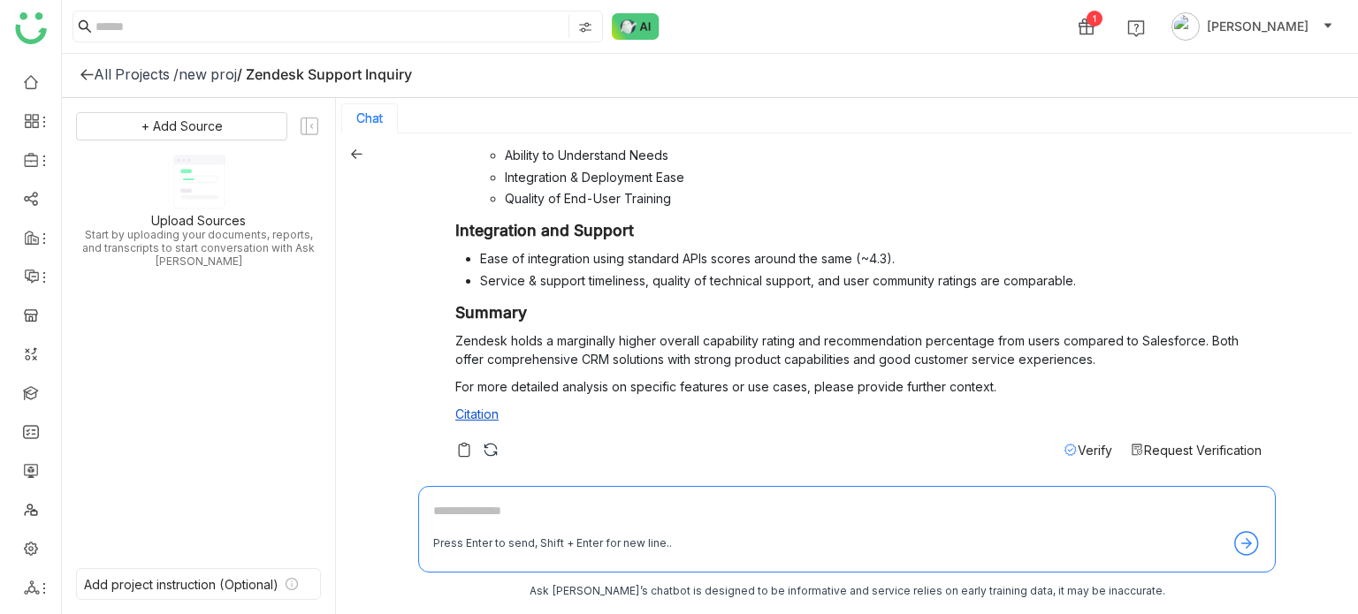
click at [1077, 445] on span "Verify" at bounding box center [1094, 450] width 34 height 15
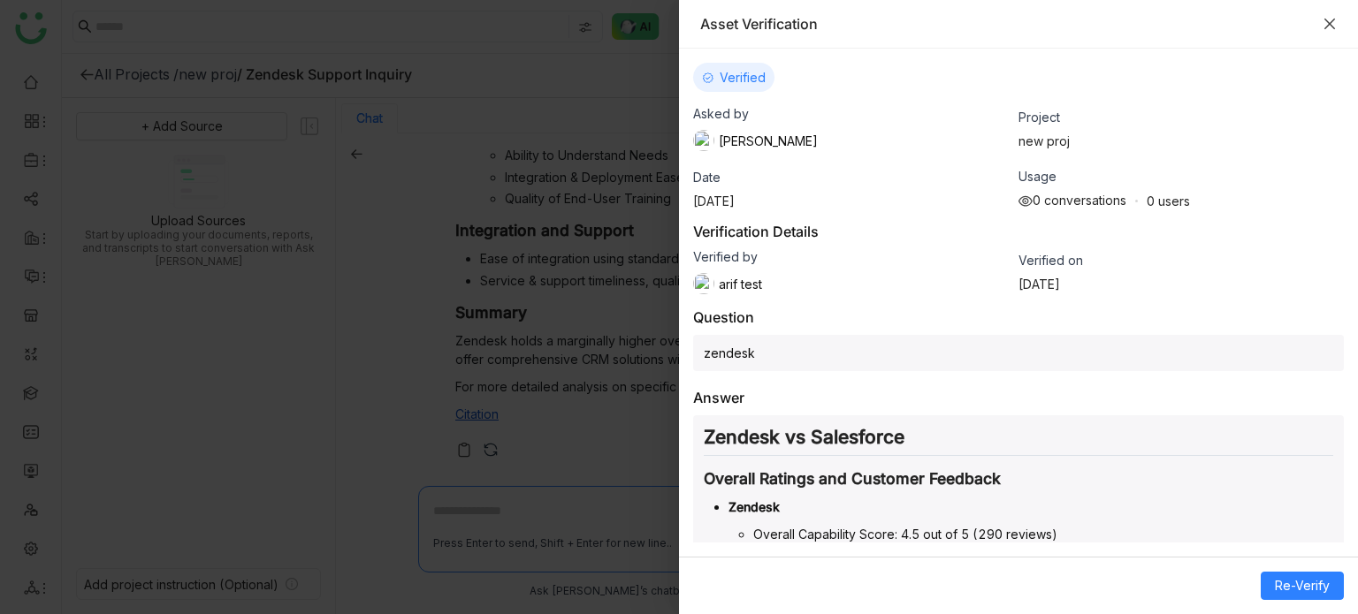
click at [1334, 27] on icon "Close" at bounding box center [1329, 24] width 14 height 14
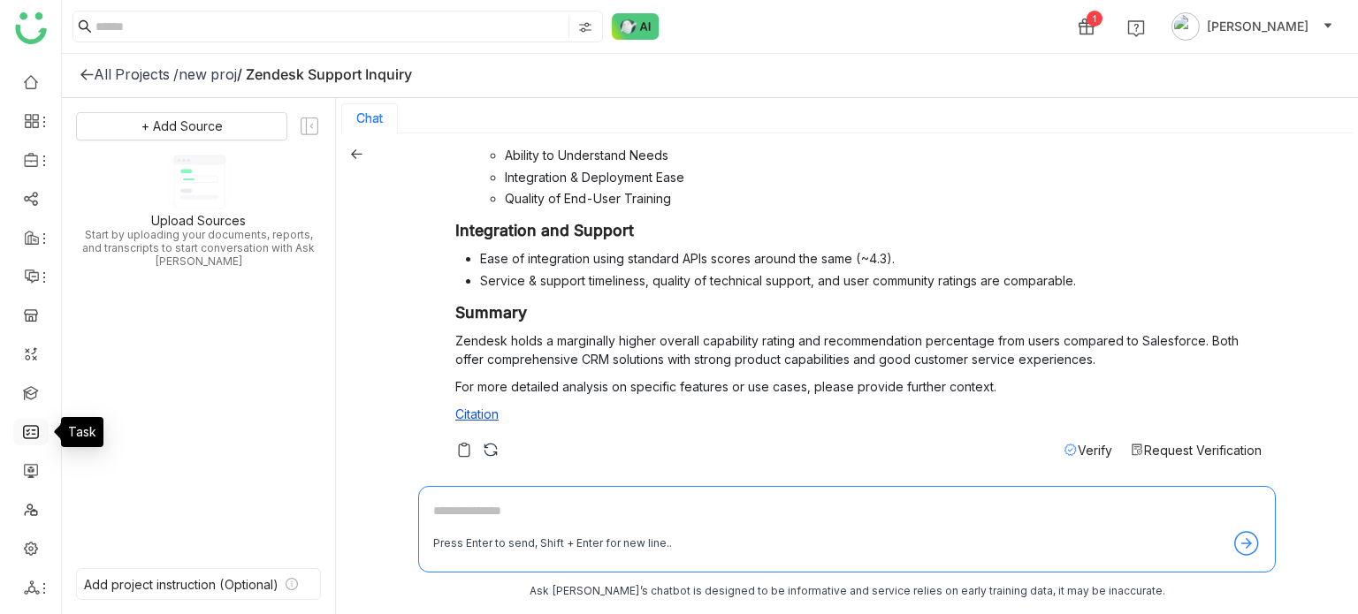
click at [39, 423] on link at bounding box center [31, 430] width 16 height 15
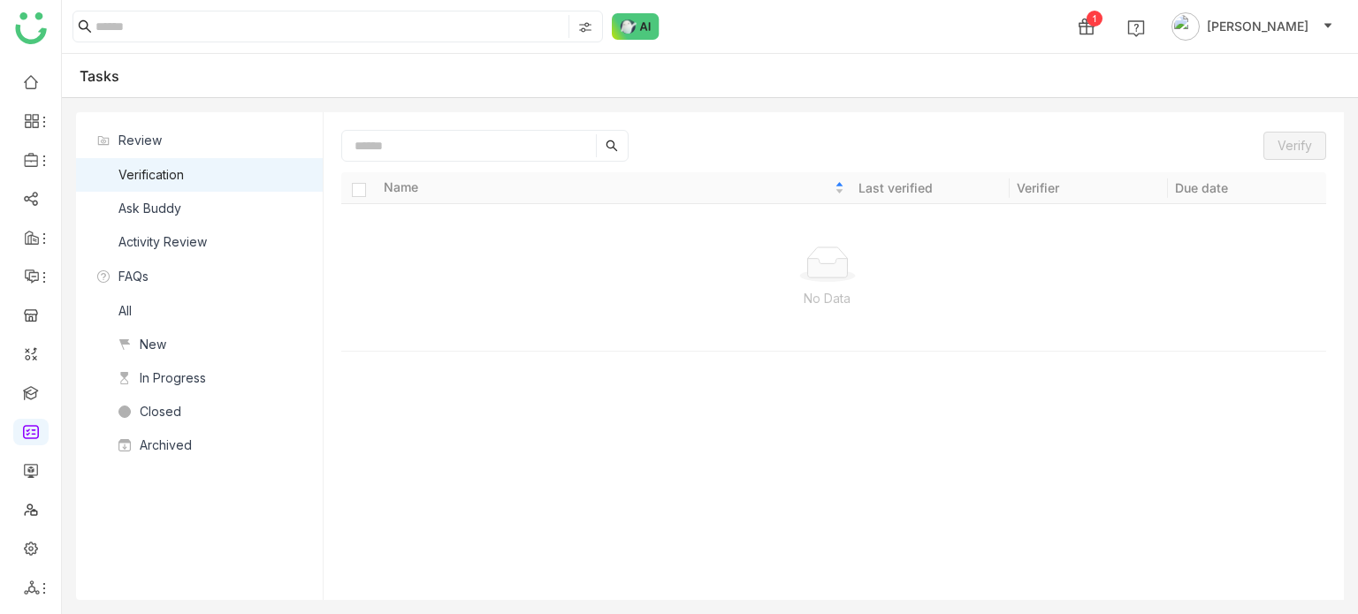
drag, startPoint x: 177, startPoint y: 221, endPoint x: 182, endPoint y: 212, distance: 10.3
click at [179, 217] on nz-list-item "Ask Buddy" at bounding box center [199, 209] width 247 height 34
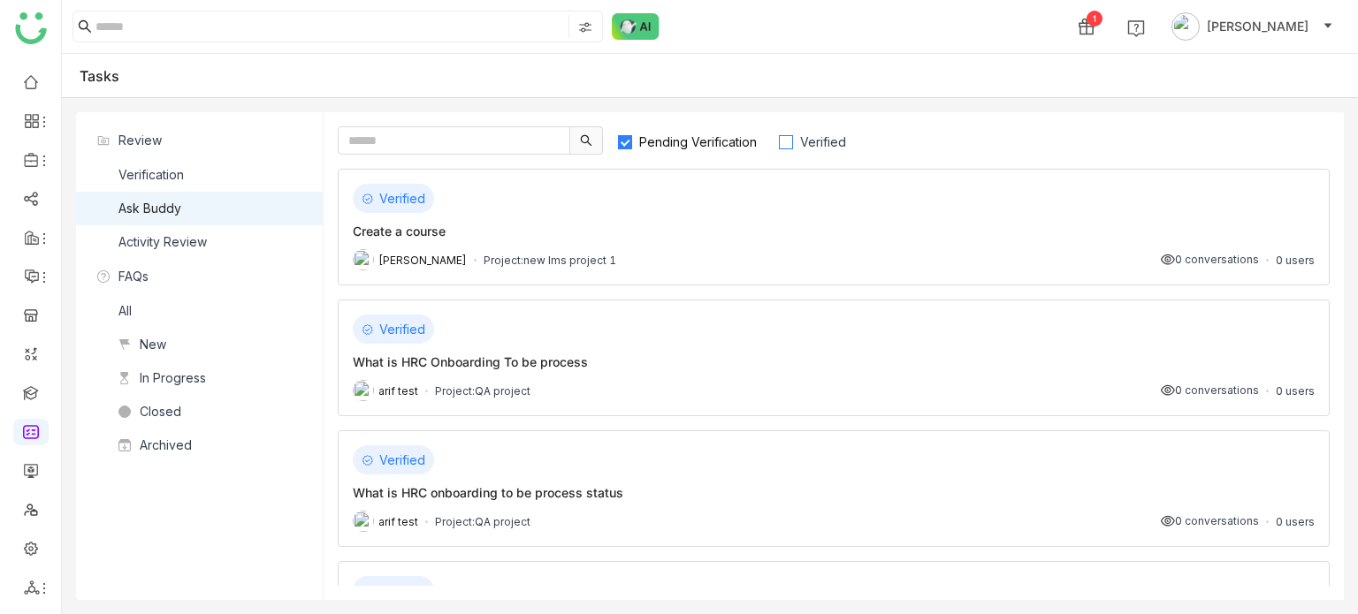
click at [810, 150] on label "Verified" at bounding box center [820, 140] width 85 height 28
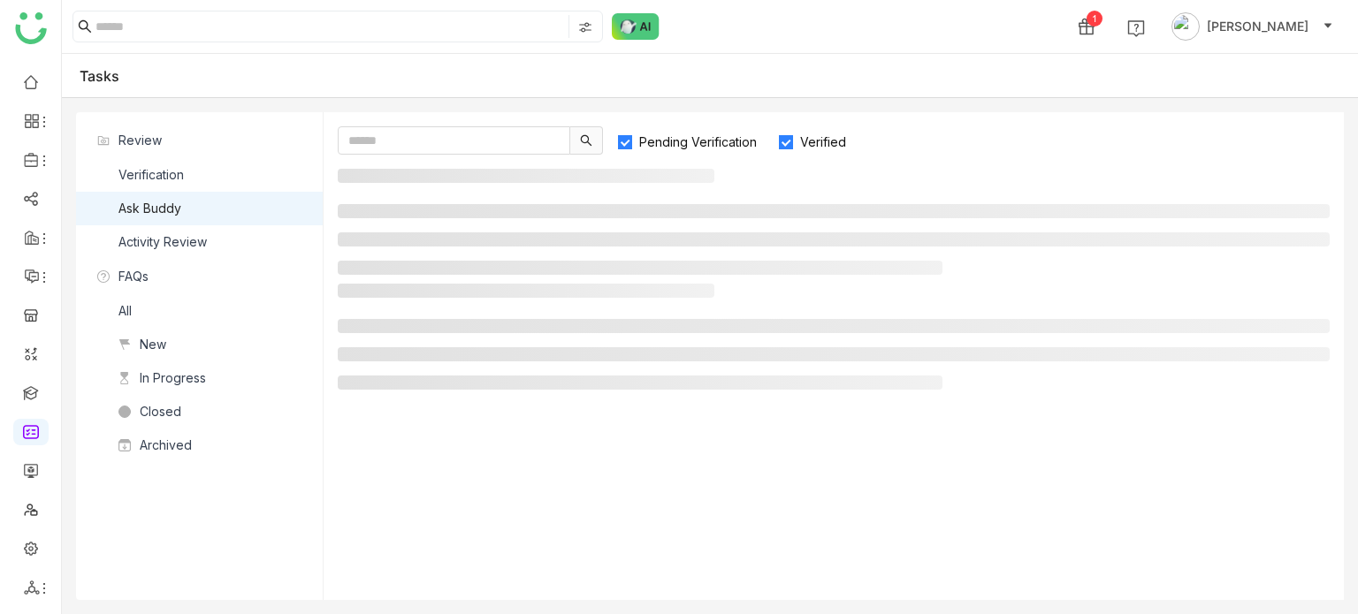
click at [661, 137] on span "Pending Verification" at bounding box center [698, 141] width 132 height 15
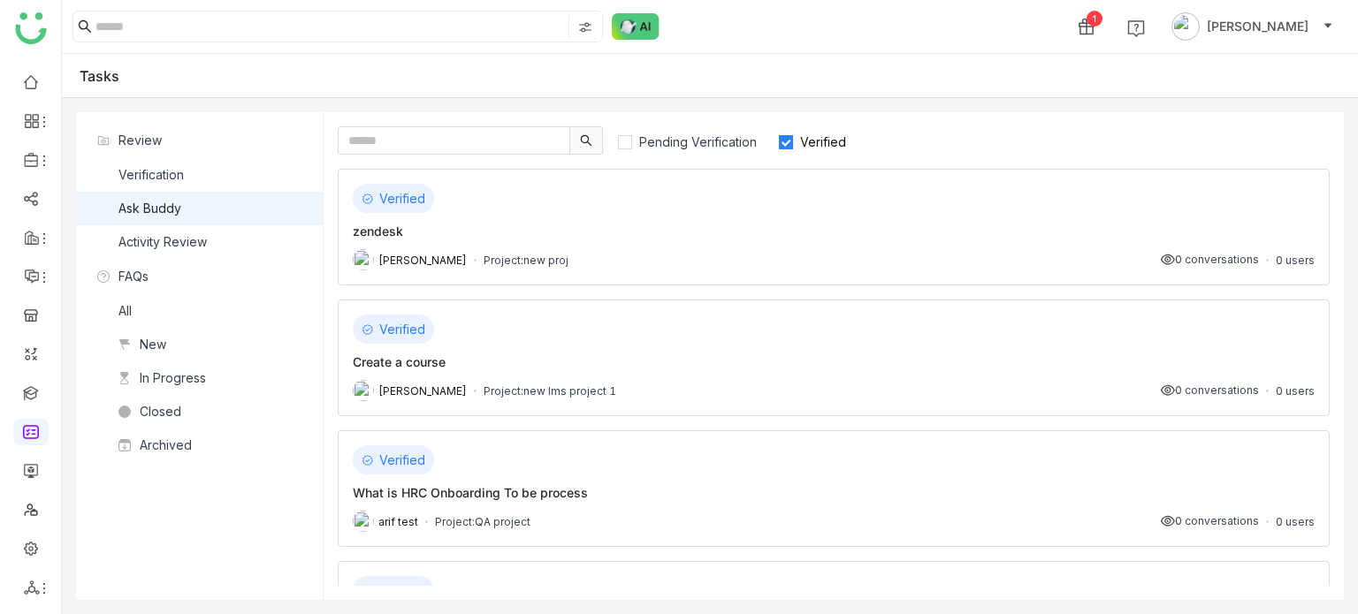
click at [502, 241] on div "Verified zendesk Arif uddin Project: new proj 0 conversations 0 users" at bounding box center [834, 227] width 992 height 117
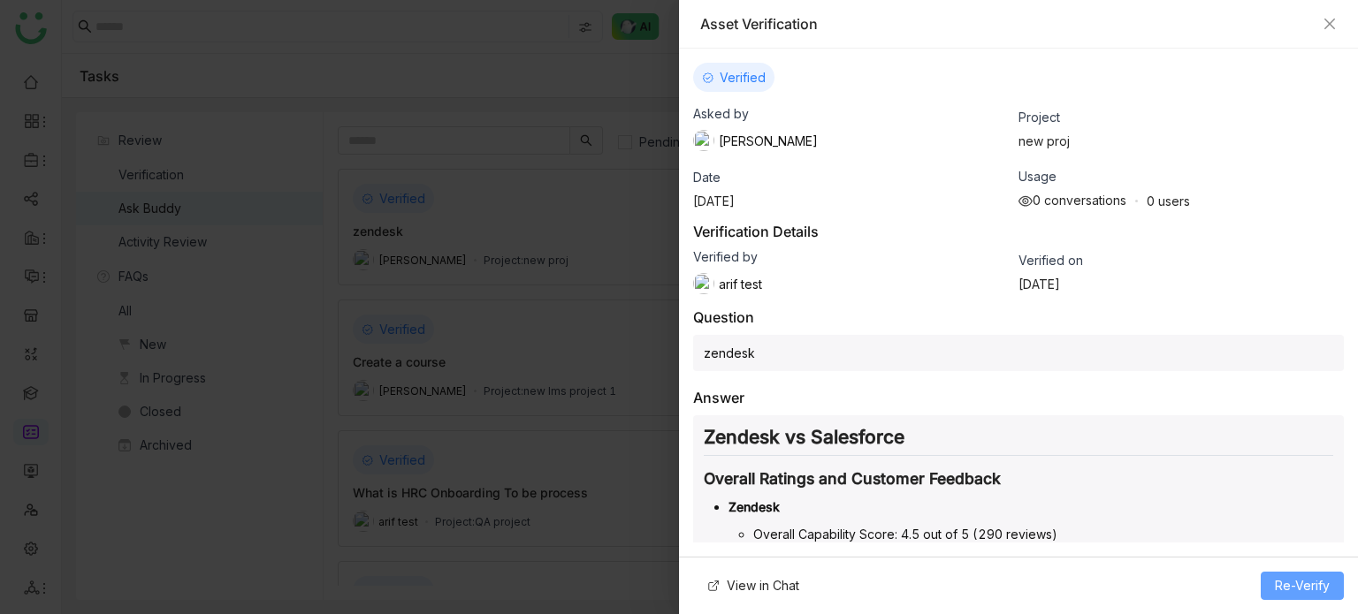
click at [1283, 590] on span "Re-Verify" at bounding box center [1301, 585] width 55 height 19
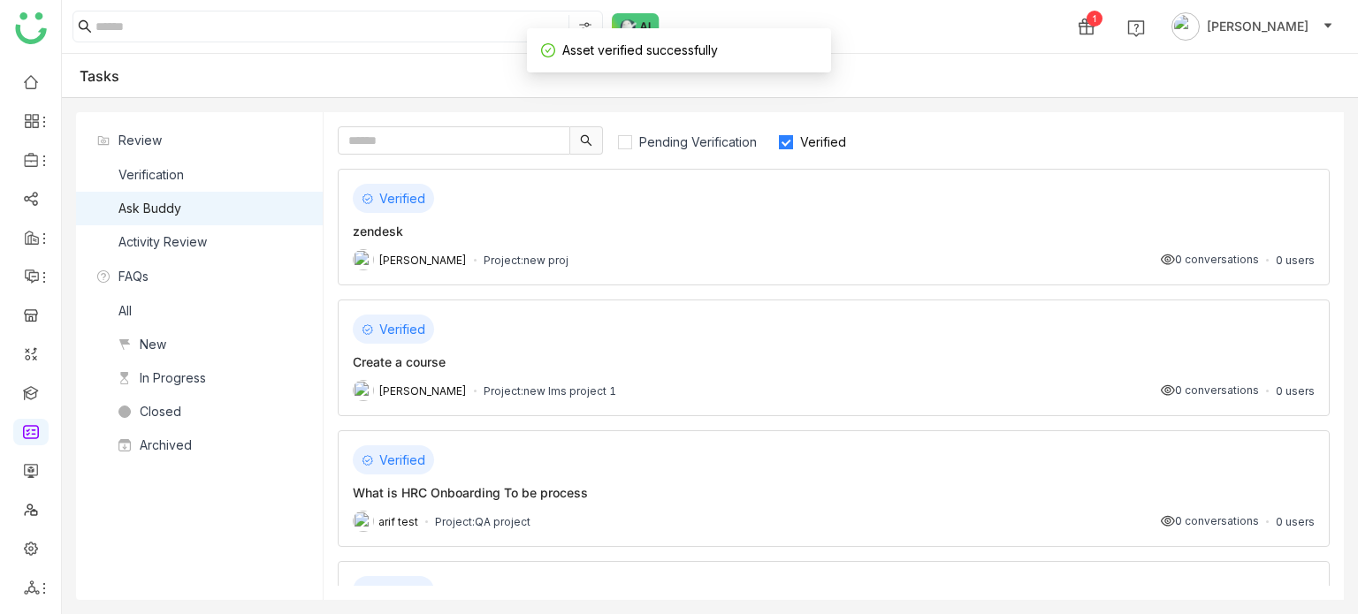
click at [654, 233] on div "zendesk" at bounding box center [834, 231] width 962 height 19
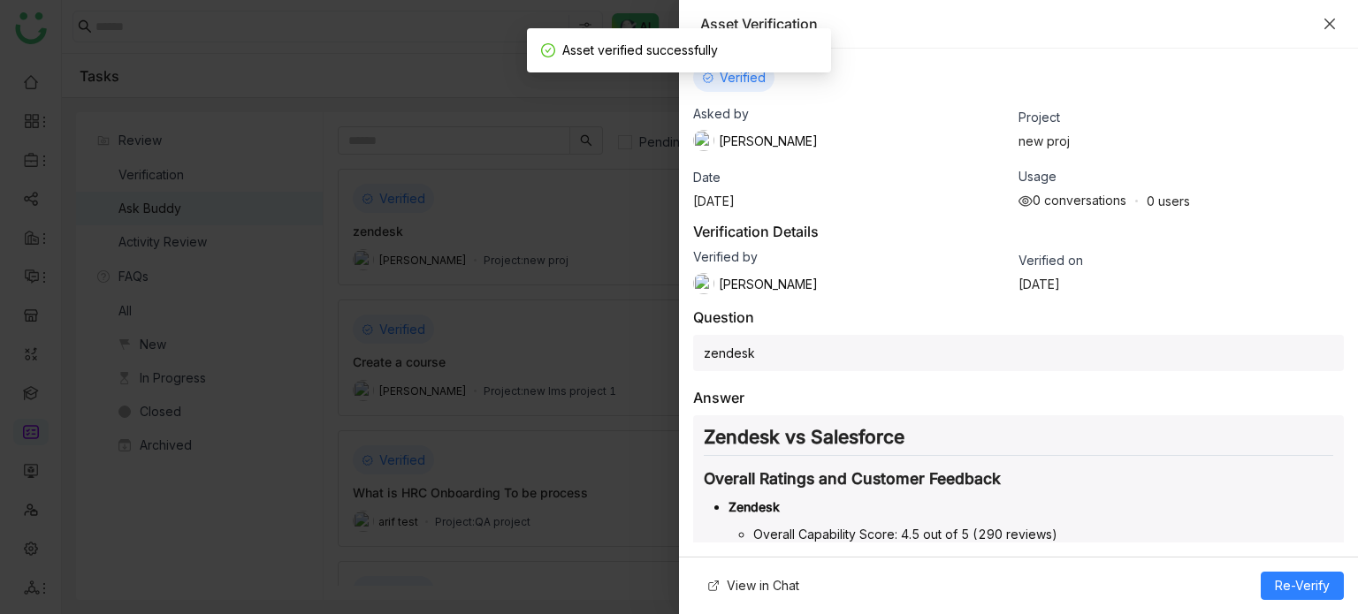
drag, startPoint x: 1335, startPoint y: 17, endPoint x: 1232, endPoint y: 30, distance: 104.3
click at [1335, 17] on icon "Close" at bounding box center [1329, 24] width 14 height 14
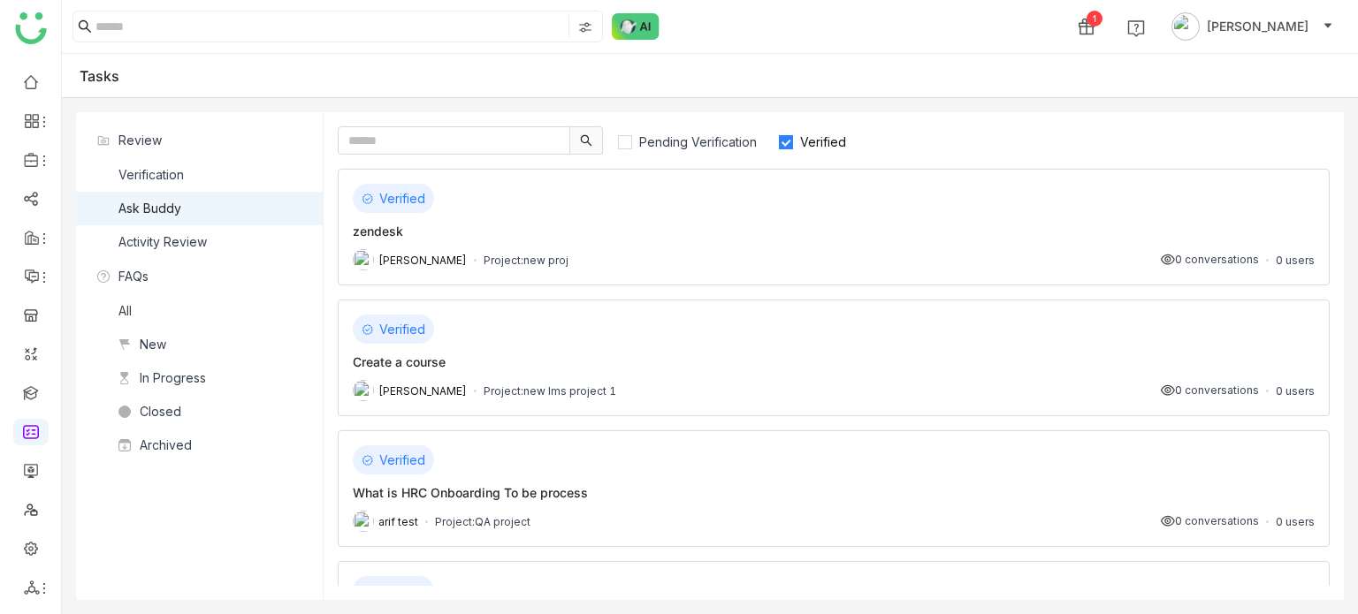
click at [638, 26] on img at bounding box center [636, 26] width 48 height 27
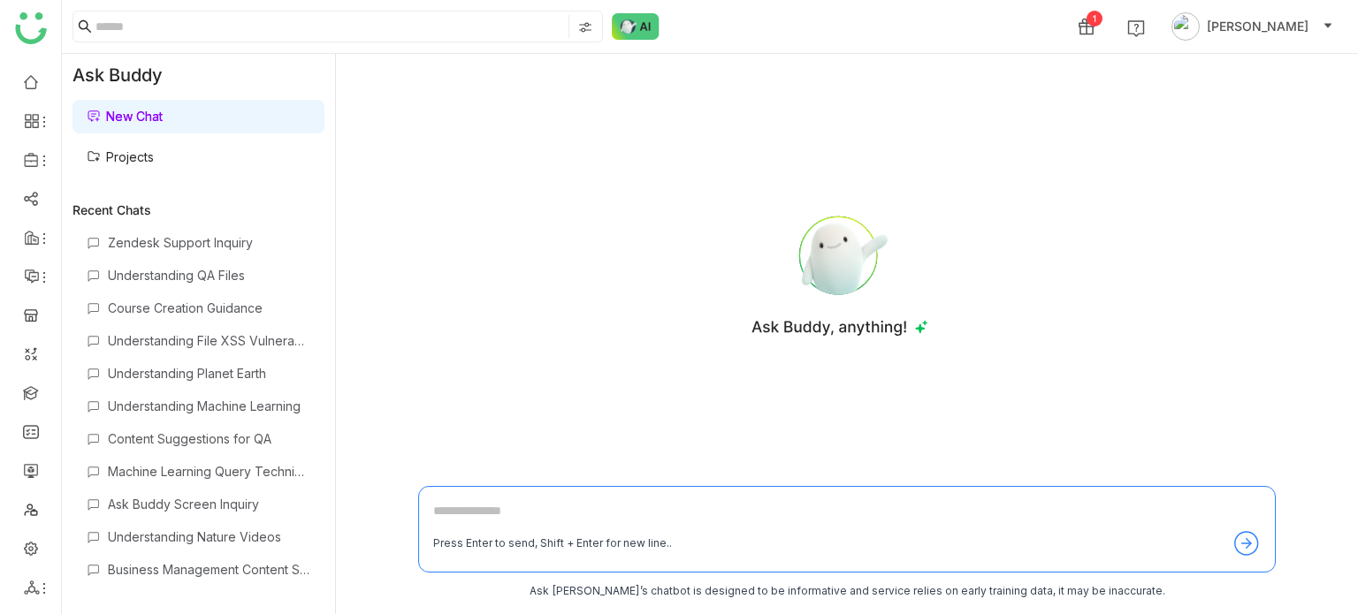
click at [154, 149] on link "Projects" at bounding box center [120, 156] width 67 height 15
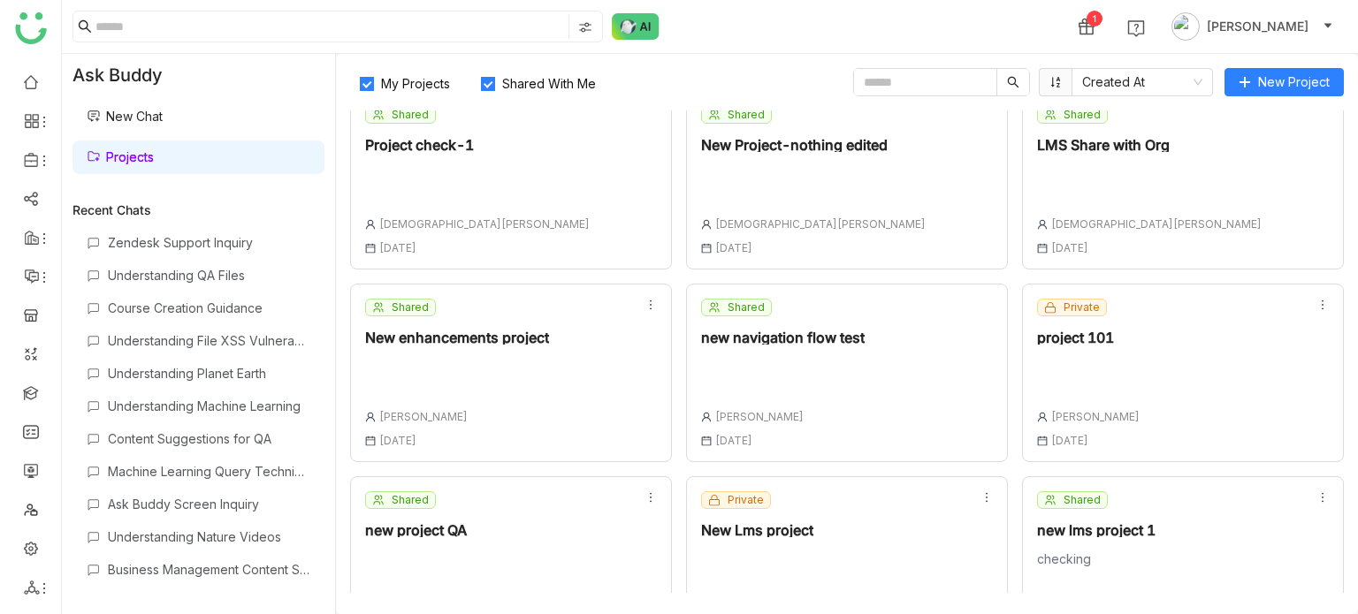
scroll to position [619, 0]
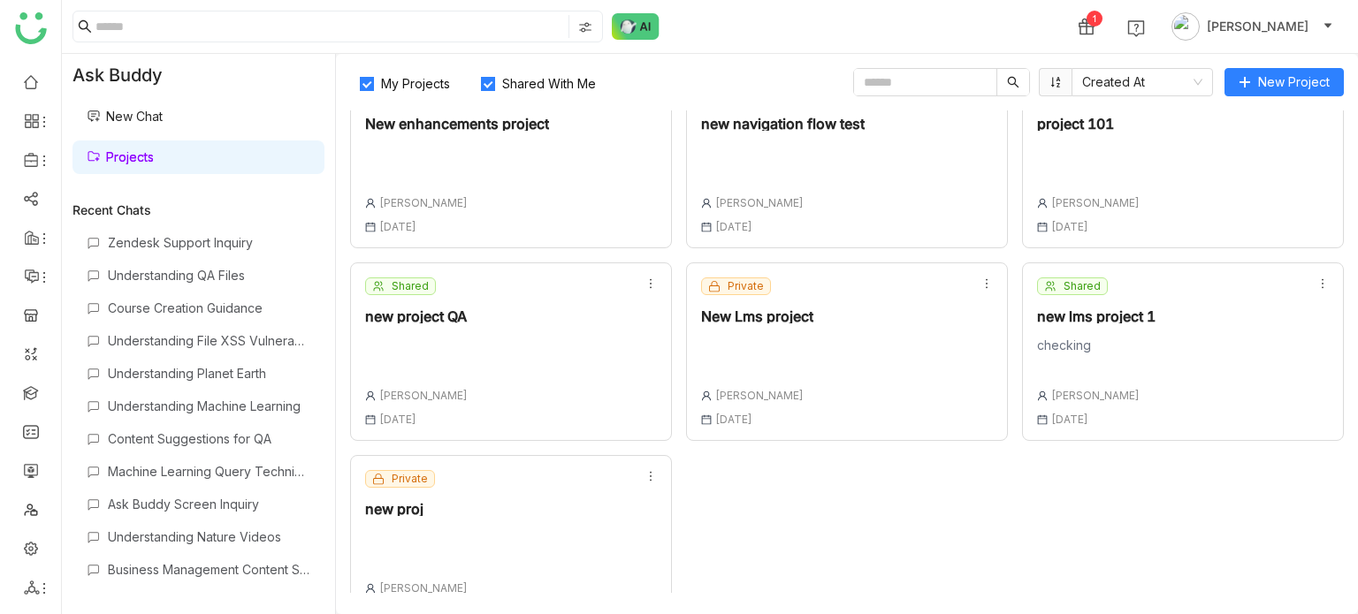
click at [481, 518] on div "Private new proj Arif uddin 18 Aug , 2025" at bounding box center [511, 544] width 322 height 179
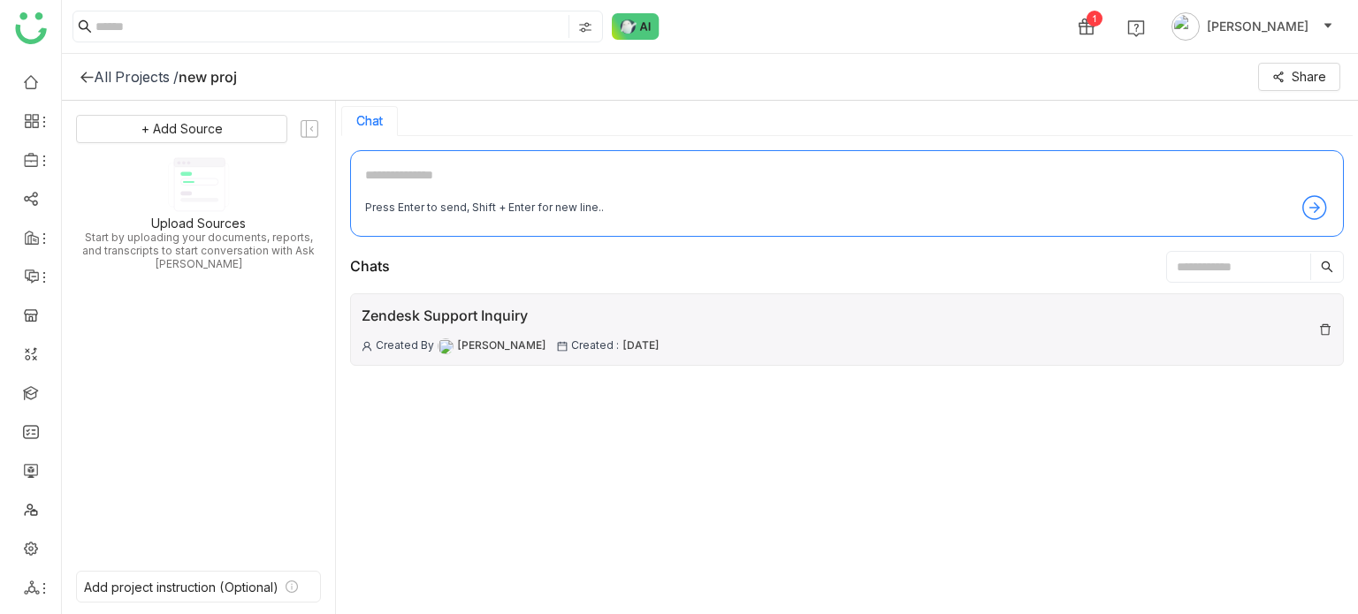
click at [517, 312] on div "Zendesk Support Inquiry" at bounding box center [510, 316] width 298 height 22
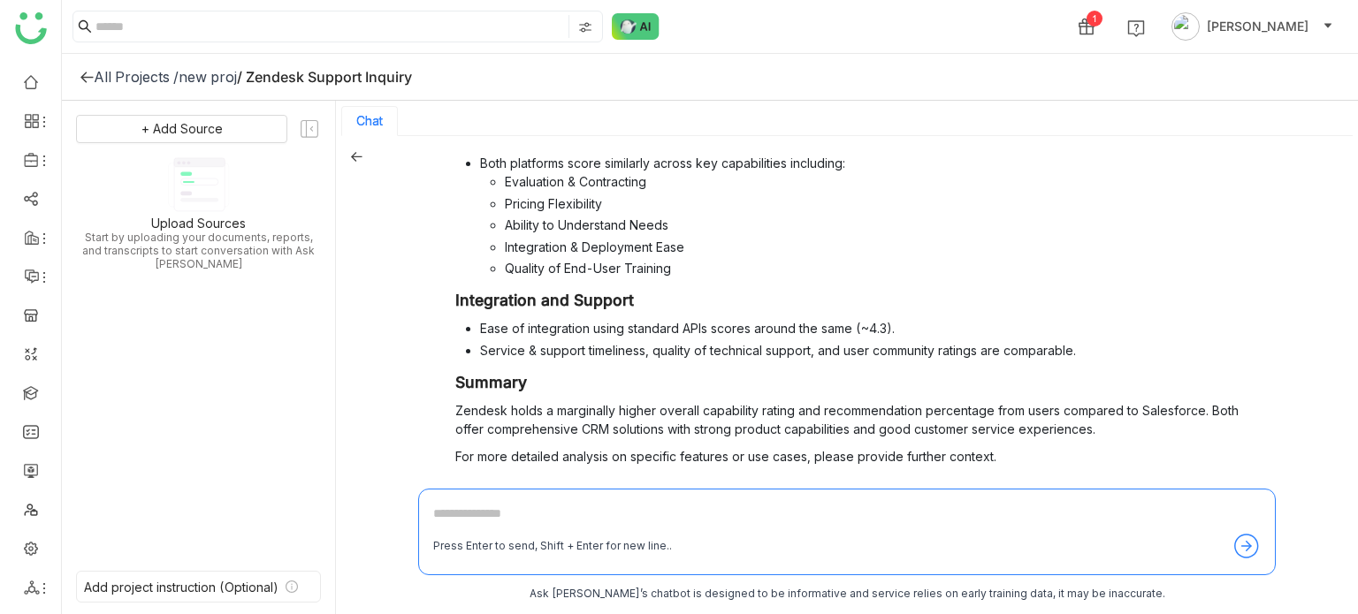
scroll to position [426, 0]
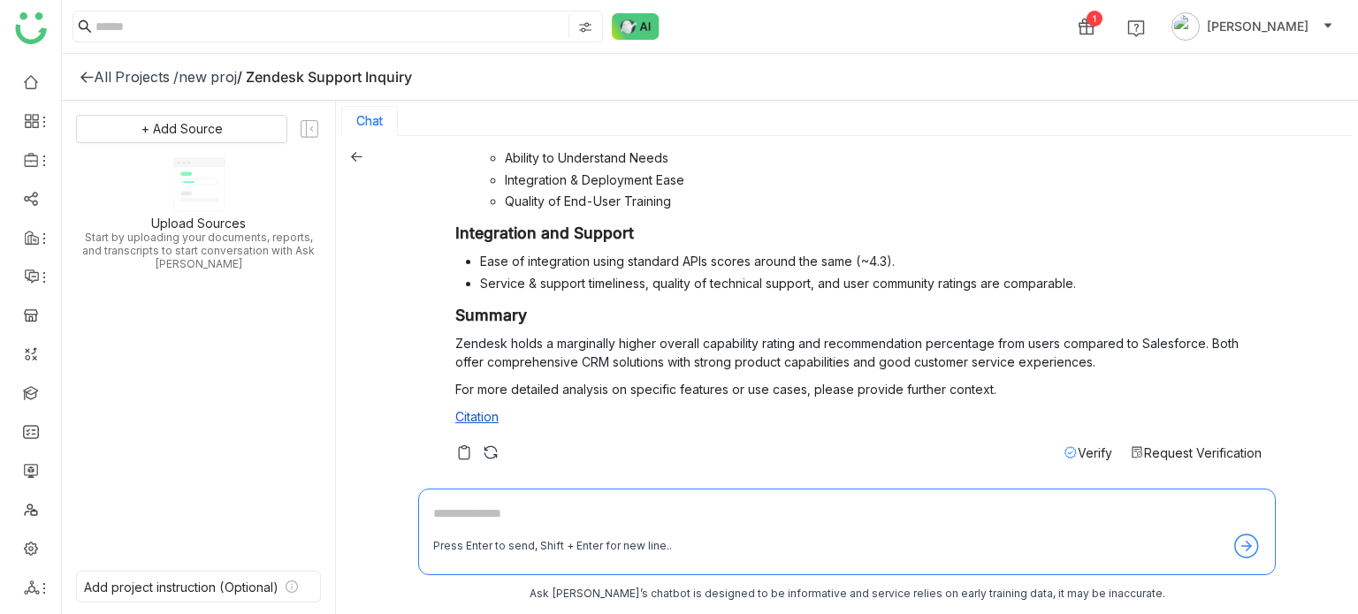
click at [1077, 452] on span "Verify" at bounding box center [1094, 452] width 34 height 15
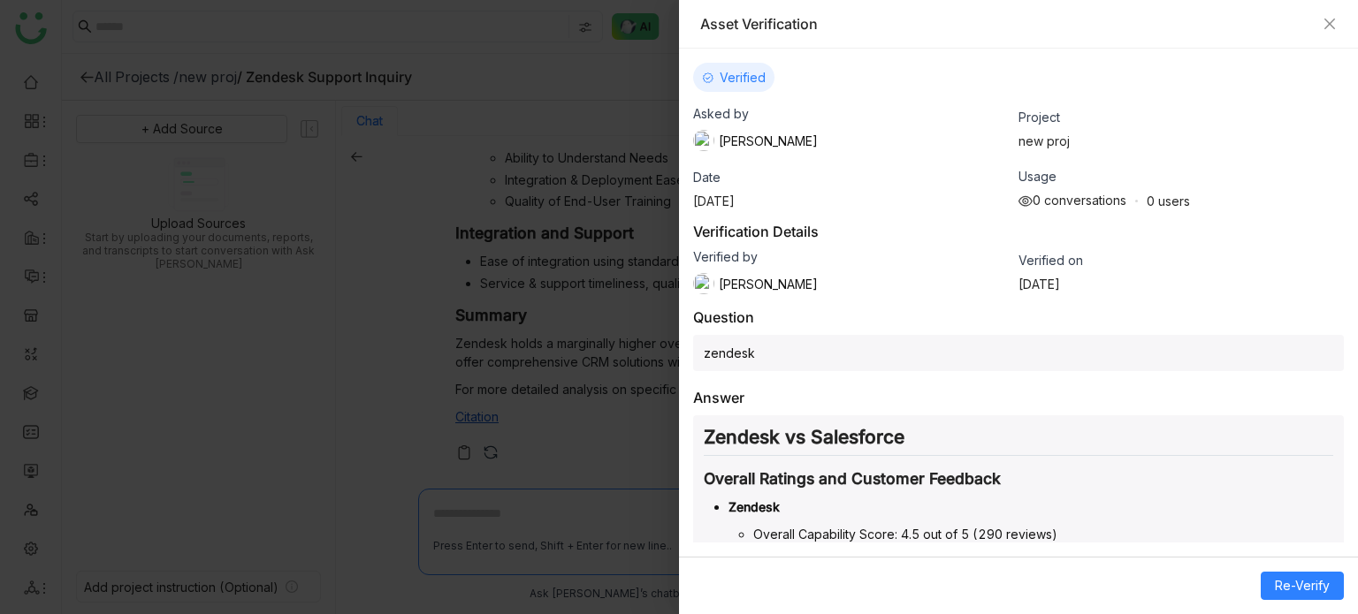
drag, startPoint x: 1211, startPoint y: 199, endPoint x: 1011, endPoint y: 201, distance: 199.8
click at [1018, 201] on div "Usage 0 conversations 0 users" at bounding box center [1180, 189] width 325 height 40
click at [1320, 19] on div "Asset Verification" at bounding box center [1018, 23] width 636 height 19
click at [1326, 20] on icon "Close" at bounding box center [1329, 24] width 11 height 11
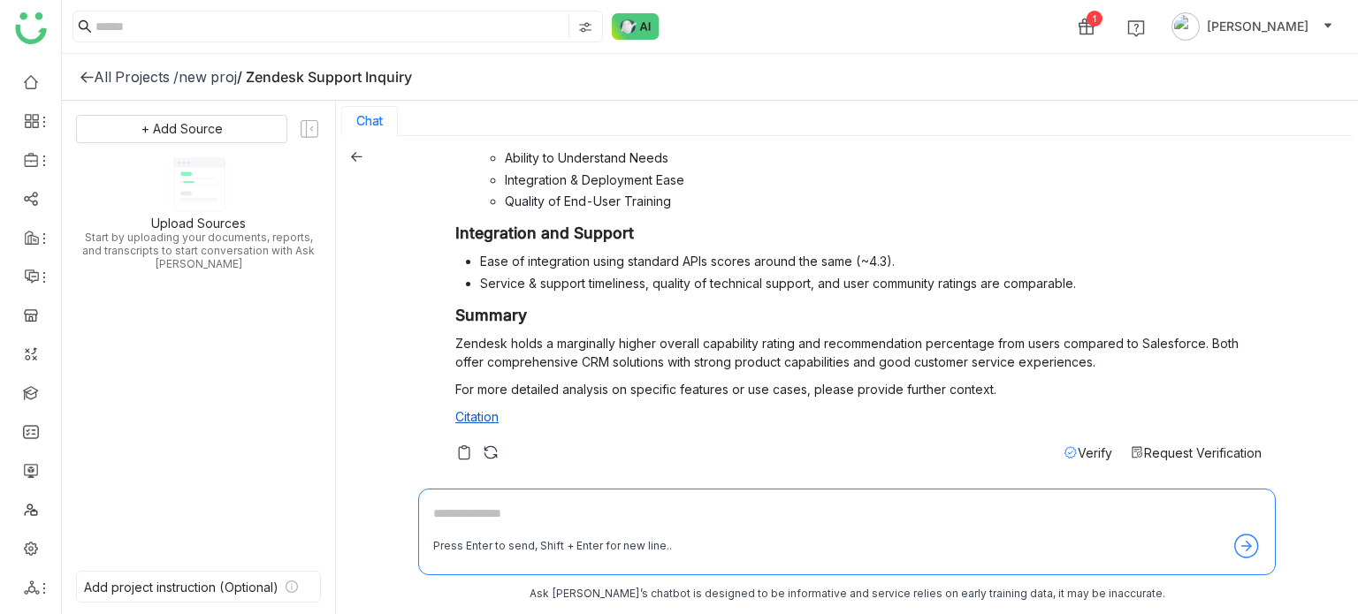
scroll to position [3, 0]
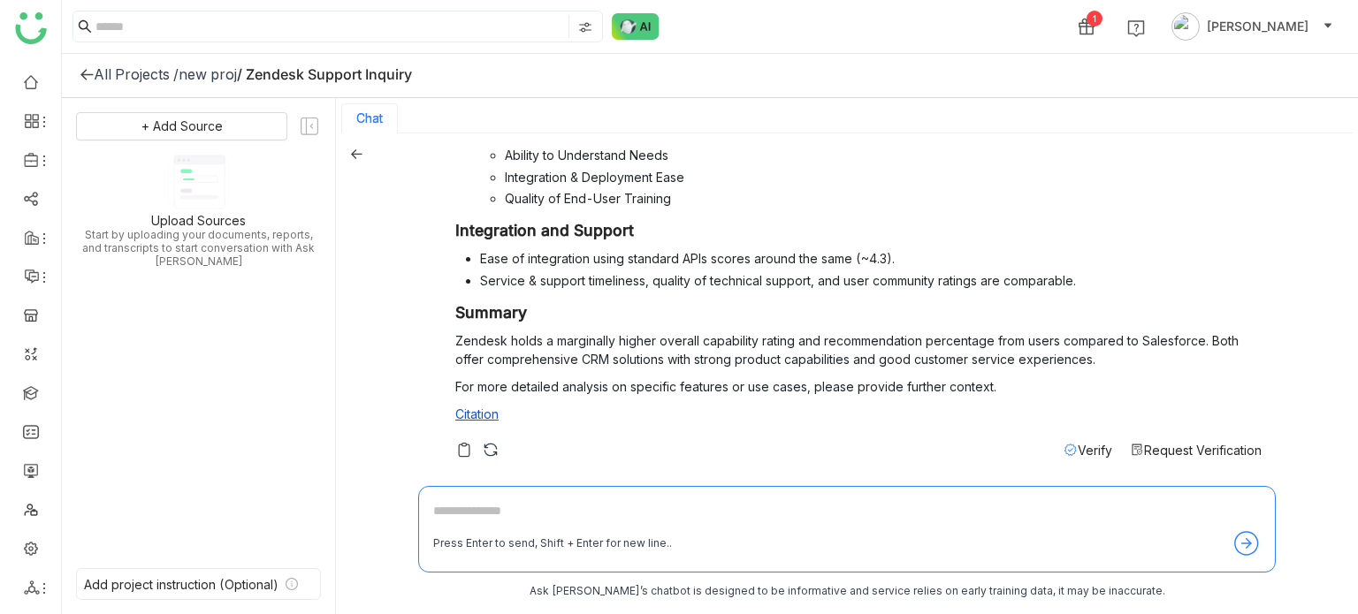
click at [817, 128] on div "Chat" at bounding box center [846, 118] width 1011 height 30
click at [87, 61] on div "All Projects / new proj / Zendesk Support Inquiry" at bounding box center [710, 74] width 1296 height 47
click at [87, 75] on icon at bounding box center [87, 74] width 14 height 14
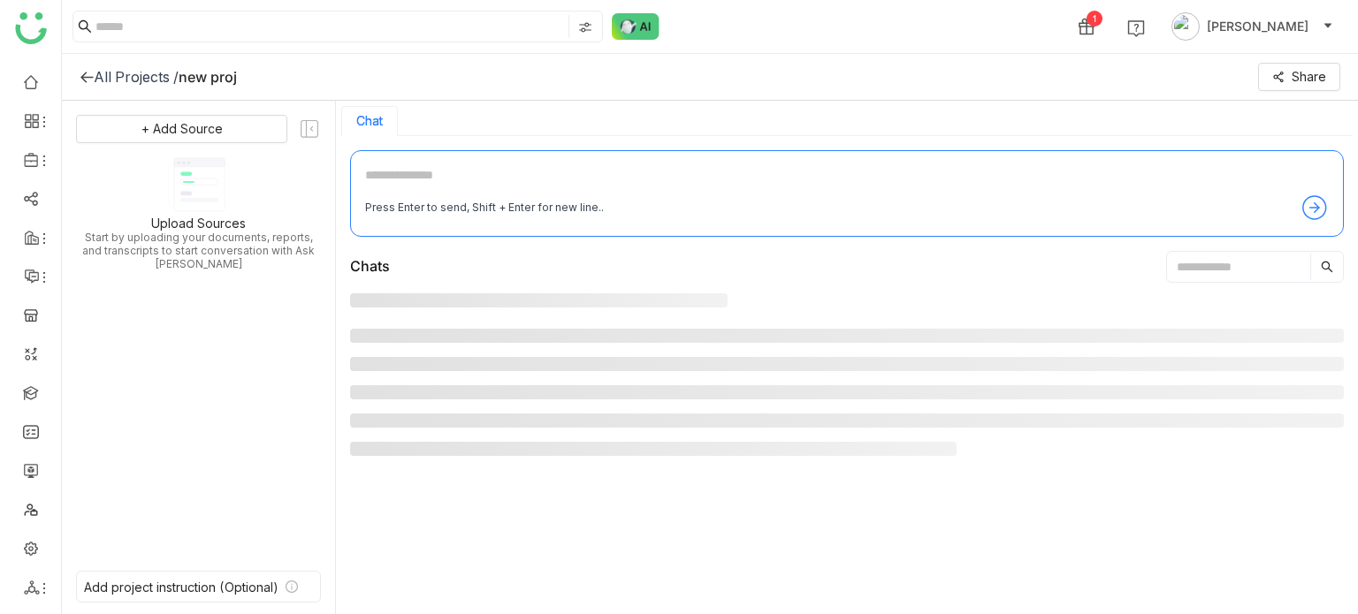
click at [87, 75] on icon at bounding box center [87, 77] width 14 height 14
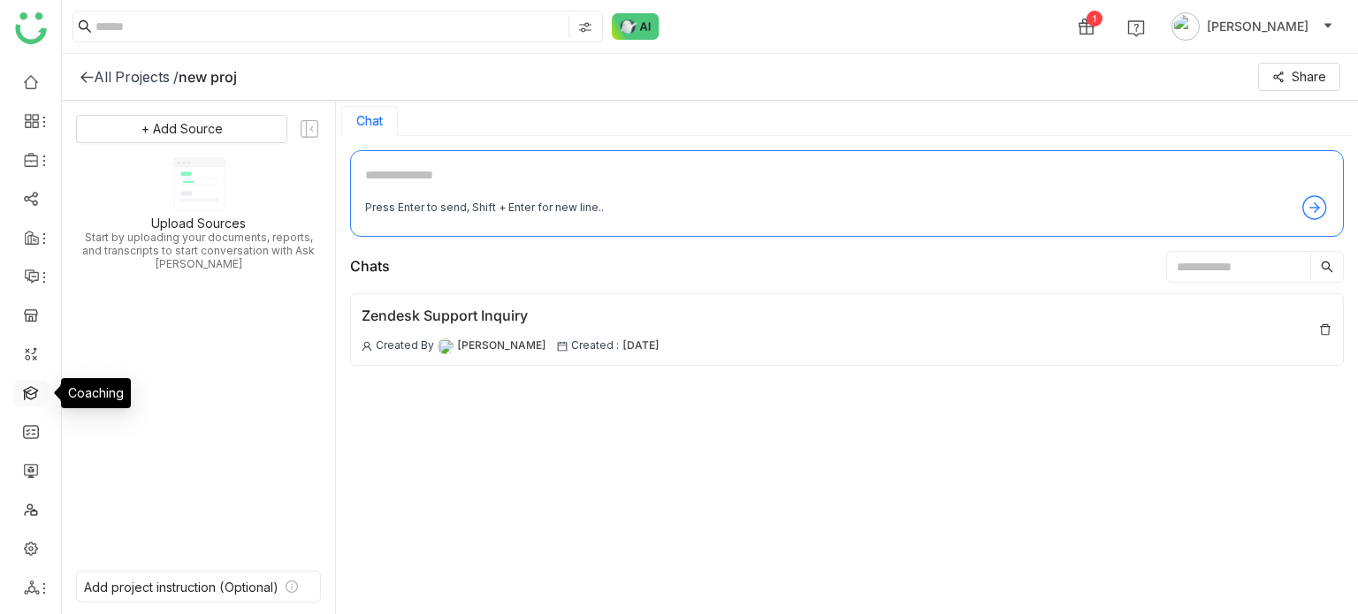
click at [28, 392] on link at bounding box center [31, 391] width 16 height 15
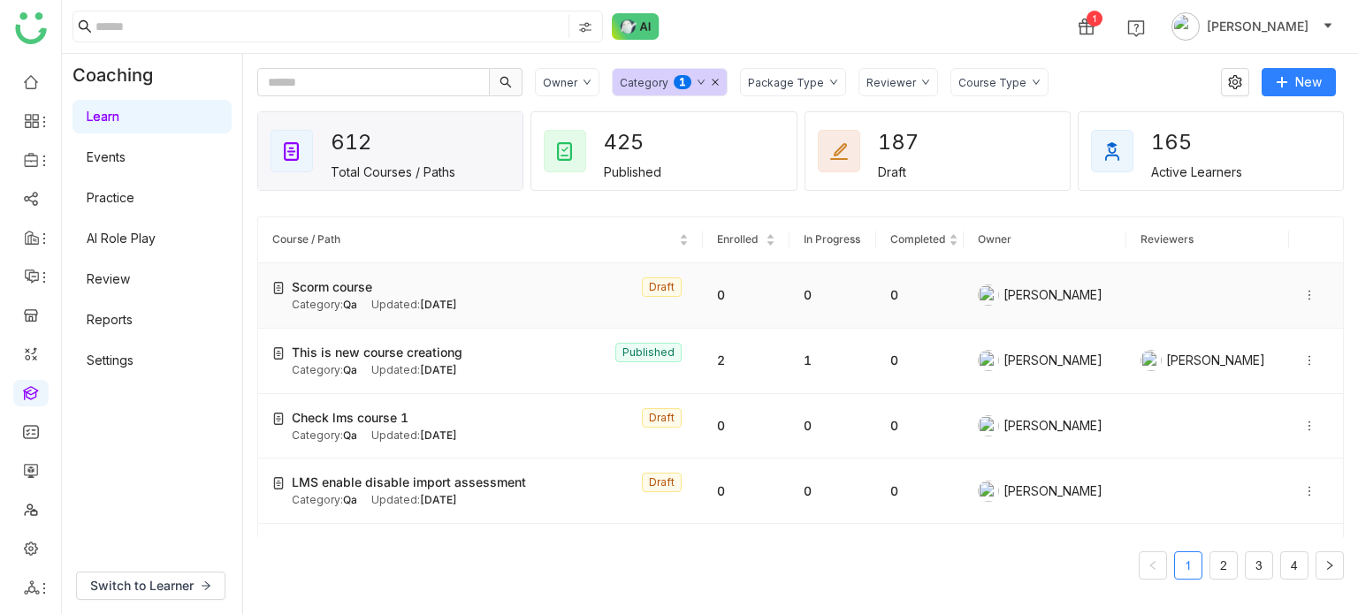
click at [1303, 296] on icon at bounding box center [1309, 295] width 12 height 12
click at [1051, 87] on div "Owner Category 0 1 2 3 4 5 6 7 8 9 Package Type Reviewer Course Type" at bounding box center [871, 82] width 673 height 28
click at [1092, 62] on div "Owner Category 0 1 2 3 4 5 6 7 8 9 Package Type Reviewer Course Type New 612 To…" at bounding box center [800, 334] width 1115 height 560
click at [1303, 293] on icon at bounding box center [1309, 295] width 12 height 12
click at [1273, 308] on li "Clone" at bounding box center [1245, 312] width 87 height 34
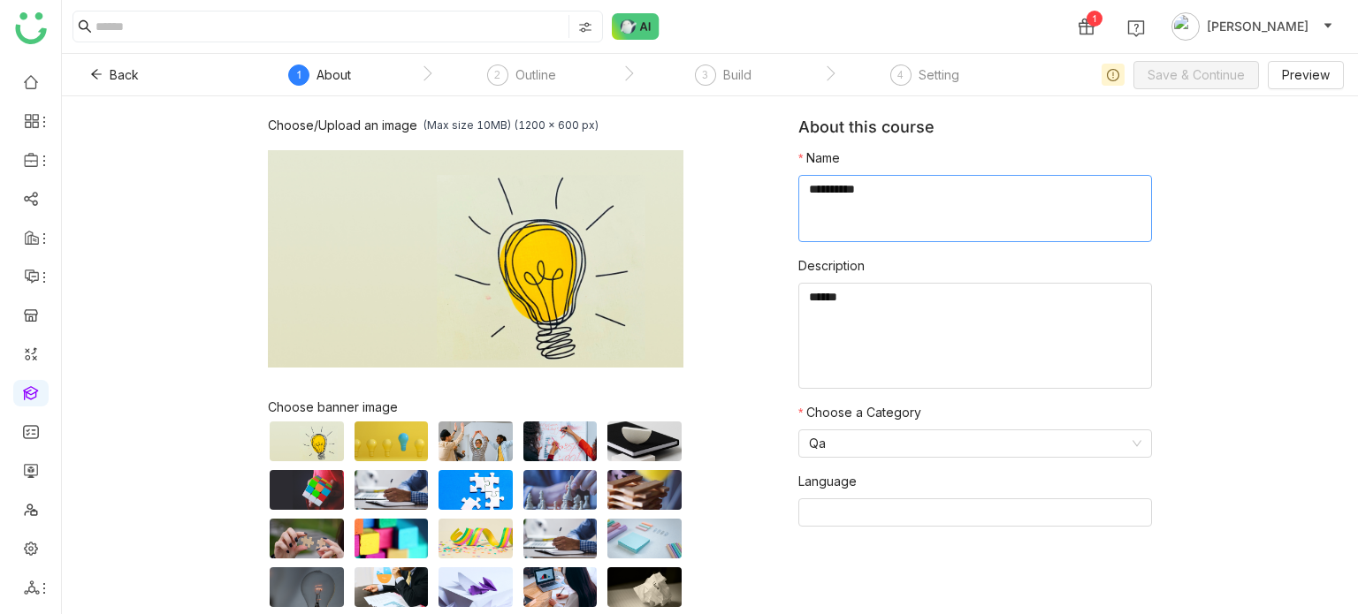
click at [909, 175] on textarea at bounding box center [975, 208] width 354 height 67
type textarea "******"
click at [85, 78] on button "Back" at bounding box center [114, 75] width 77 height 28
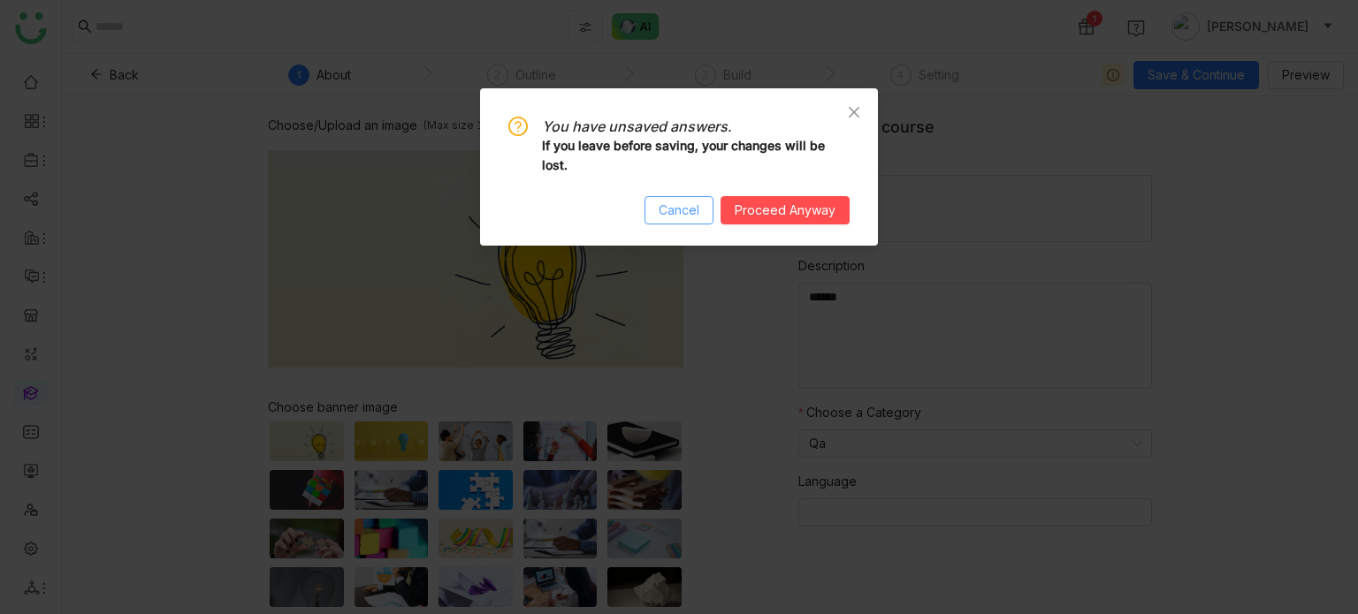
click at [691, 212] on span "Cancel" at bounding box center [678, 210] width 41 height 19
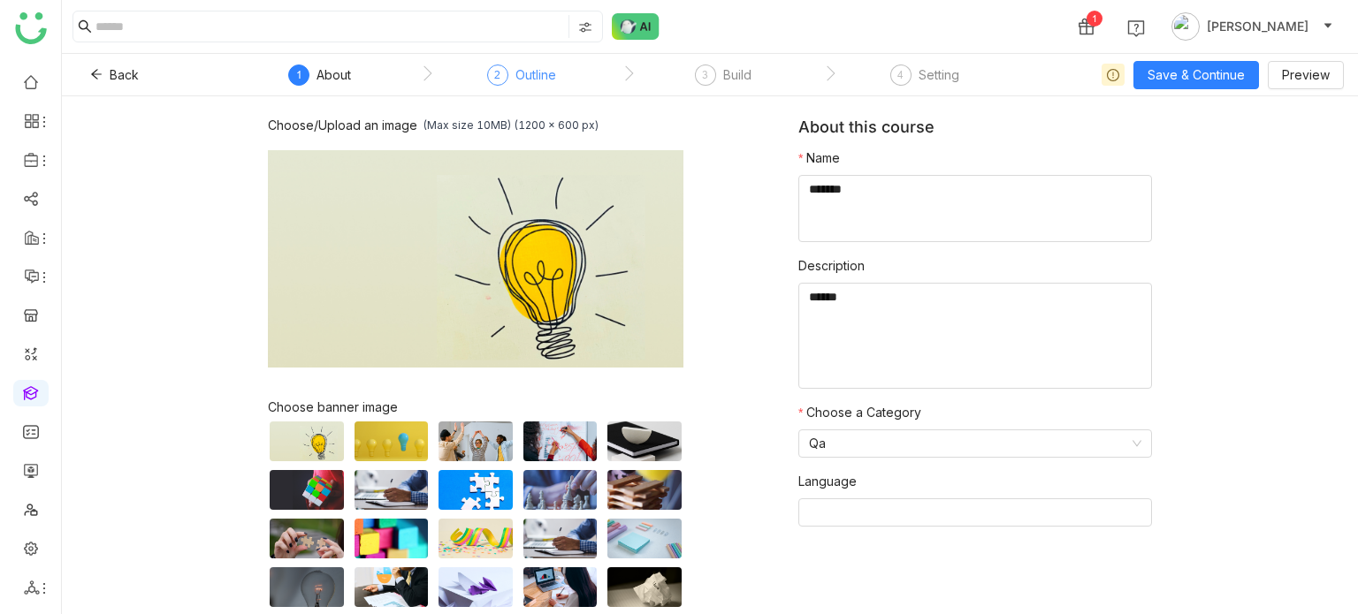
click at [546, 73] on div "Outline" at bounding box center [535, 75] width 41 height 21
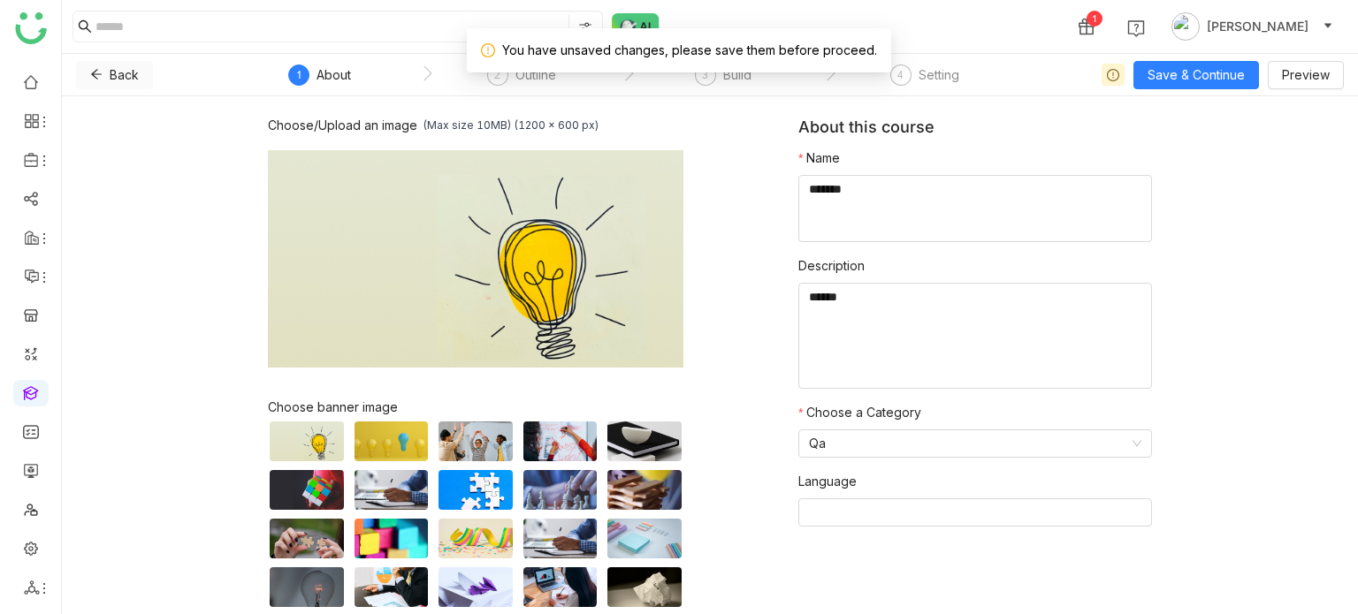
click at [132, 65] on span "Back" at bounding box center [124, 74] width 29 height 19
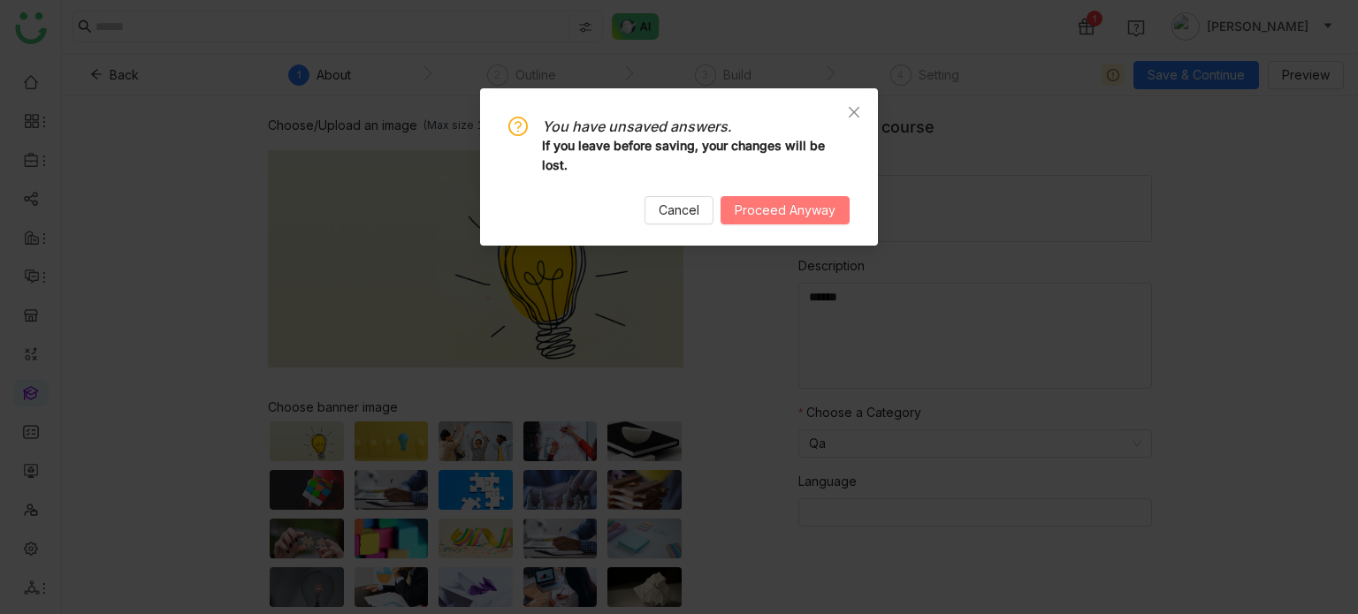
click at [813, 206] on span "Proceed Anyway" at bounding box center [784, 210] width 101 height 19
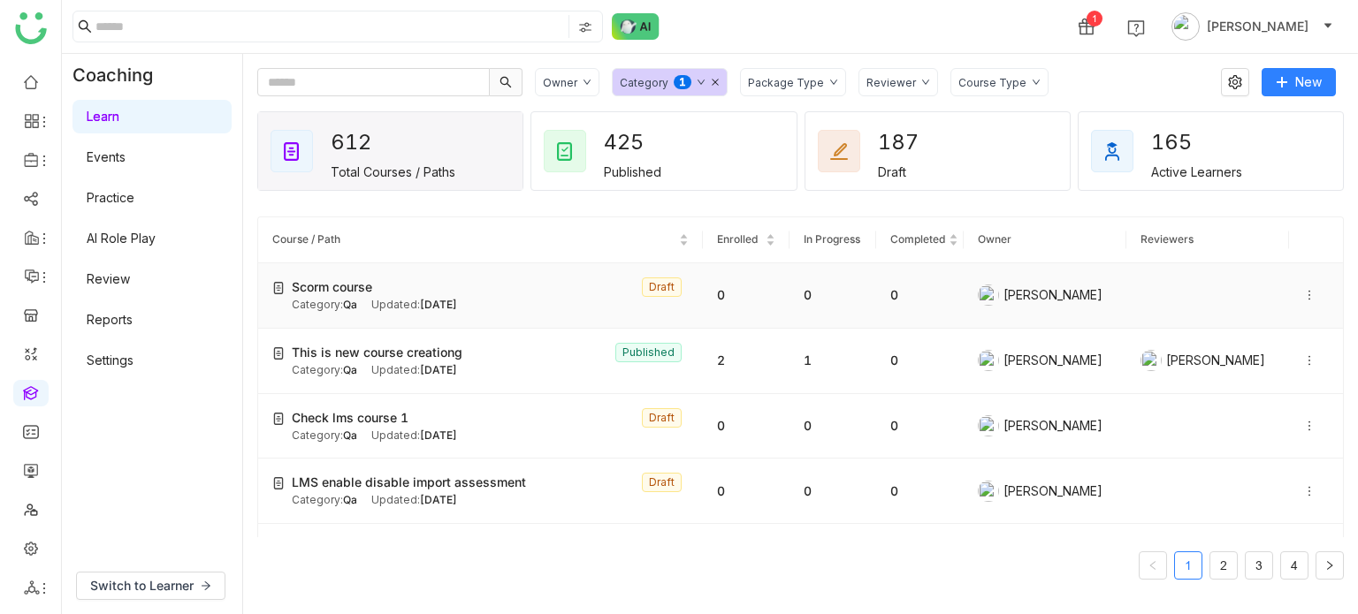
click at [1303, 290] on icon at bounding box center [1309, 295] width 12 height 12
click at [41, 378] on ul at bounding box center [30, 335] width 61 height 557
click at [39, 388] on link at bounding box center [31, 391] width 16 height 15
click at [27, 399] on link at bounding box center [31, 391] width 16 height 15
click at [33, 88] on link at bounding box center [31, 80] width 16 height 15
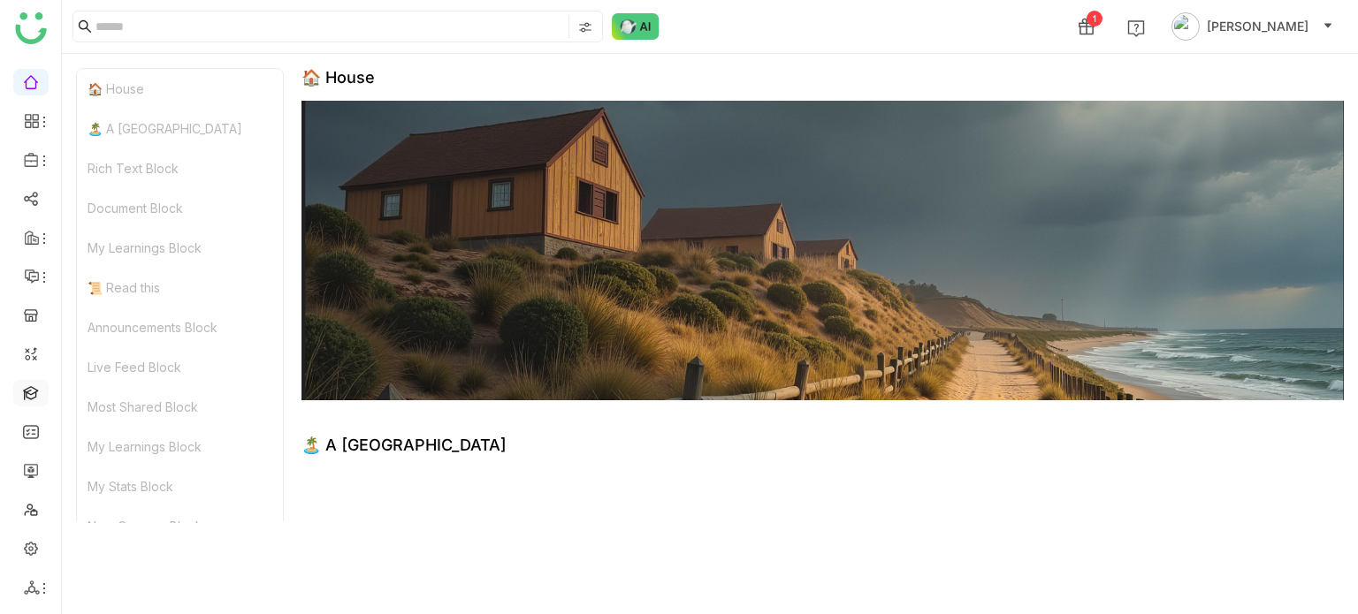
click at [32, 390] on link at bounding box center [31, 391] width 16 height 15
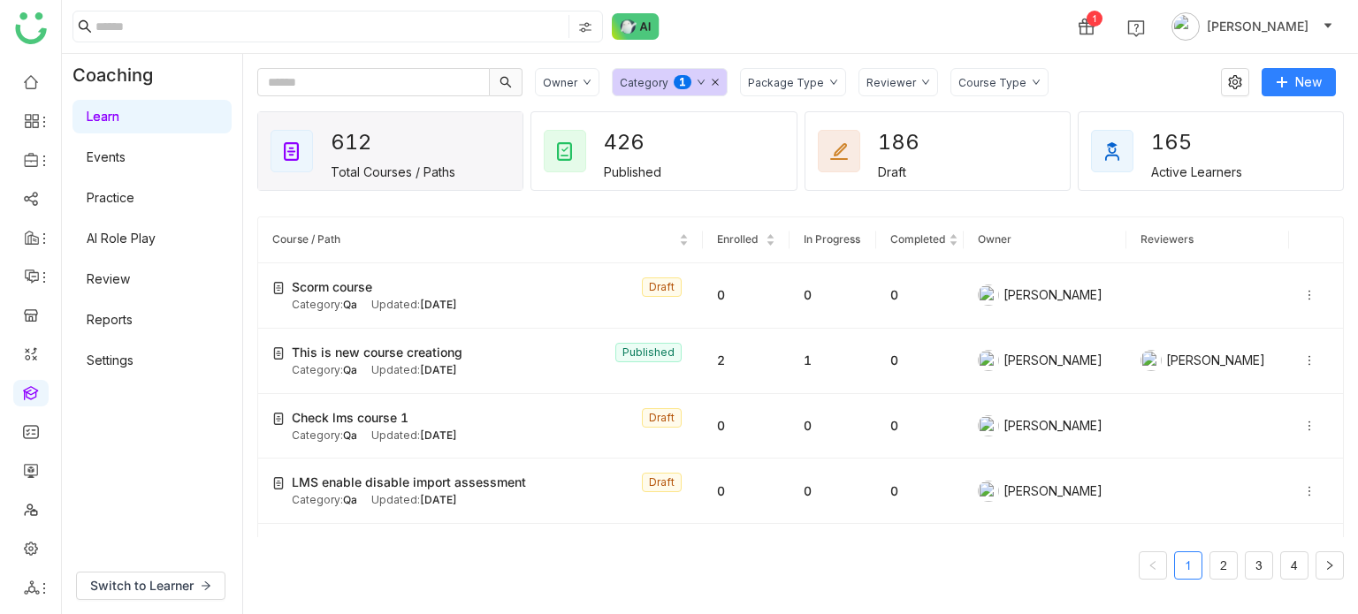
click at [506, 558] on nz-pagination "1 2 3 4" at bounding box center [800, 566] width 1086 height 28
click at [1031, 212] on gtmb-course-listing "Course / Path Enrolled In Progress Completed Owner Reviewers Scorm course Draft…" at bounding box center [800, 397] width 1086 height 405
click at [1303, 293] on icon at bounding box center [1309, 295] width 12 height 12
click at [924, 22] on div "1 Arif uddin" at bounding box center [710, 26] width 1296 height 53
click at [33, 392] on link at bounding box center [31, 391] width 16 height 15
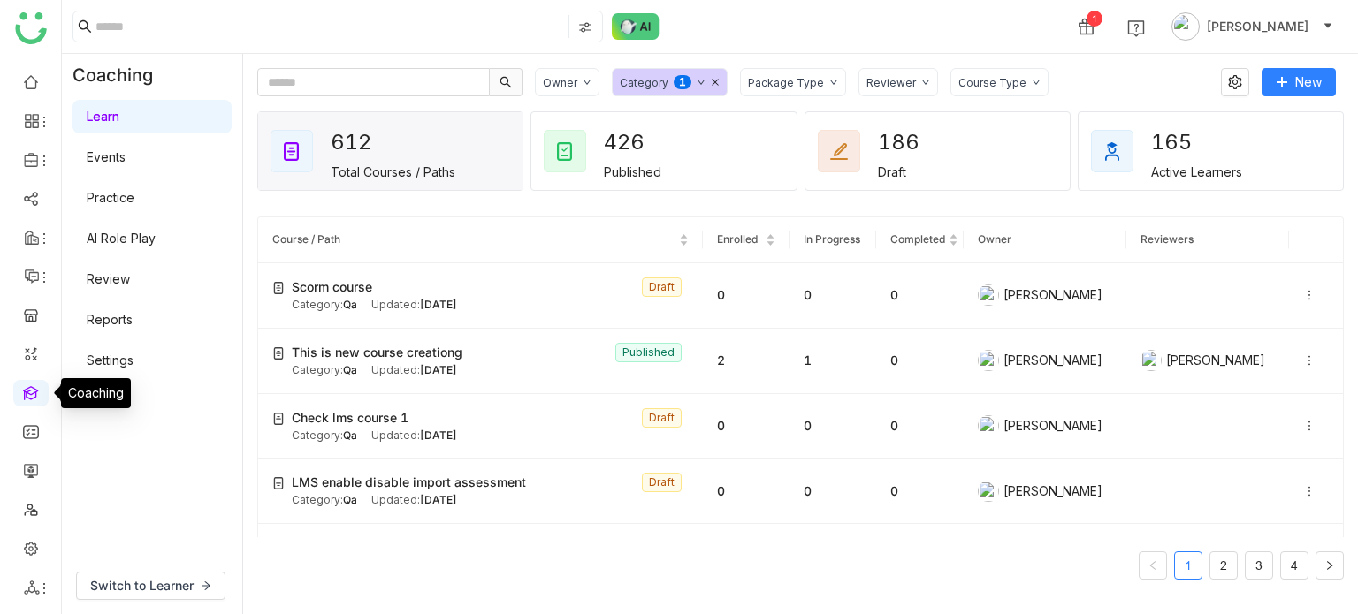
click at [23, 392] on link at bounding box center [31, 391] width 16 height 15
click at [133, 365] on link "Settings" at bounding box center [110, 360] width 47 height 15
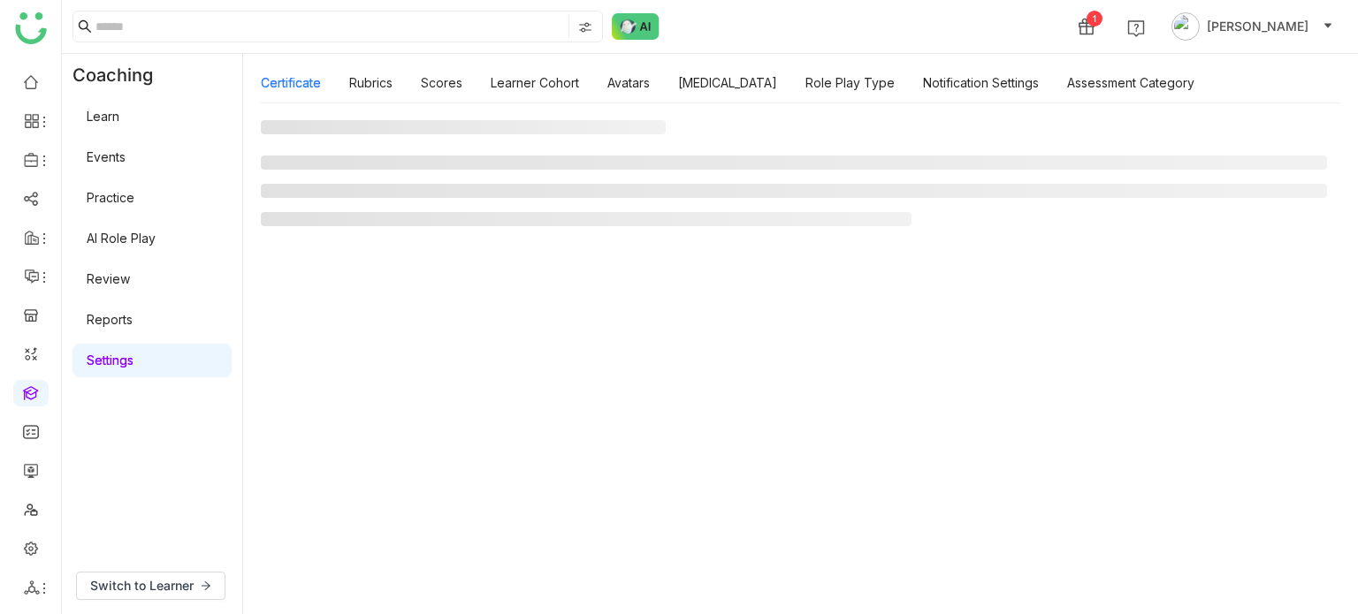
click at [133, 365] on link "Settings" at bounding box center [110, 360] width 47 height 15
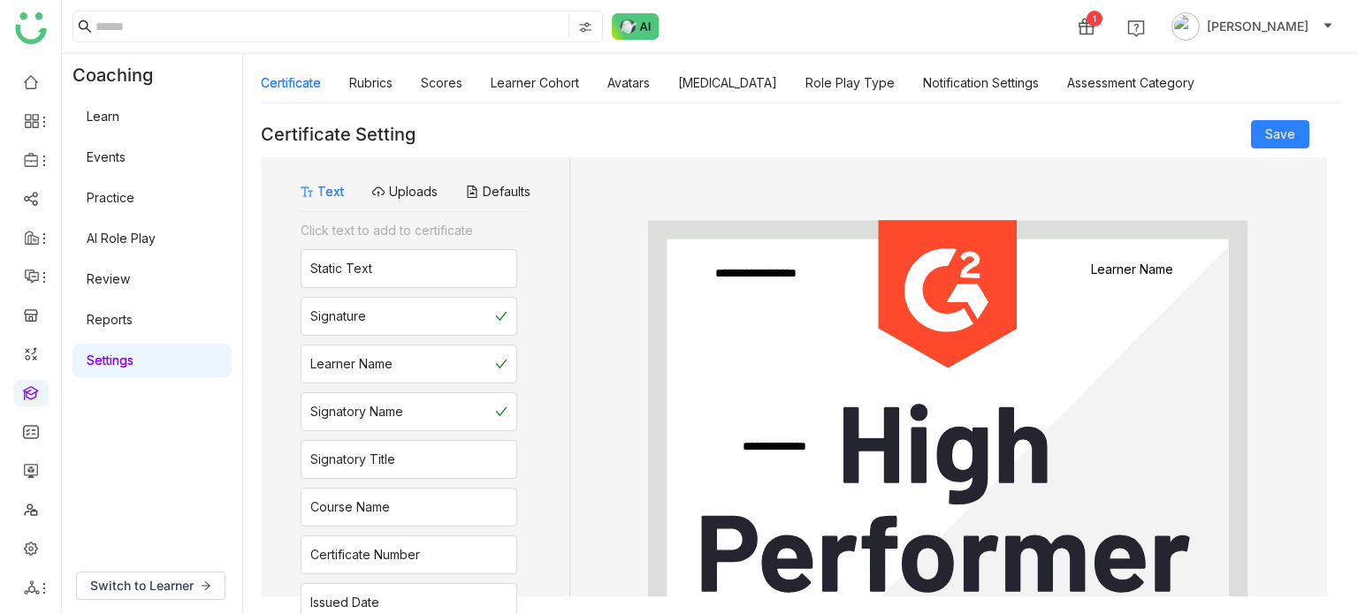
click at [130, 278] on link "Review" at bounding box center [108, 278] width 43 height 15
click at [134, 190] on link "Practice" at bounding box center [111, 197] width 48 height 15
click at [126, 149] on link "Events" at bounding box center [106, 156] width 39 height 15
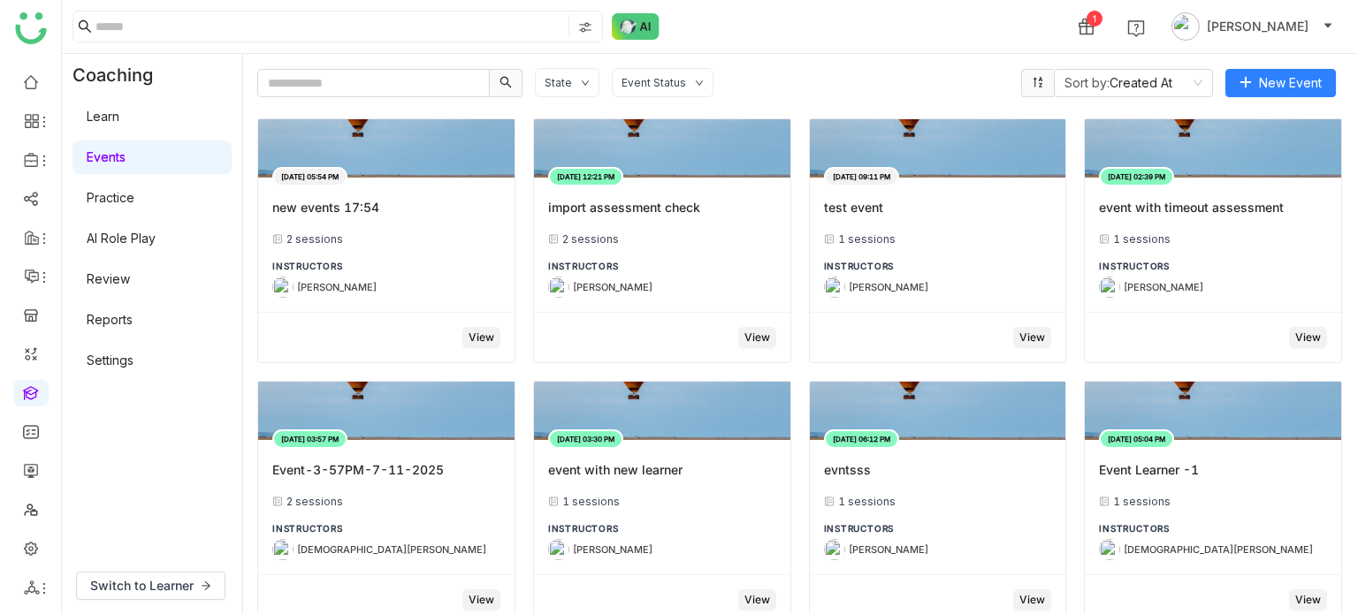
click at [32, 399] on link at bounding box center [31, 391] width 16 height 15
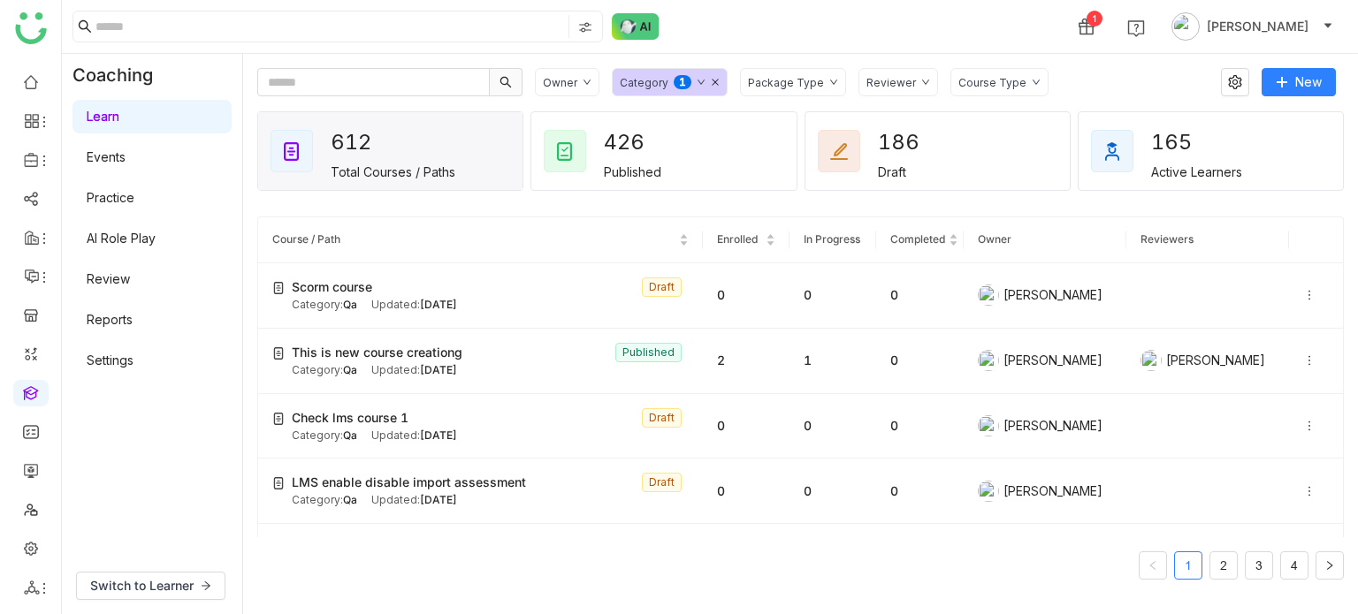
click at [521, 579] on nz-table "Course / Path Enrolled In Progress Completed Owner Reviewers Scorm course Draft…" at bounding box center [800, 405] width 1086 height 377
click at [449, 295] on div "Scorm course Draft" at bounding box center [490, 287] width 397 height 19
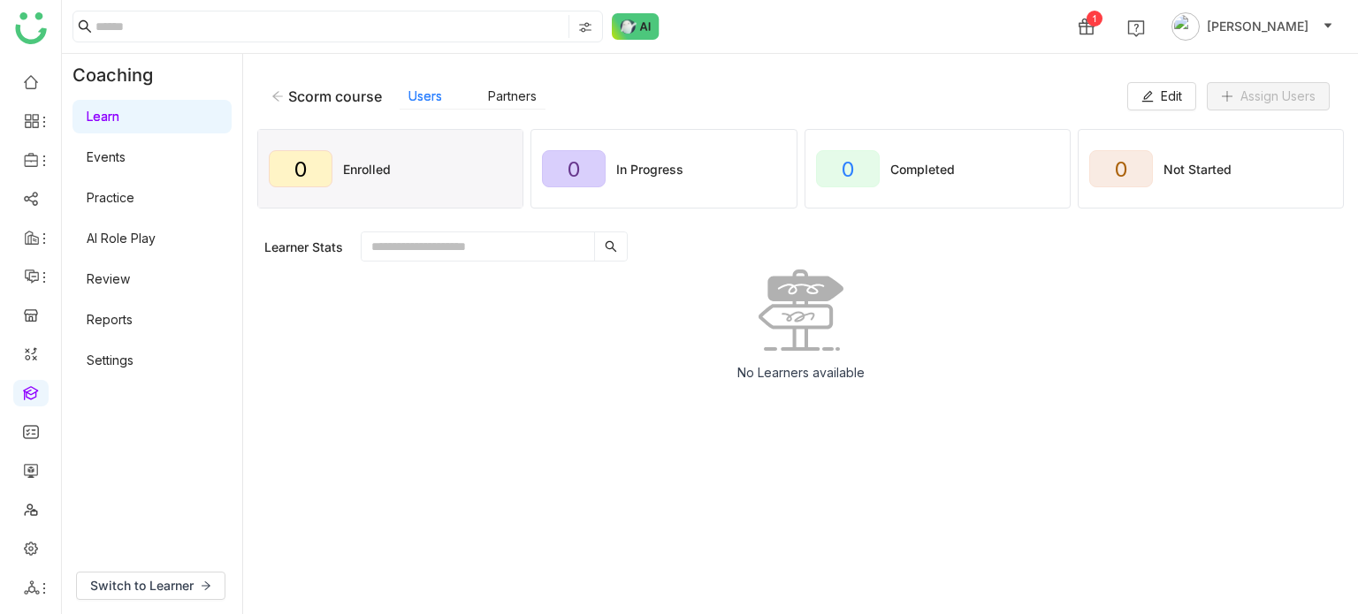
click at [275, 96] on icon at bounding box center [277, 96] width 12 height 12
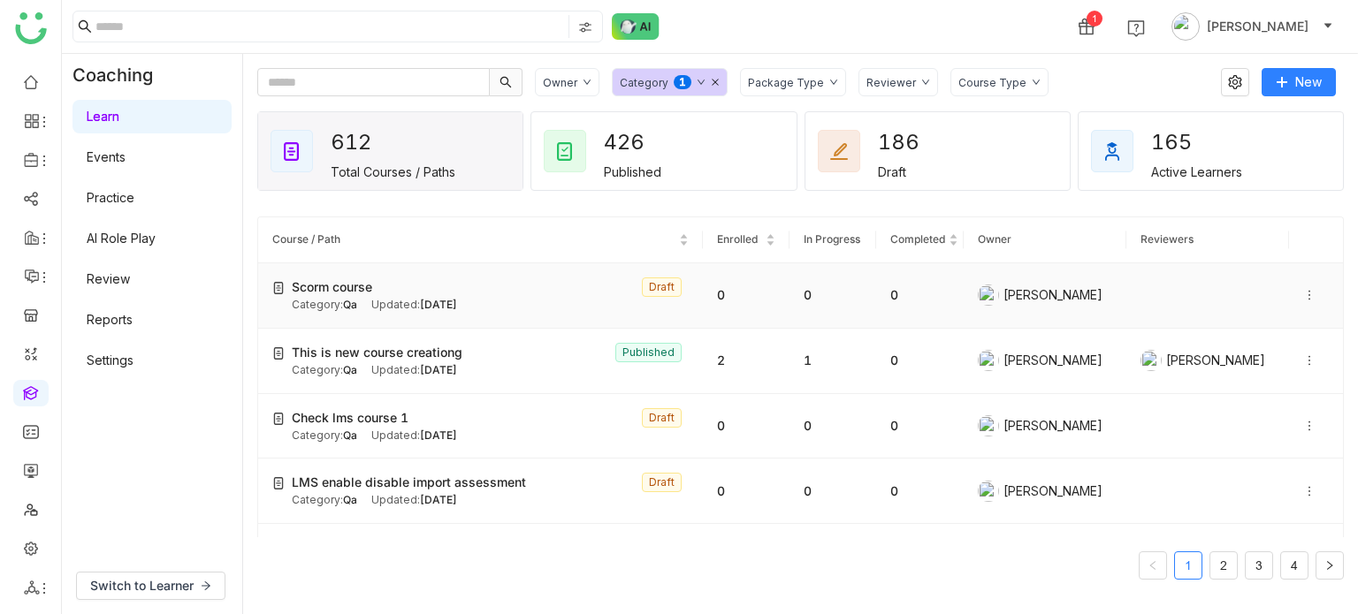
click at [399, 290] on div "Scorm course Draft" at bounding box center [490, 287] width 397 height 19
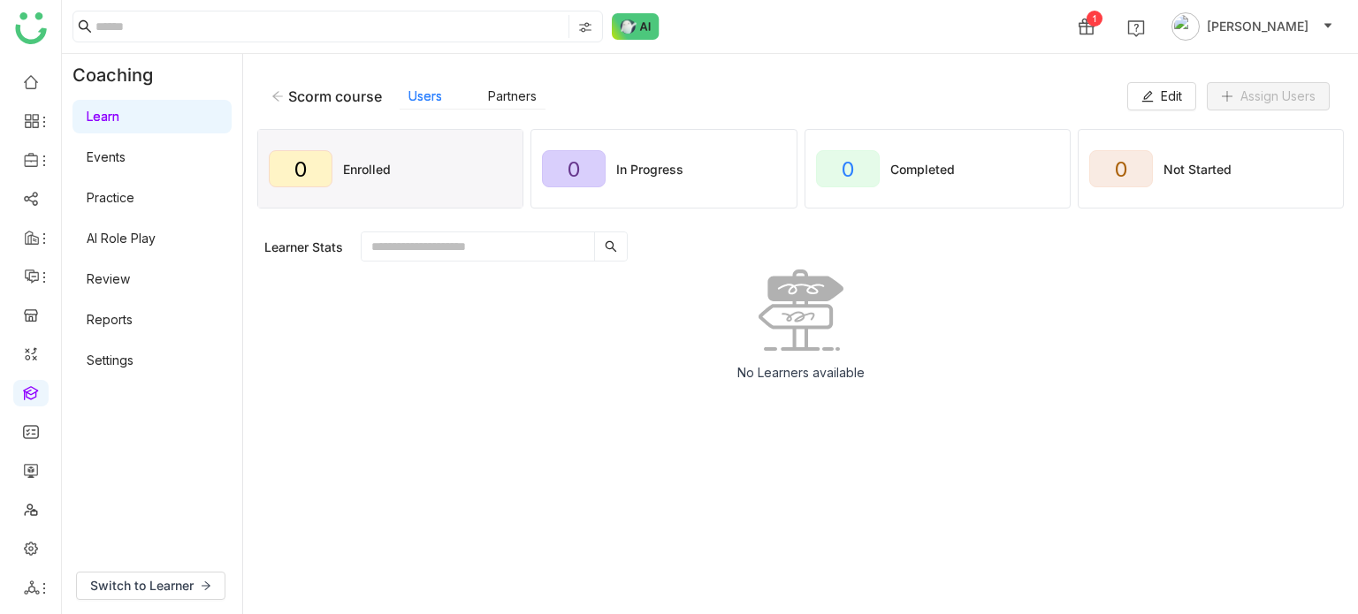
click at [280, 105] on div "Scorm course Users Partners" at bounding box center [699, 96] width 856 height 27
click at [279, 100] on icon at bounding box center [277, 96] width 12 height 12
click at [23, 470] on link at bounding box center [31, 469] width 16 height 15
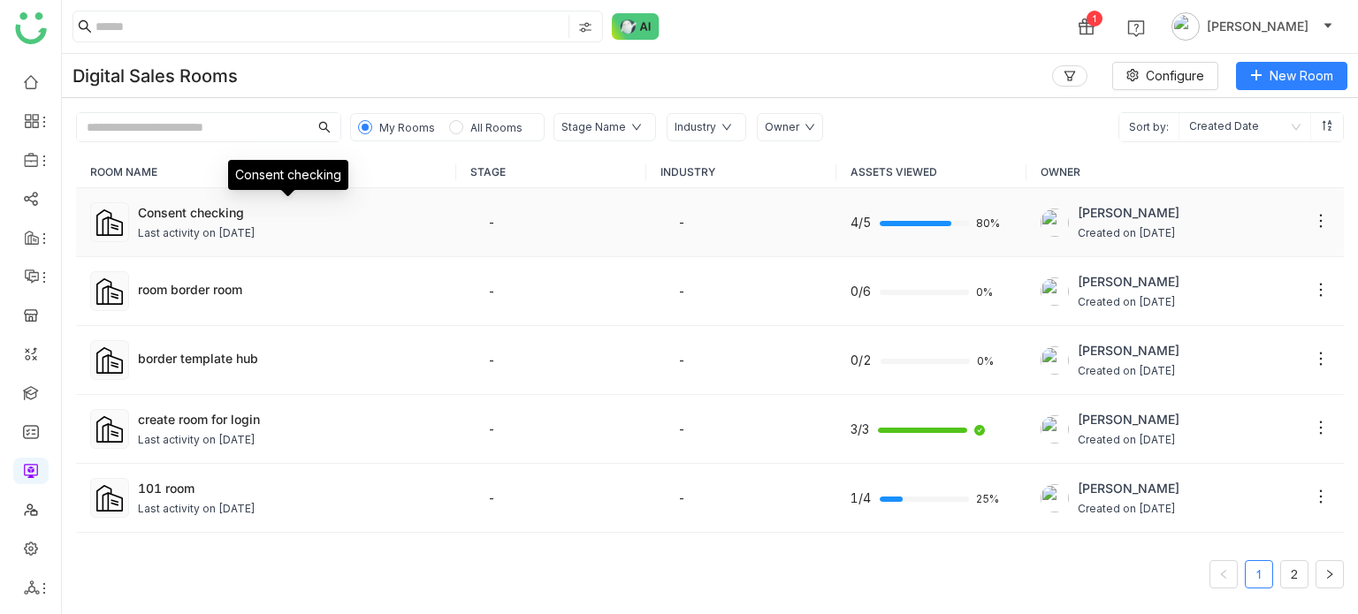
click at [277, 215] on div "Consent checking" at bounding box center [290, 212] width 304 height 19
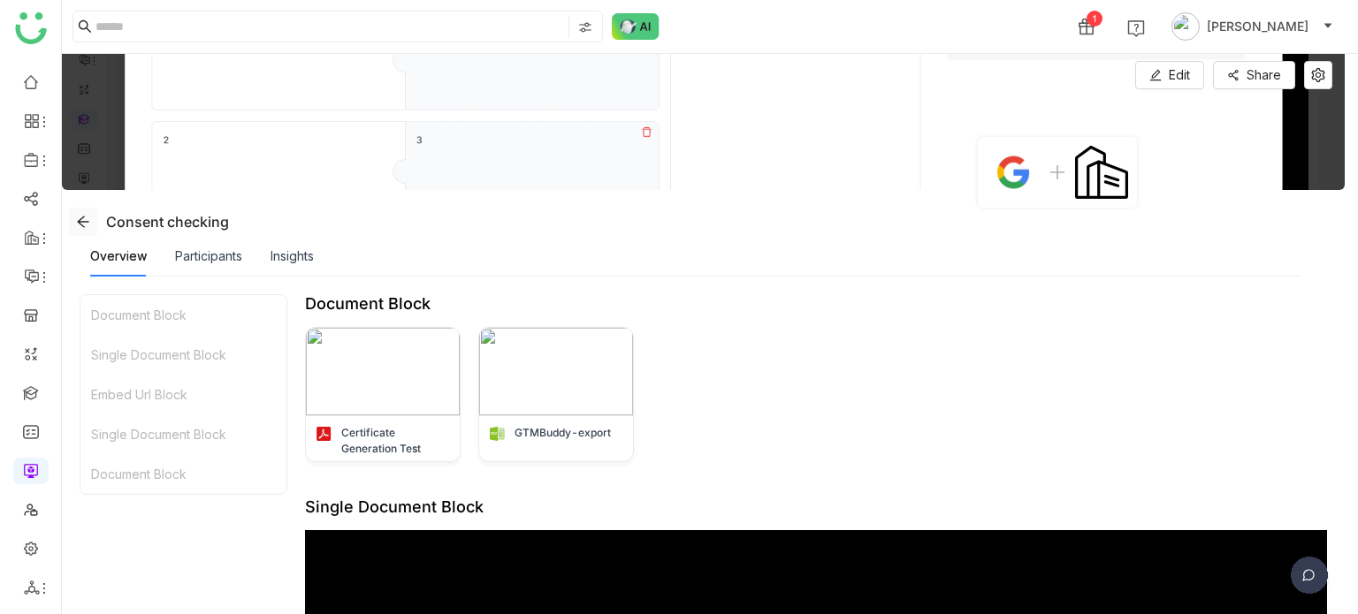
click at [81, 218] on icon at bounding box center [82, 221] width 11 height 11
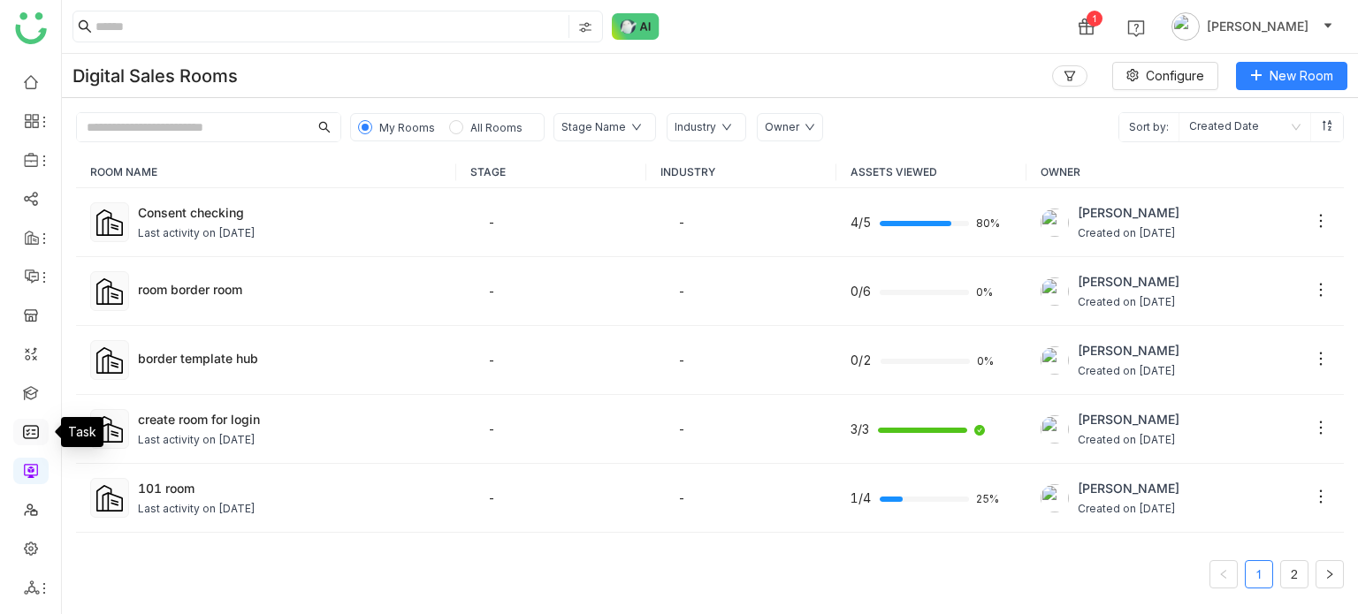
click at [23, 437] on link at bounding box center [31, 430] width 16 height 15
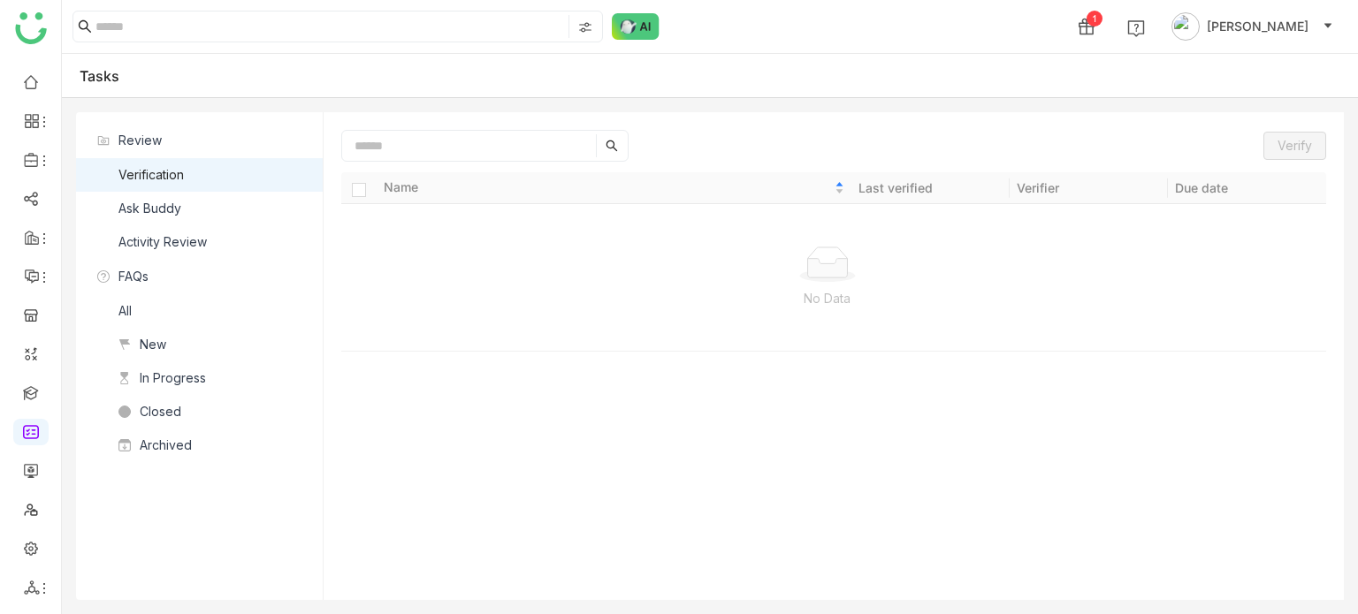
click at [629, 89] on div "Tasks" at bounding box center [710, 76] width 1296 height 44
click at [692, 74] on div "Tasks" at bounding box center [710, 76] width 1296 height 44
click at [218, 215] on nz-list-item "Ask Buddy" at bounding box center [199, 209] width 247 height 34
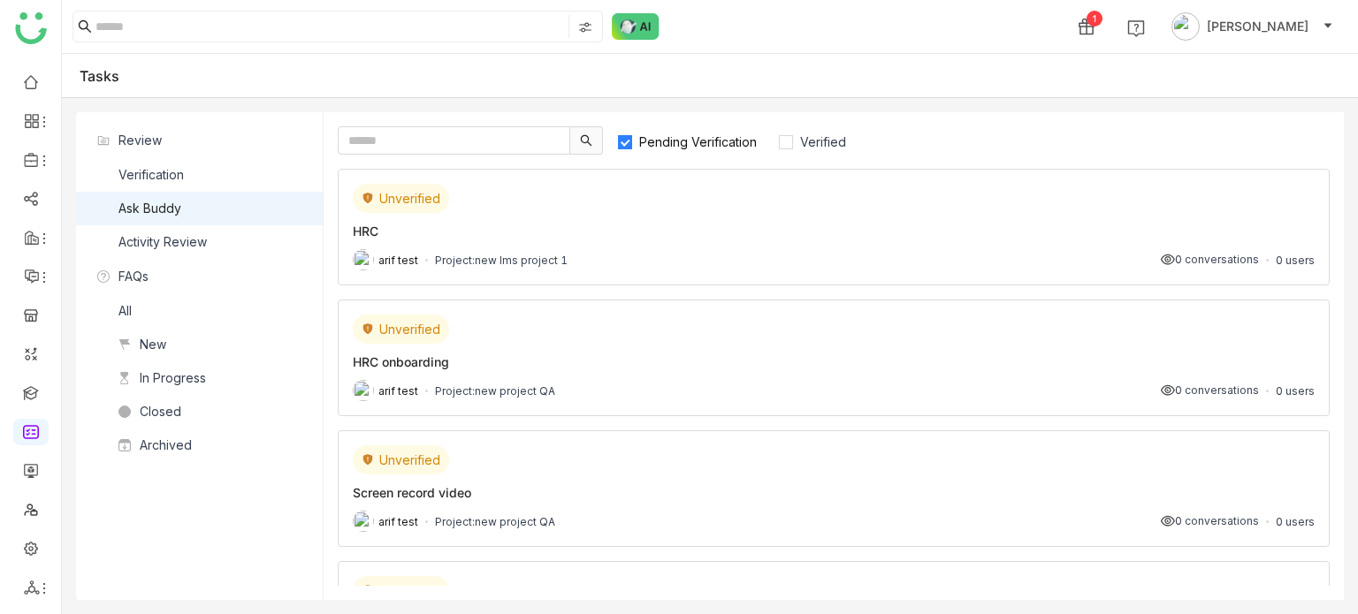
click at [689, 144] on span "Pending Verification" at bounding box center [698, 141] width 132 height 15
click at [795, 139] on span "Verified" at bounding box center [823, 141] width 60 height 15
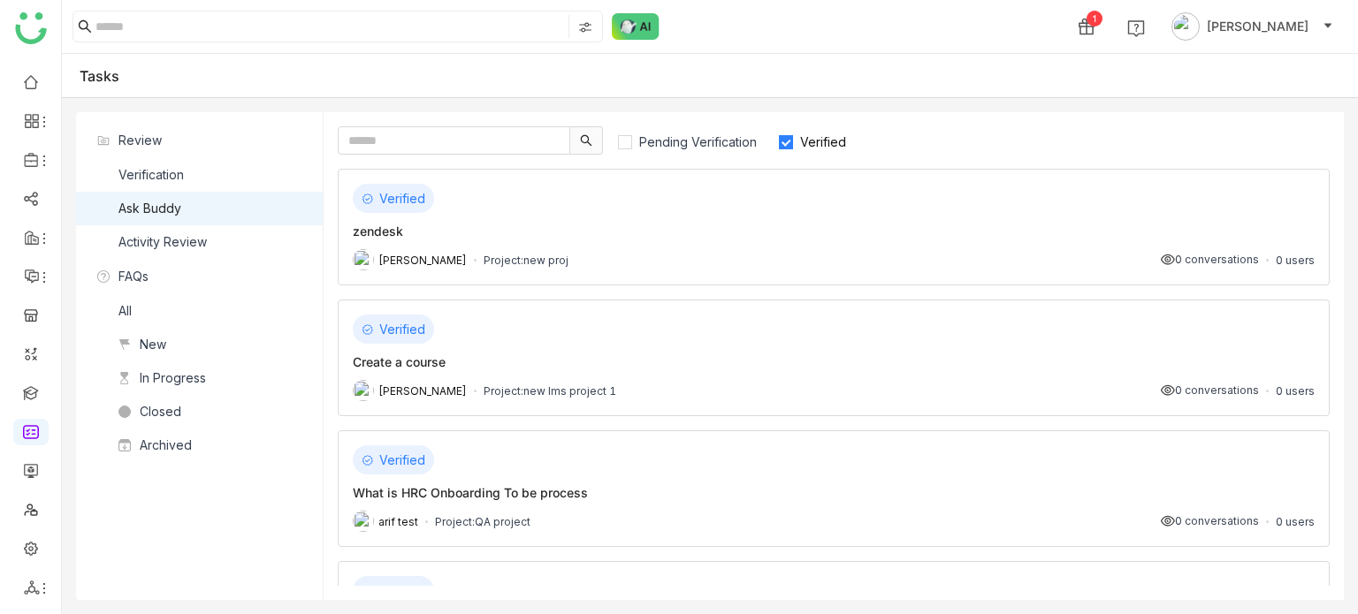
click at [800, 234] on div "zendesk" at bounding box center [834, 231] width 962 height 19
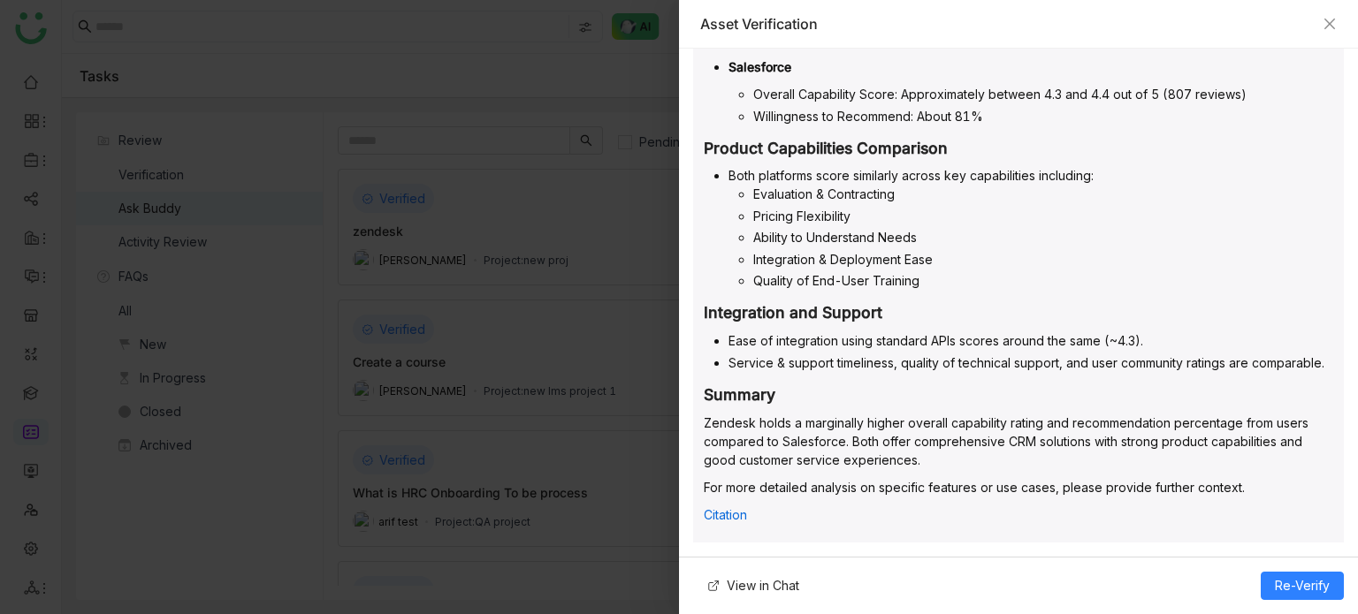
scroll to position [612, 0]
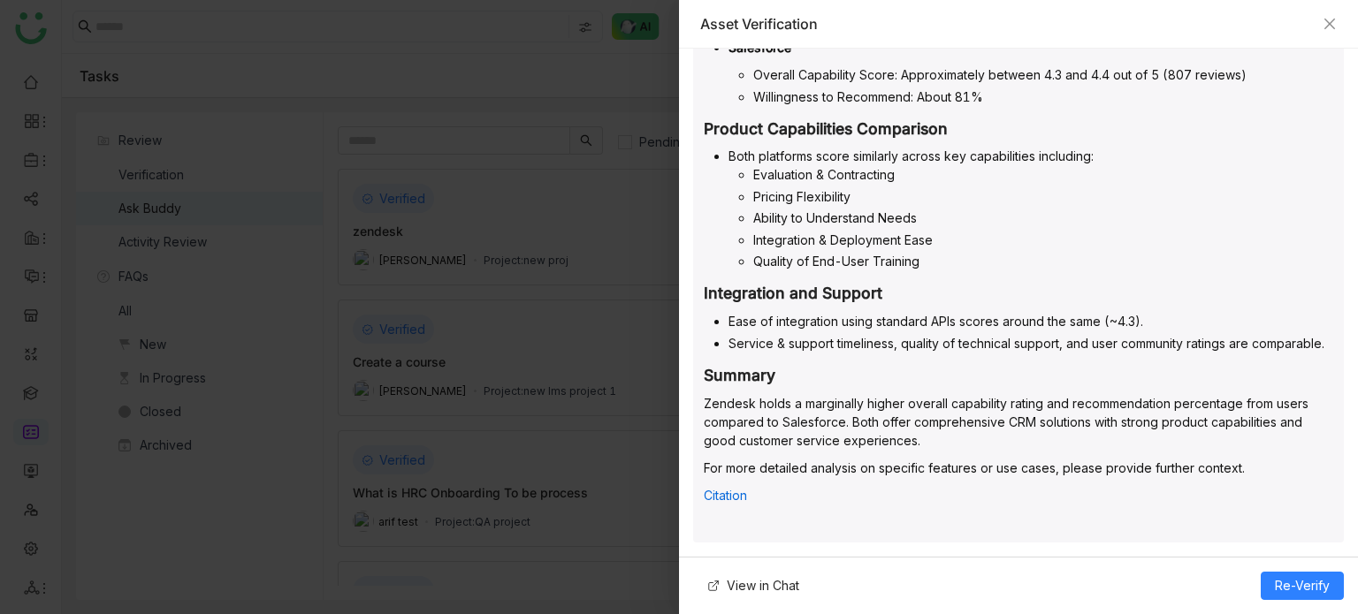
click at [1328, 14] on div "Asset Verification" at bounding box center [1018, 23] width 636 height 19
click at [1333, 23] on icon "Close" at bounding box center [1329, 24] width 14 height 14
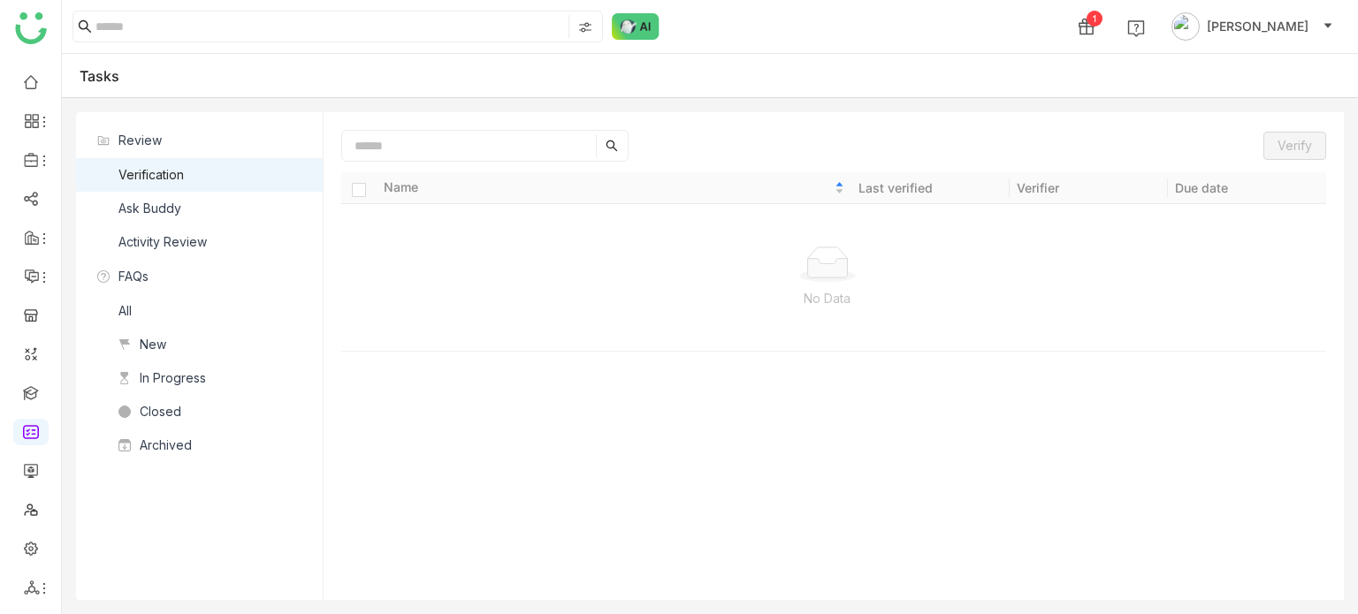
click at [223, 209] on nz-list-item "Ask Buddy" at bounding box center [199, 209] width 247 height 34
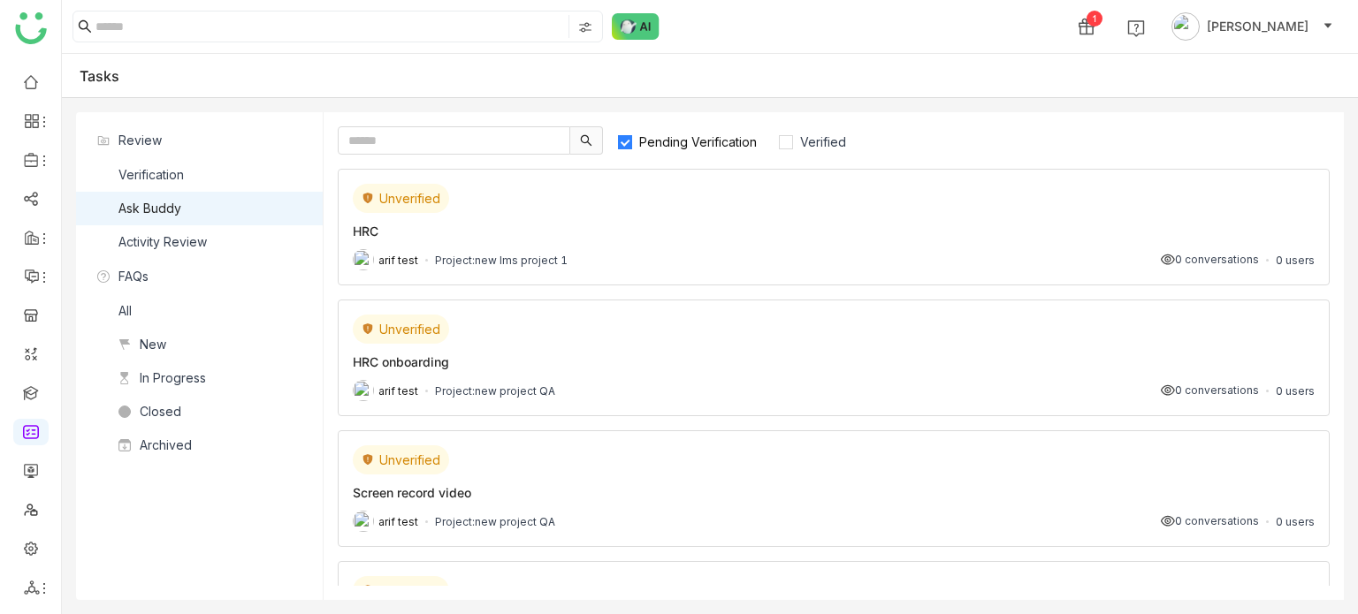
click at [223, 209] on nz-list-item "Ask Buddy" at bounding box center [199, 209] width 247 height 34
click at [645, 144] on span "Pending Verification" at bounding box center [698, 141] width 132 height 15
click at [810, 136] on span "Verified" at bounding box center [823, 141] width 60 height 15
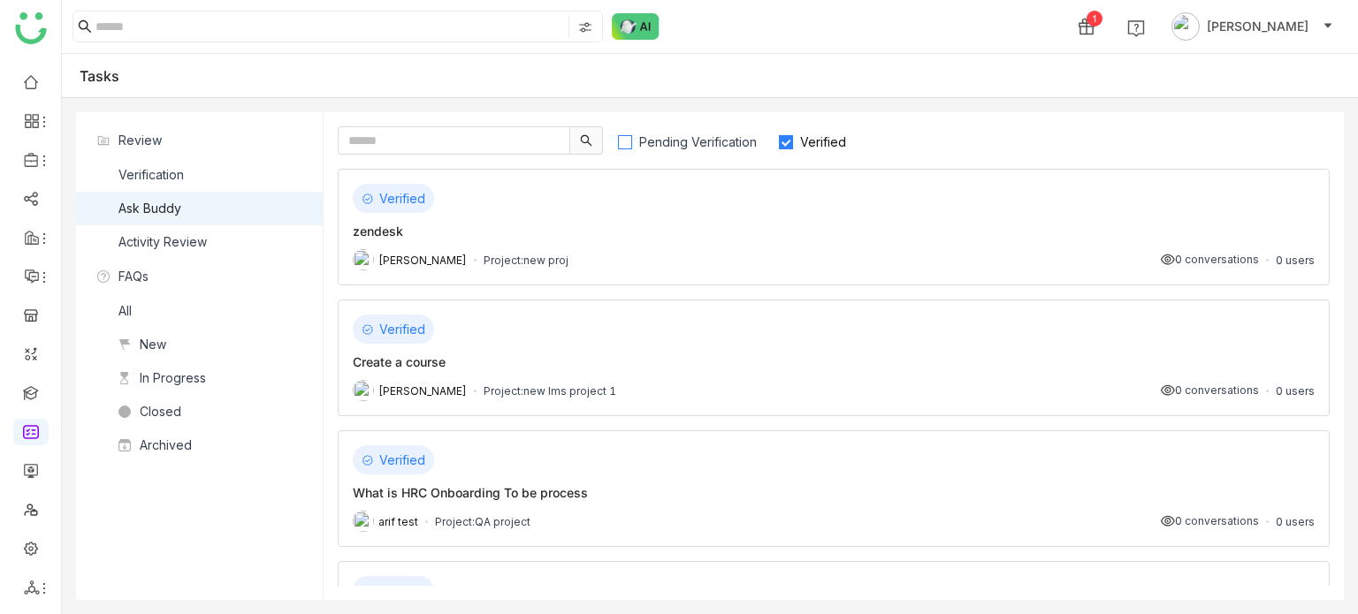
click at [681, 143] on span "Pending Verification" at bounding box center [698, 141] width 132 height 15
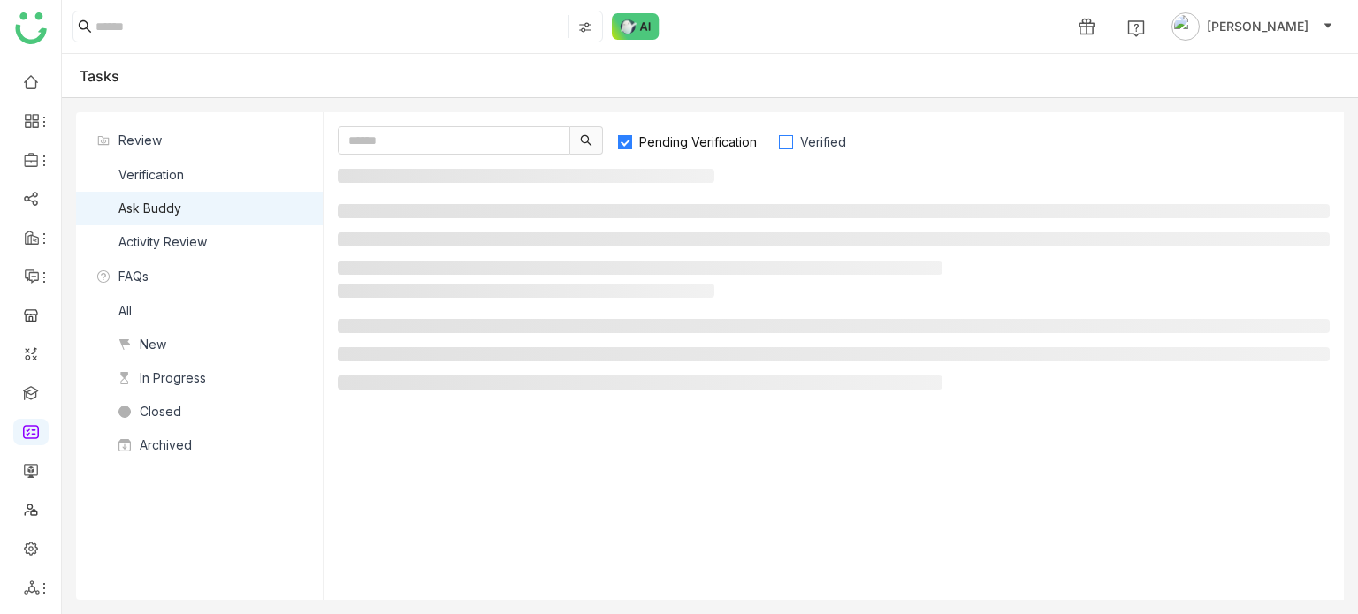
click at [798, 144] on span "Verified" at bounding box center [823, 141] width 60 height 15
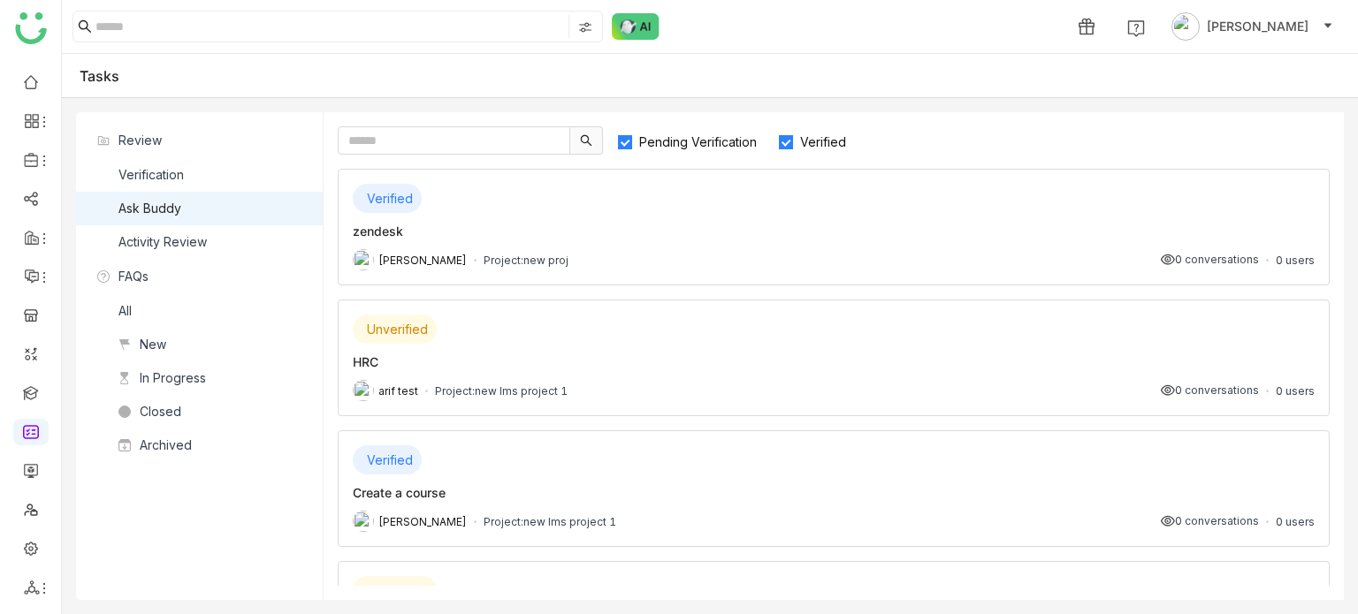
click at [707, 144] on span "Pending Verification" at bounding box center [698, 141] width 132 height 15
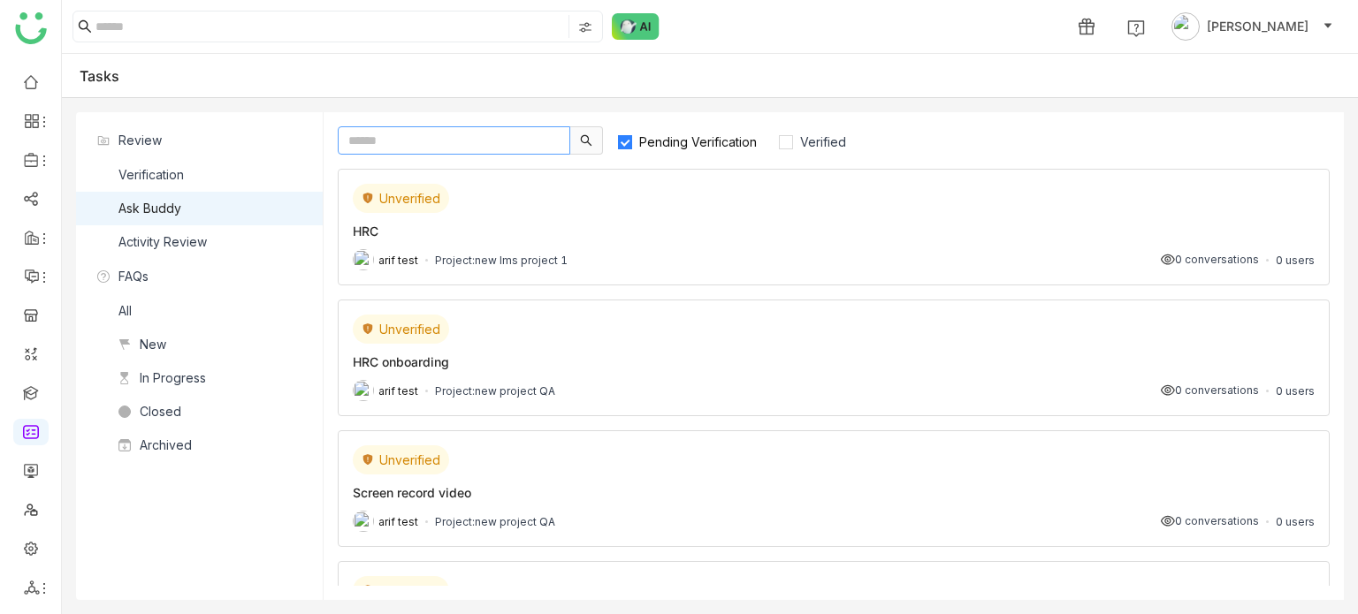
click at [449, 142] on input "text" at bounding box center [454, 140] width 232 height 28
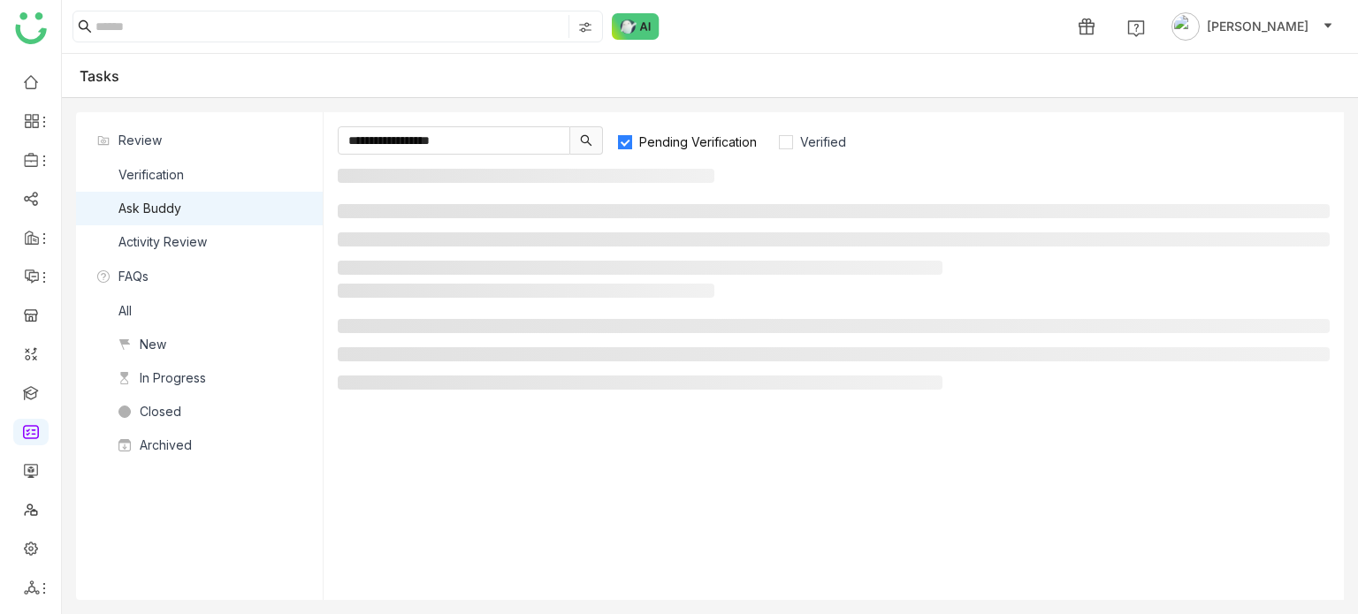
click at [585, 135] on icon at bounding box center [586, 140] width 11 height 11
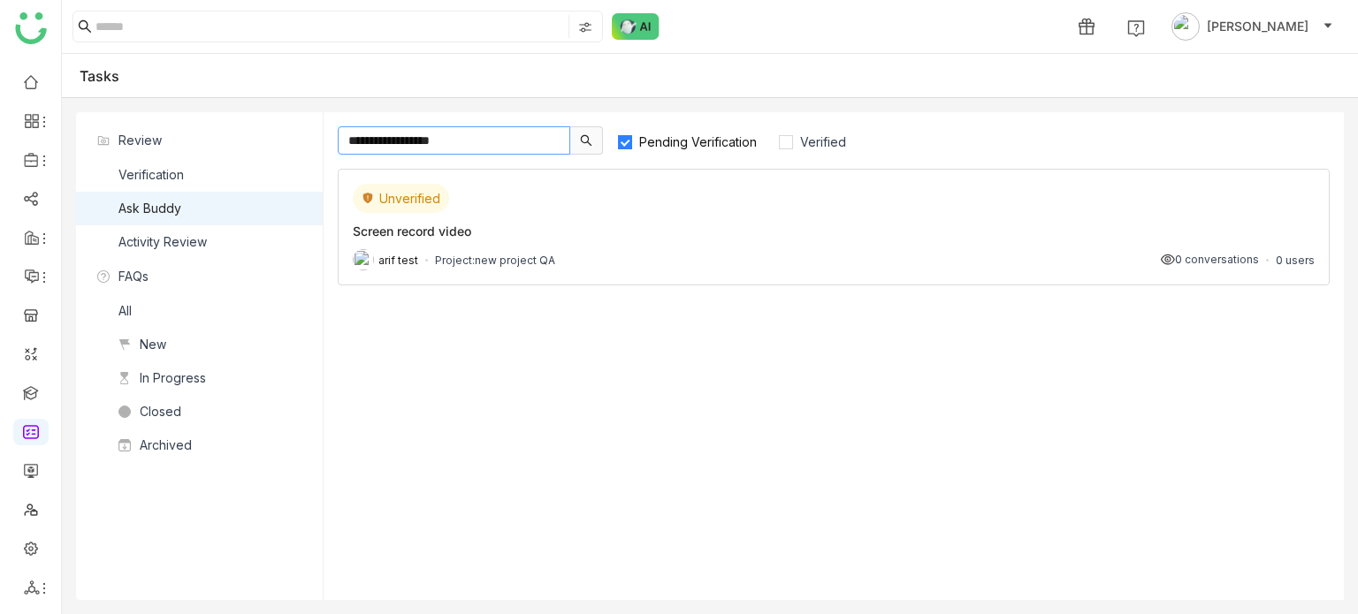
click at [537, 142] on input "**********" at bounding box center [454, 140] width 232 height 28
type input "**********"
click at [1220, 232] on div "Screen record video" at bounding box center [834, 231] width 962 height 19
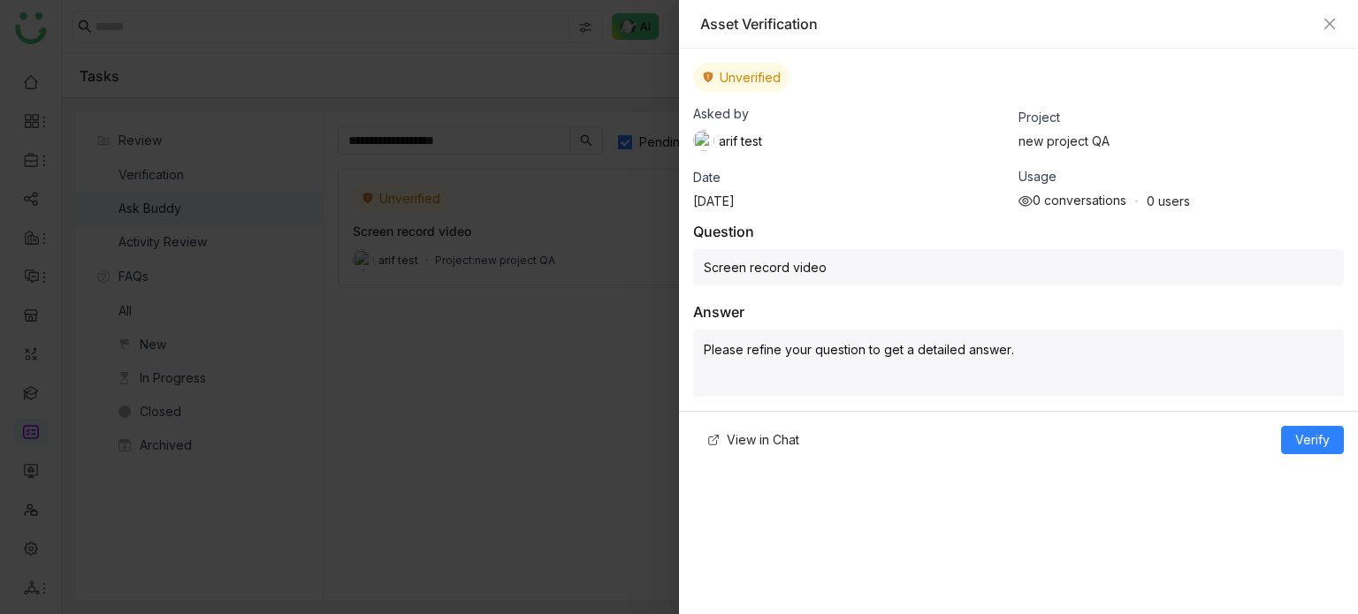
click at [853, 346] on p "Please refine your question to get a detailed answer." at bounding box center [1018, 349] width 629 height 19
drag, startPoint x: 894, startPoint y: 344, endPoint x: 784, endPoint y: 344, distance: 109.6
click at [798, 344] on p "Please refine your question to get a detailed answer." at bounding box center [1018, 349] width 629 height 19
click at [809, 342] on p "Please refine your question to get a detailed answer." at bounding box center [1018, 349] width 629 height 19
click at [711, 347] on p "Please refine your question to get a detailed answer." at bounding box center [1018, 349] width 629 height 19
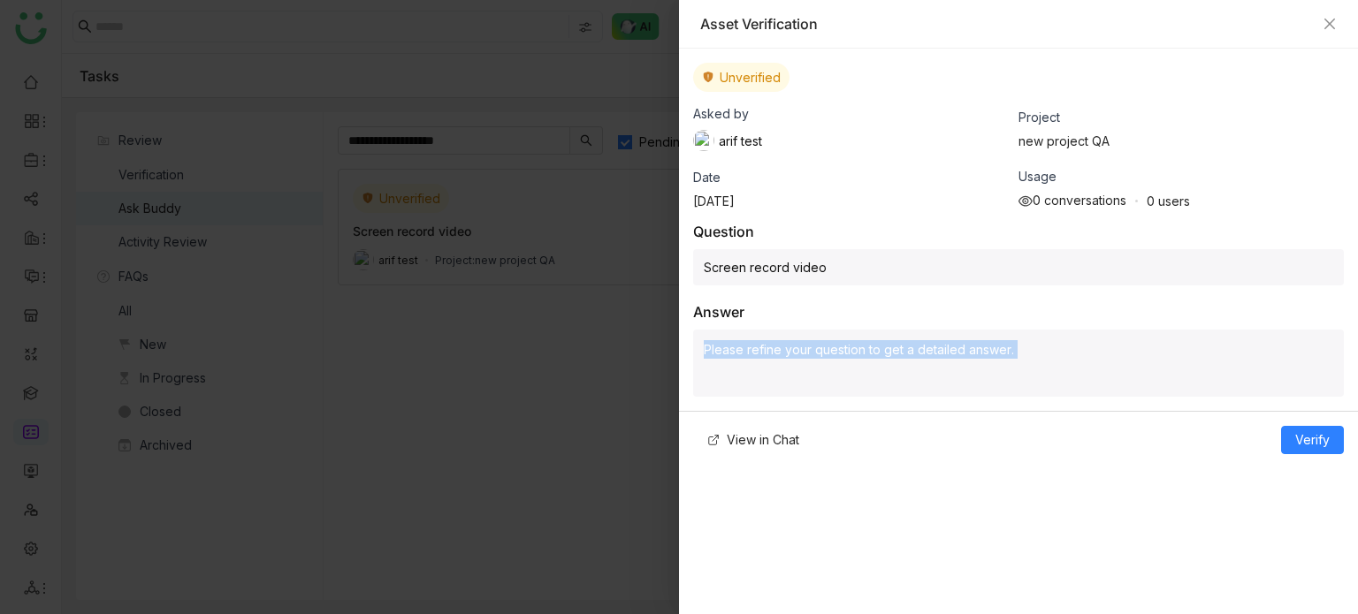
drag, startPoint x: 711, startPoint y: 347, endPoint x: 1019, endPoint y: 346, distance: 308.5
click at [1019, 346] on p "Please refine your question to get a detailed answer." at bounding box center [1018, 349] width 629 height 19
click at [785, 262] on div "Screen record video" at bounding box center [1018, 267] width 651 height 36
click at [878, 262] on div "Screen record video" at bounding box center [1018, 267] width 651 height 36
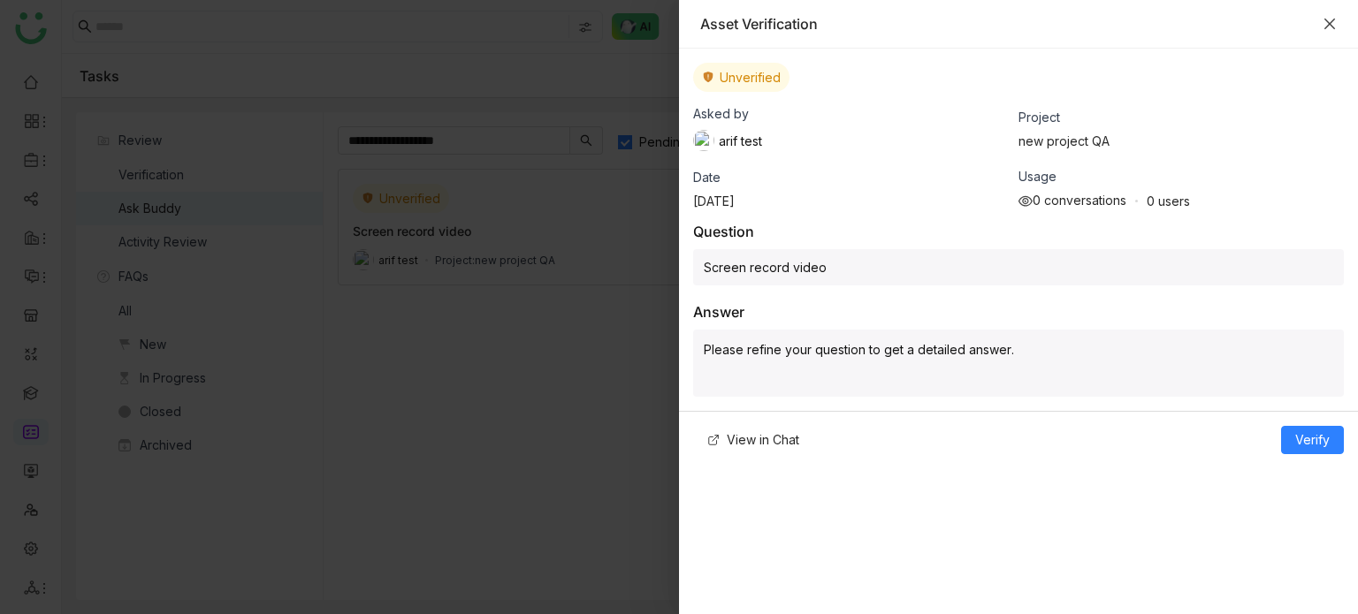
click at [1324, 20] on icon "Close" at bounding box center [1329, 24] width 14 height 14
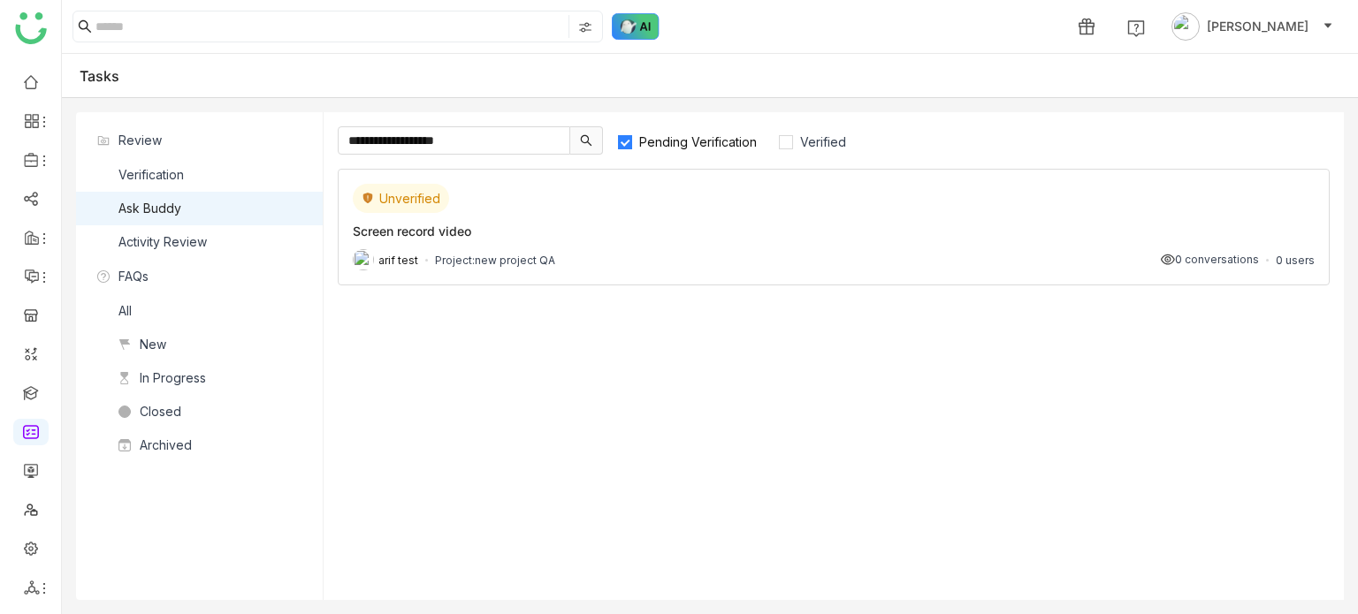
click at [645, 21] on img at bounding box center [636, 26] width 48 height 27
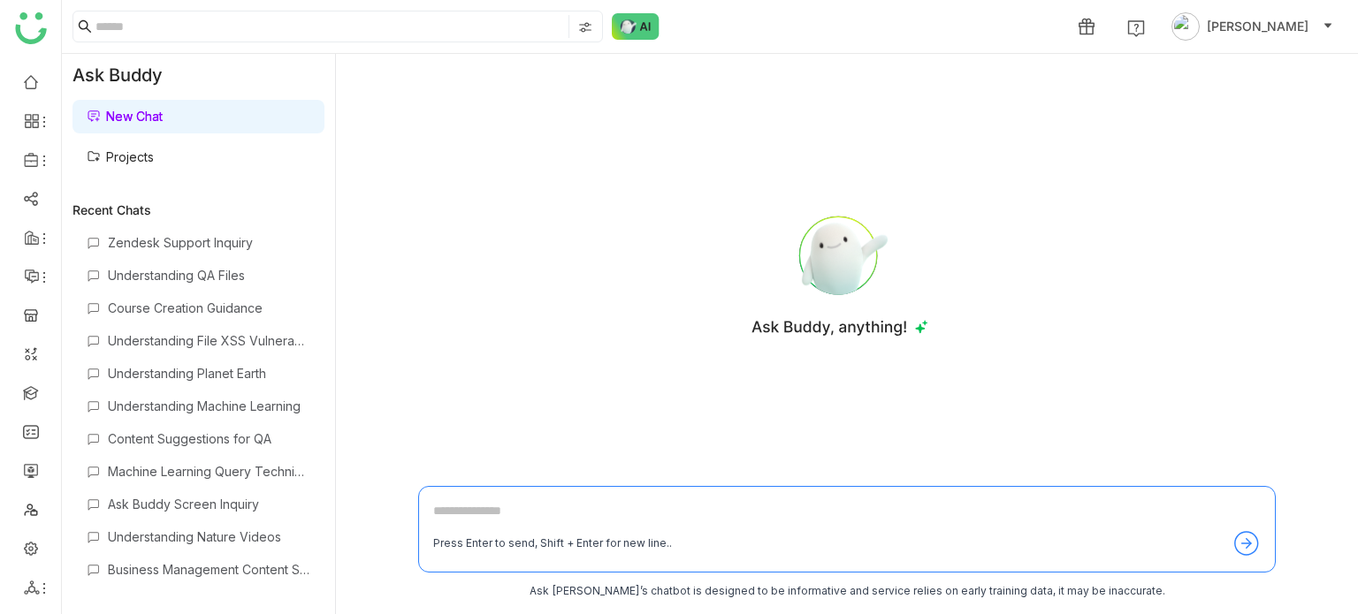
click at [608, 508] on textarea at bounding box center [846, 515] width 827 height 28
click at [535, 514] on textarea at bounding box center [846, 515] width 827 height 28
paste textarea "**********"
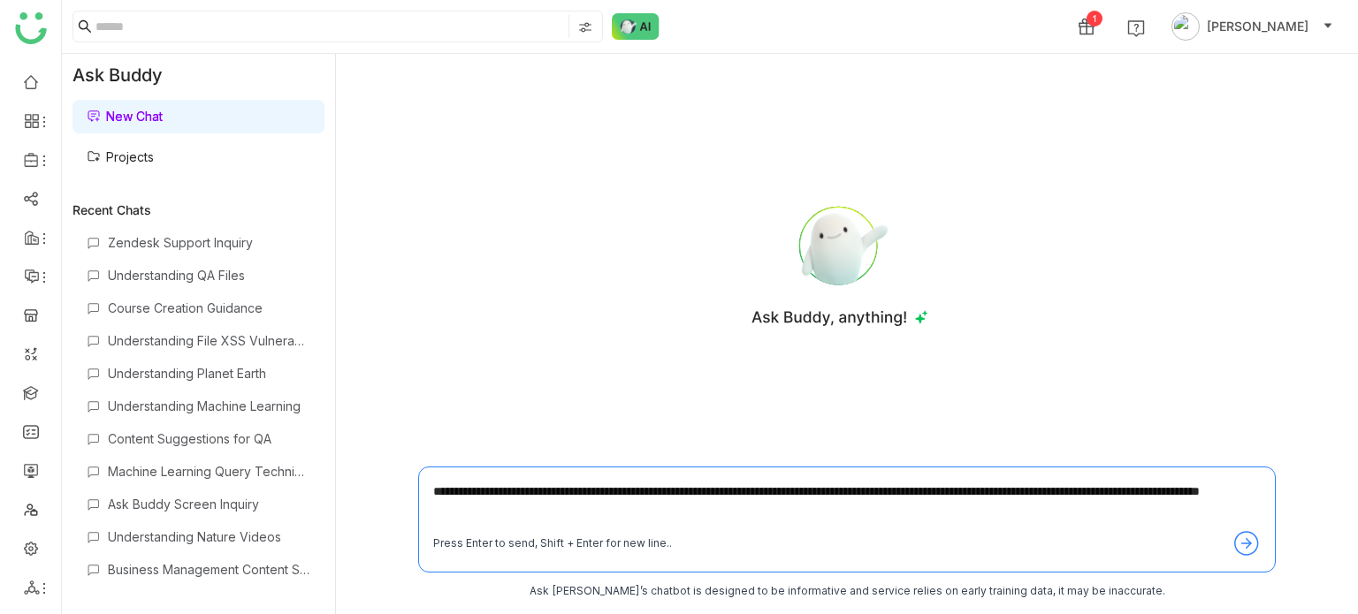
type textarea "**********"
click at [1255, 536] on icon at bounding box center [1246, 543] width 28 height 28
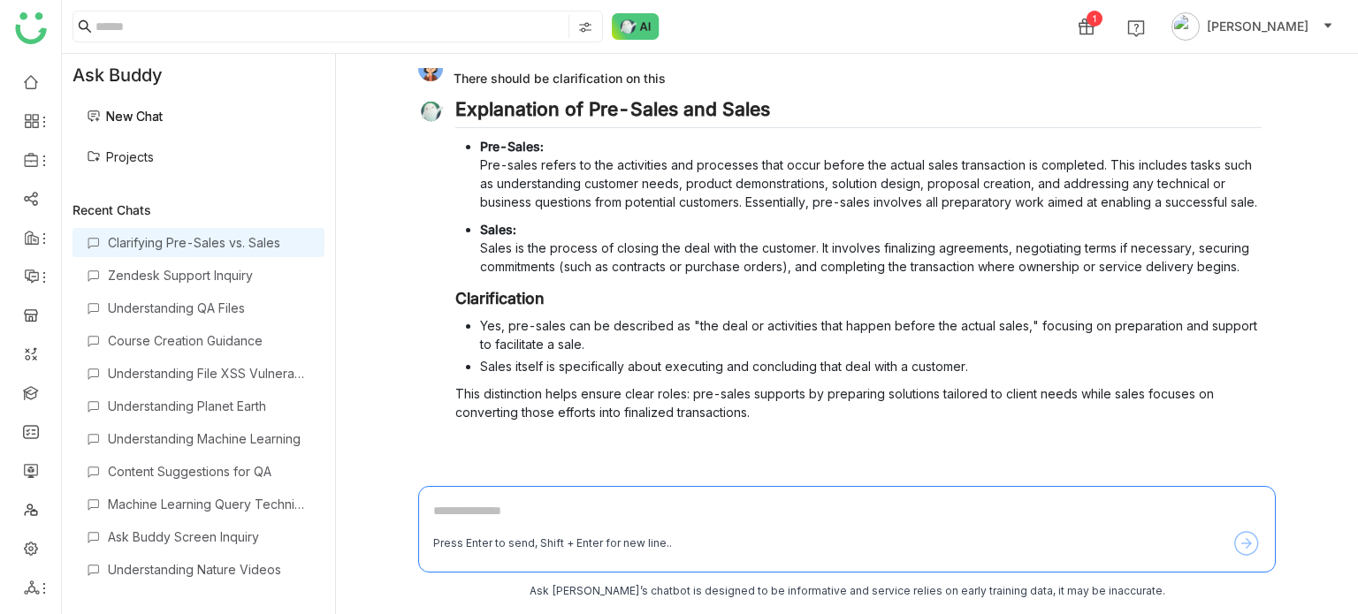
scroll to position [63, 0]
click at [1195, 448] on span "Request Verification" at bounding box center [1203, 448] width 118 height 15
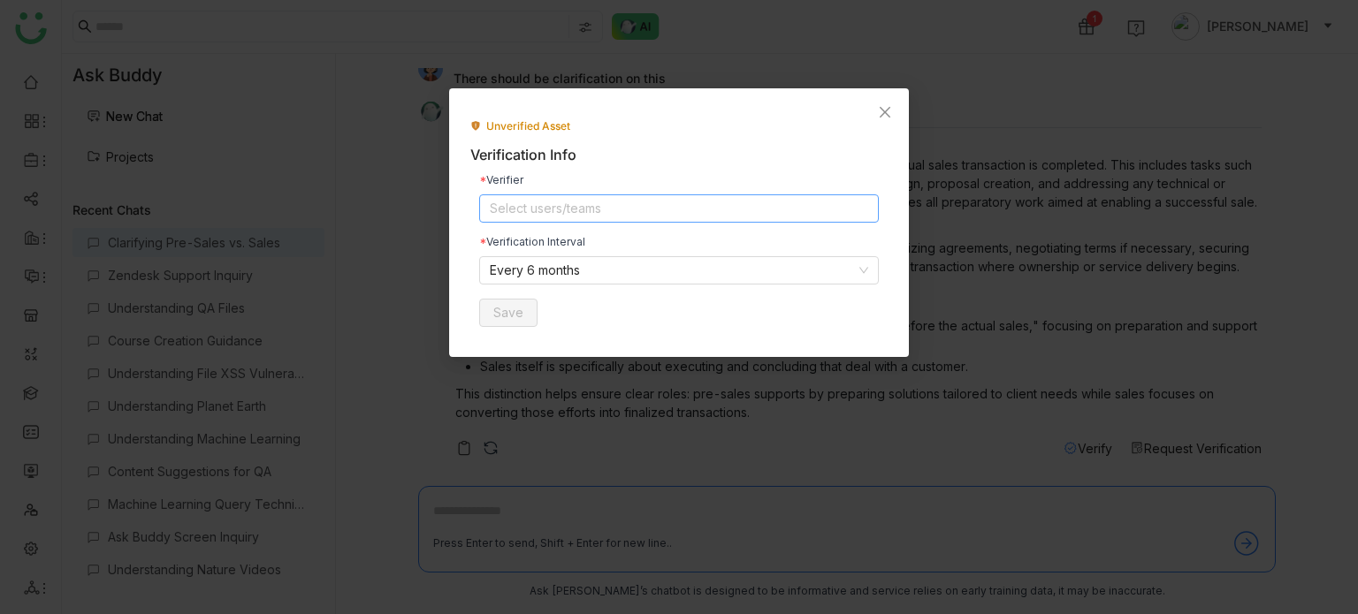
click at [654, 208] on nz-select-top-control "Select users/teams" at bounding box center [678, 208] width 399 height 28
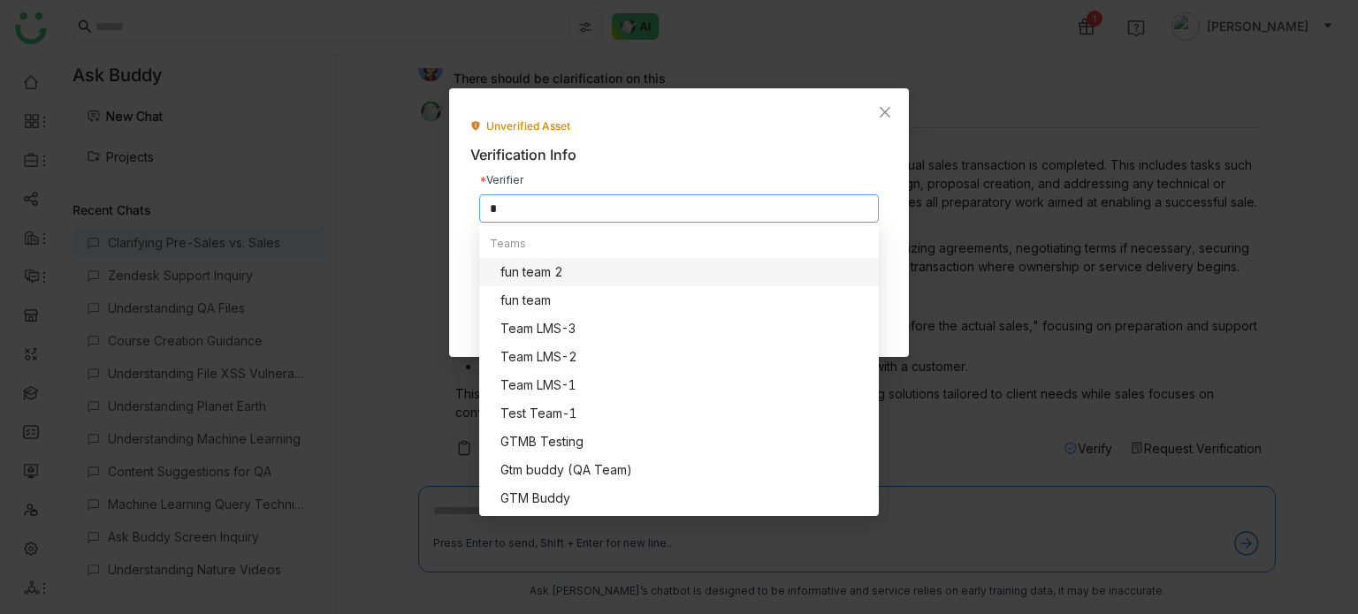
scroll to position [0, 0]
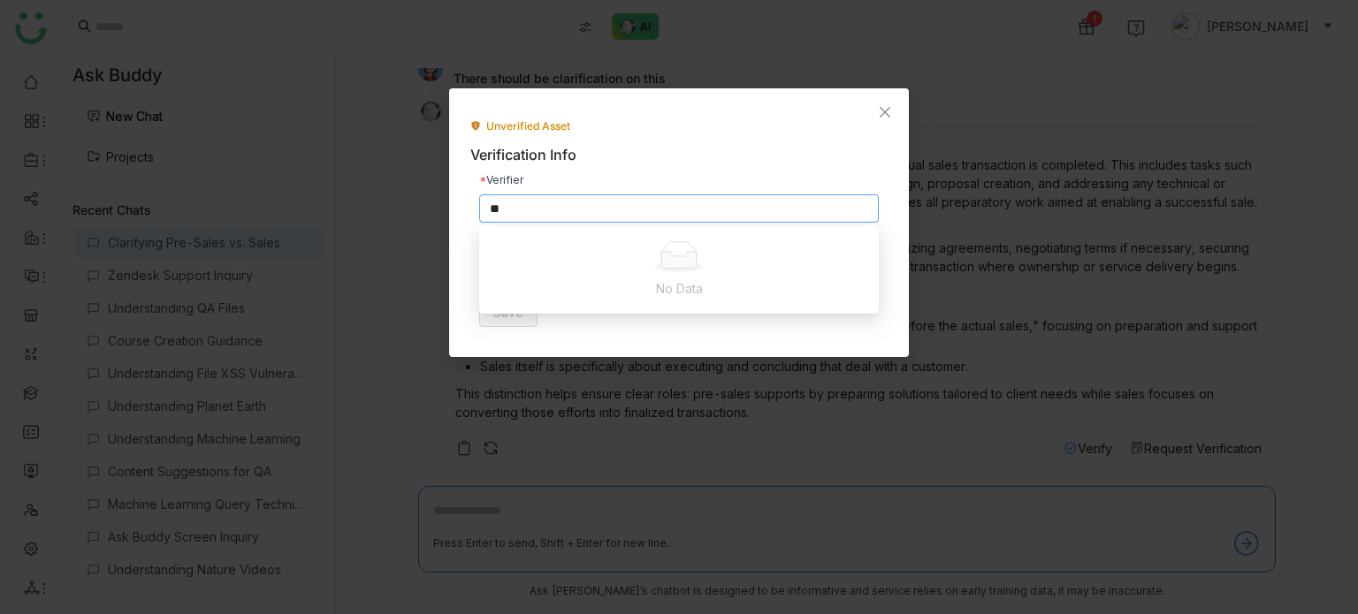
type input "*"
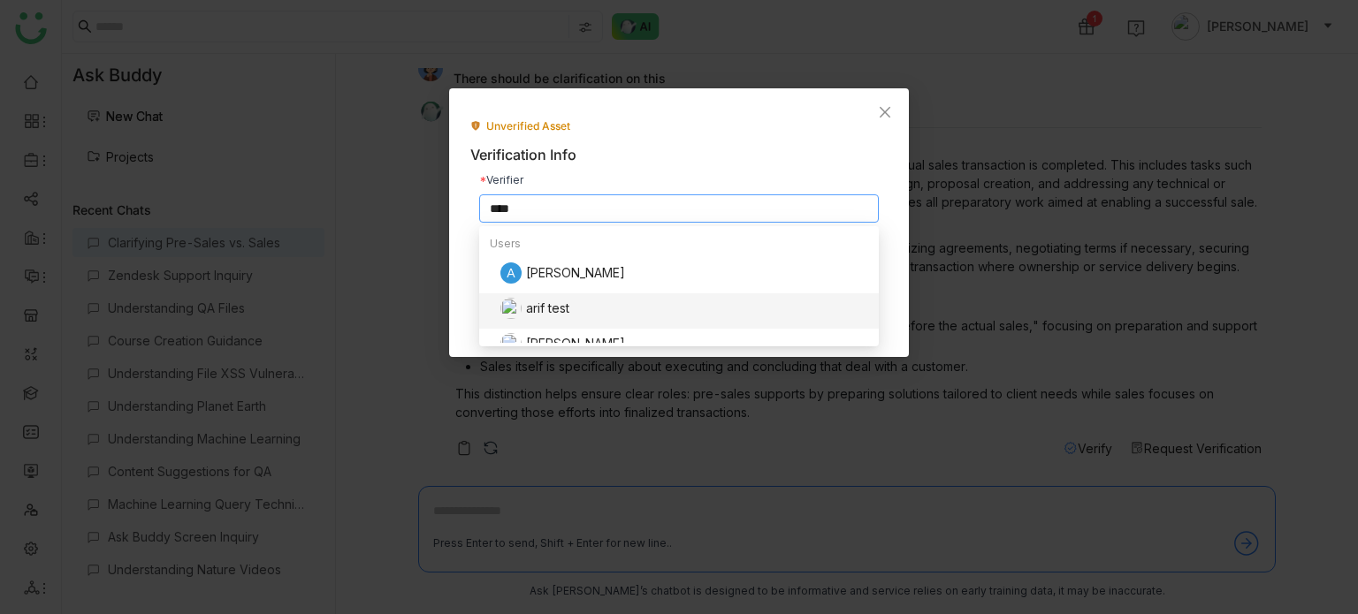
type input "****"
click at [534, 313] on div "arif test" at bounding box center [684, 308] width 368 height 21
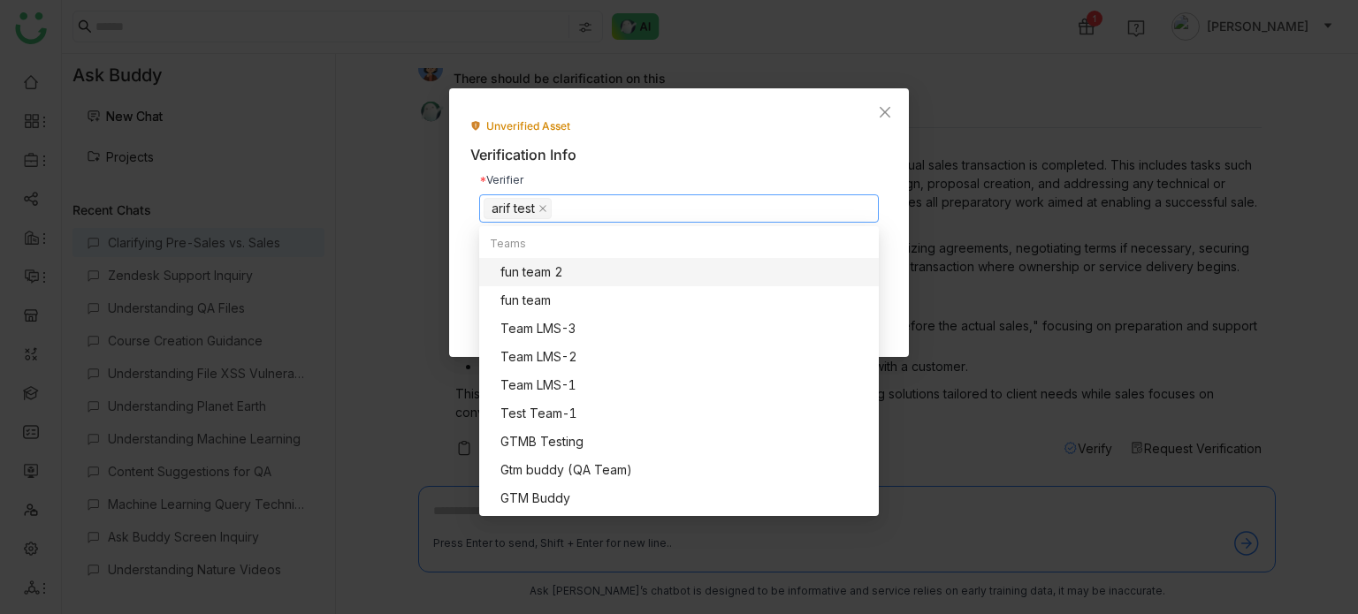
click at [776, 138] on div "Unverified Asset Verification Info Verifier arif test Verification Interval Eve…" at bounding box center [678, 226] width 417 height 217
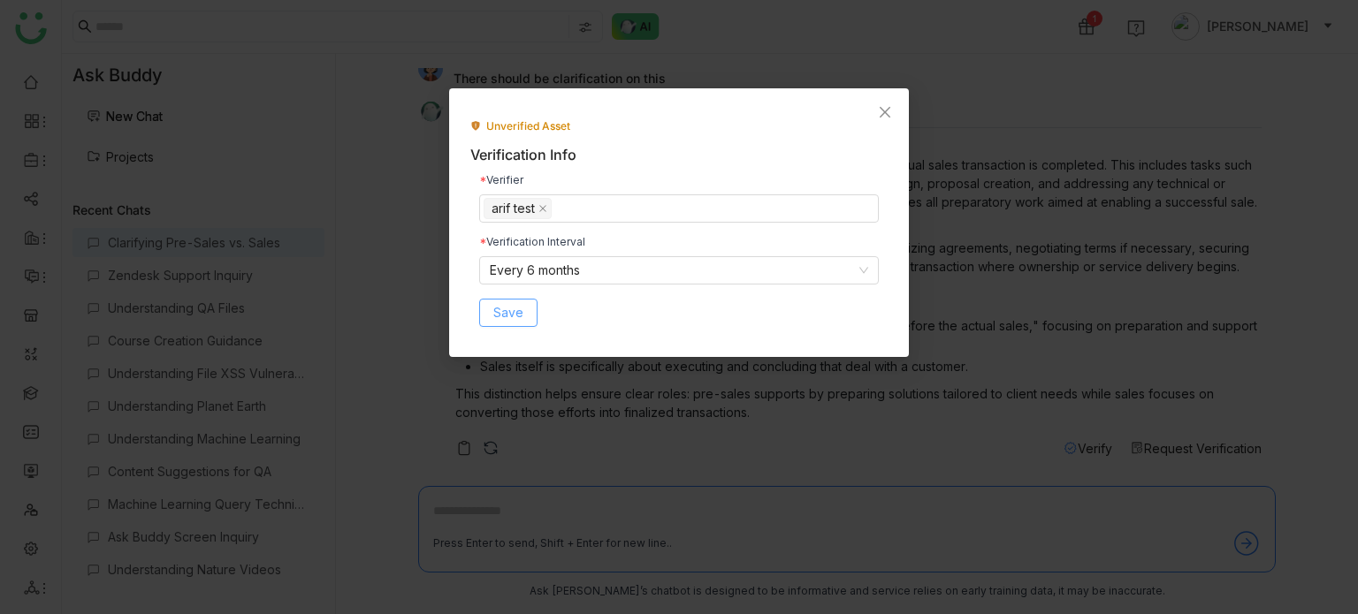
click at [506, 311] on span "Save" at bounding box center [508, 312] width 30 height 19
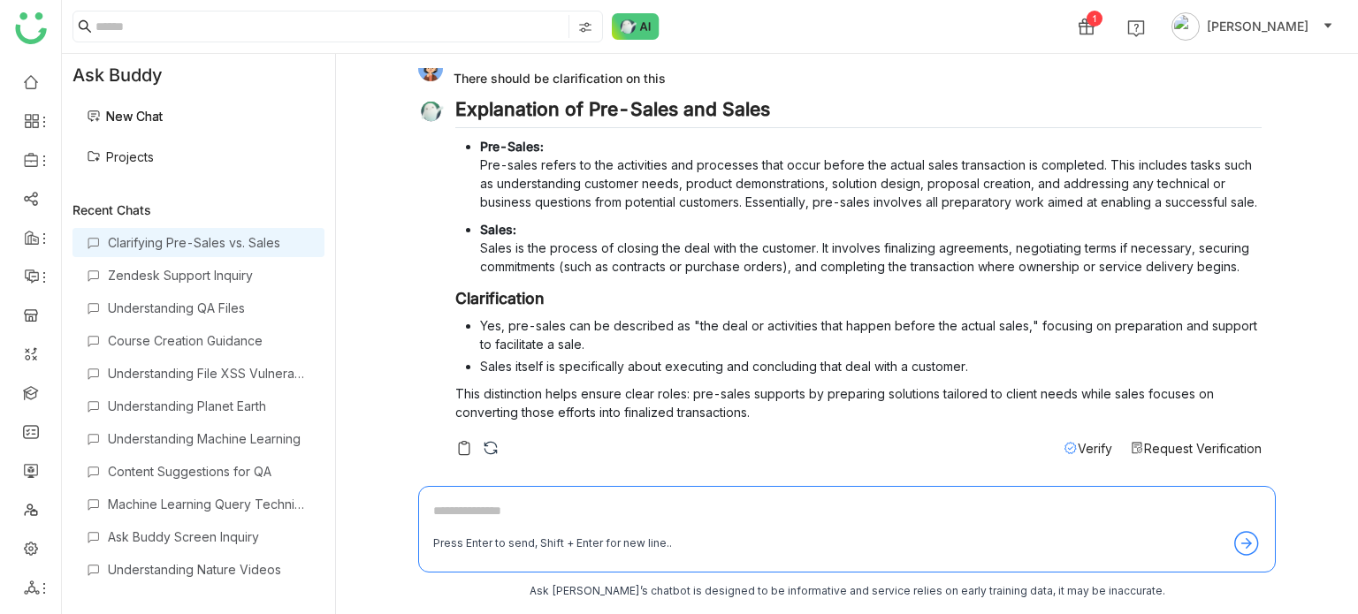
click at [1088, 446] on span "Verify" at bounding box center [1094, 448] width 34 height 15
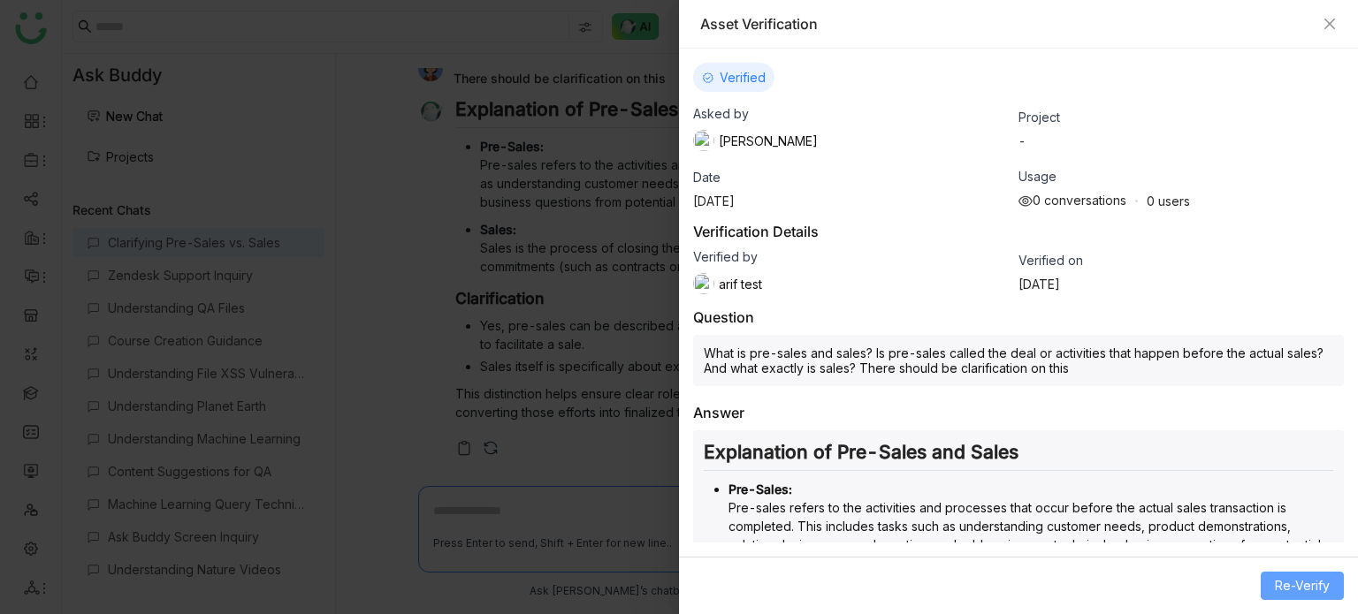
click at [1281, 584] on span "Re-Verify" at bounding box center [1301, 585] width 55 height 19
